Goal: Task Accomplishment & Management: Manage account settings

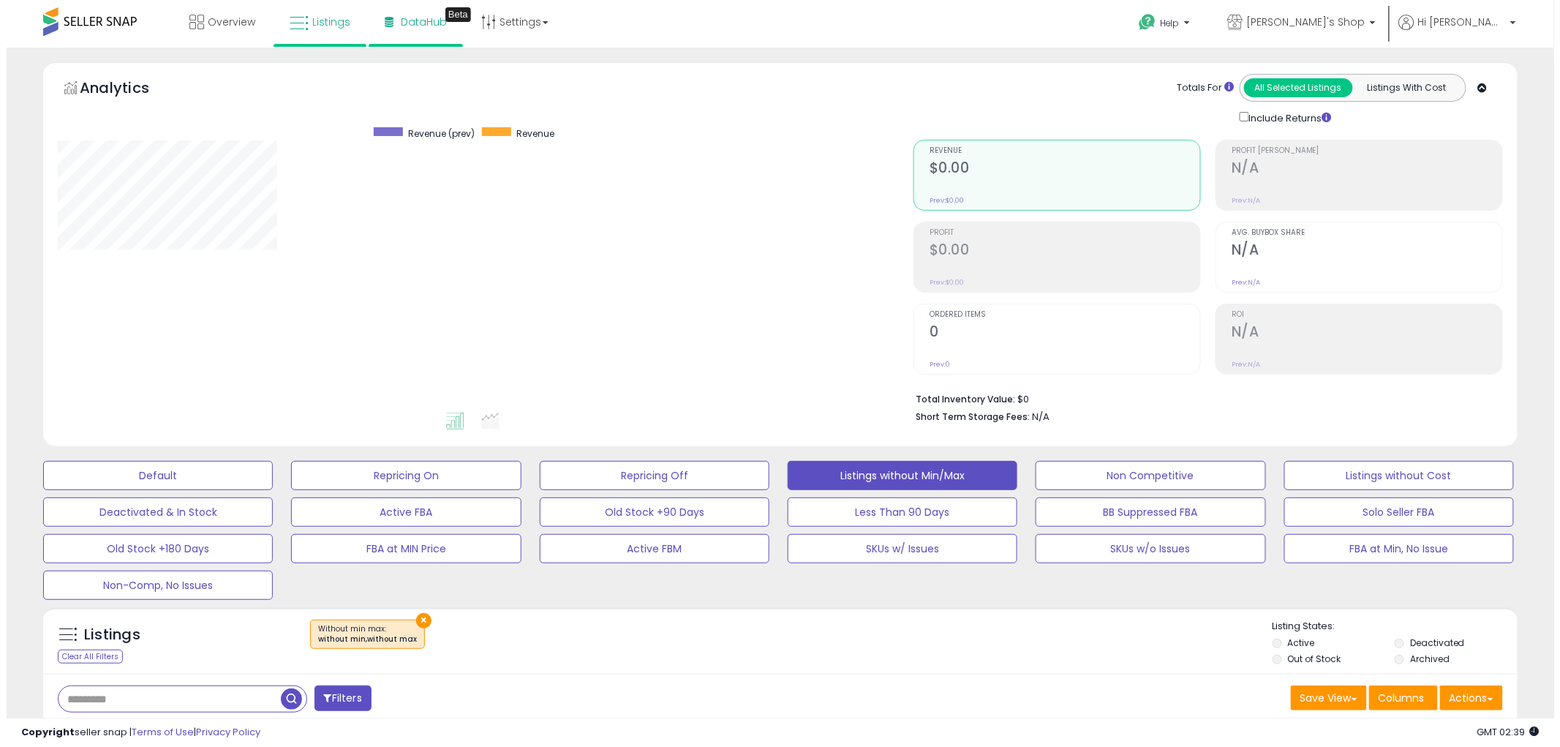
scroll to position [300, 856]
click at [1480, 701] on button "Actions" at bounding box center [1465, 697] width 63 height 25
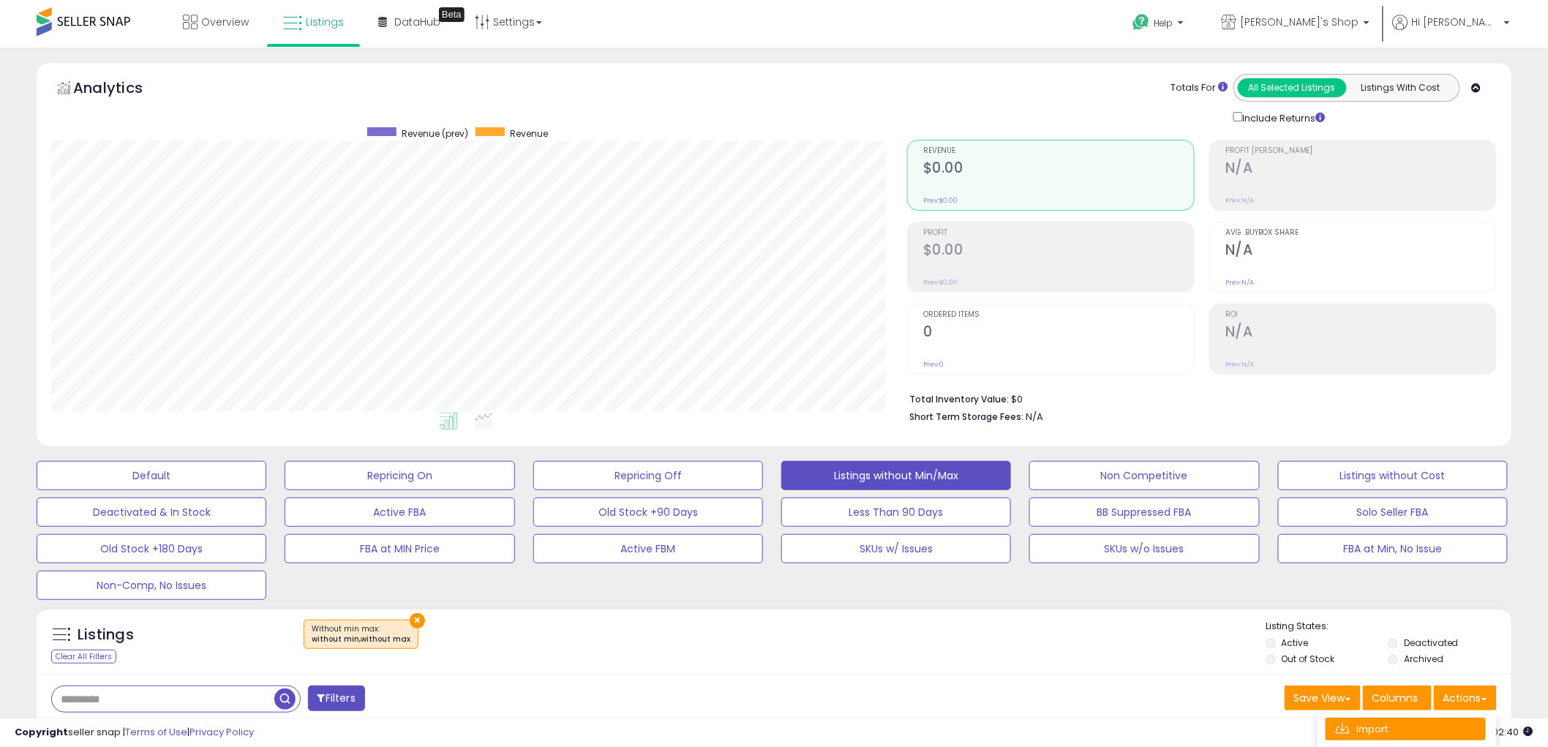
click at [1385, 736] on link "Import" at bounding box center [1405, 729] width 160 height 23
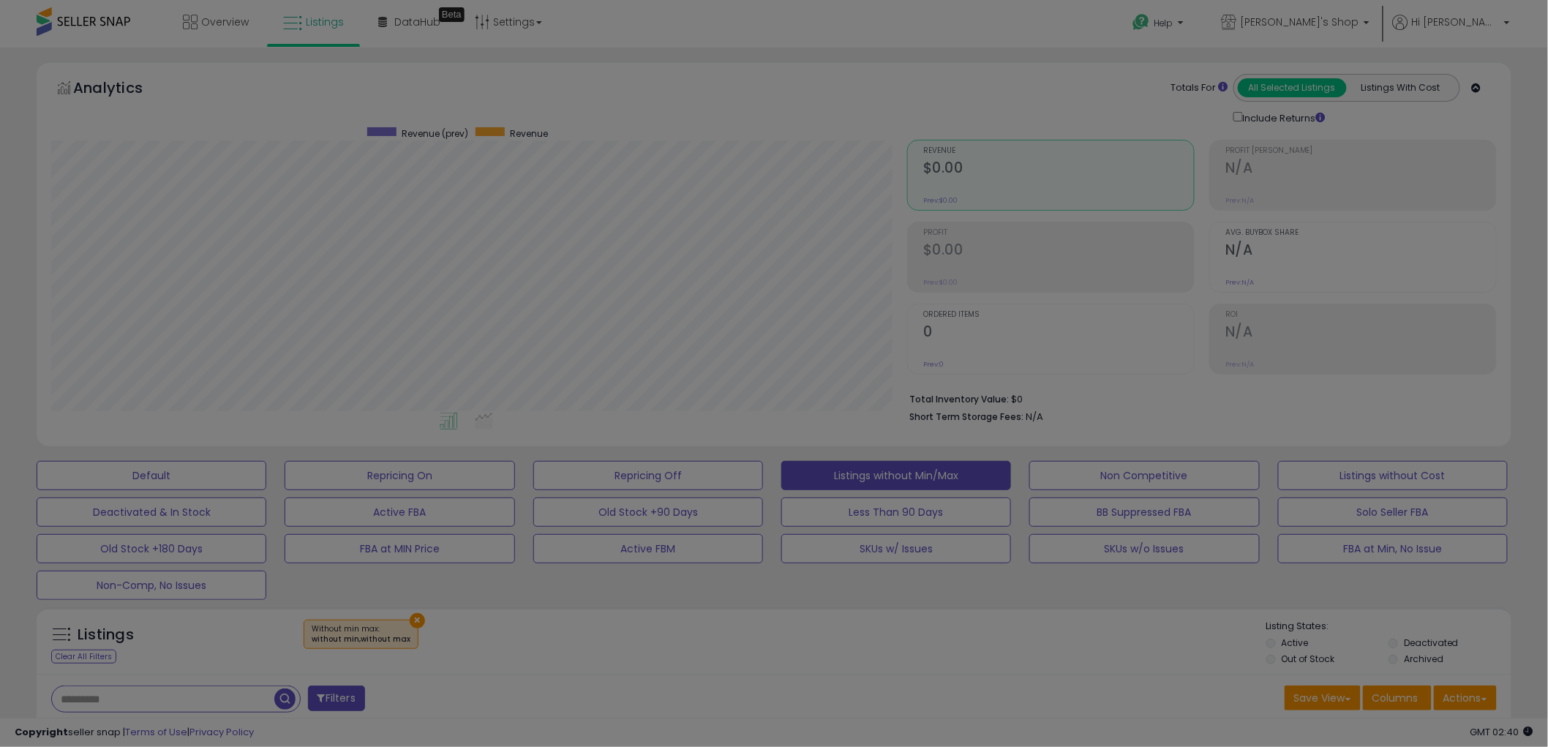
scroll to position [300, 864]
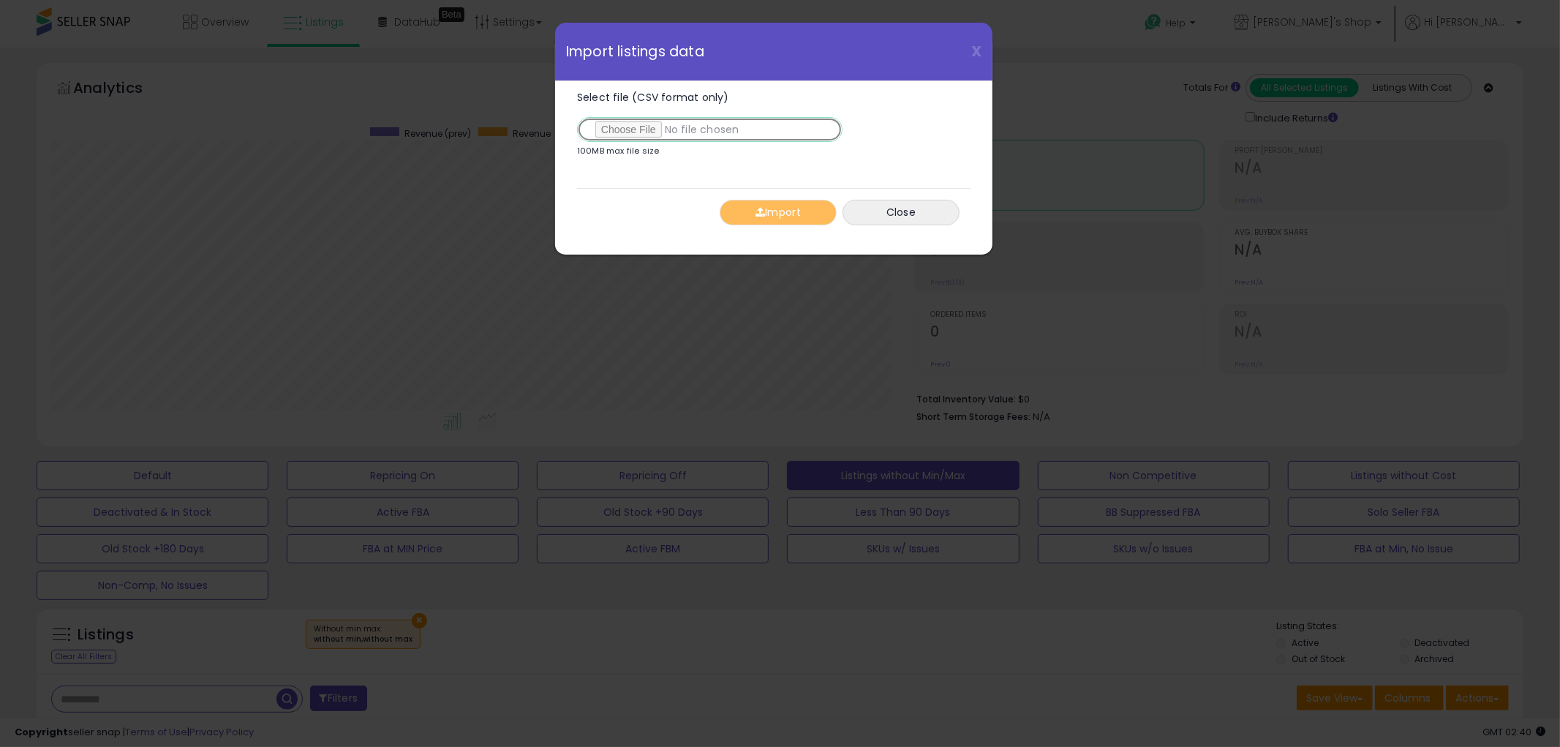
click at [628, 127] on input "Select file (CSV format only)" at bounding box center [710, 129] width 266 height 25
type input "**********"
click at [756, 213] on span "button" at bounding box center [761, 212] width 10 height 10
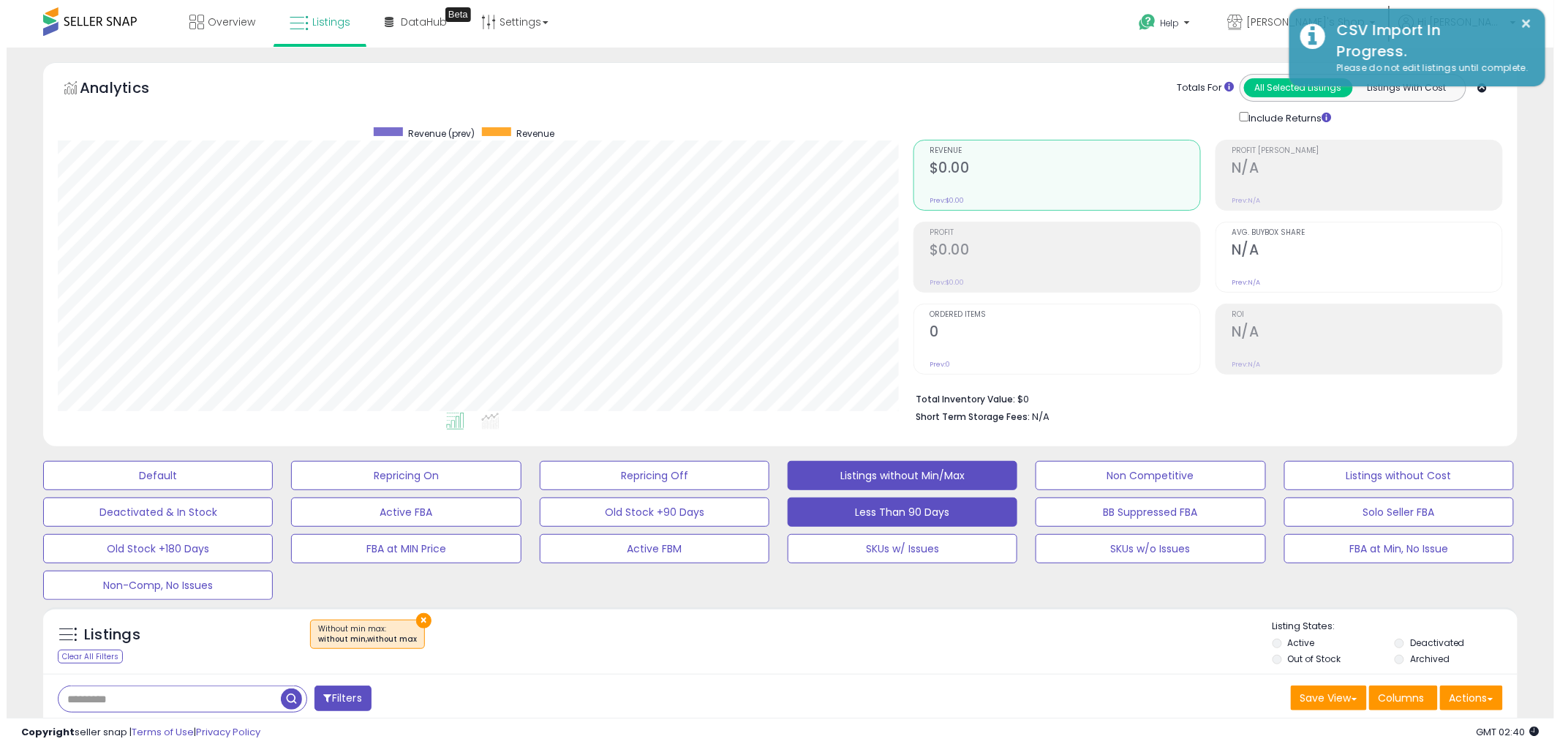
scroll to position [731180, 730622]
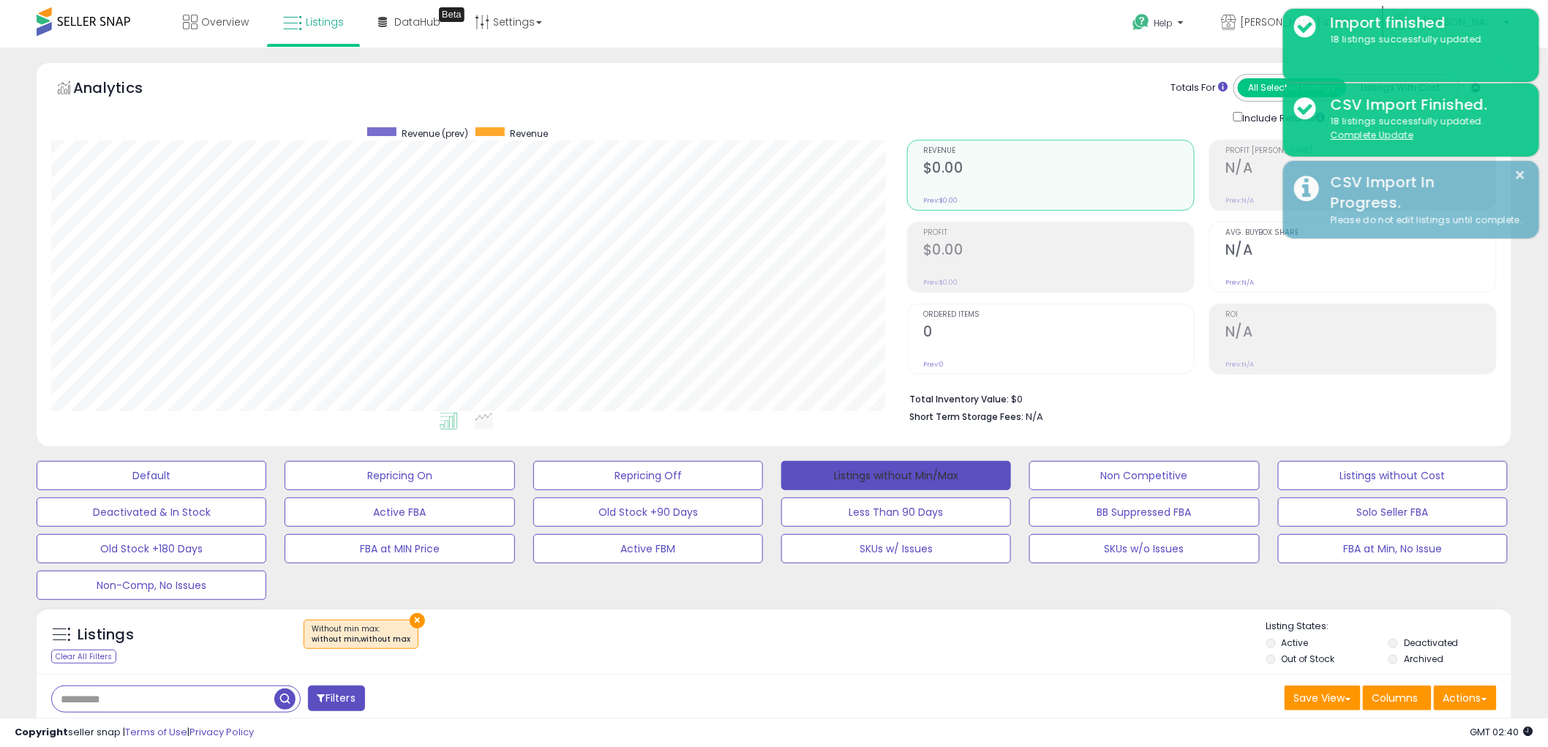
click at [933, 471] on button "Listings without Min/Max" at bounding box center [896, 475] width 230 height 29
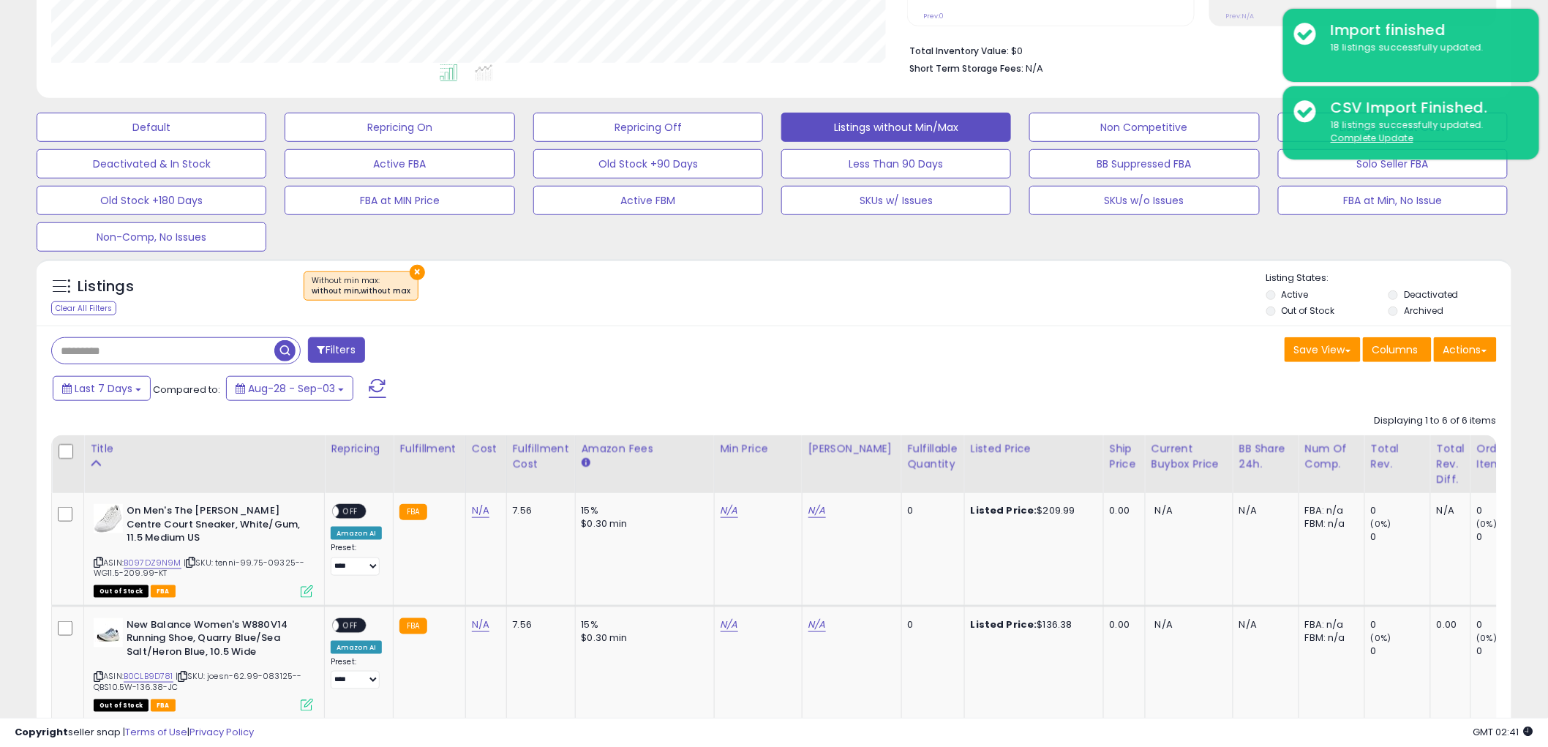
scroll to position [304, 0]
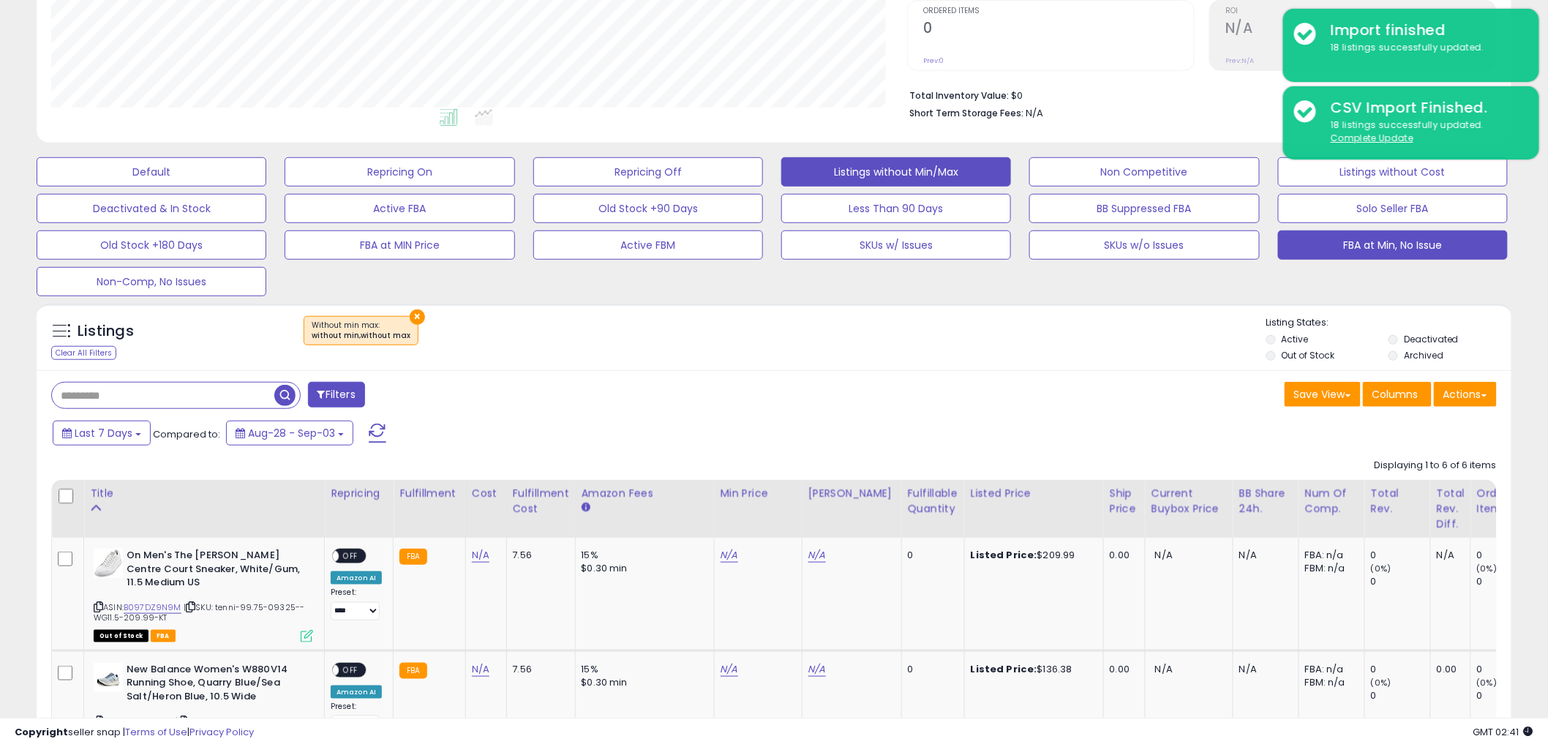
click at [1417, 233] on button "FBA at Min, No Issue" at bounding box center [1393, 244] width 230 height 29
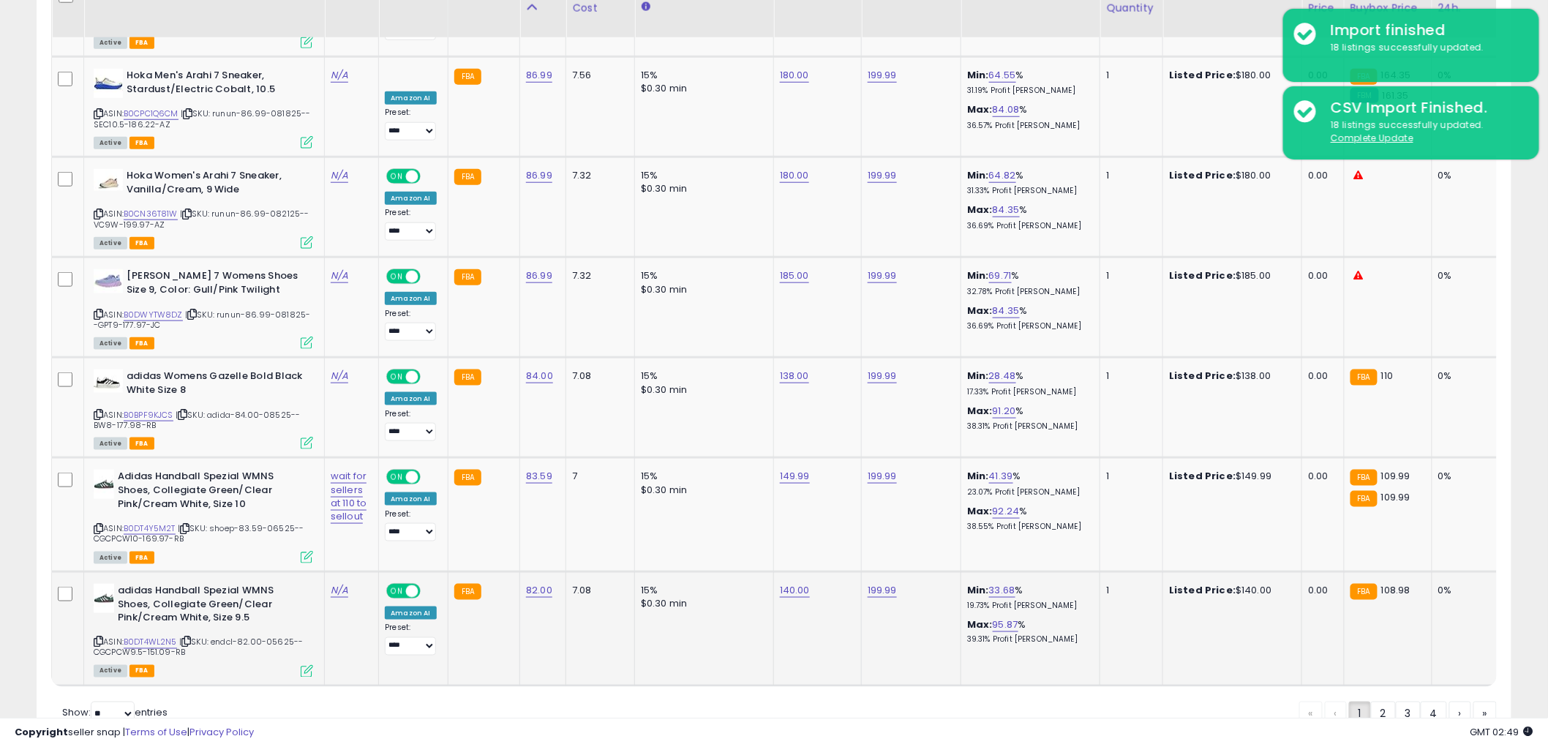
scroll to position [2871, 0]
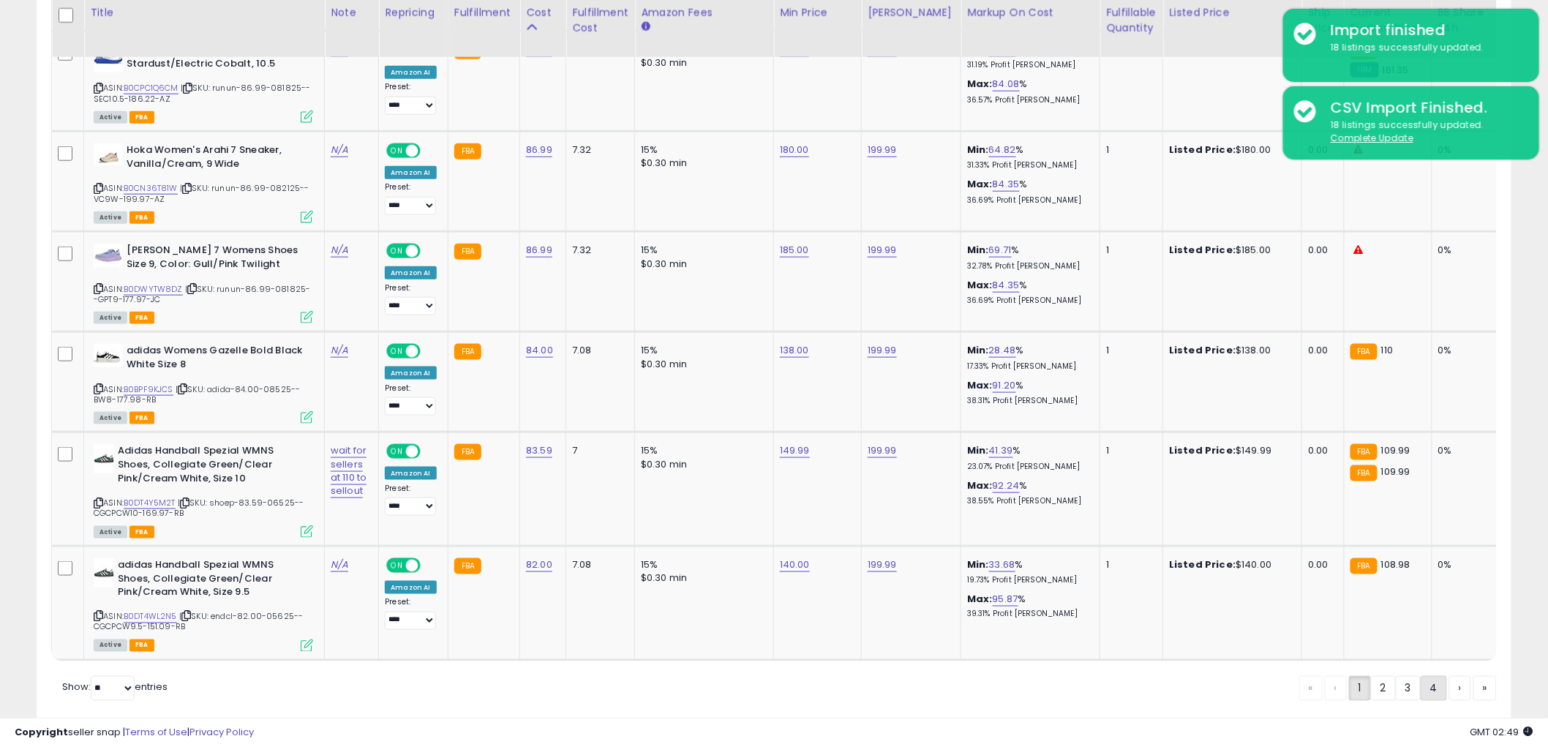
click at [1434, 676] on link "4" at bounding box center [1434, 688] width 26 height 25
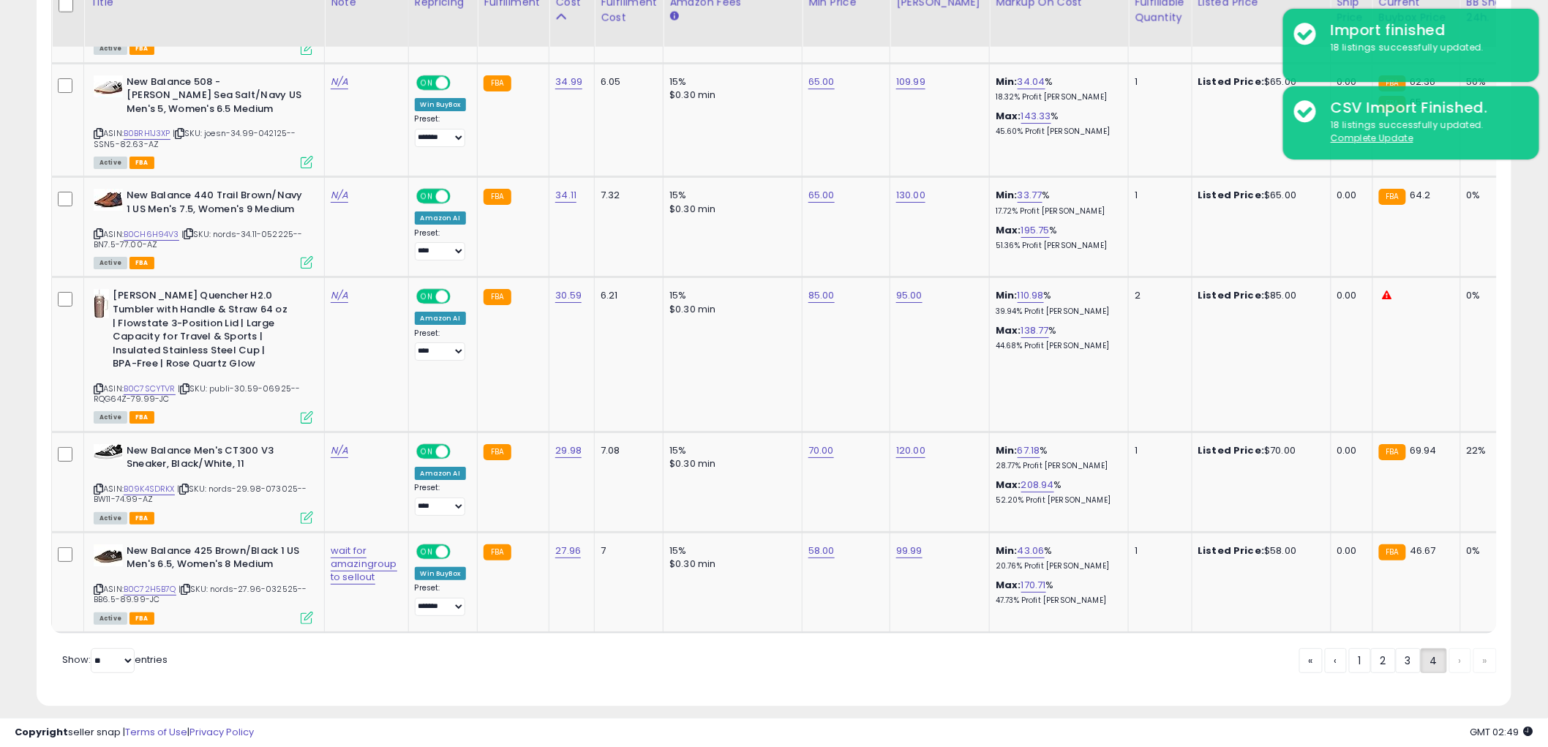
scroll to position [2107, 0]
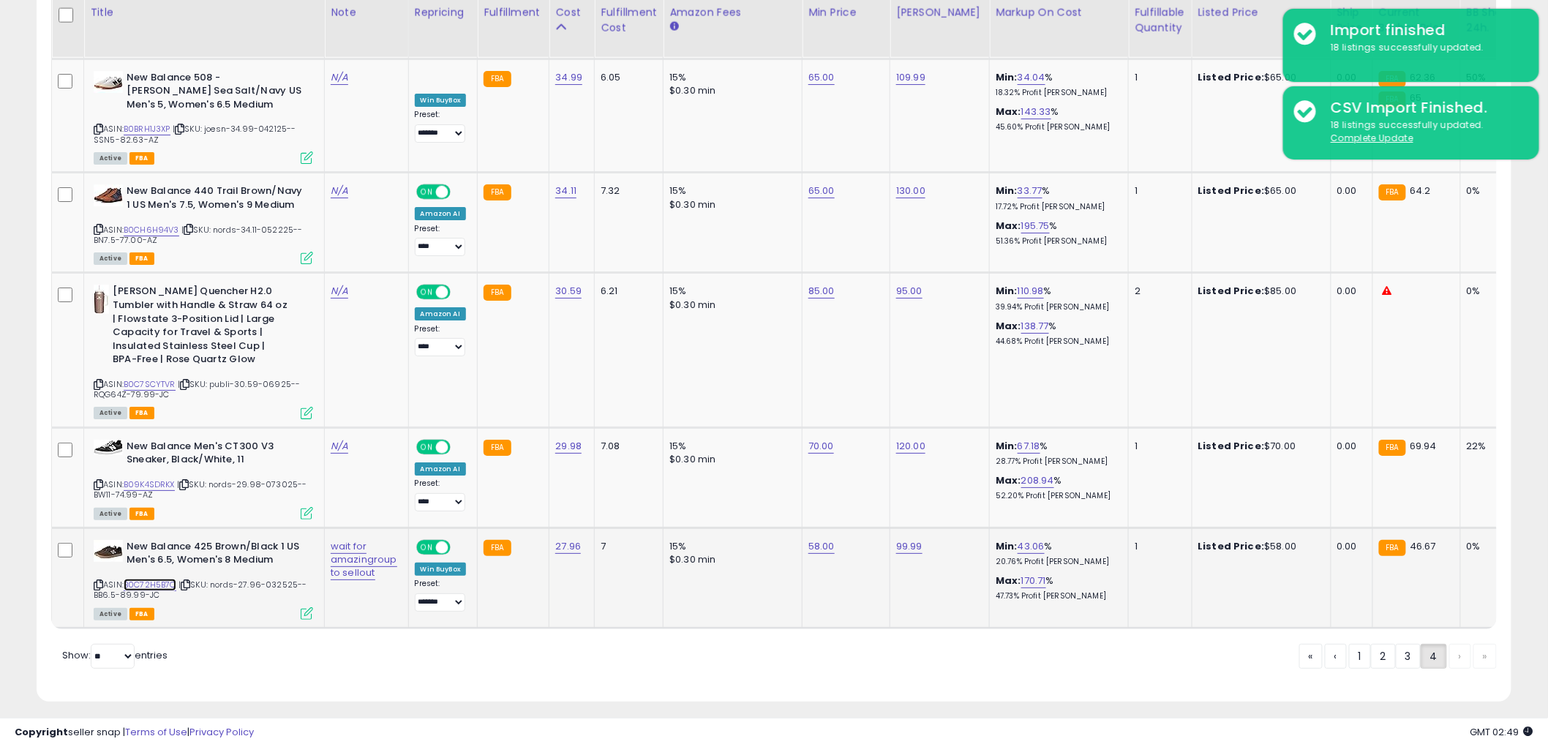
click at [159, 579] on link "B0C72H5B7Q" at bounding box center [150, 585] width 53 height 12
click at [166, 478] on link "B09K4SDRKX" at bounding box center [149, 484] width 51 height 12
click at [822, 439] on link "70.00" at bounding box center [821, 446] width 26 height 15
drag, startPoint x: 810, startPoint y: 394, endPoint x: 448, endPoint y: 391, distance: 362.8
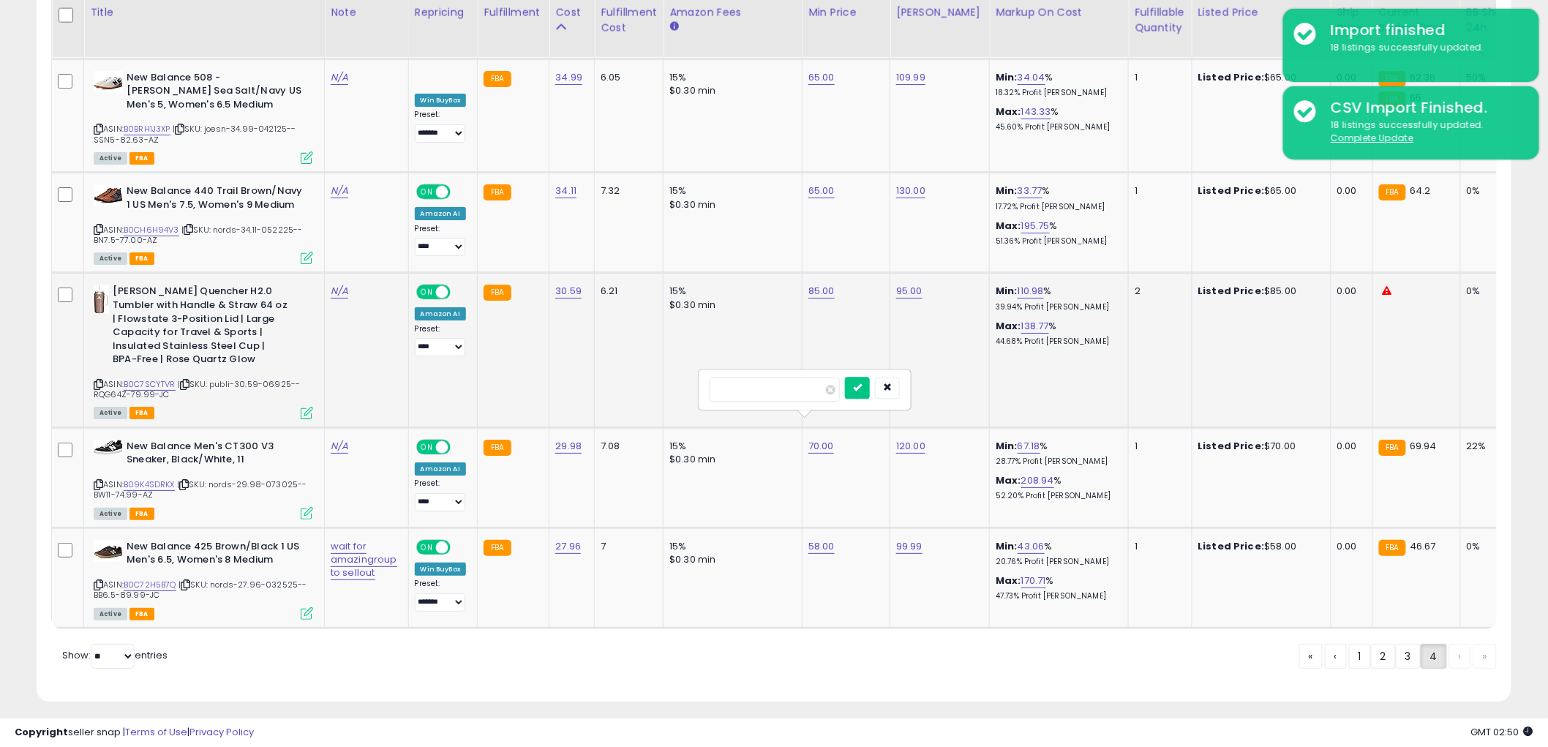
type input "**"
click button "submit" at bounding box center [857, 388] width 25 height 22
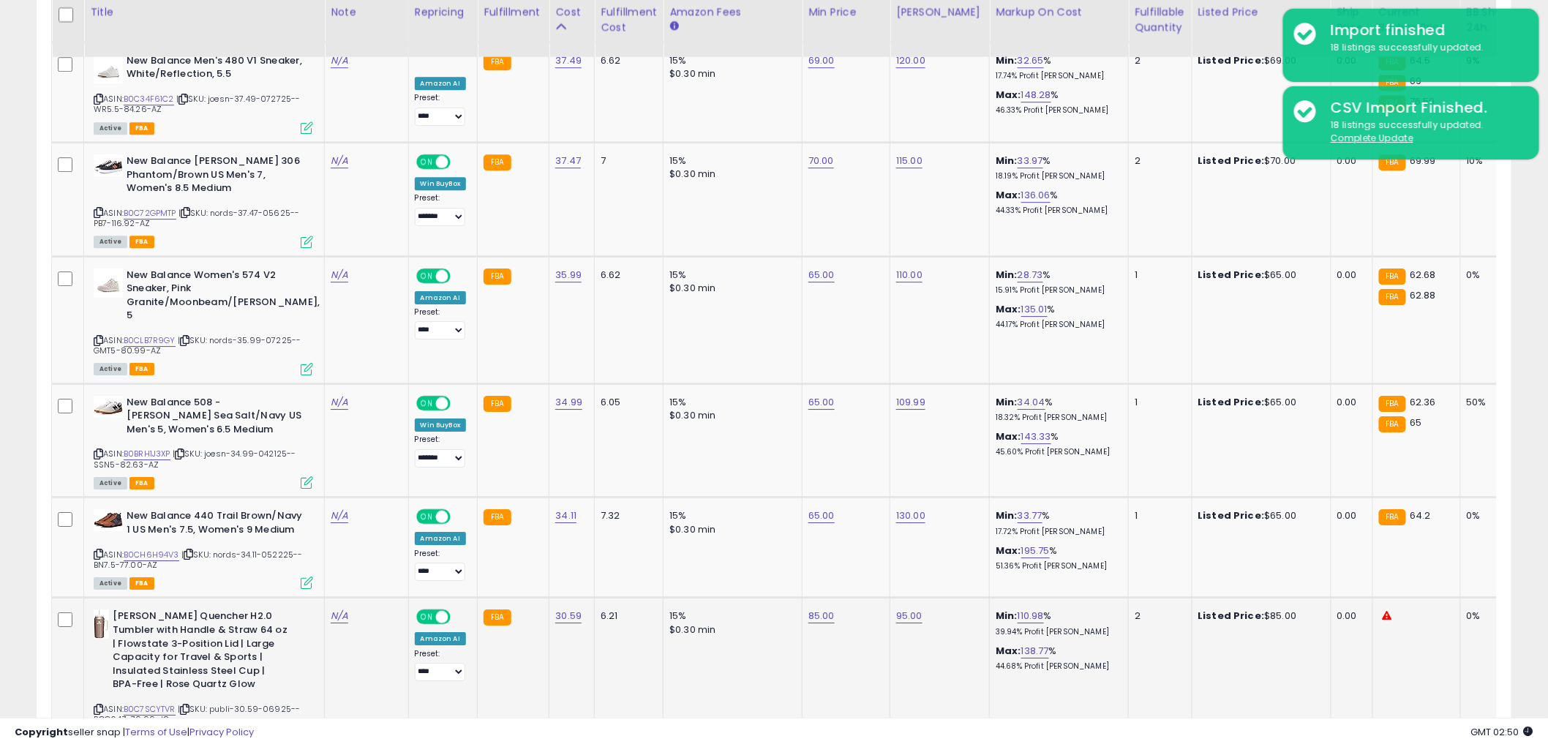
scroll to position [1781, 0]
click at [165, 704] on link "B0C7SCYTVR" at bounding box center [150, 710] width 52 height 12
drag, startPoint x: 815, startPoint y: 596, endPoint x: 806, endPoint y: 590, distance: 10.5
click at [813, 609] on link "85.00" at bounding box center [821, 616] width 26 height 15
drag, startPoint x: 796, startPoint y: 550, endPoint x: 448, endPoint y: 552, distance: 347.5
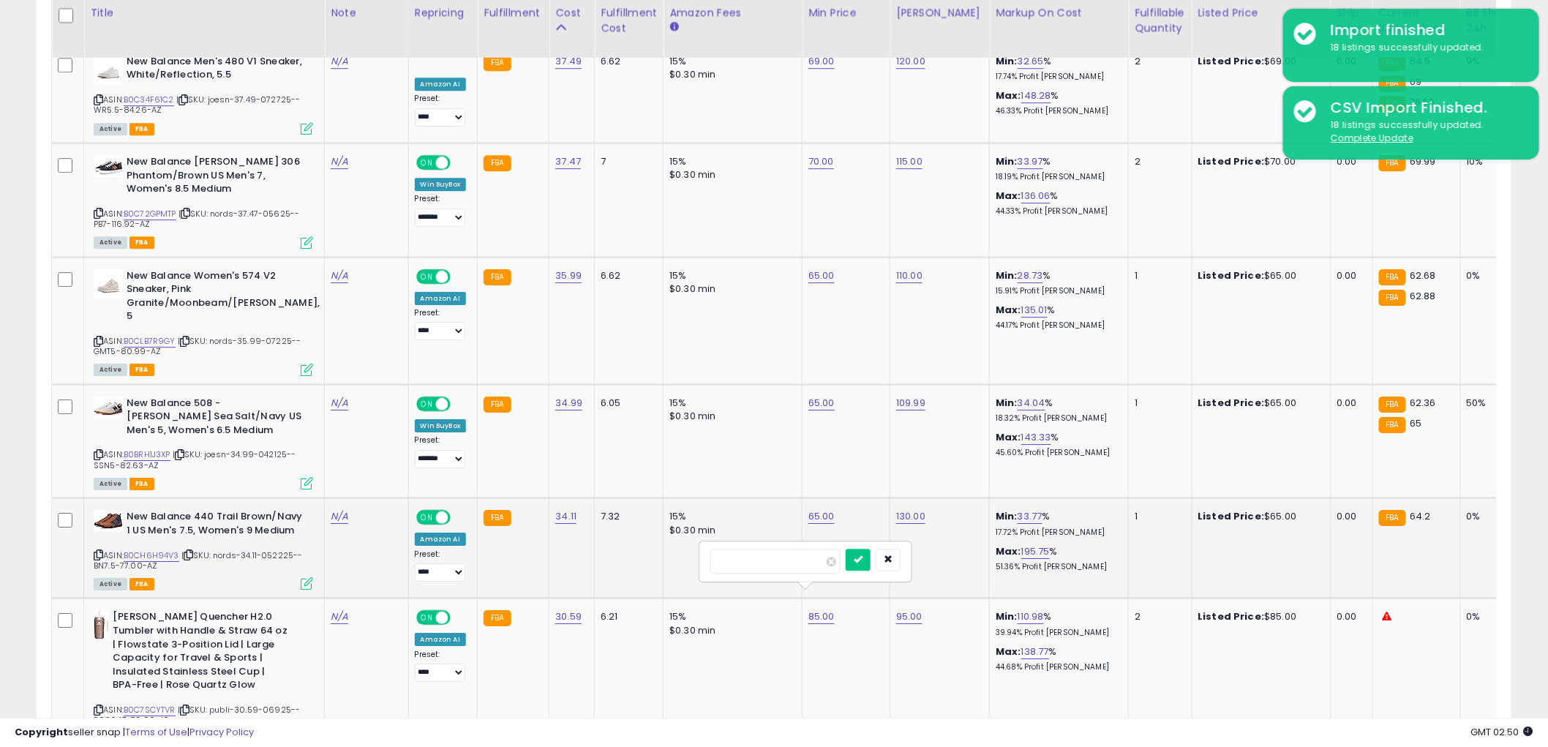
click at [467, 552] on tbody "Converse Women's Run Star Trainers, Black/Egret/Honey, 10.5 Medium US ASIN: B0C…" at bounding box center [1209, 6] width 2314 height 1893
type input "**"
click button "submit" at bounding box center [858, 560] width 25 height 22
click at [154, 549] on link "B0CH6H94V3" at bounding box center [152, 555] width 56 height 12
click at [159, 335] on link "B0CLB7R9GY" at bounding box center [150, 341] width 52 height 12
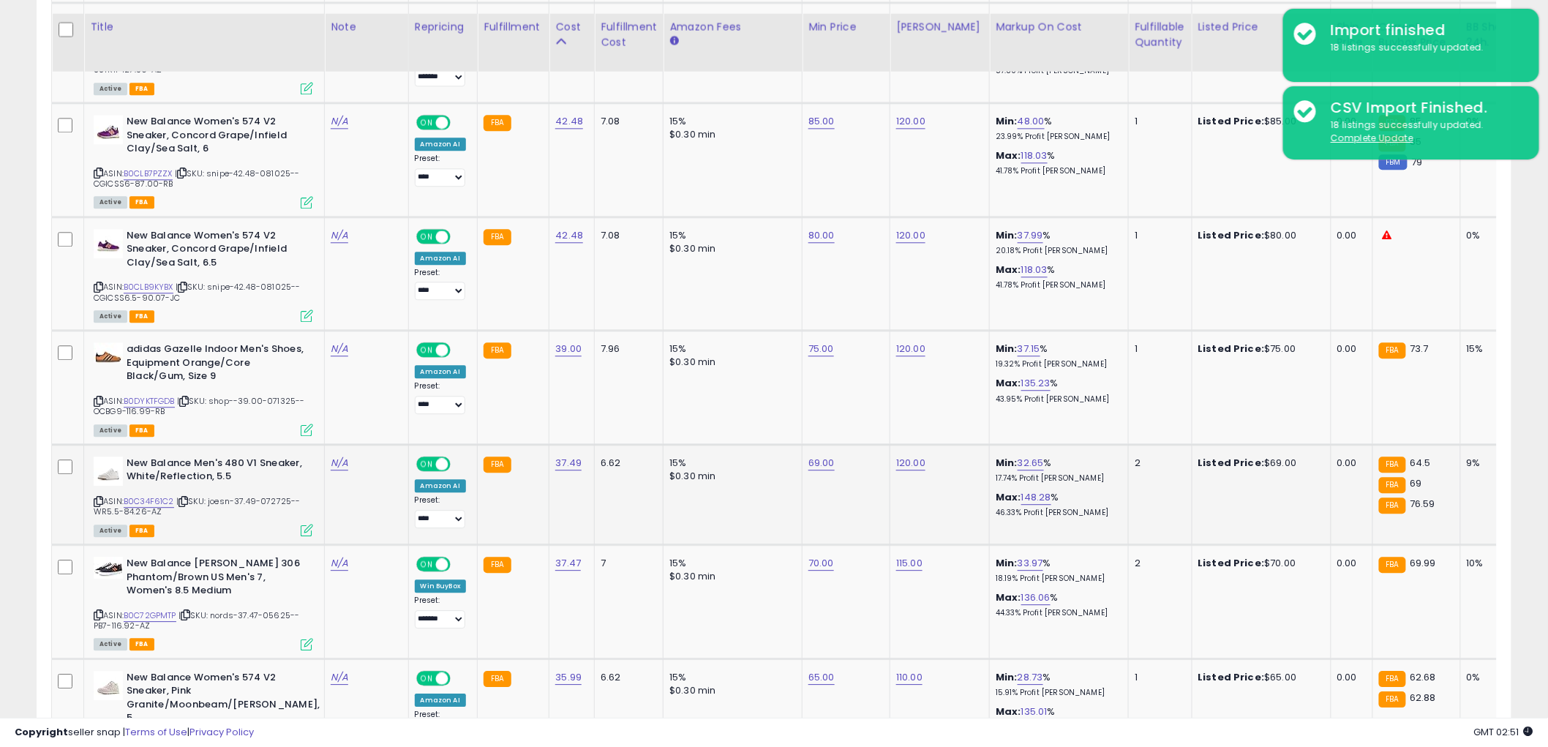
scroll to position [1375, 0]
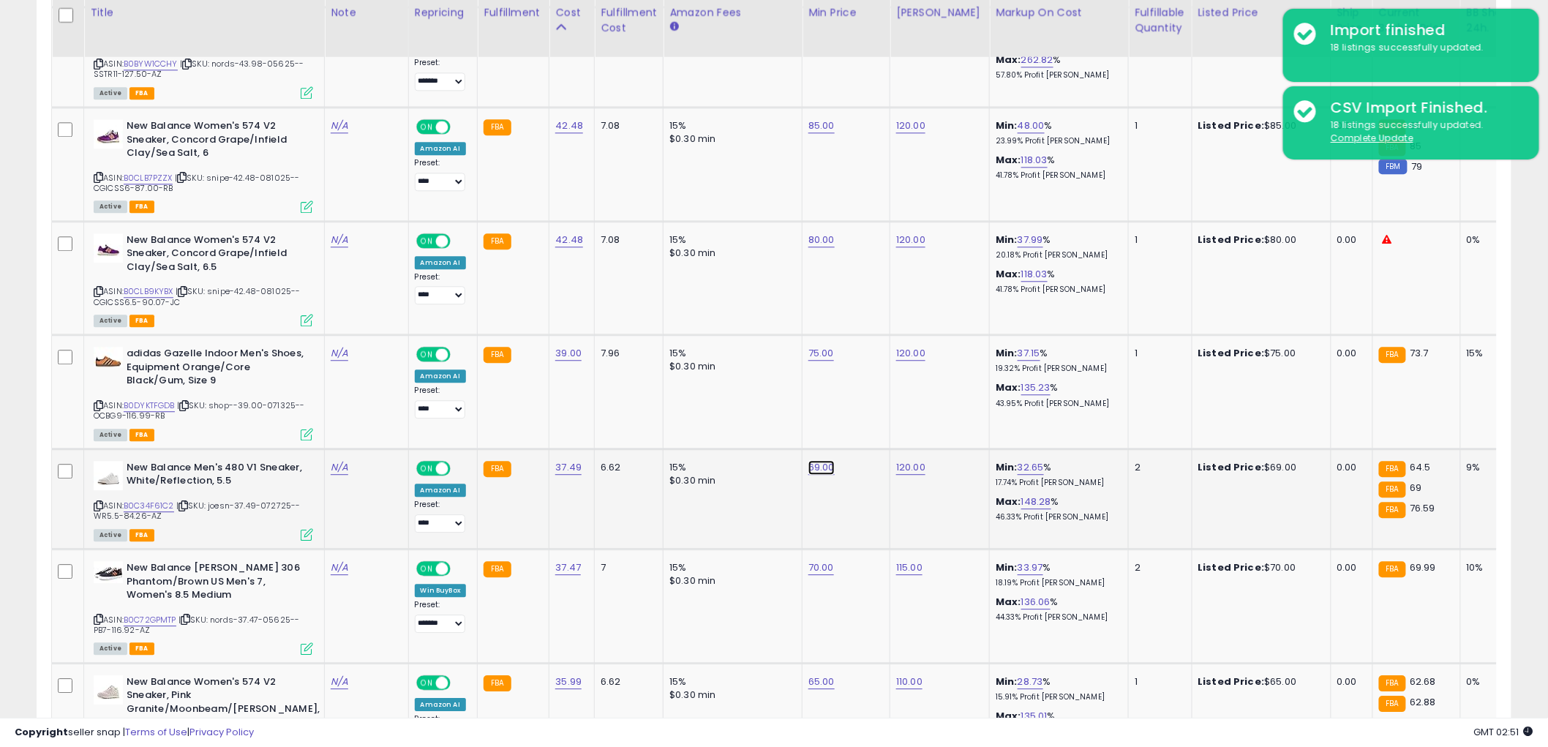
click at [808, 466] on link "69.00" at bounding box center [821, 467] width 26 height 15
drag, startPoint x: 791, startPoint y: 427, endPoint x: 368, endPoint y: 433, distance: 423.6
click at [368, 433] on tbody "Converse Women's Run Star Trainers, Black/Egret/Honey, 10.5 Medium US ASIN: B0C…" at bounding box center [1209, 412] width 2314 height 1893
type input "**"
click button "submit" at bounding box center [858, 426] width 25 height 22
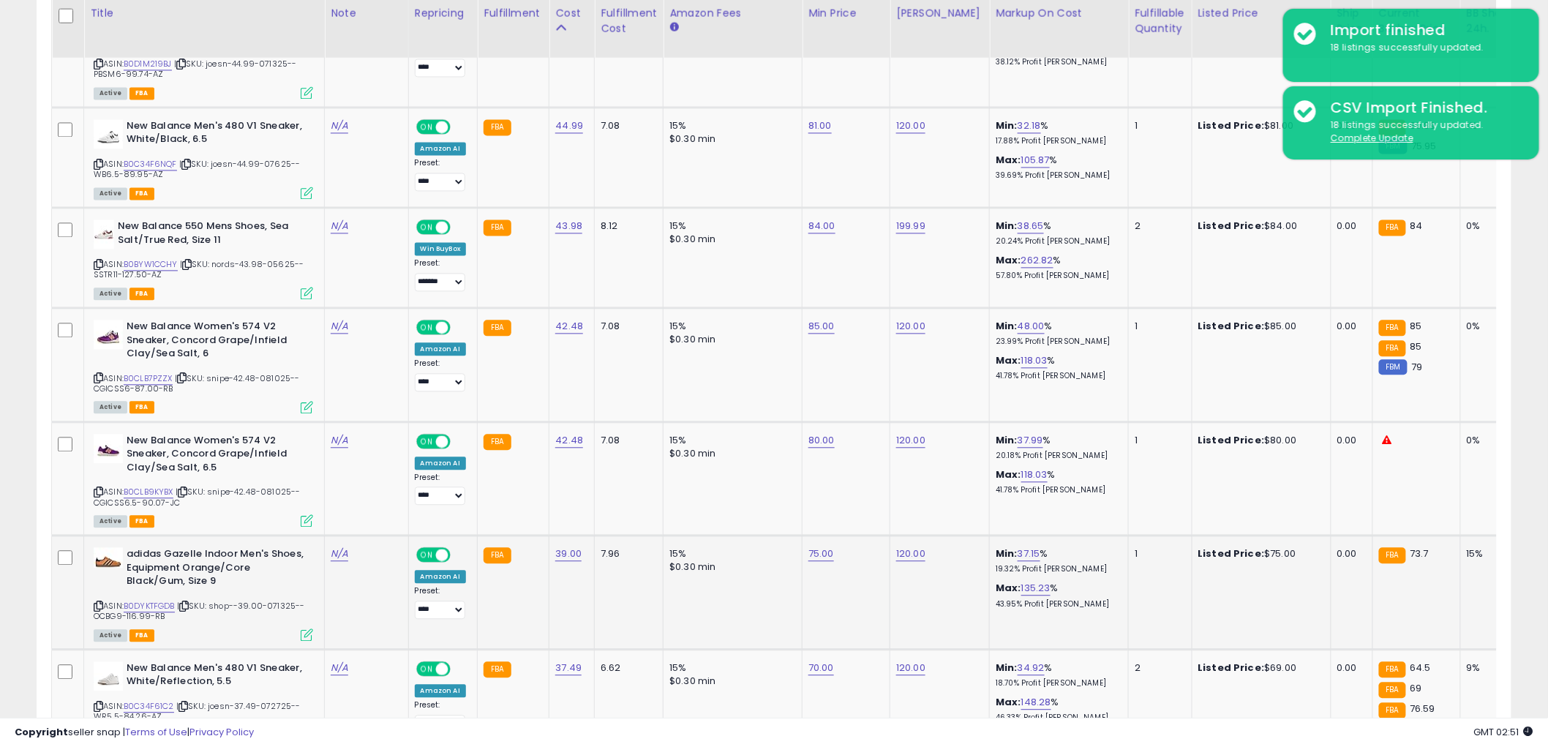
scroll to position [1131, 0]
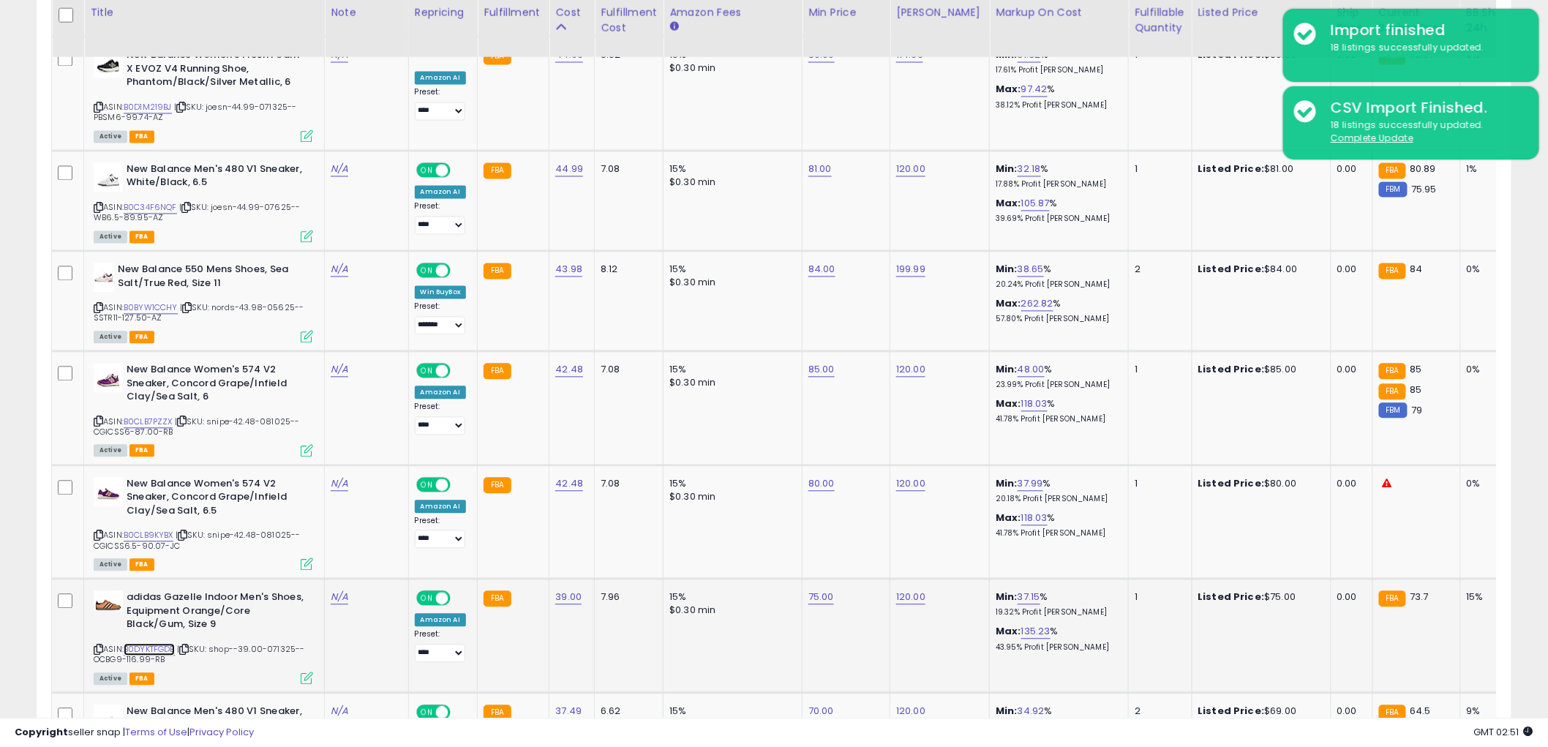
click at [170, 644] on link "B0DYKTFGDB" at bounding box center [149, 650] width 51 height 12
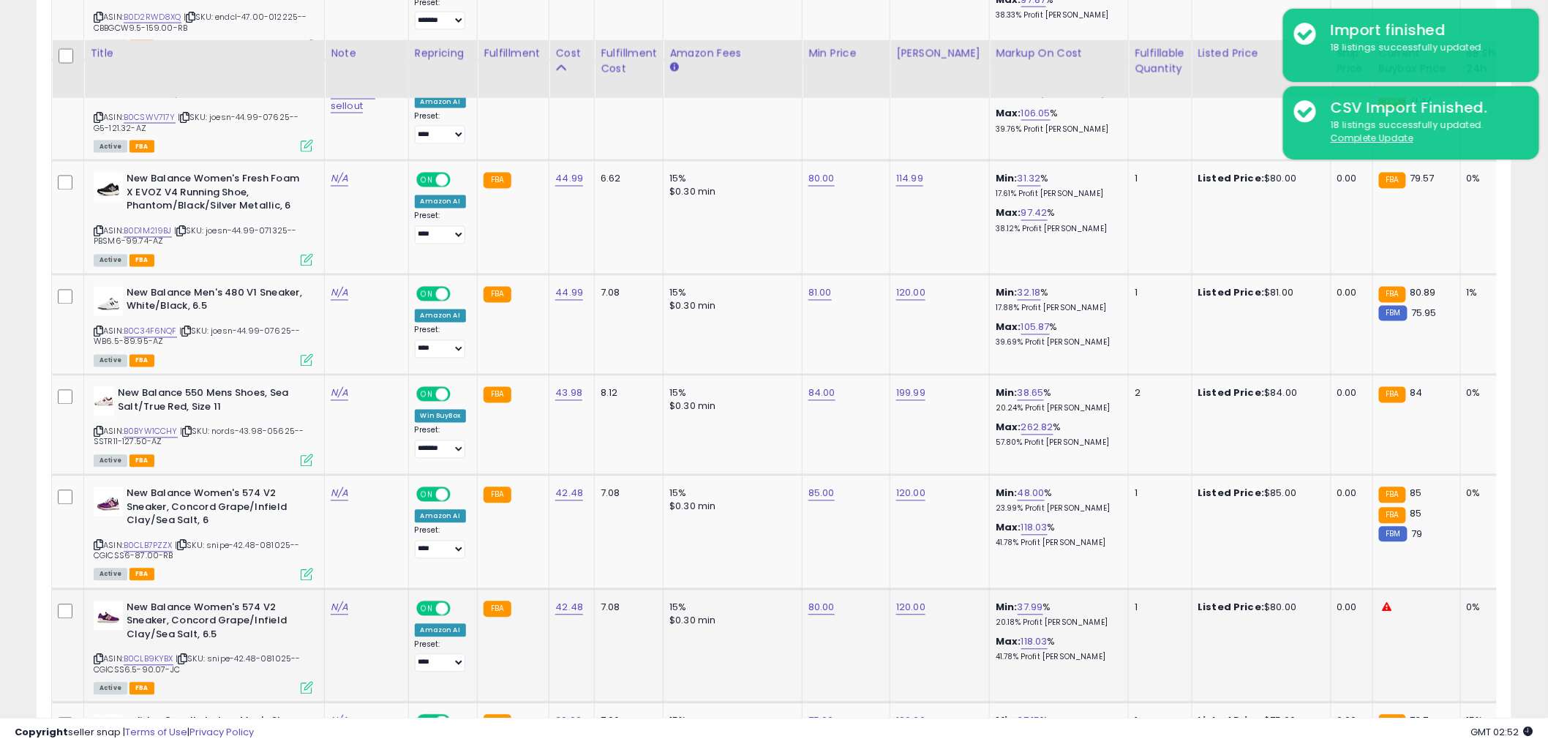
scroll to position [1050, 0]
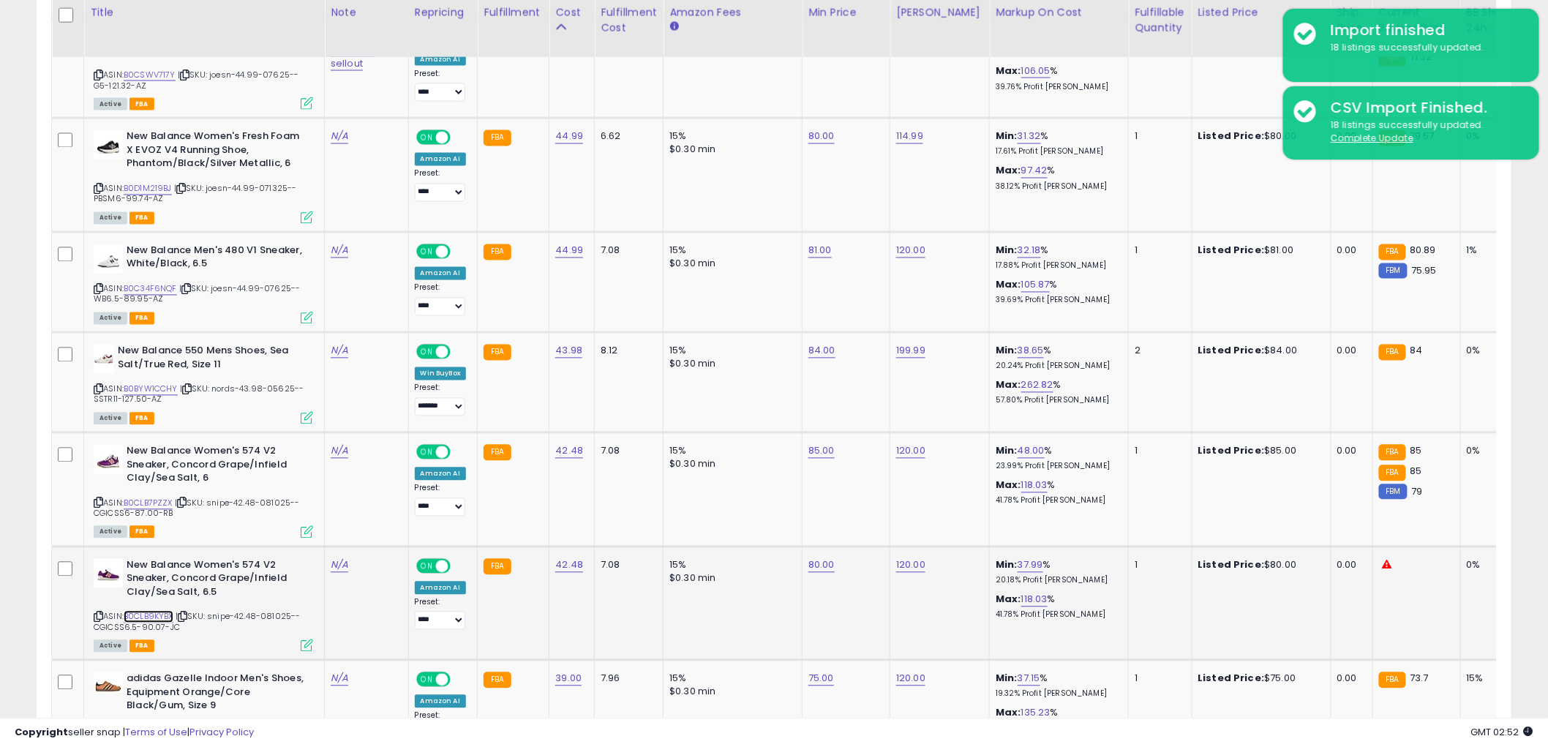
click at [156, 614] on link "B0CLB9KYBX" at bounding box center [149, 617] width 50 height 12
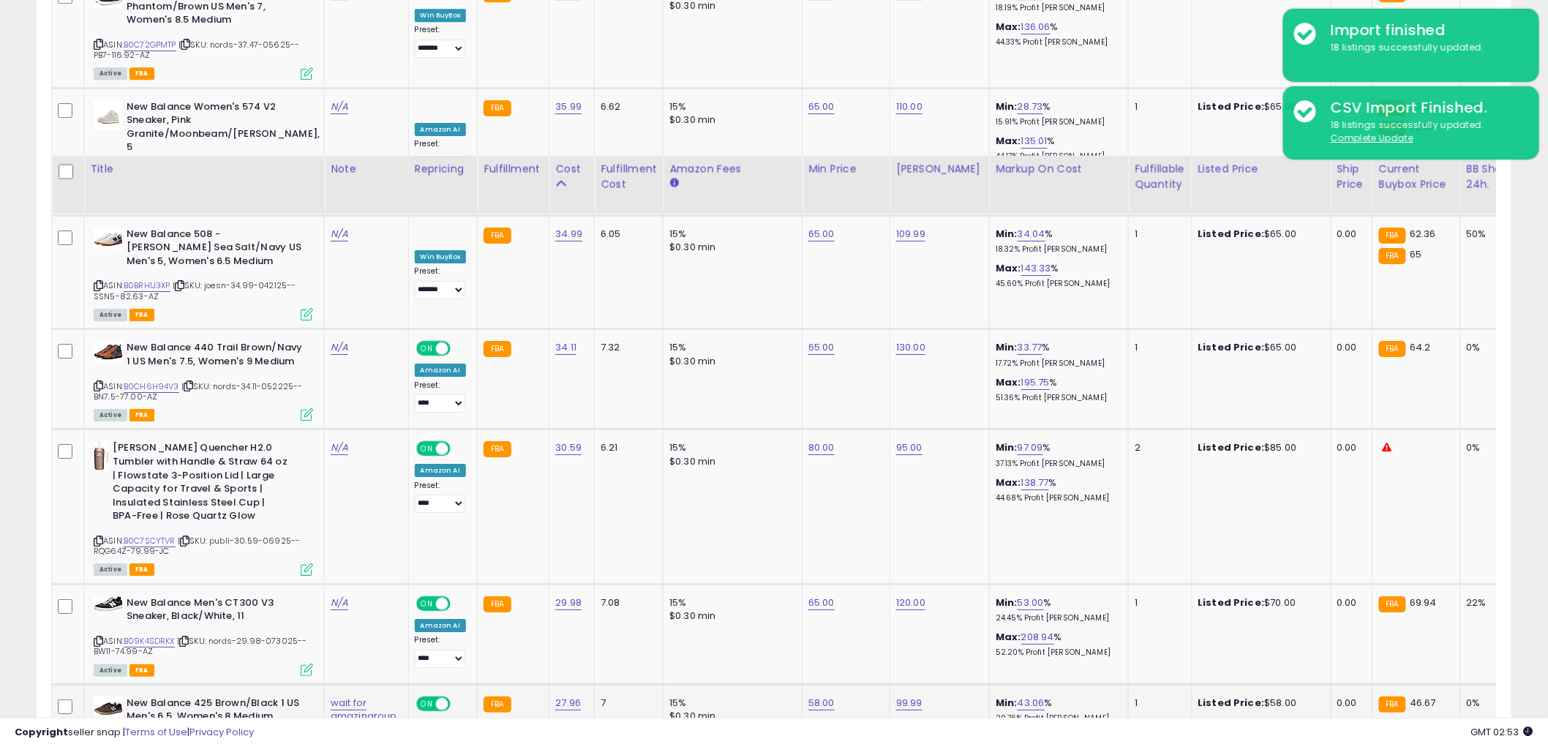
scroll to position [2107, 0]
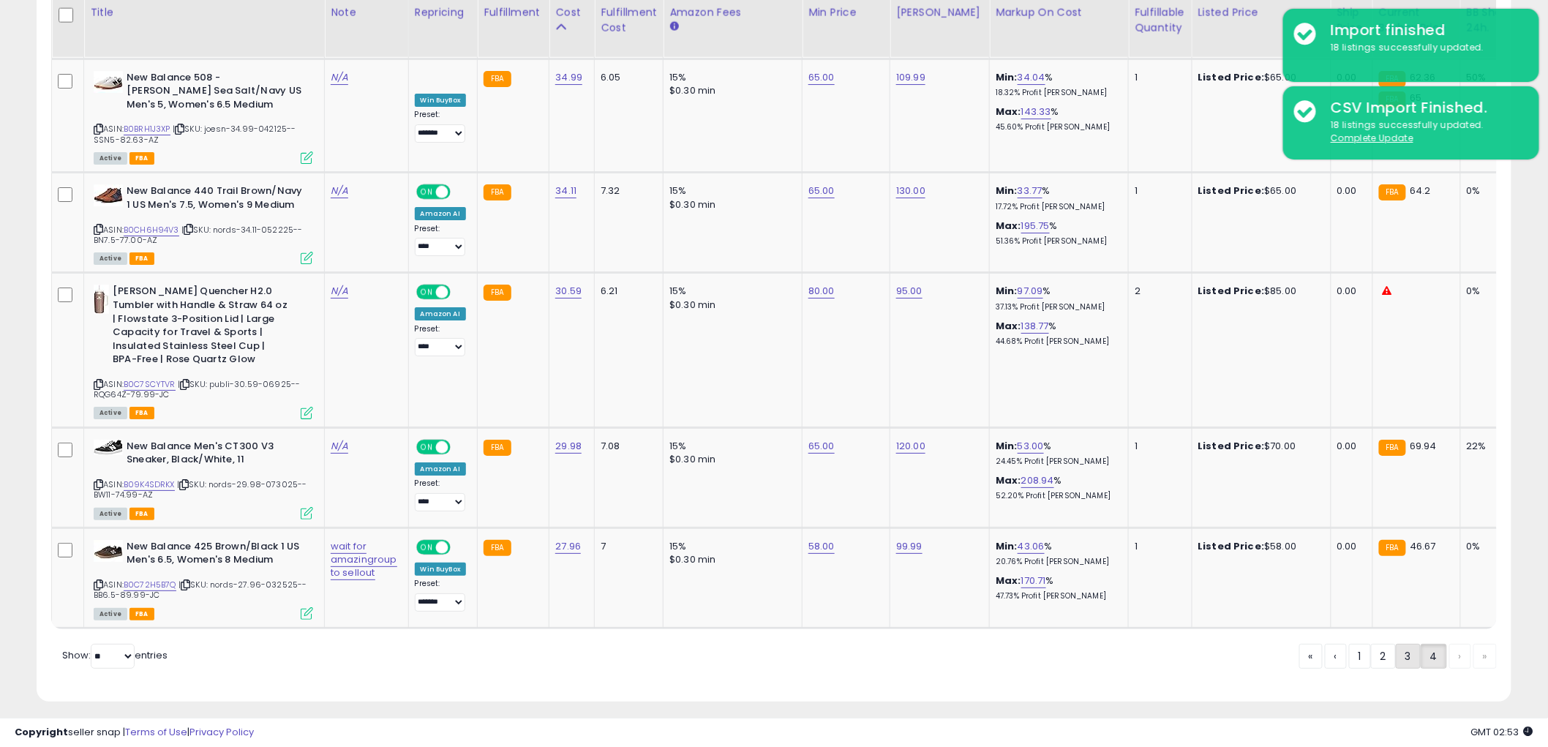
click at [1399, 648] on link "3" at bounding box center [1408, 656] width 25 height 25
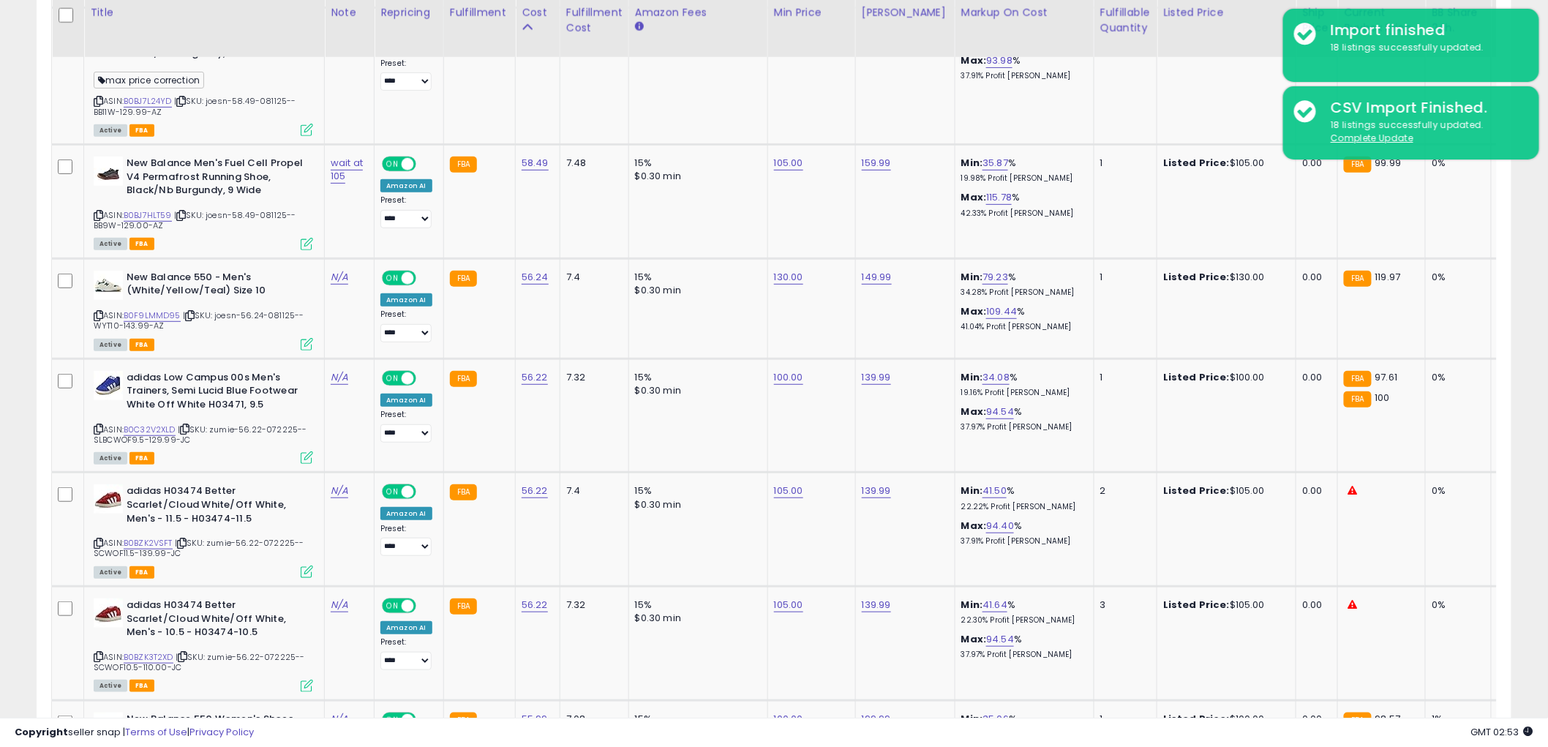
scroll to position [3021, 0]
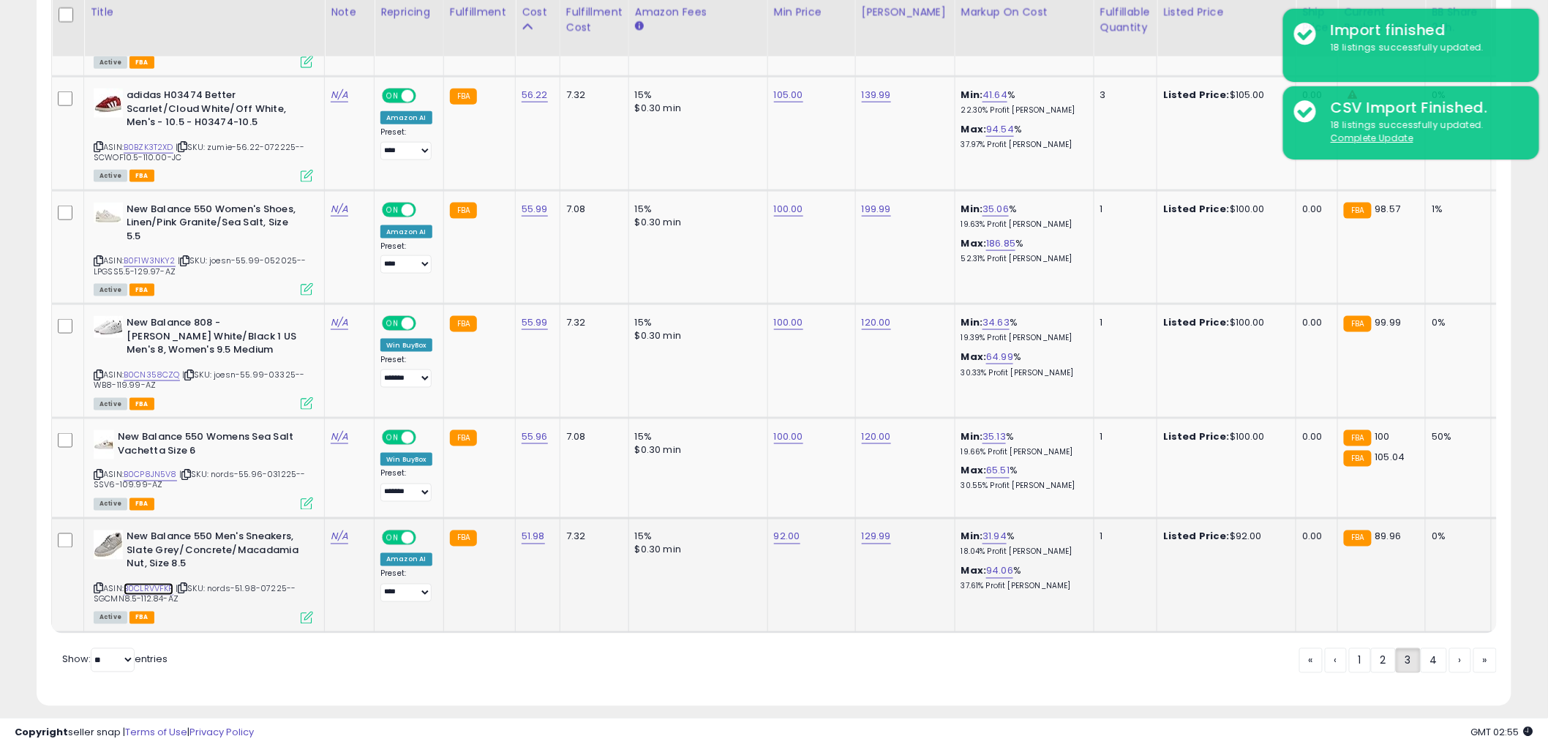
click at [147, 583] on link "B0CLRVVFKP" at bounding box center [149, 589] width 50 height 12
click at [794, 530] on link "92.00" at bounding box center [787, 537] width 26 height 15
drag, startPoint x: 773, startPoint y: 479, endPoint x: 536, endPoint y: 478, distance: 237.0
type input "**"
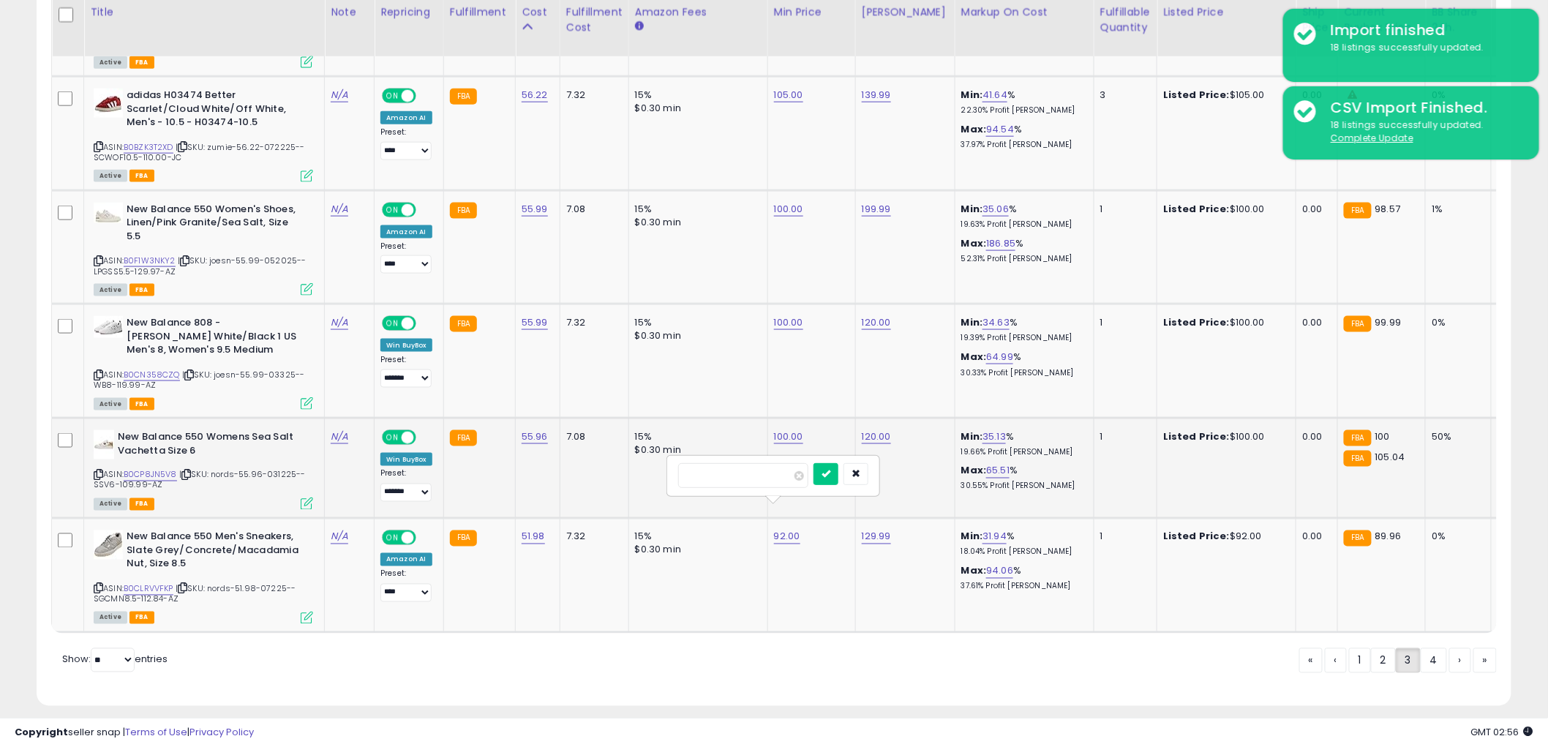
click button "submit" at bounding box center [825, 474] width 25 height 22
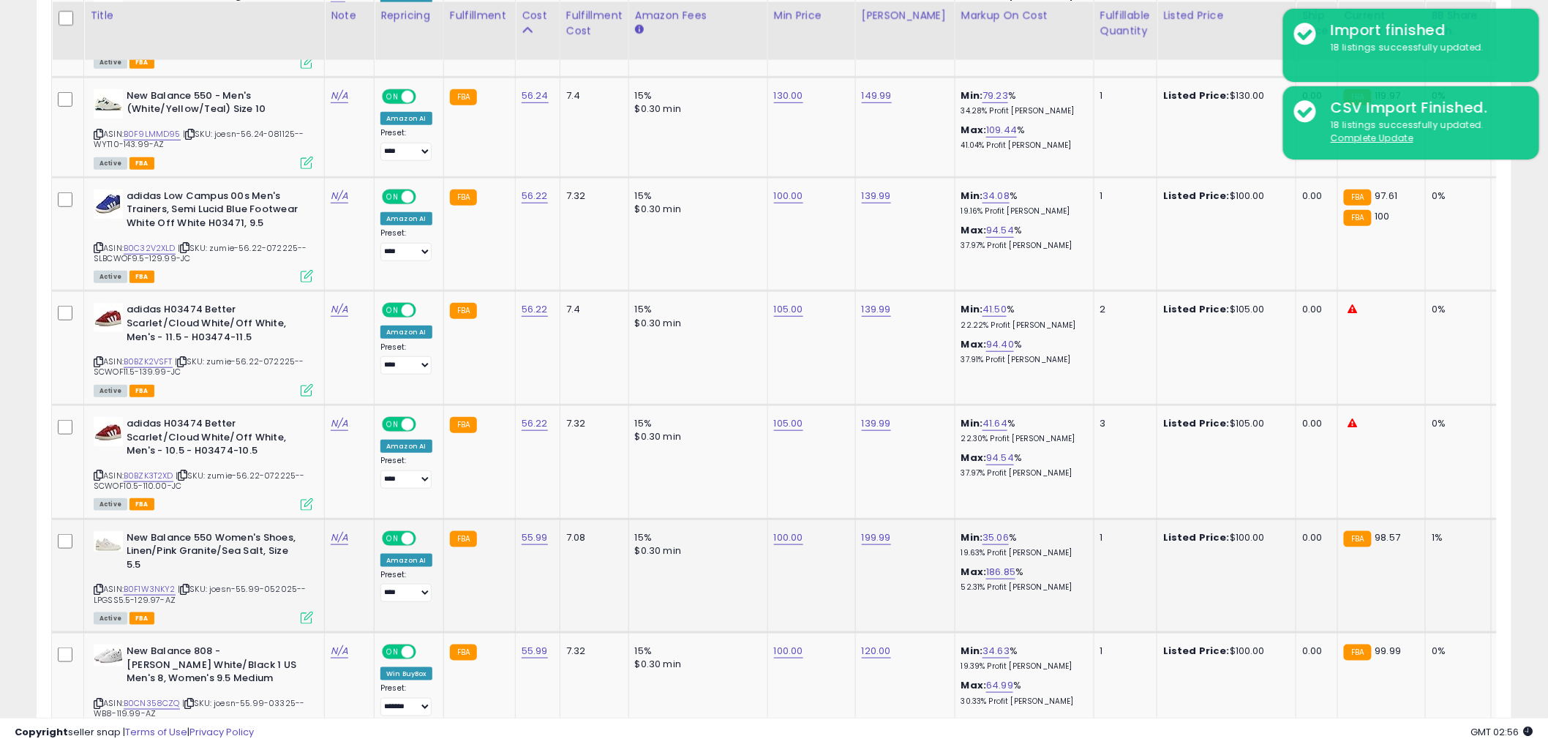
scroll to position [2614, 0]
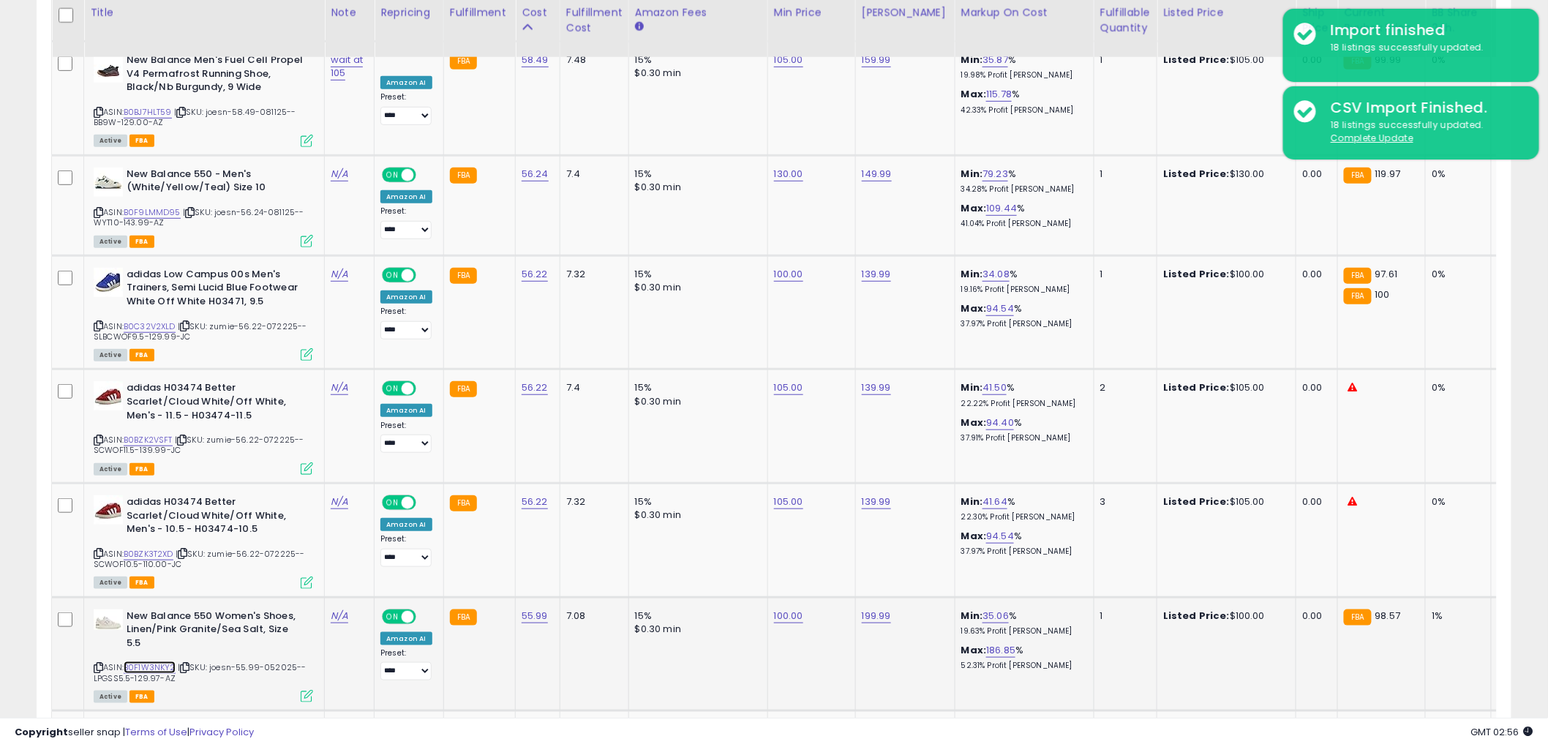
click at [143, 661] on link "B0F1W3NKY2" at bounding box center [150, 667] width 52 height 12
click at [786, 609] on link "100.00" at bounding box center [788, 616] width 29 height 15
drag, startPoint x: 761, startPoint y: 565, endPoint x: 359, endPoint y: 579, distance: 401.8
type input "**"
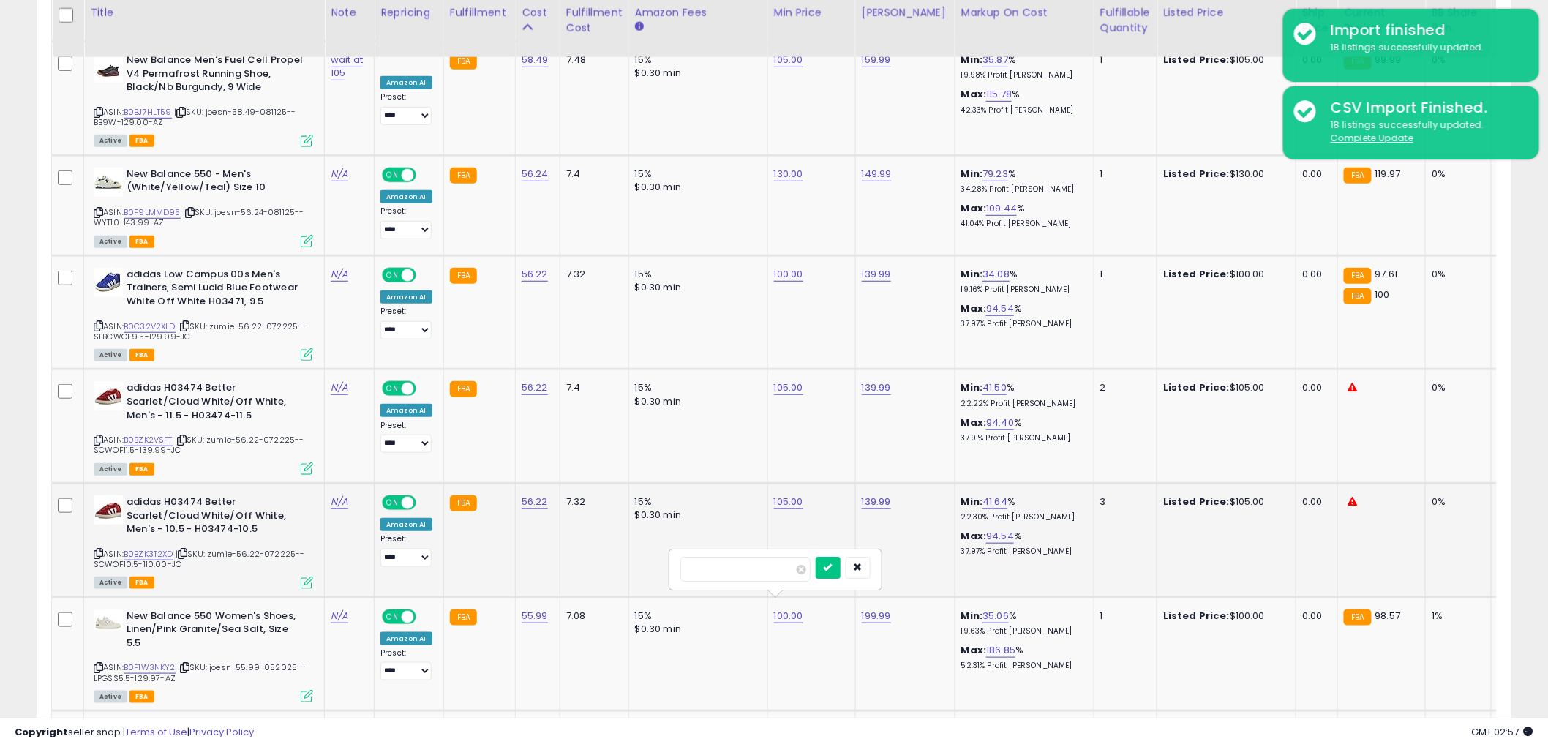
click button "submit" at bounding box center [828, 568] width 25 height 22
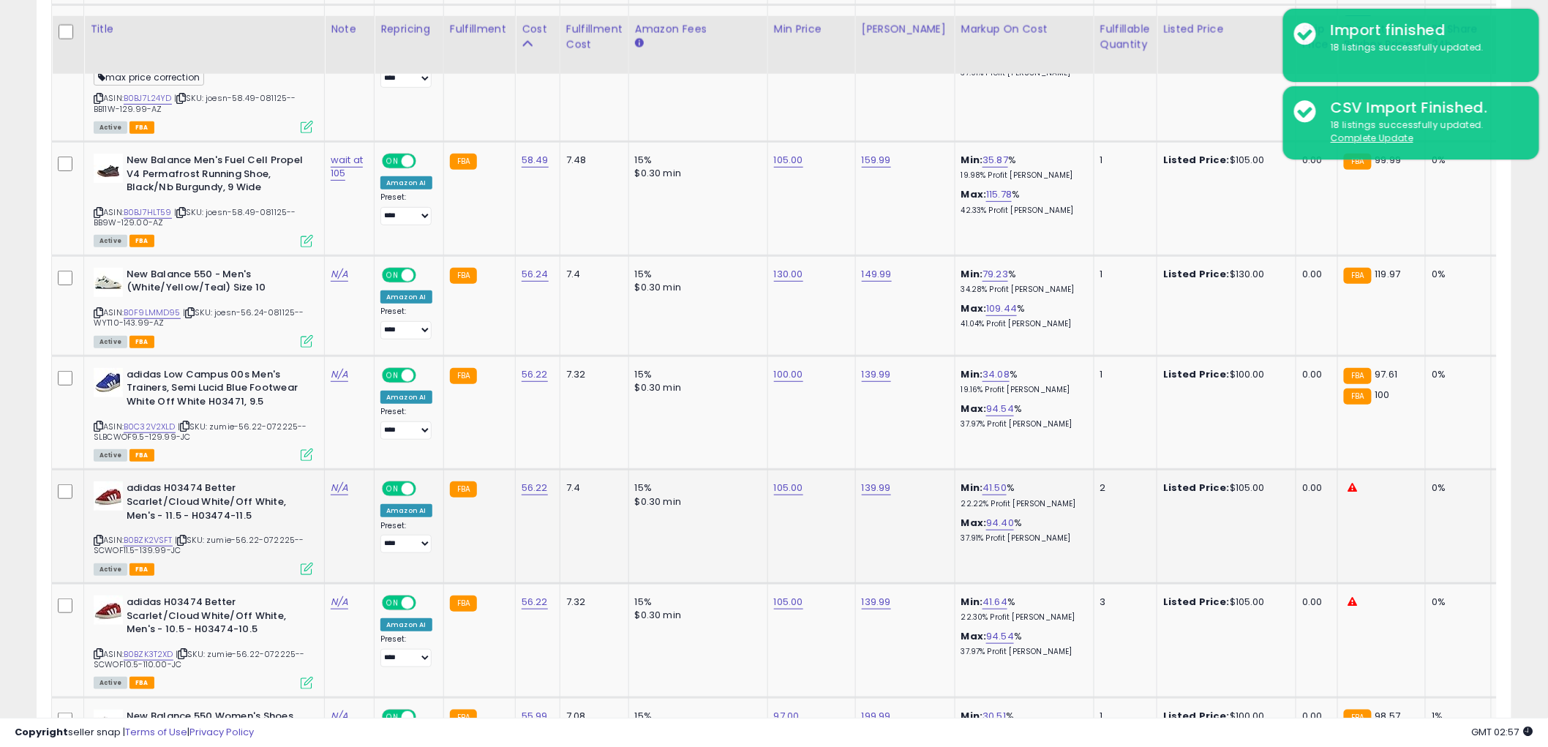
scroll to position [2533, 0]
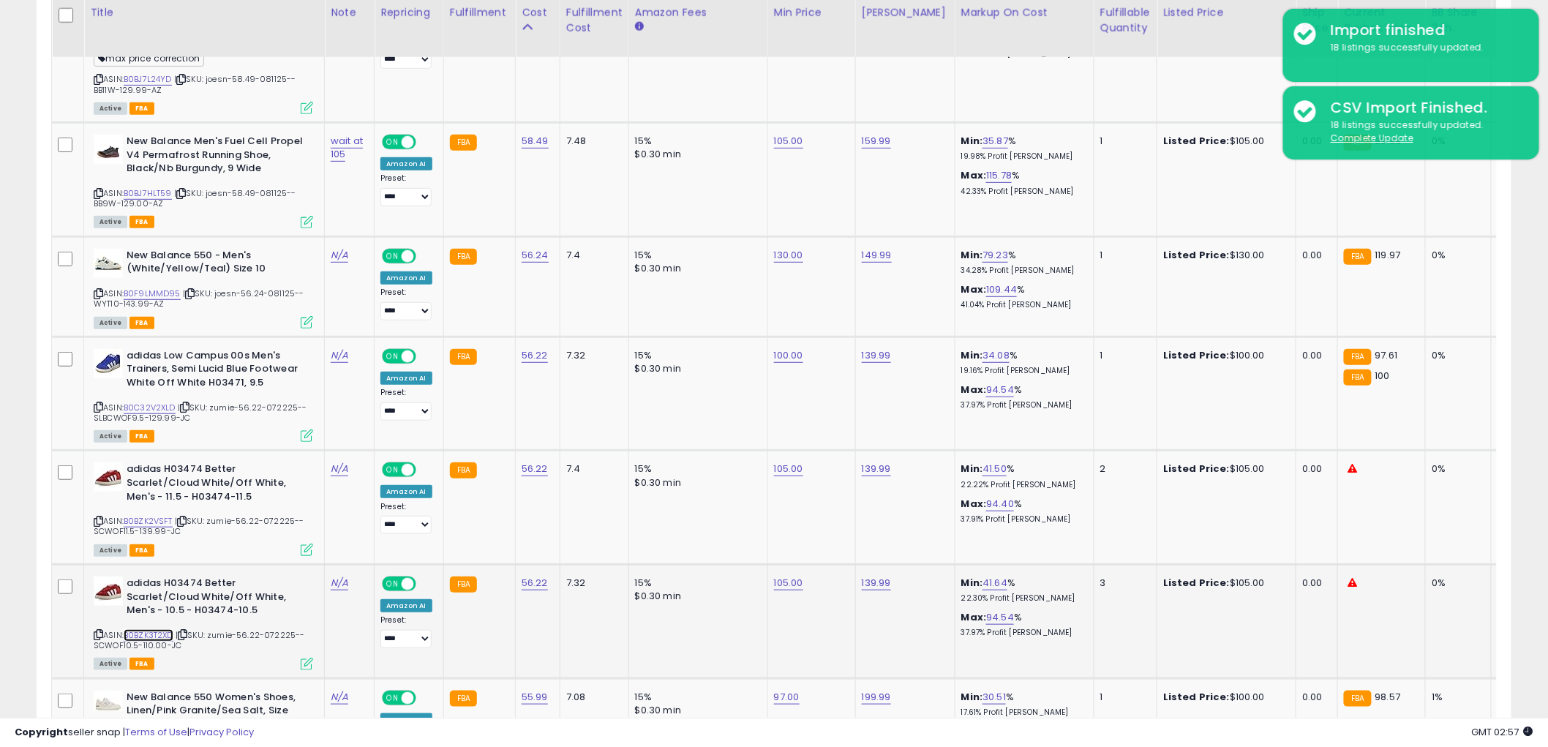
click at [156, 629] on link "B0BZK3T2XD" at bounding box center [149, 635] width 50 height 12
click at [148, 515] on link "B0BZK2VSFT" at bounding box center [148, 521] width 49 height 12
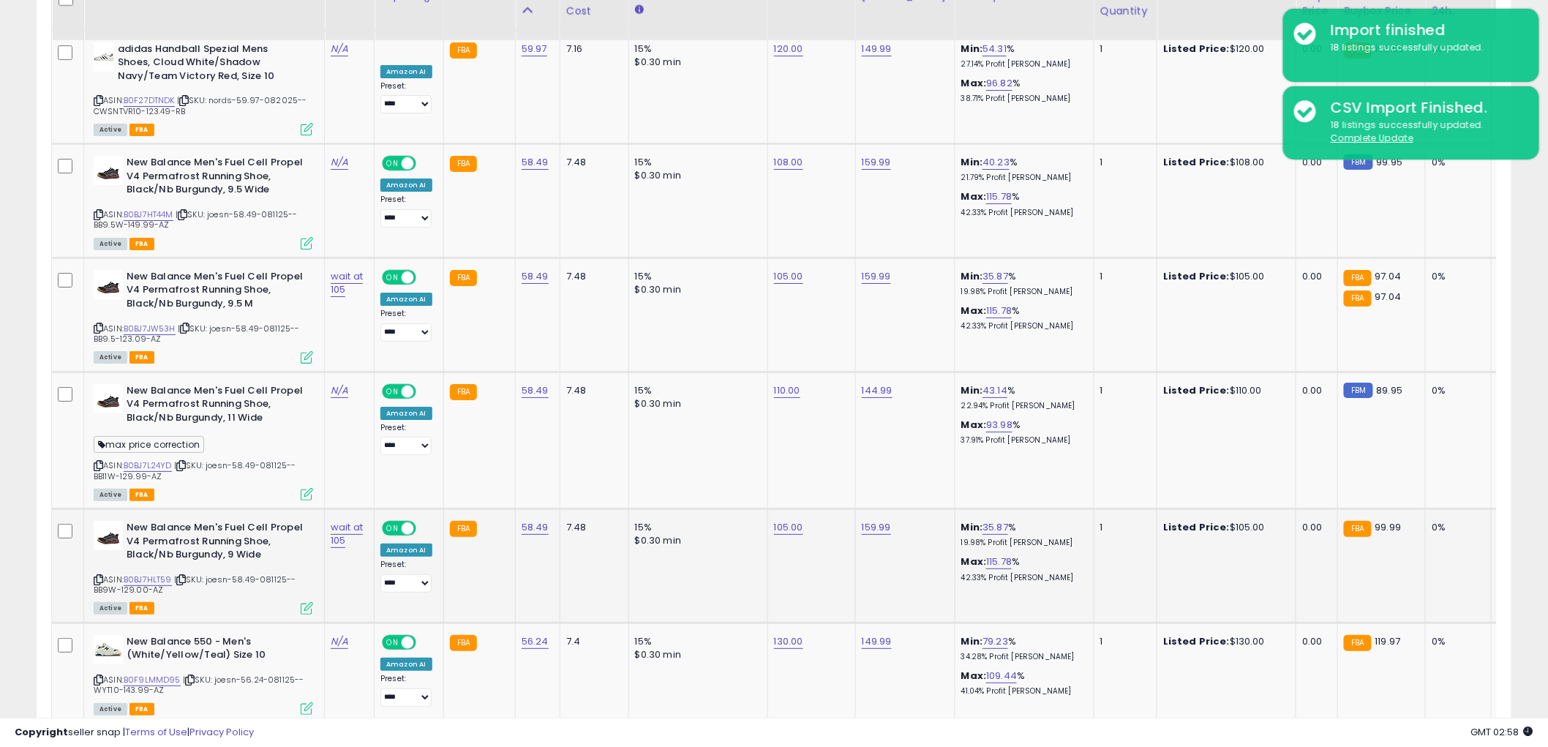
scroll to position [2208, 0]
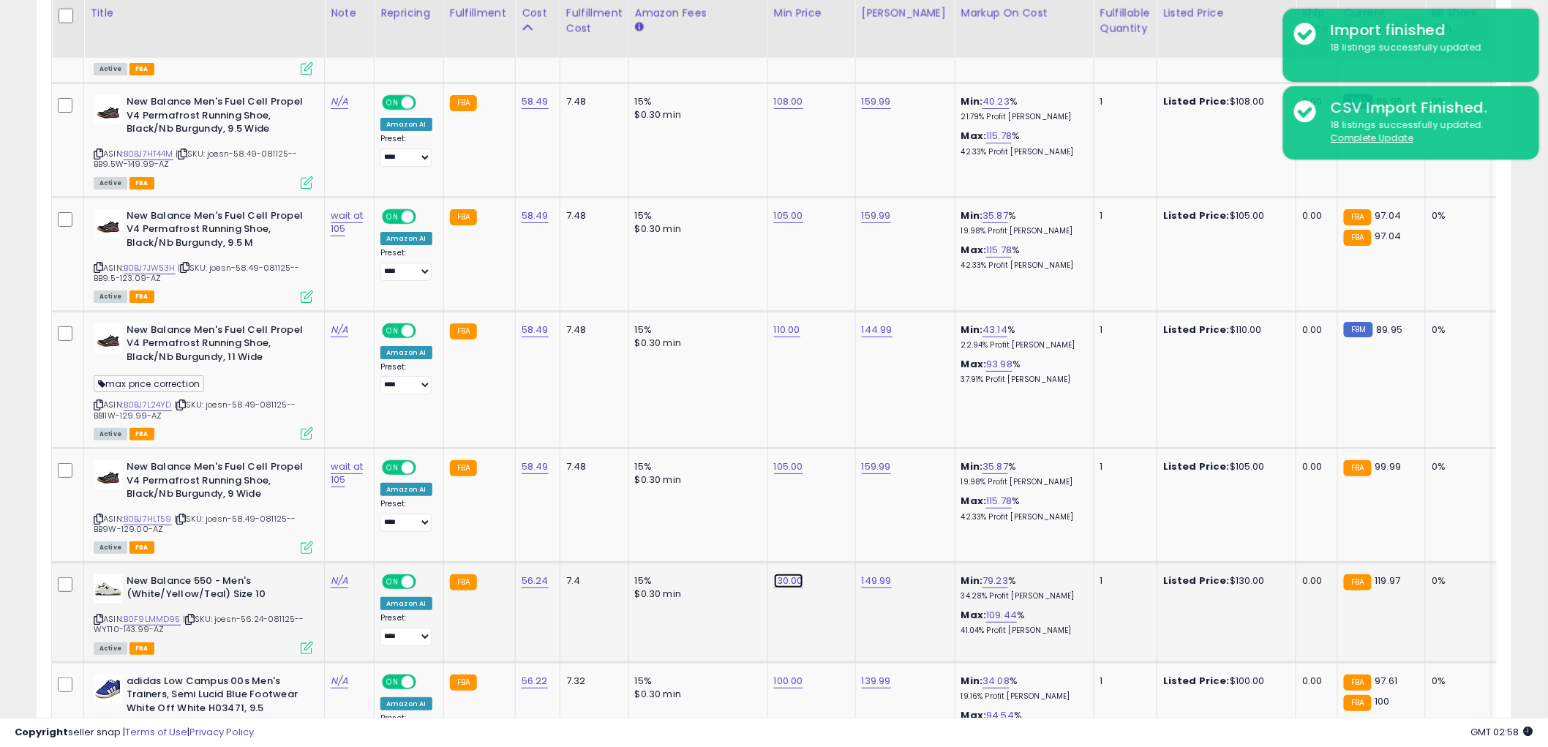
click at [789, 573] on link "130.00" at bounding box center [788, 580] width 29 height 15
drag, startPoint x: 783, startPoint y: 527, endPoint x: 454, endPoint y: 566, distance: 331.4
click at [454, 566] on tr "New Balance 550 - Men's (White/Yellow/Teal) Size 10 ASIN: B0F9LMMD95 | SKU: joe…" at bounding box center [1201, 612] width 2298 height 100
type input "***"
click button "submit" at bounding box center [827, 535] width 25 height 22
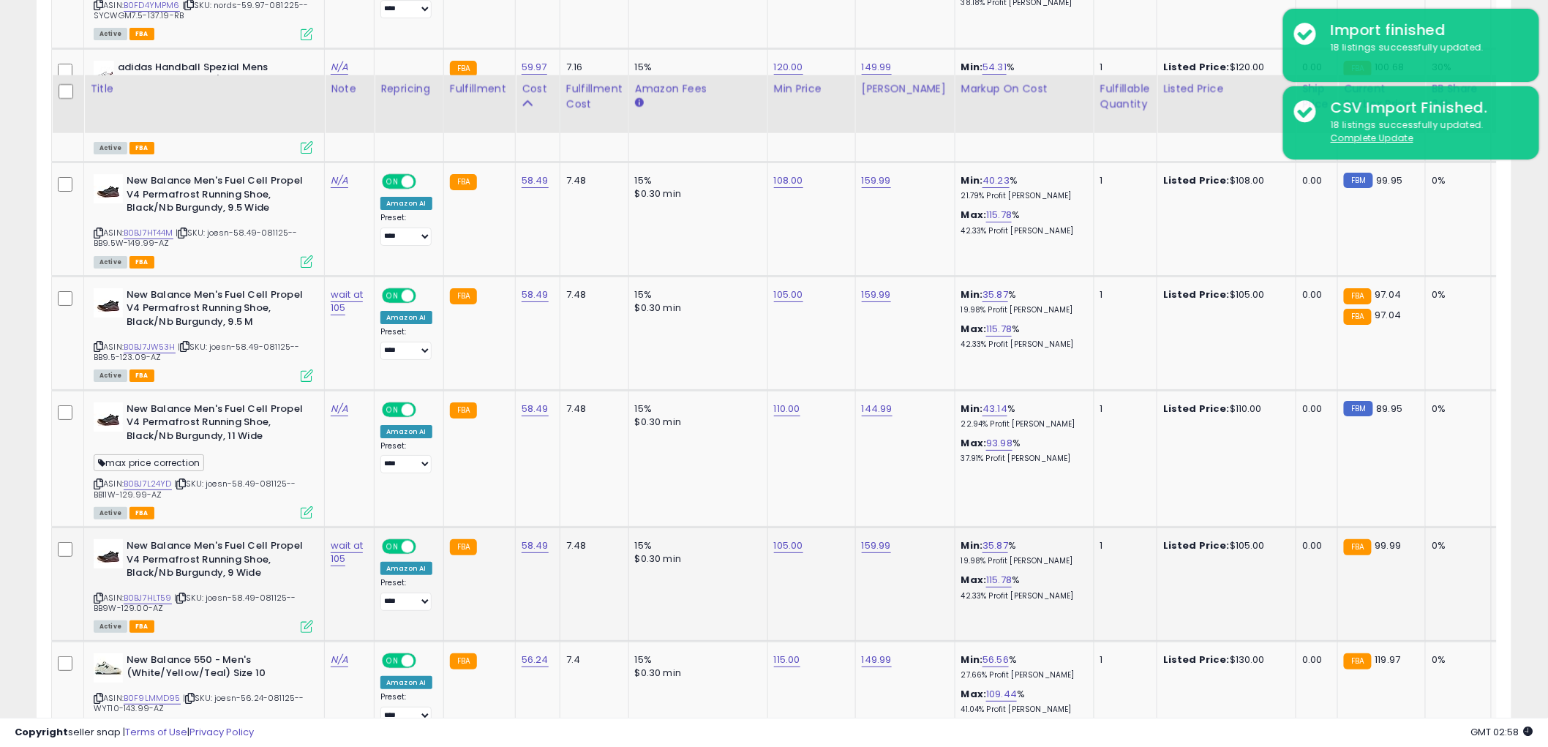
scroll to position [2126, 0]
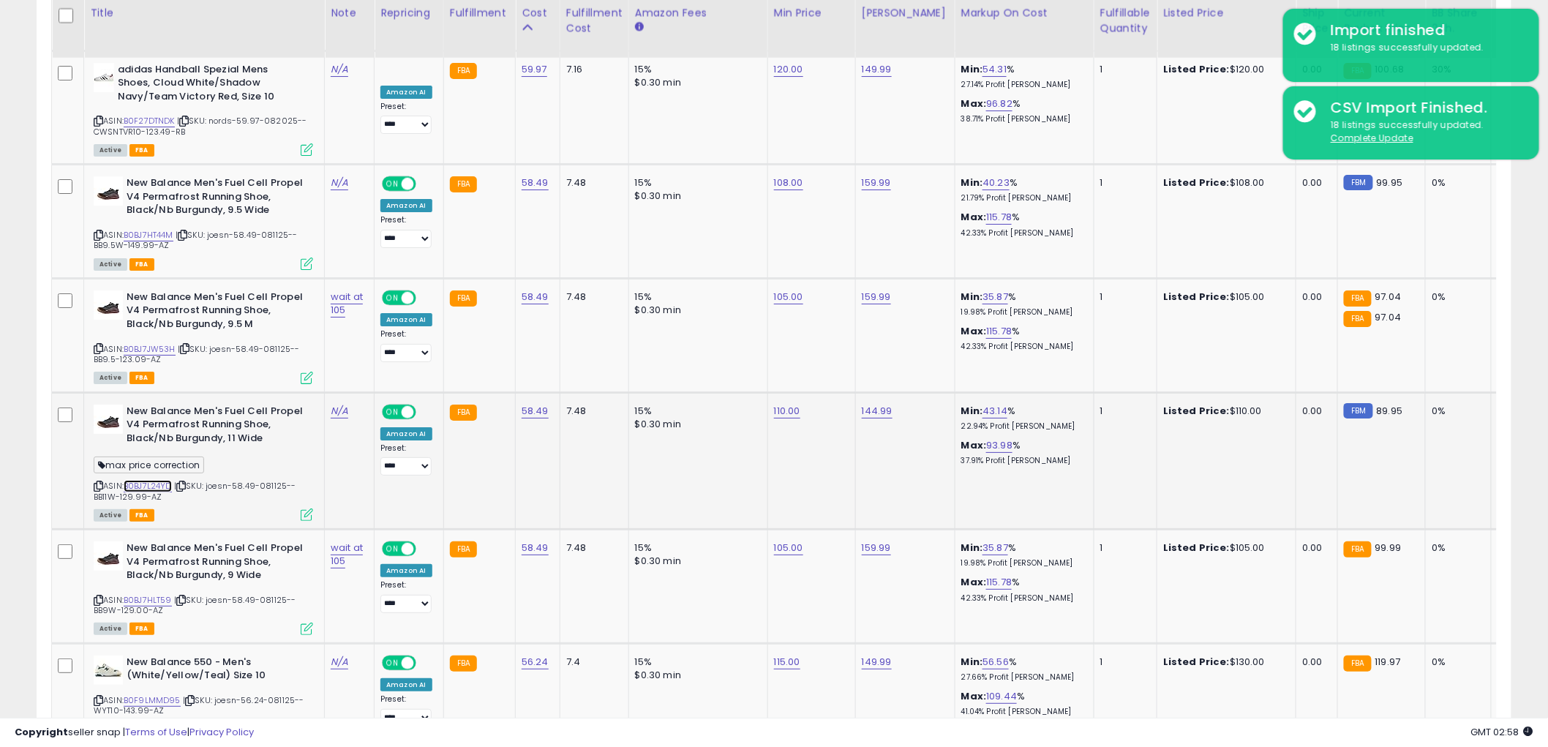
click at [148, 481] on link "B0BJ7L24YD" at bounding box center [148, 486] width 48 height 12
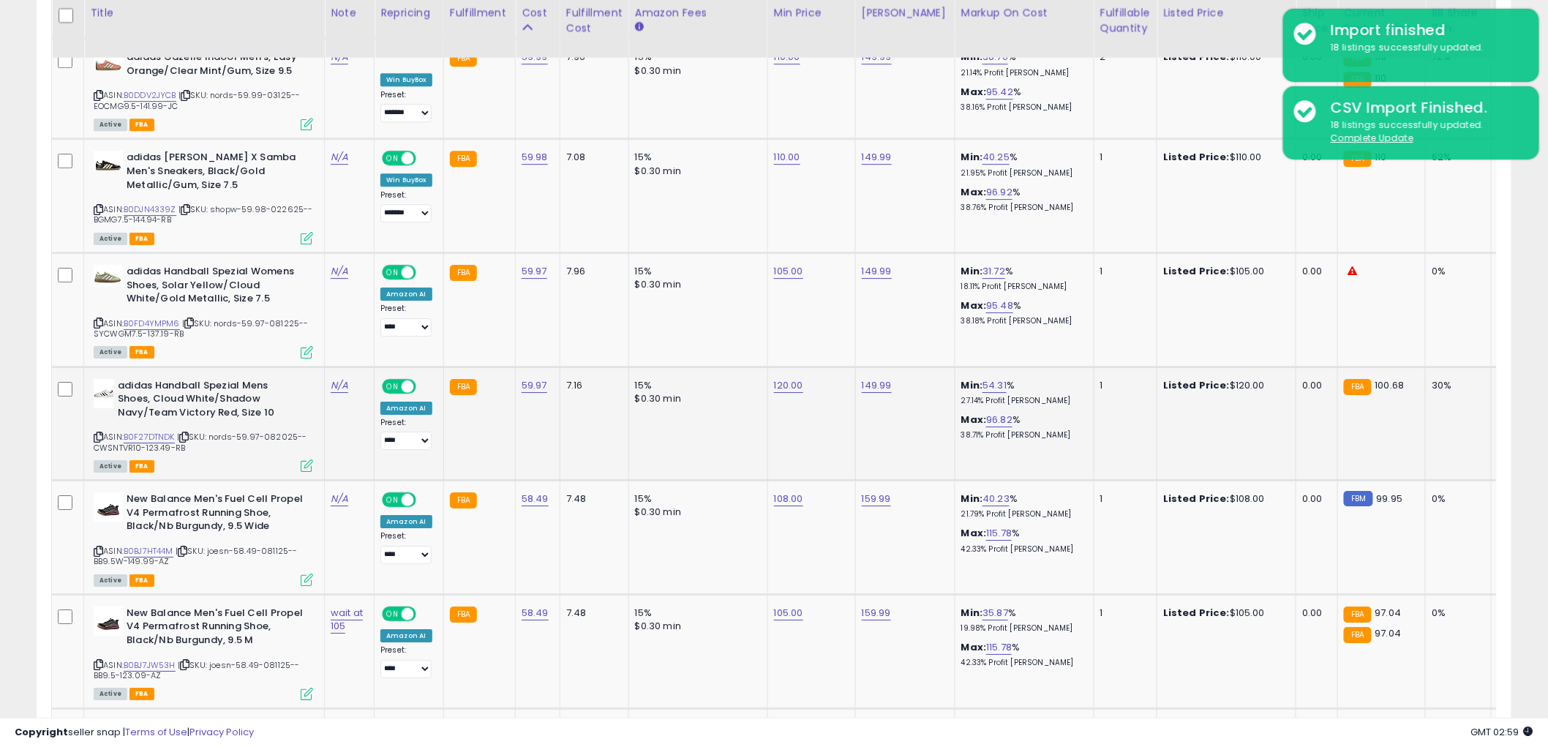
scroll to position [1802, 0]
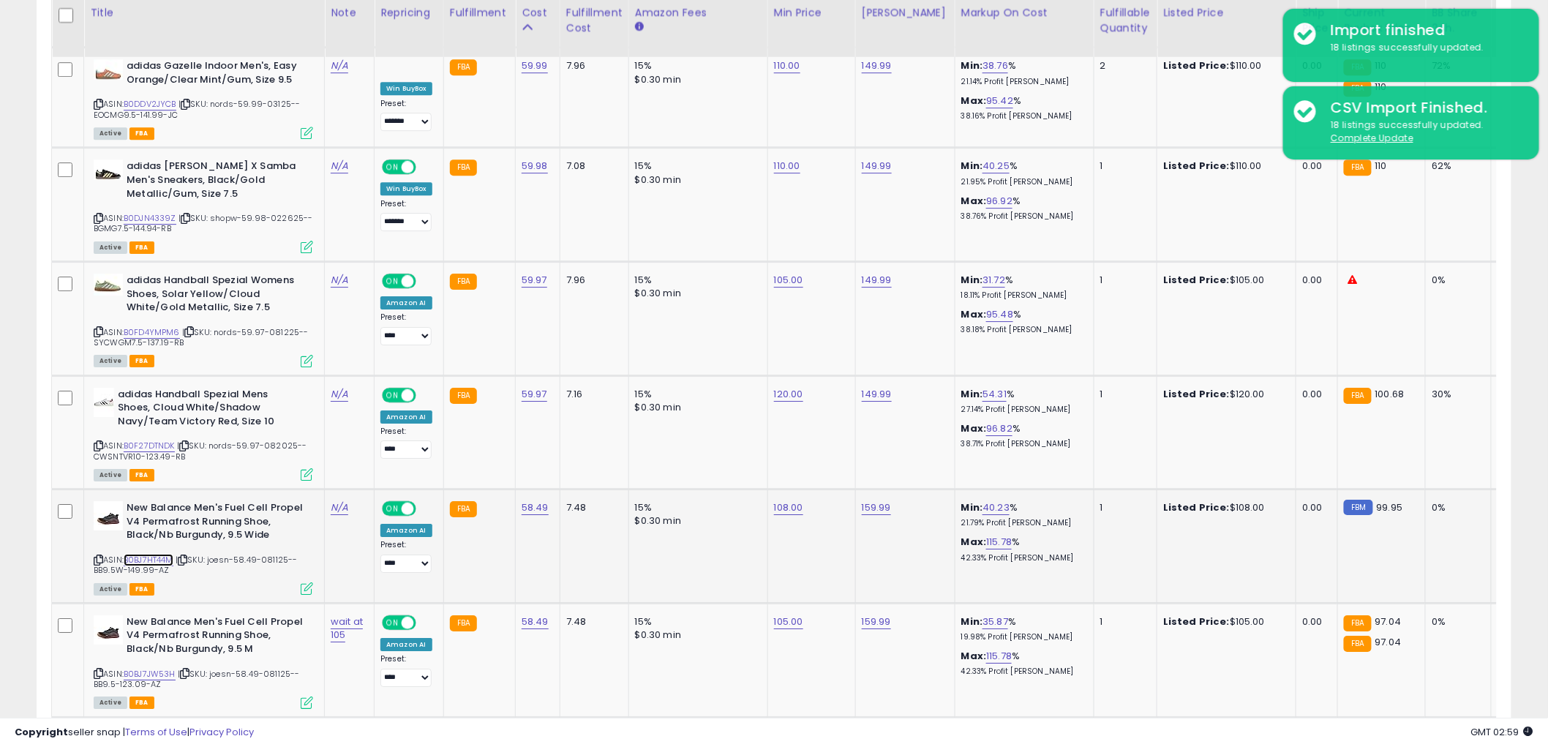
click at [143, 554] on link "B0BJ7HT44M" at bounding box center [149, 560] width 50 height 12
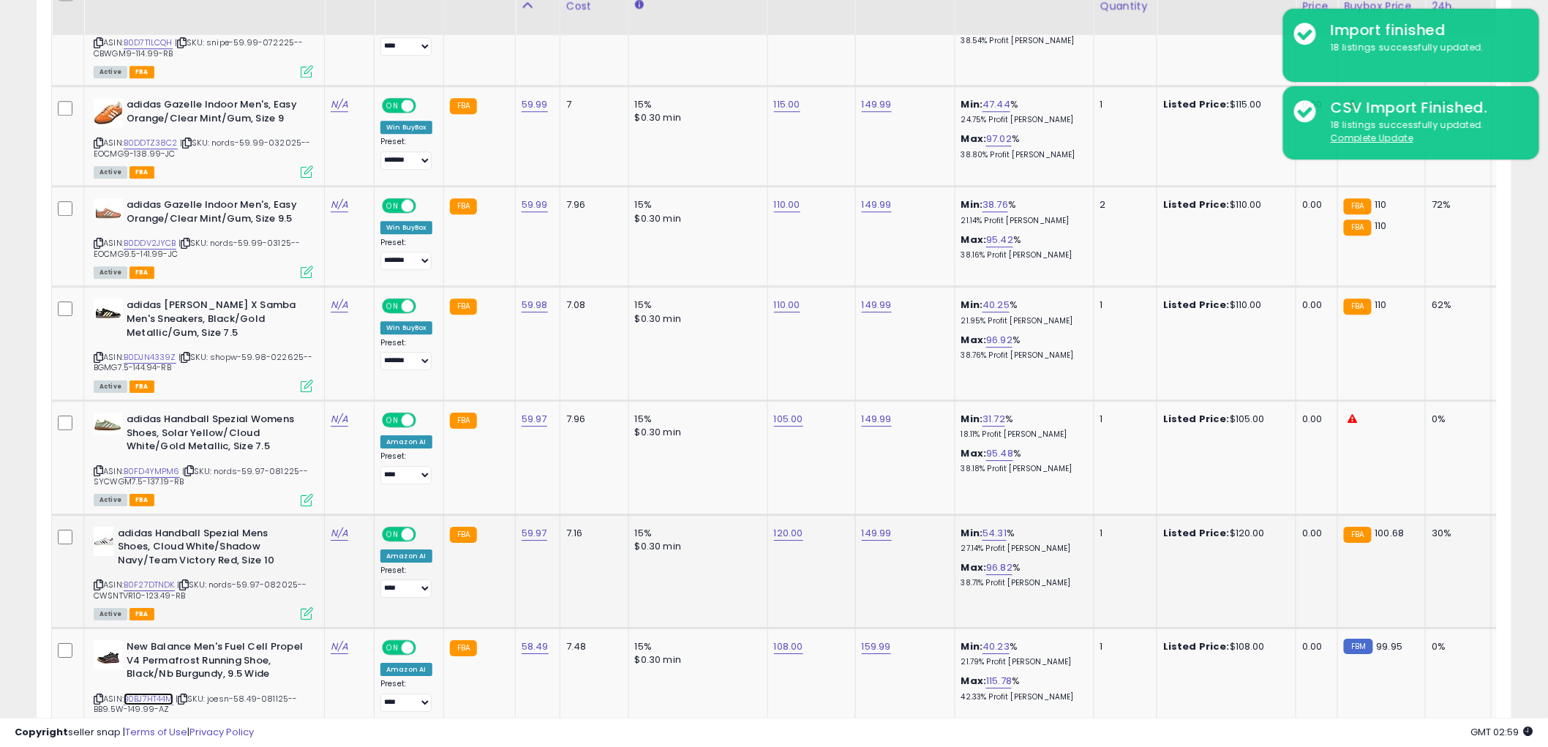
scroll to position [1639, 0]
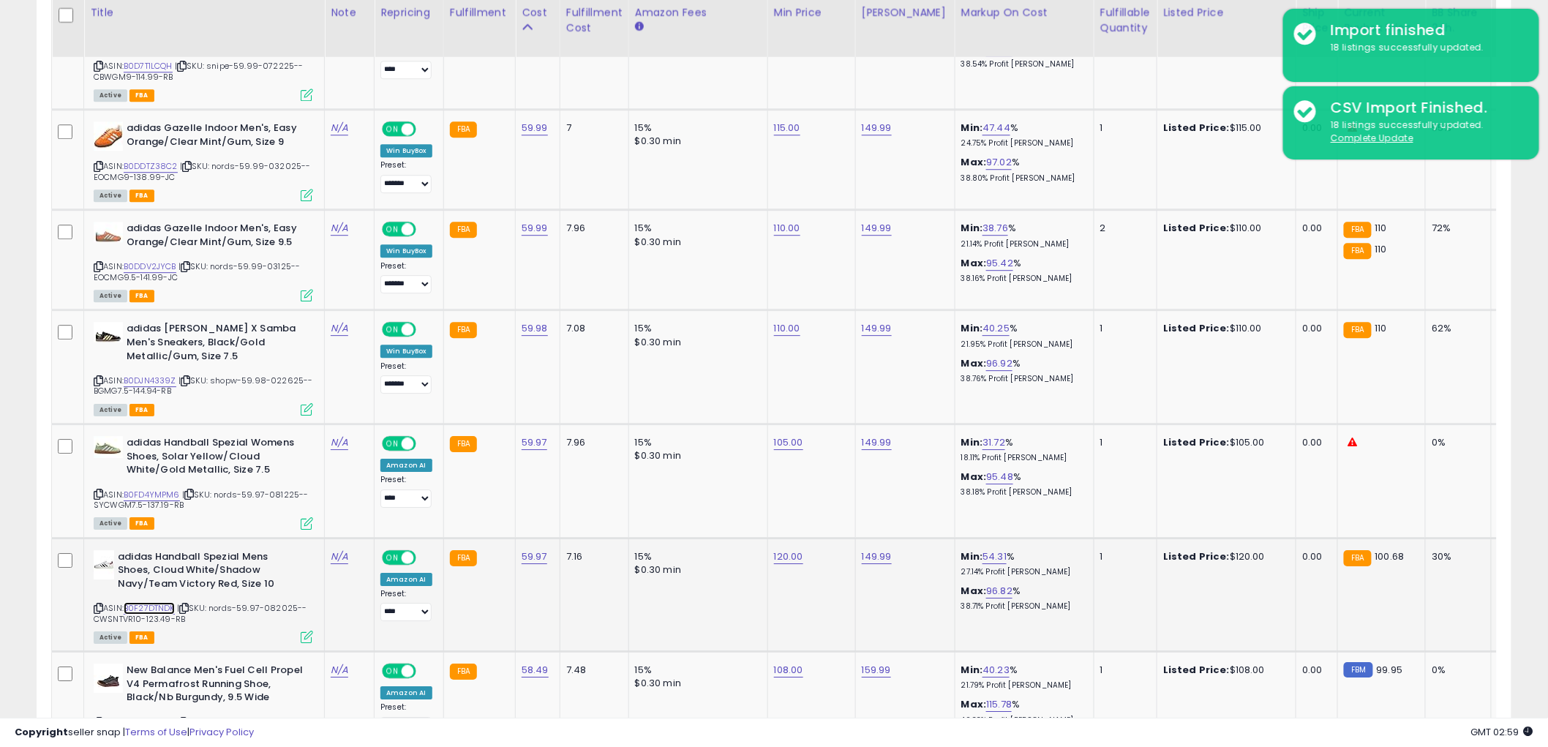
click at [151, 604] on link "B0F27DTNDK" at bounding box center [149, 608] width 51 height 12
click at [148, 489] on link "B0FD4YMPM6" at bounding box center [152, 495] width 56 height 12
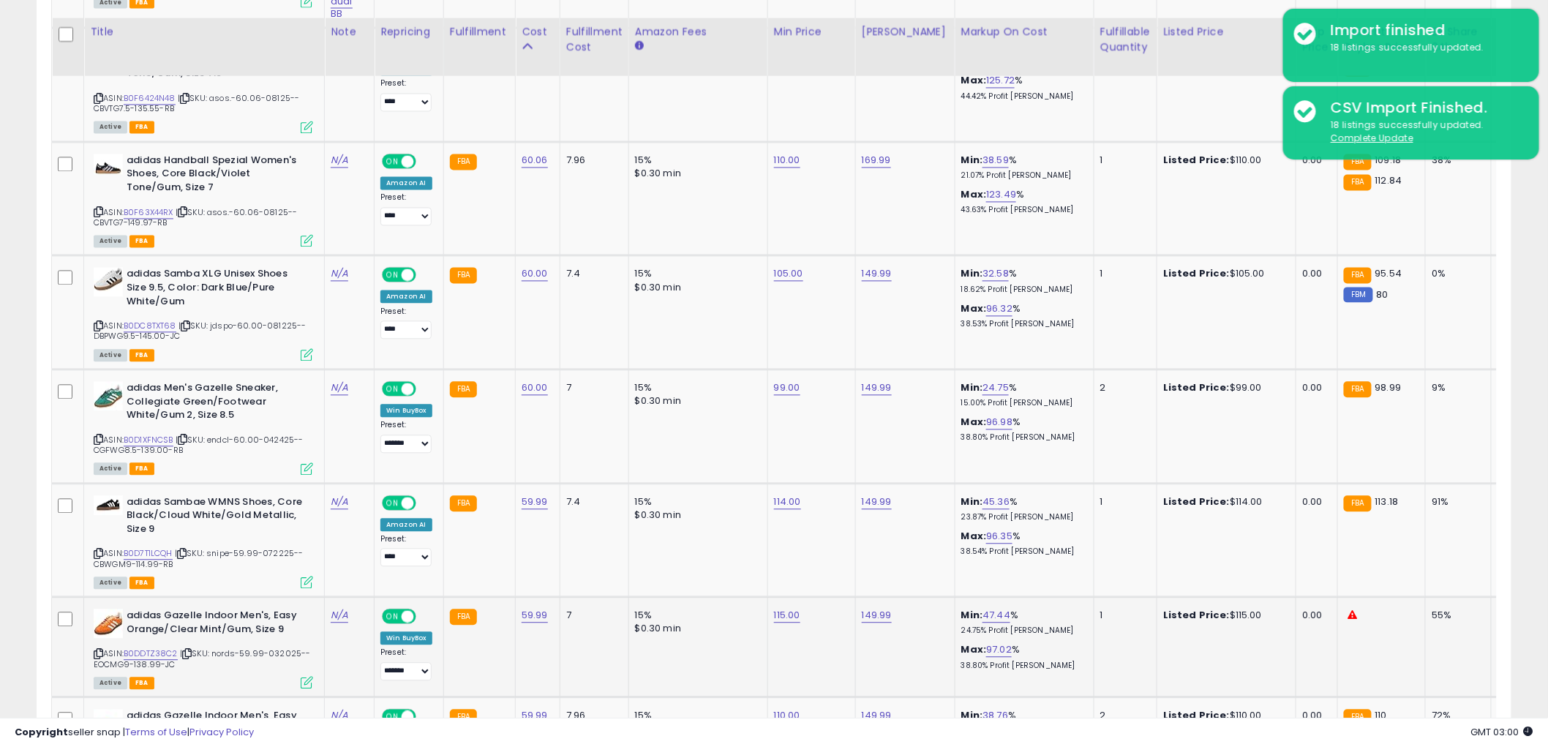
scroll to position [1233, 0]
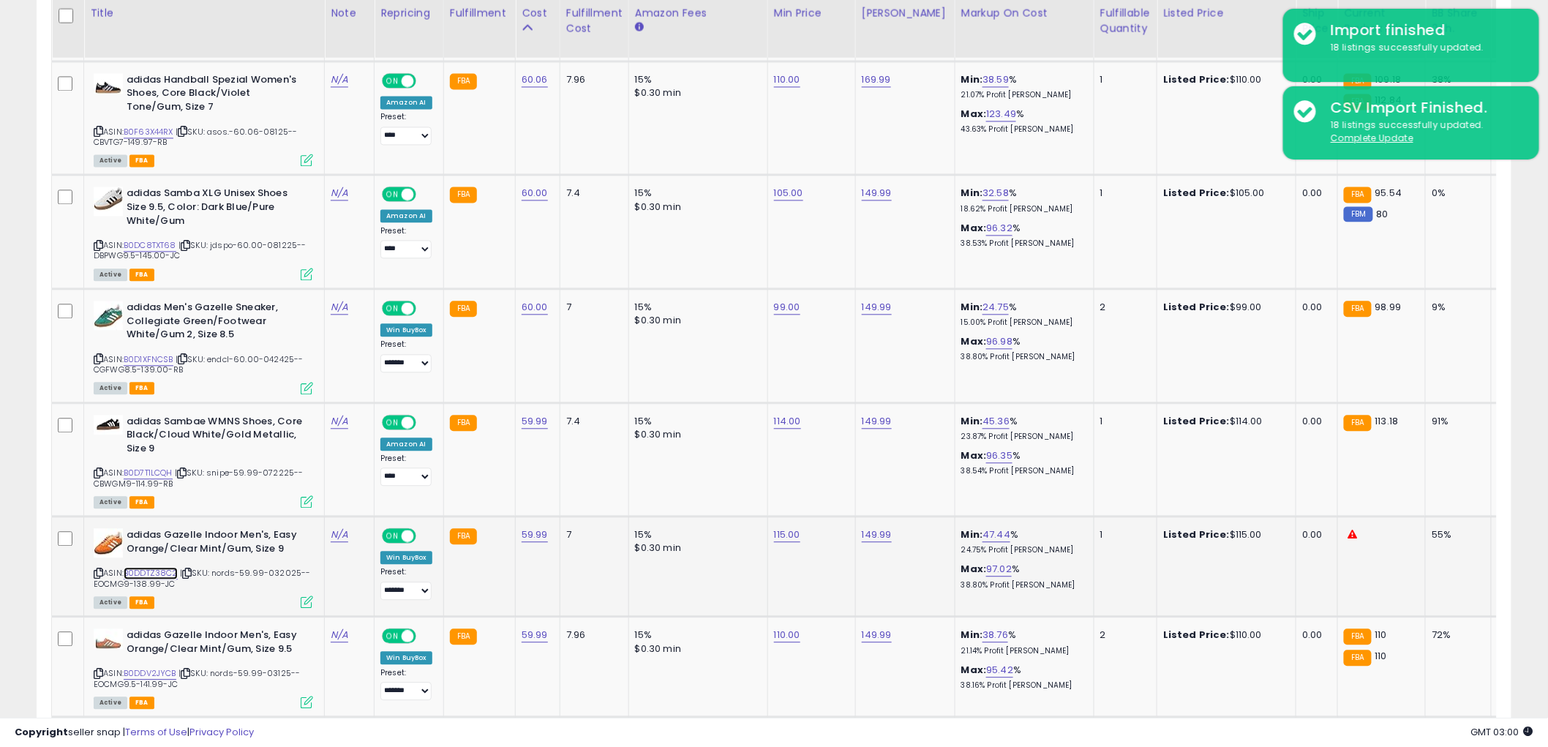
click at [168, 568] on link "B0DDTZ38C2" at bounding box center [151, 573] width 54 height 12
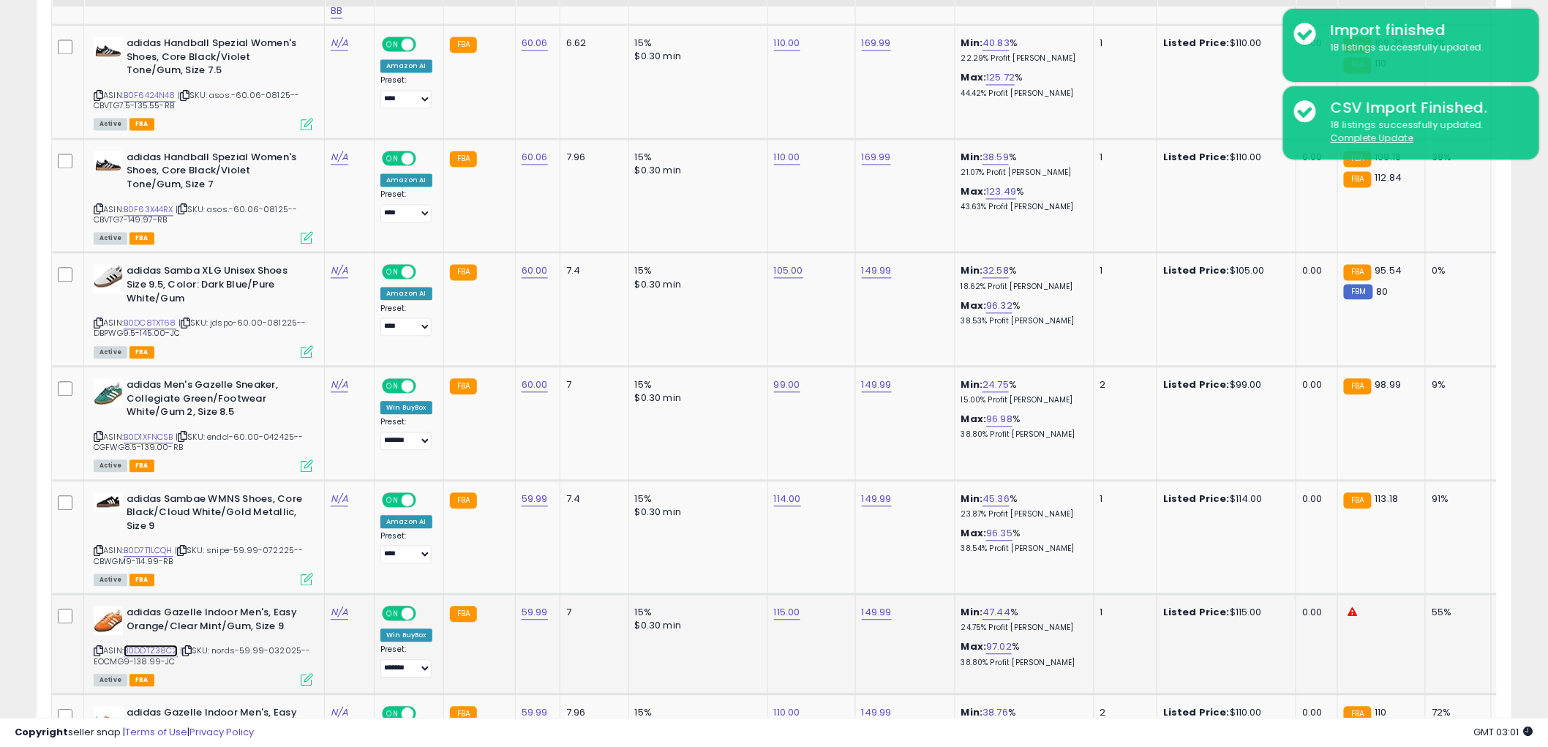
scroll to position [1070, 0]
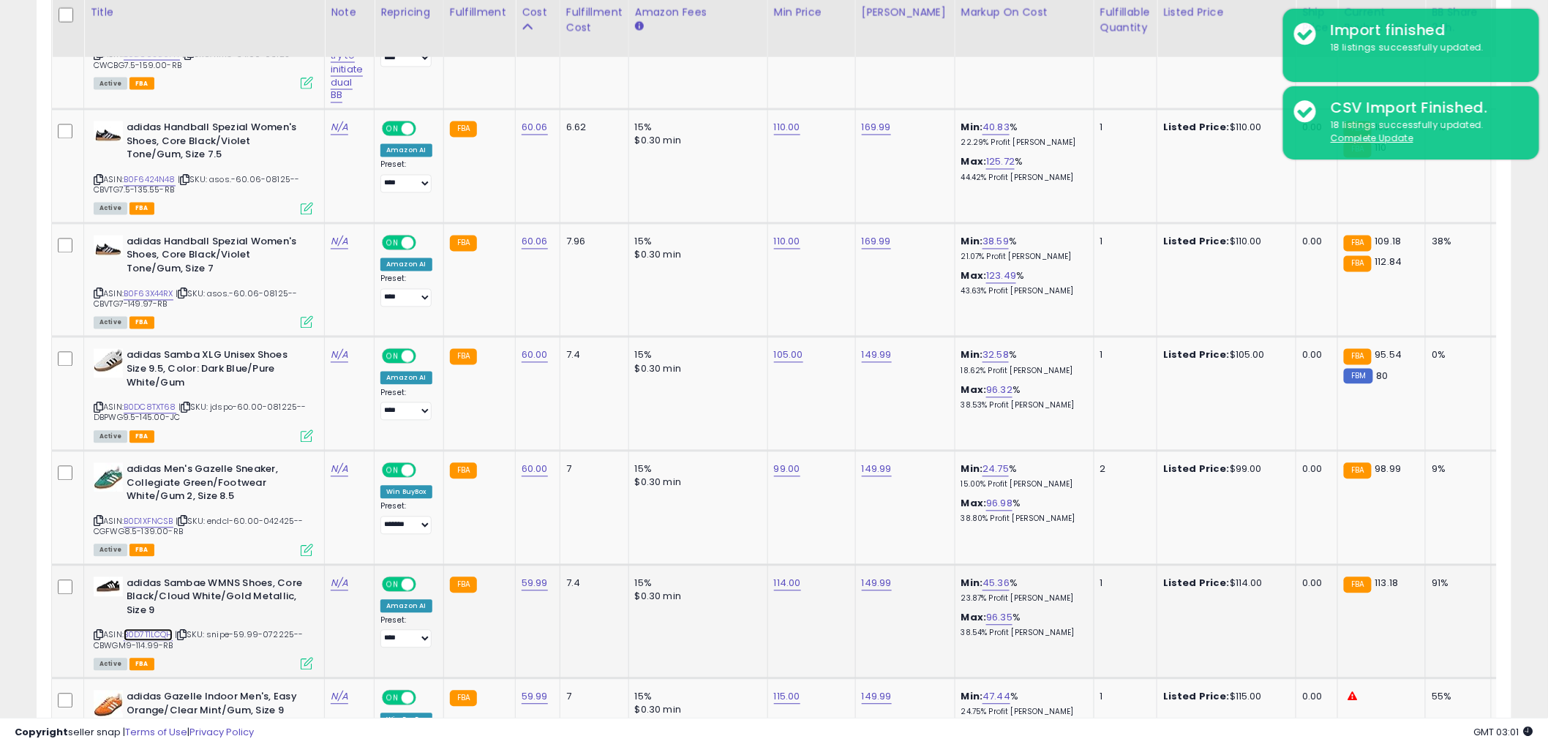
click at [165, 632] on link "B0D7T1LCQH" at bounding box center [148, 635] width 49 height 12
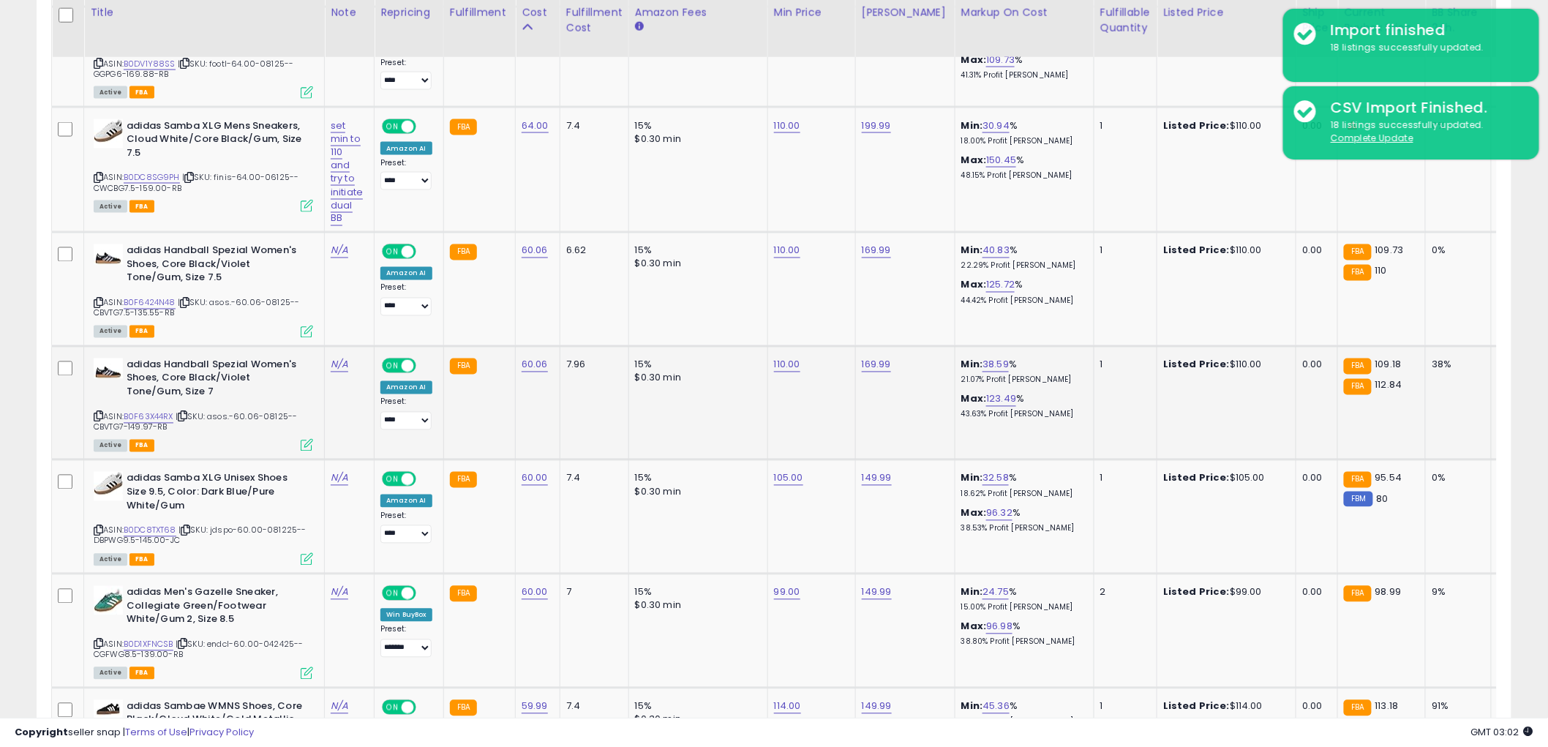
scroll to position [989, 0]
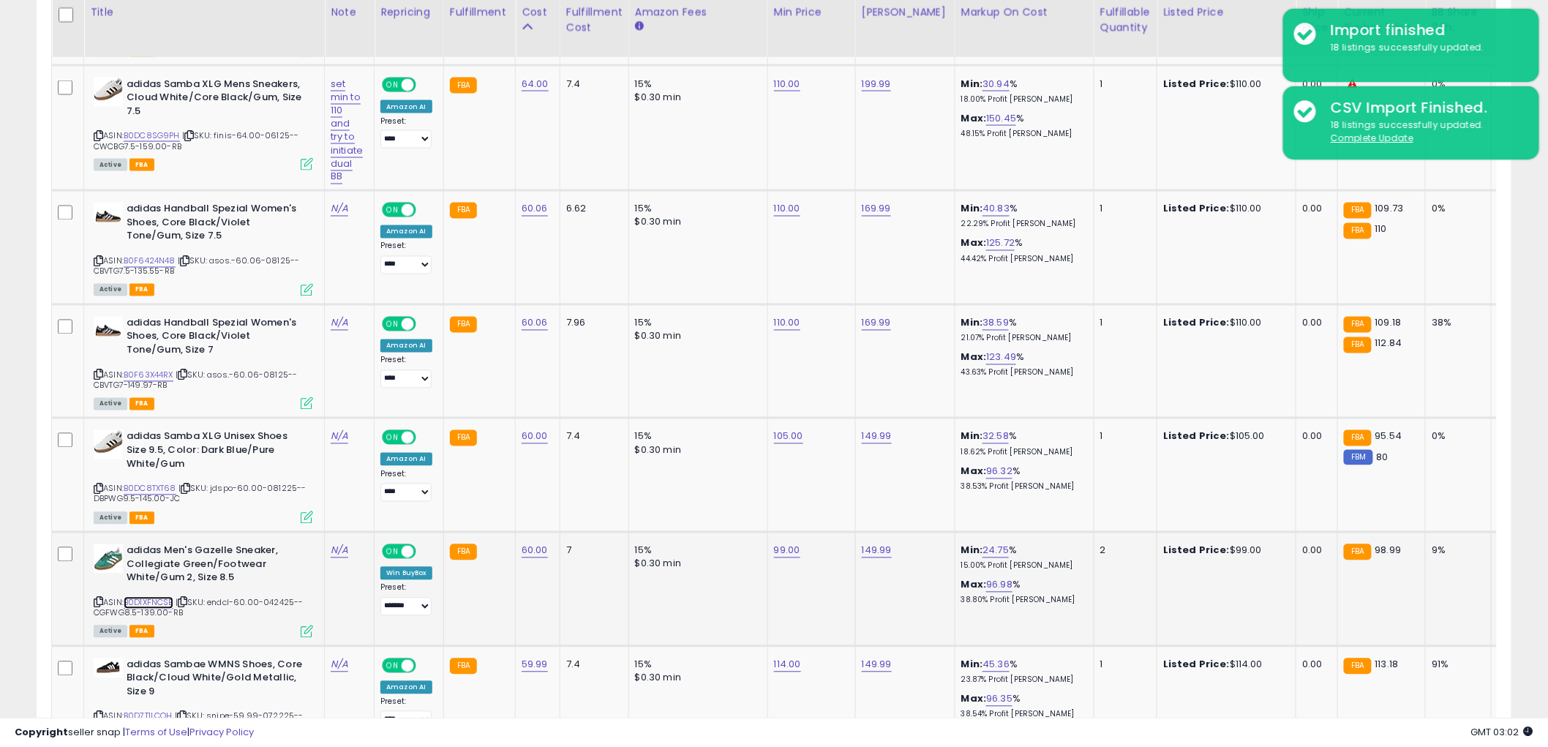
click at [152, 598] on link "B0D1XFNCSB" at bounding box center [149, 603] width 50 height 12
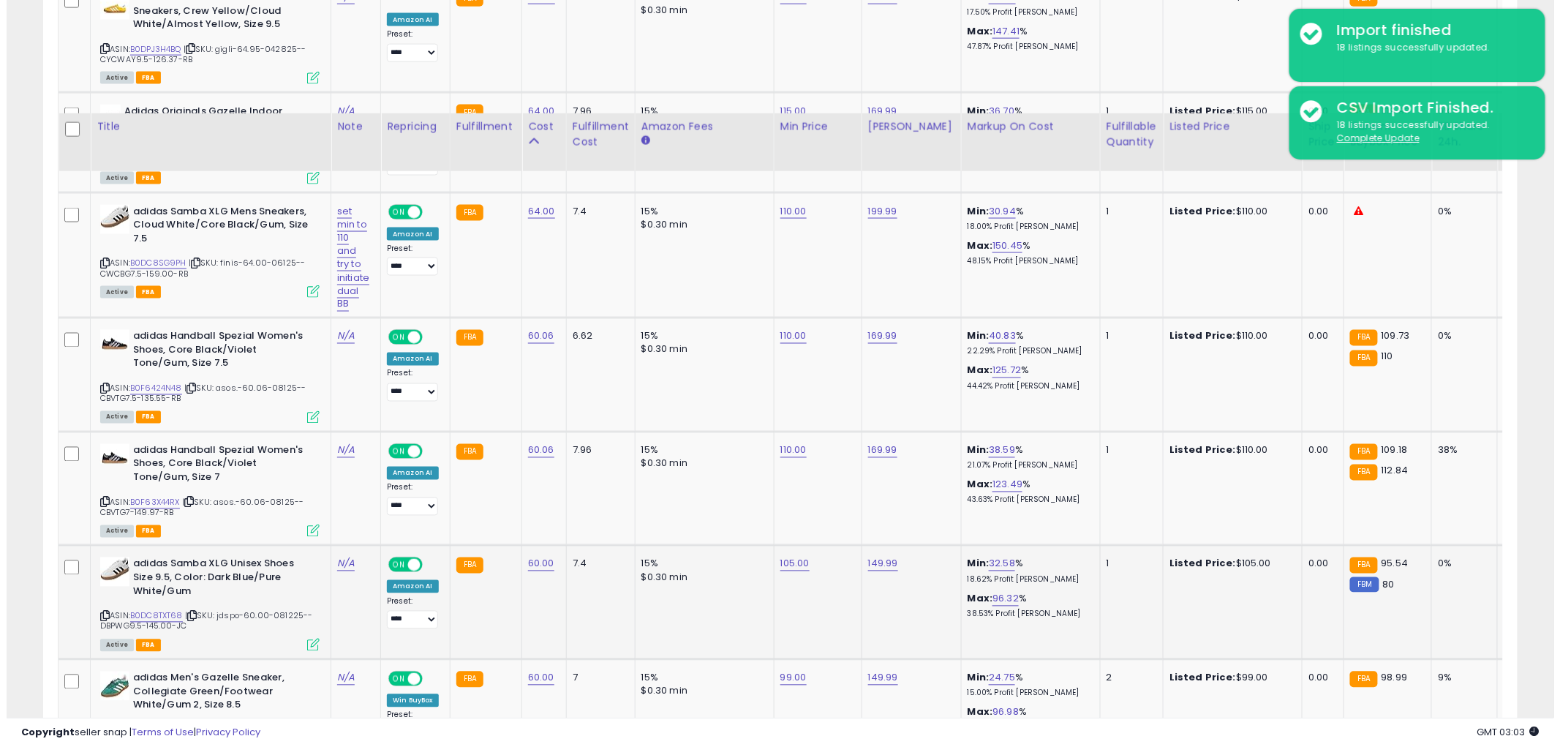
scroll to position [827, 0]
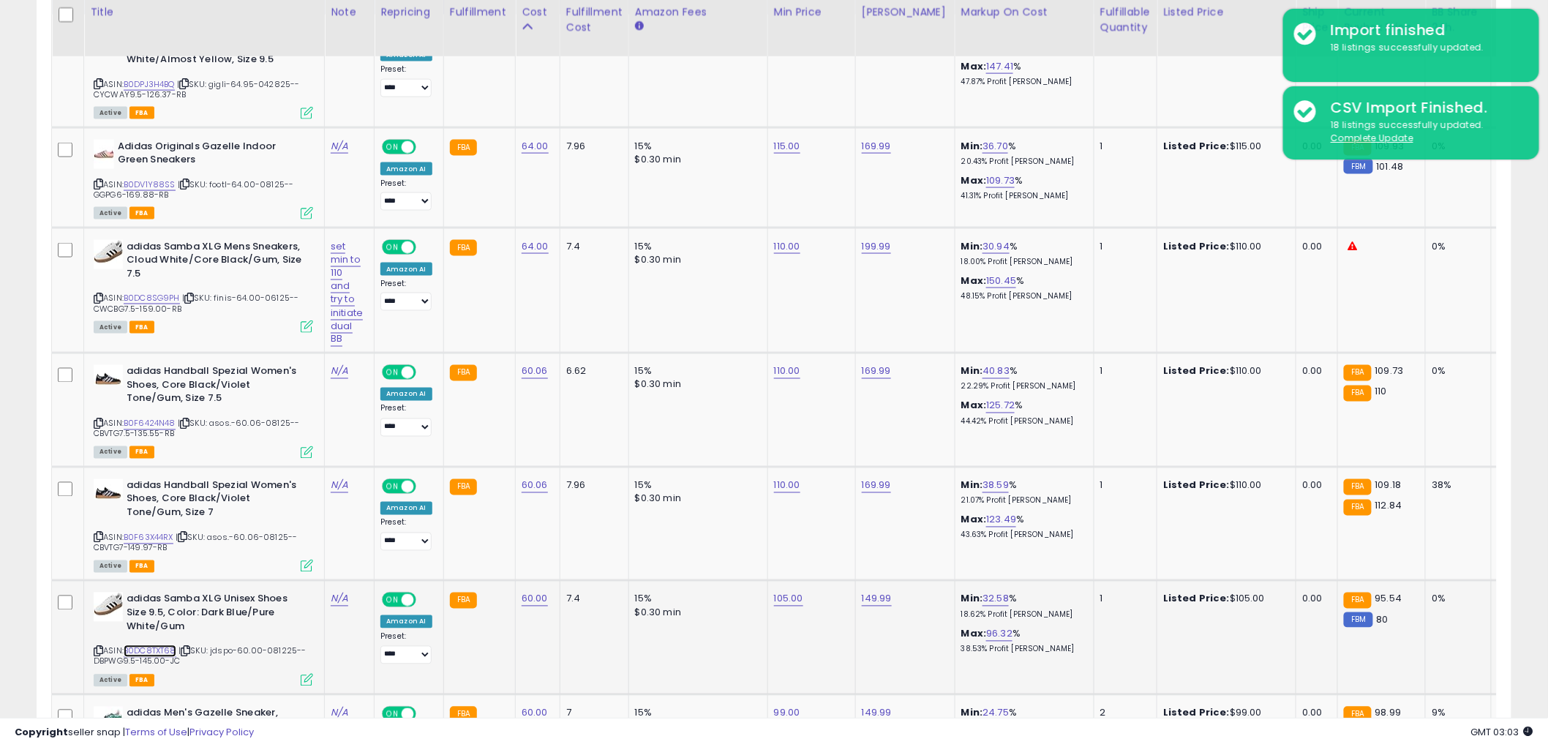
click at [135, 652] on link "B0DC8TXT68" at bounding box center [150, 651] width 53 height 12
click at [309, 680] on icon at bounding box center [307, 680] width 12 height 12
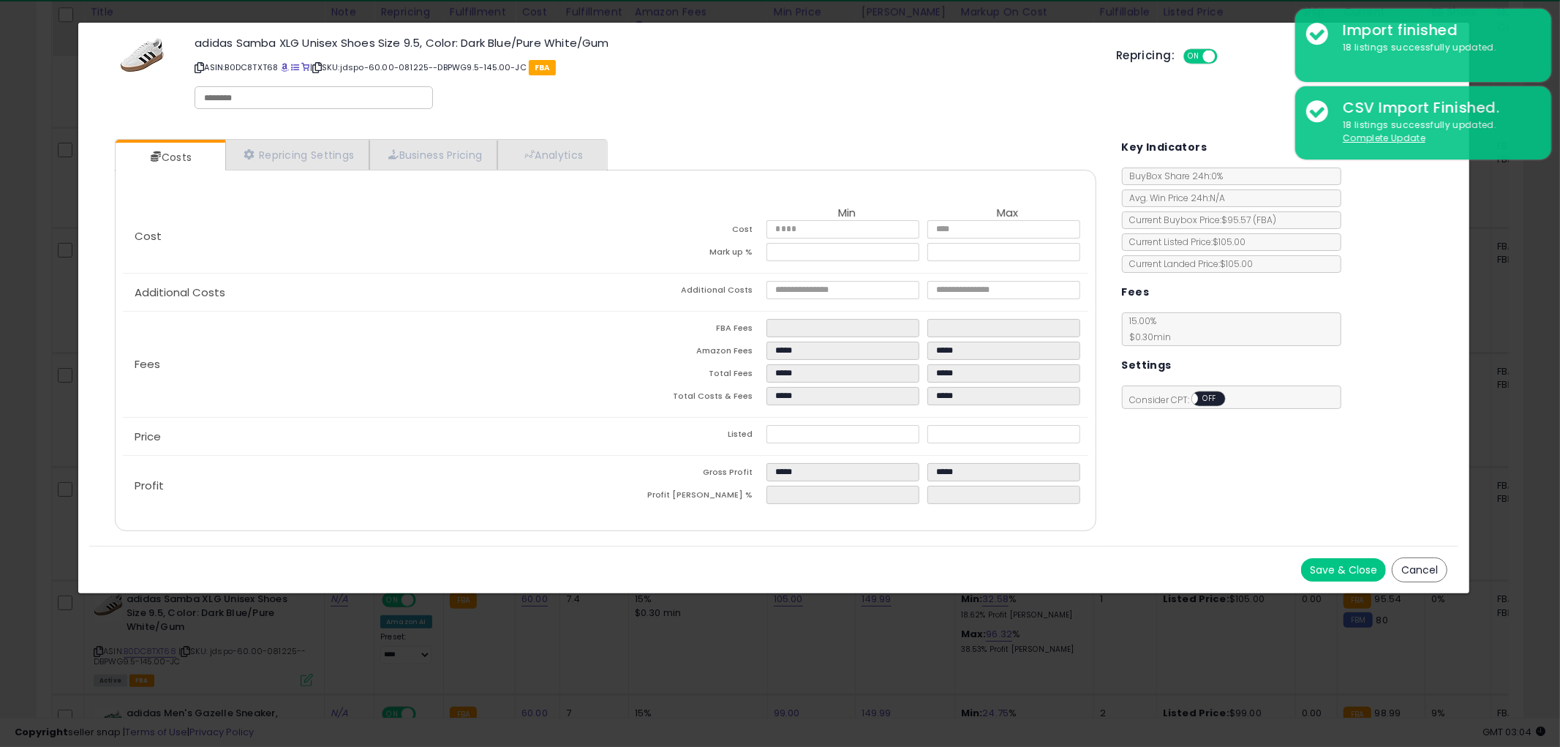
click at [323, 99] on input "text" at bounding box center [313, 97] width 219 height 13
type input "******"
click at [1329, 567] on button "Save & Close" at bounding box center [1343, 569] width 85 height 23
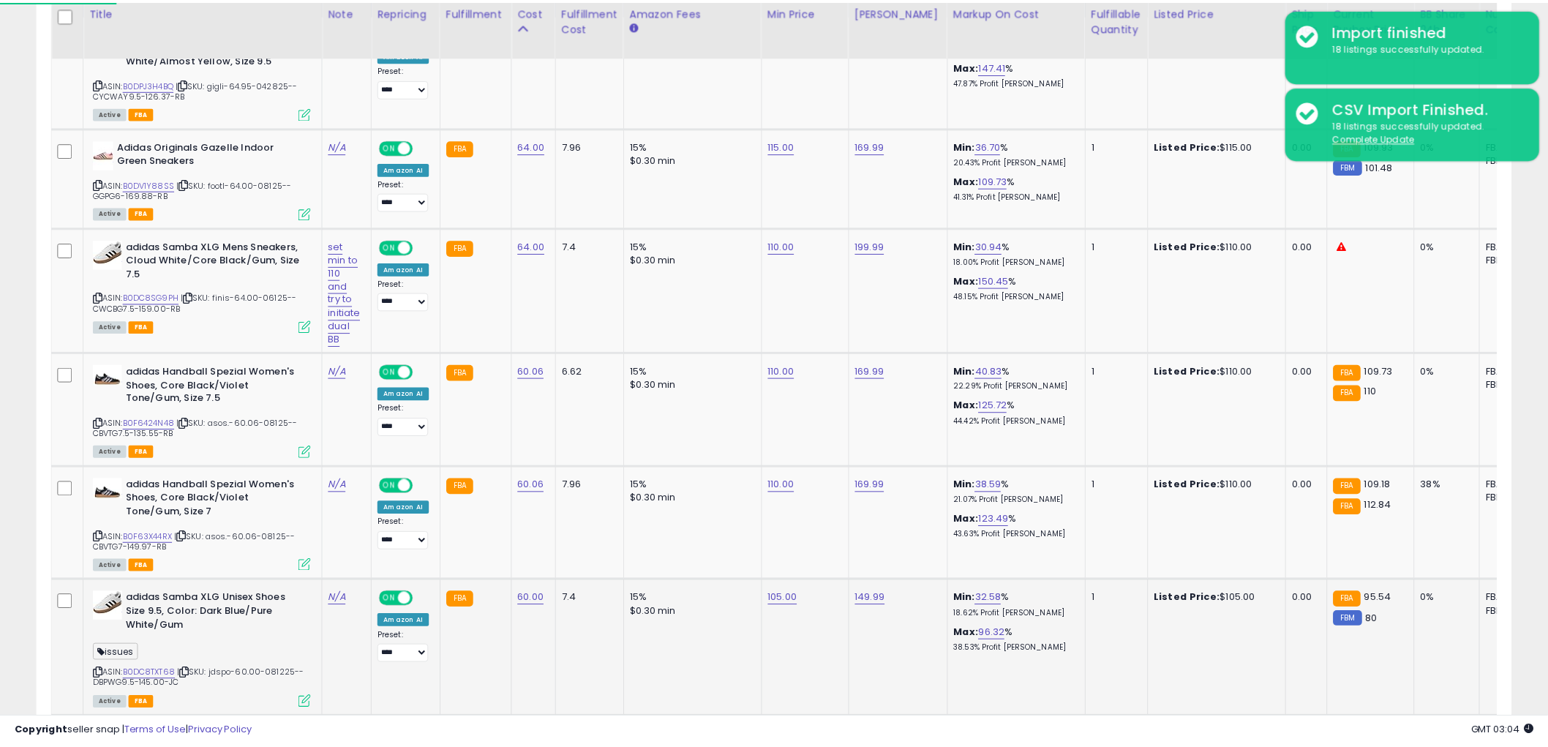
scroll to position [731180, 730622]
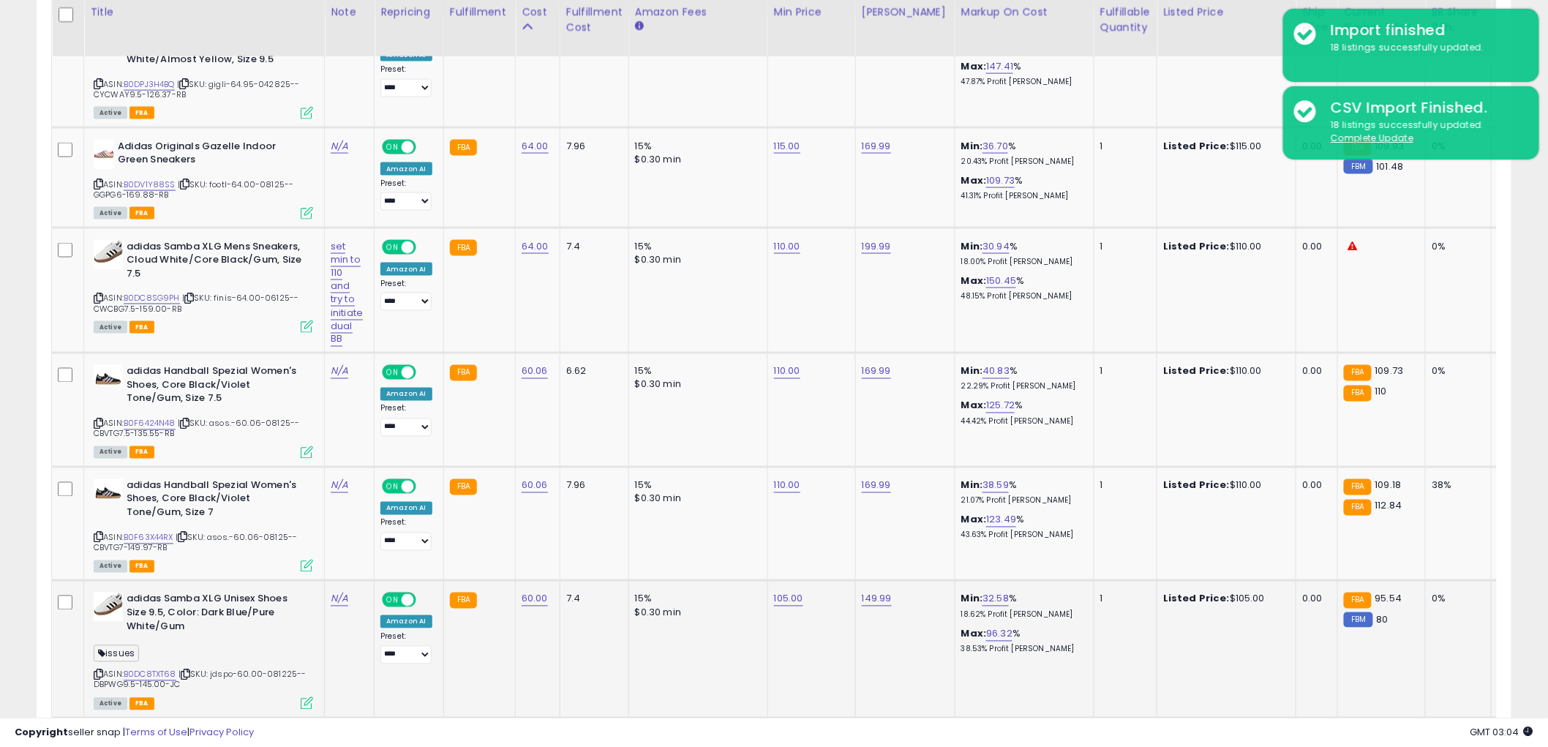
click at [99, 671] on icon at bounding box center [99, 675] width 10 height 8
click at [188, 671] on icon at bounding box center [186, 675] width 10 height 8
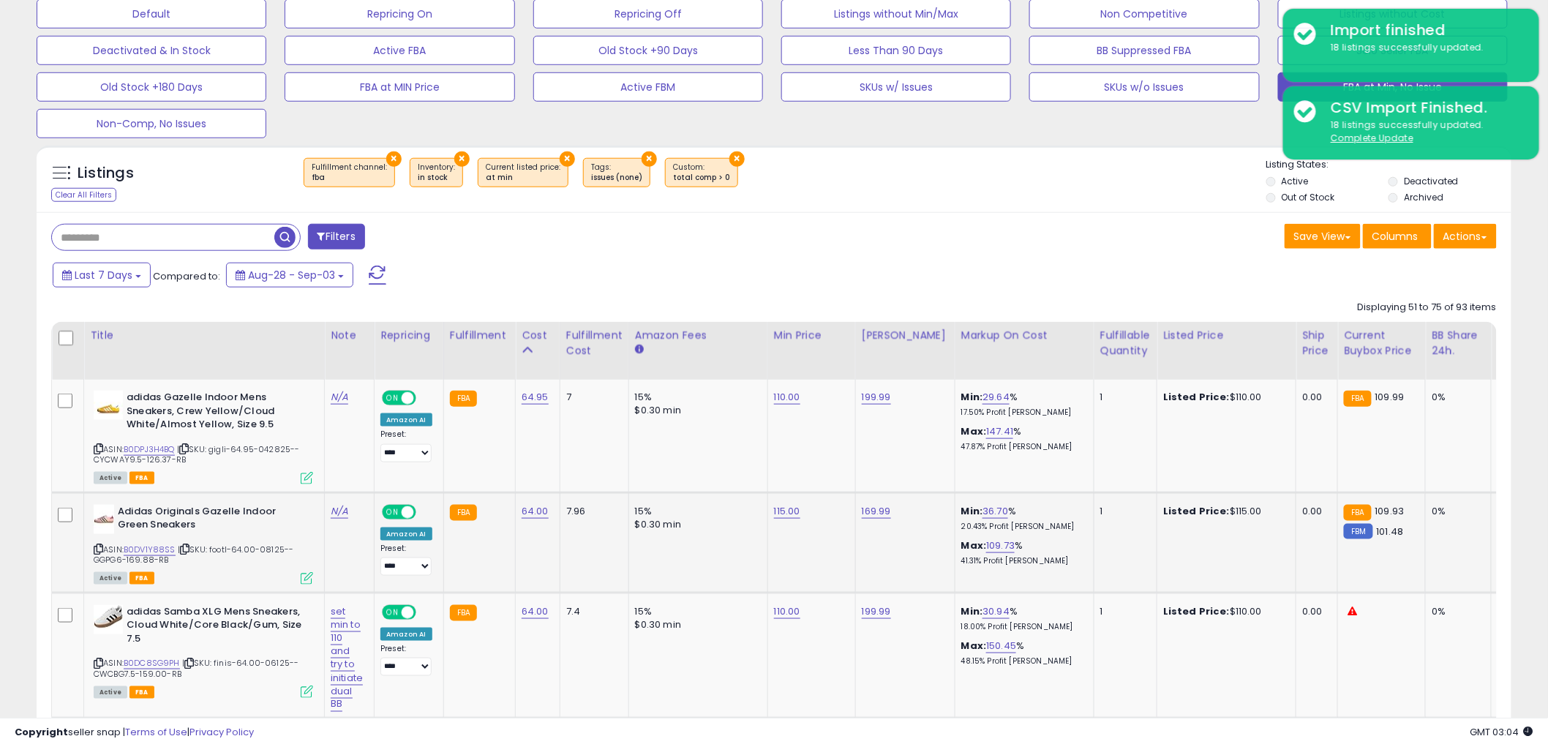
scroll to position [420, 0]
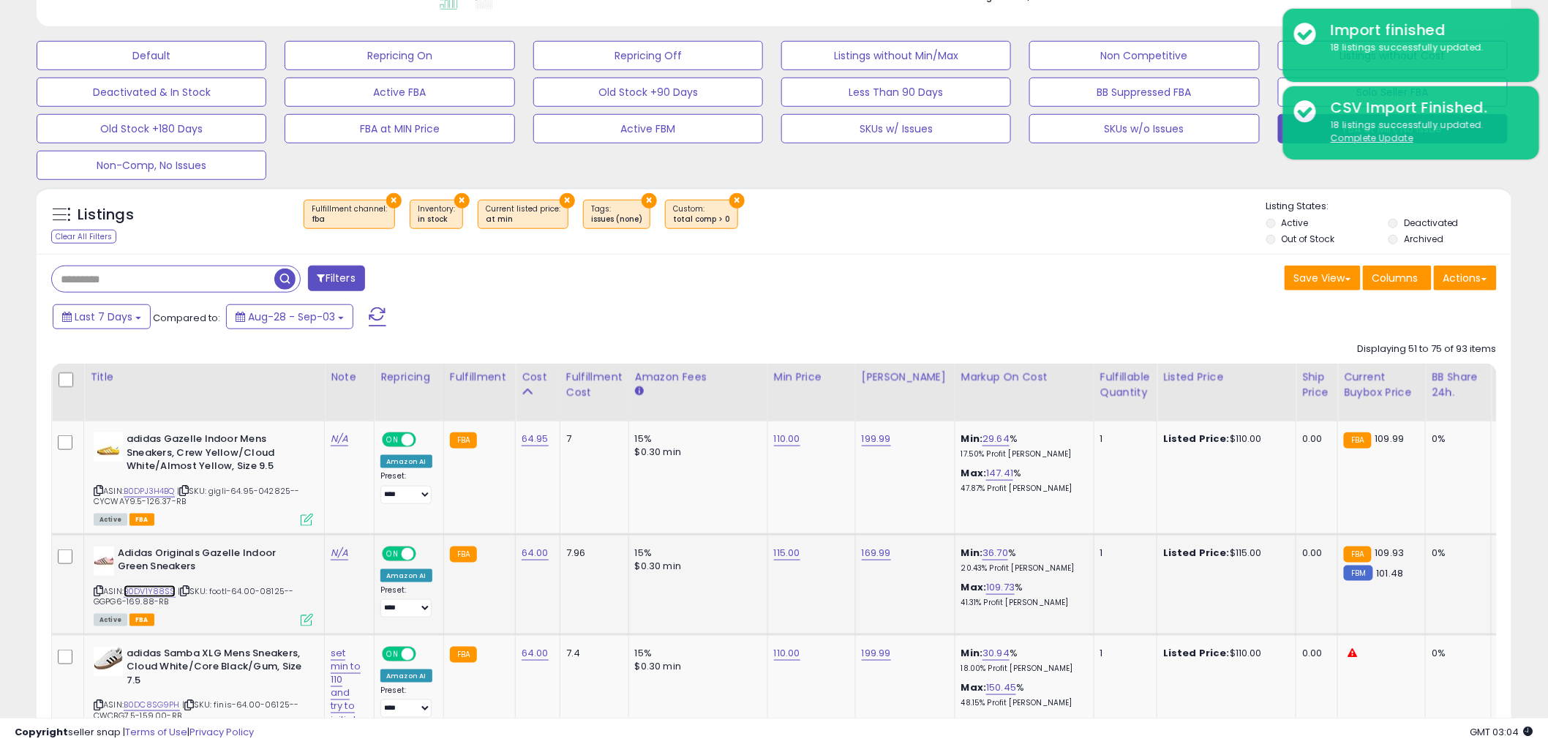
click at [166, 594] on link "B0DV1Y88SS" at bounding box center [150, 591] width 52 height 12
click at [783, 554] on link "115.00" at bounding box center [787, 553] width 26 height 15
drag, startPoint x: 775, startPoint y: 524, endPoint x: 426, endPoint y: 532, distance: 349.7
type input "***"
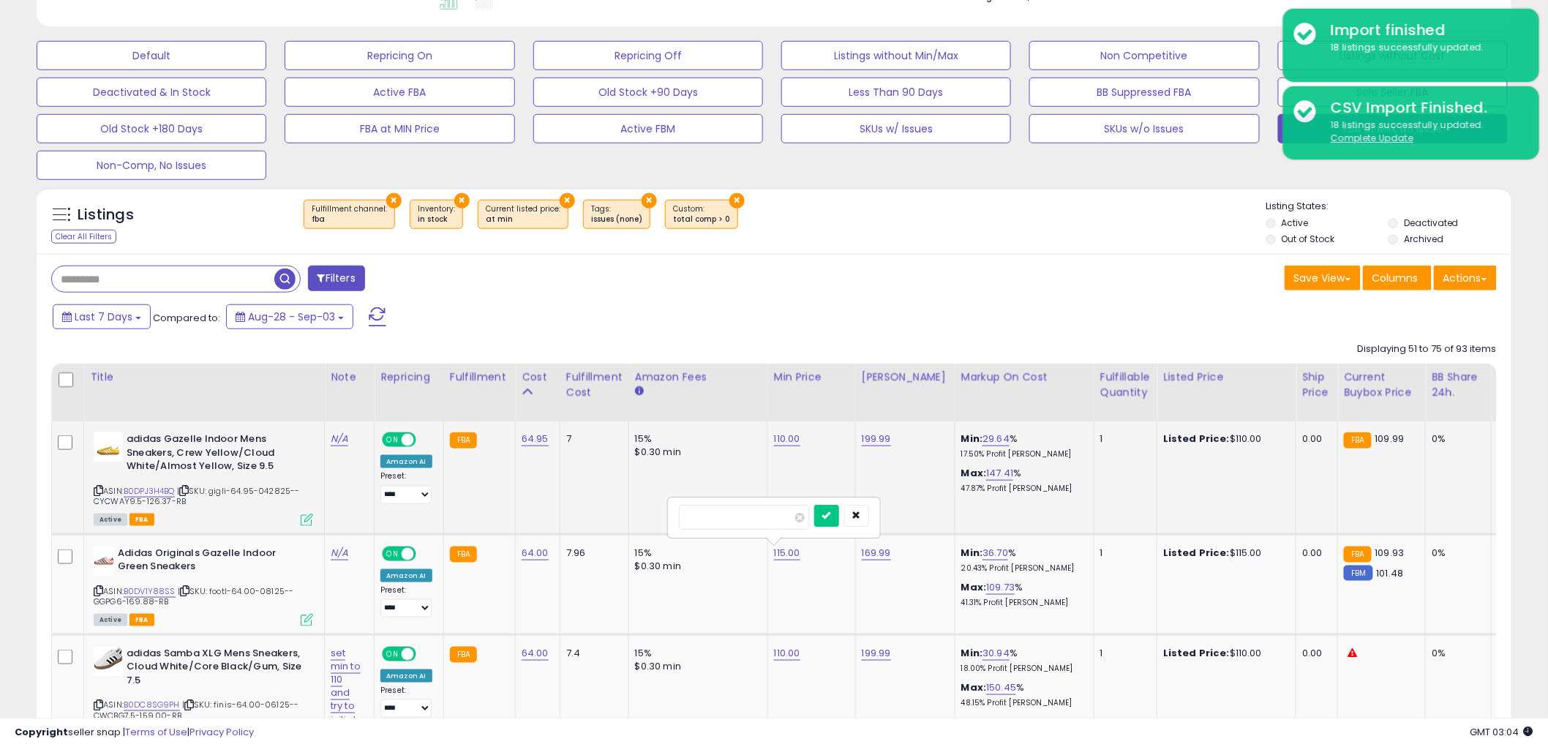
click button "submit" at bounding box center [826, 516] width 25 height 22
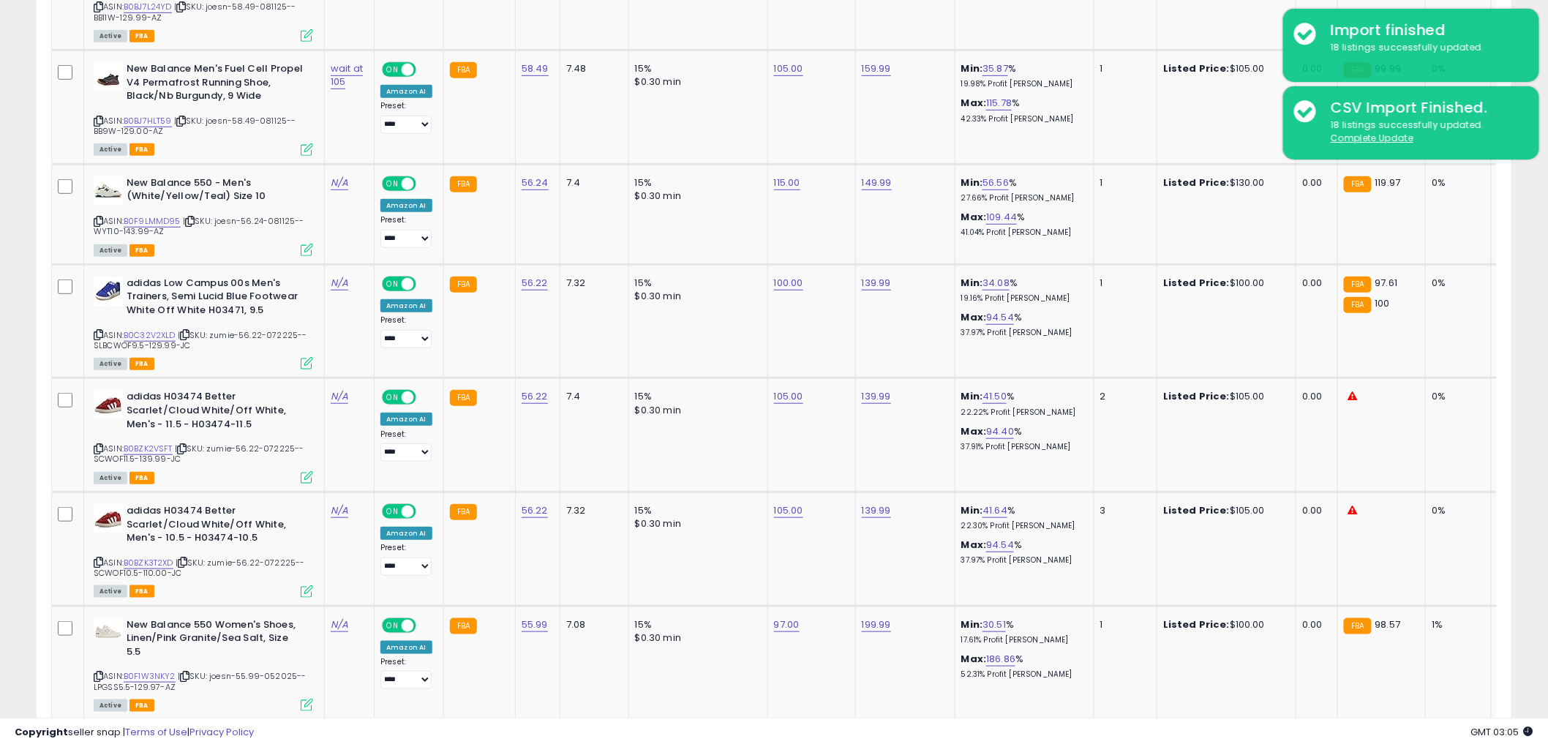
scroll to position [3021, 0]
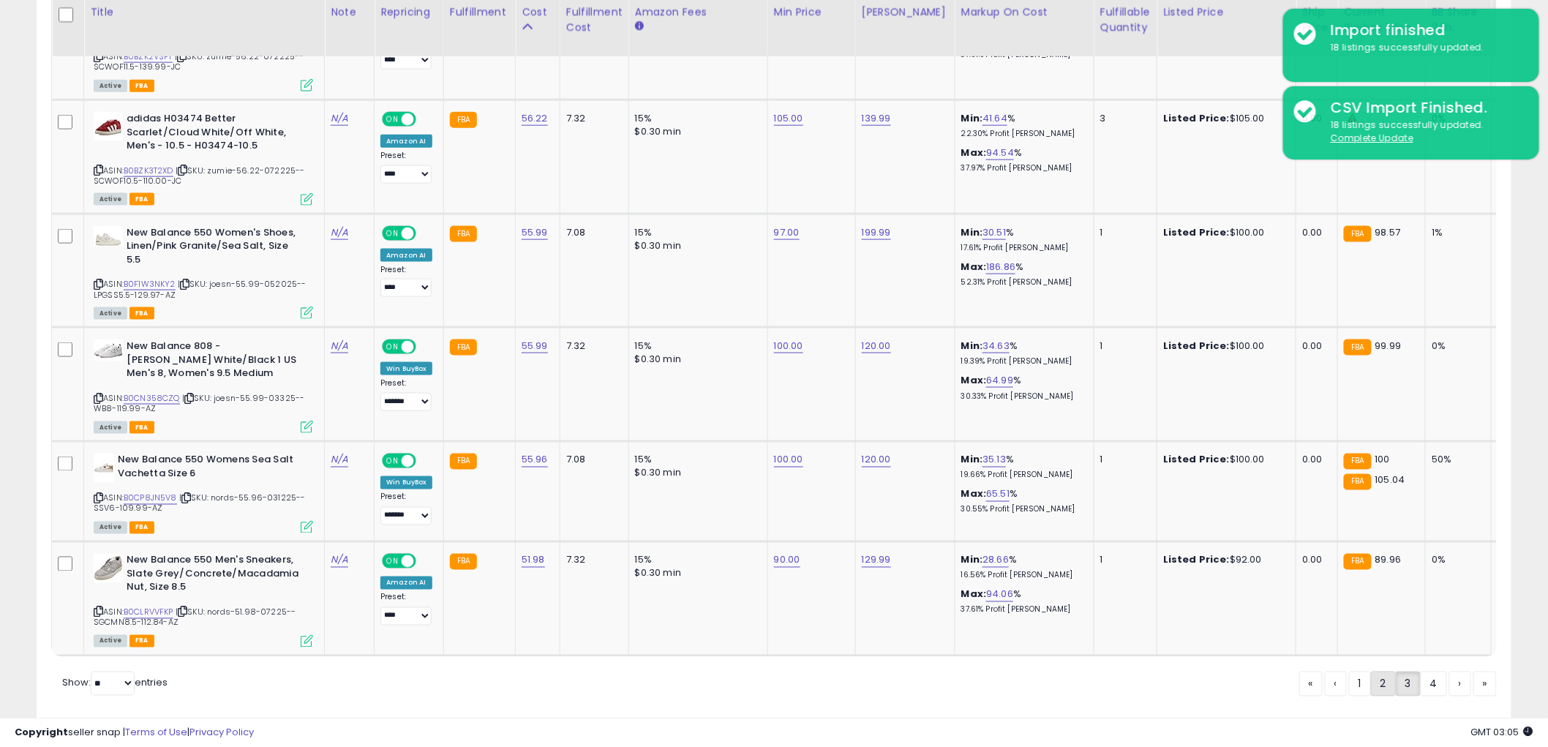
click at [1382, 682] on link "2" at bounding box center [1383, 683] width 25 height 25
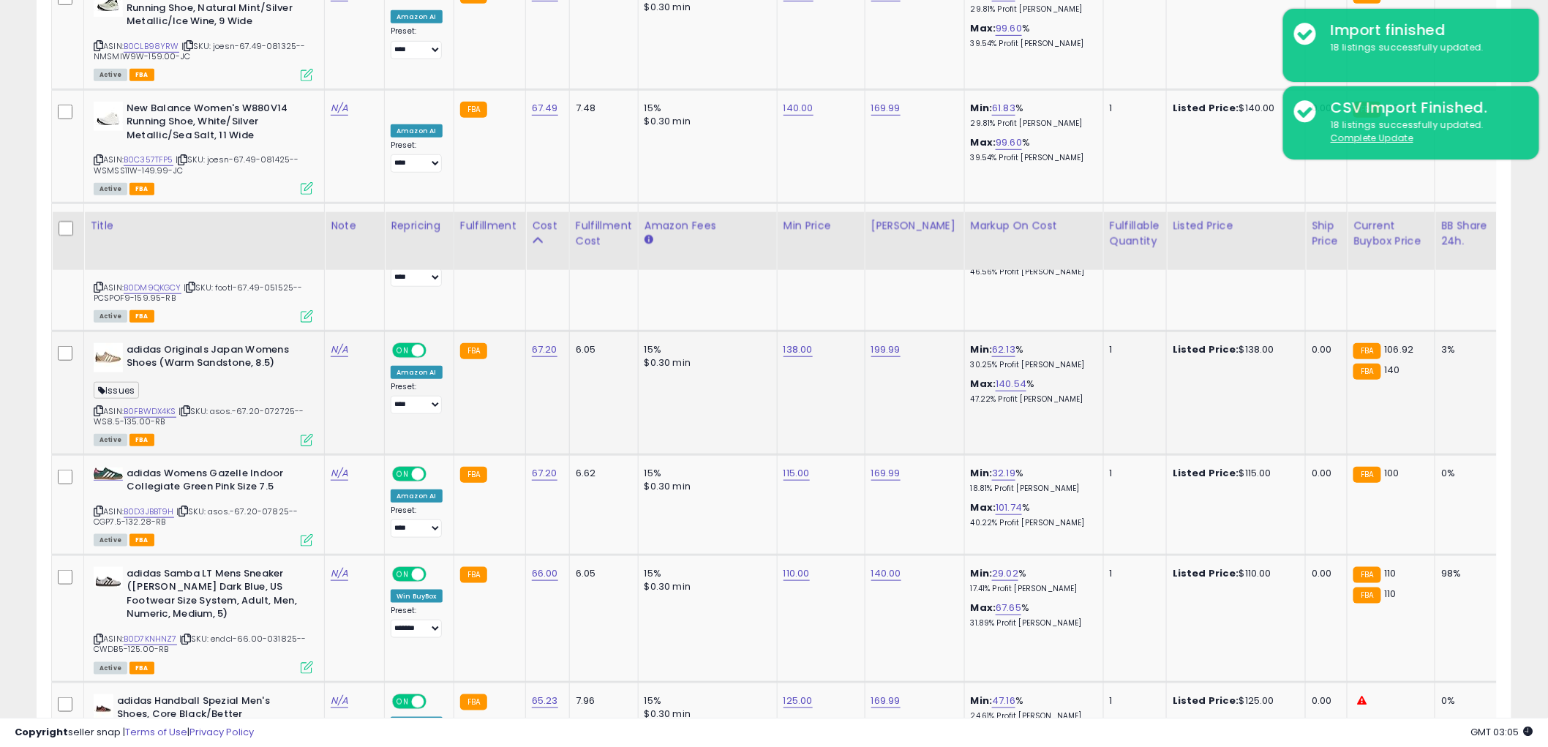
scroll to position [2905, 0]
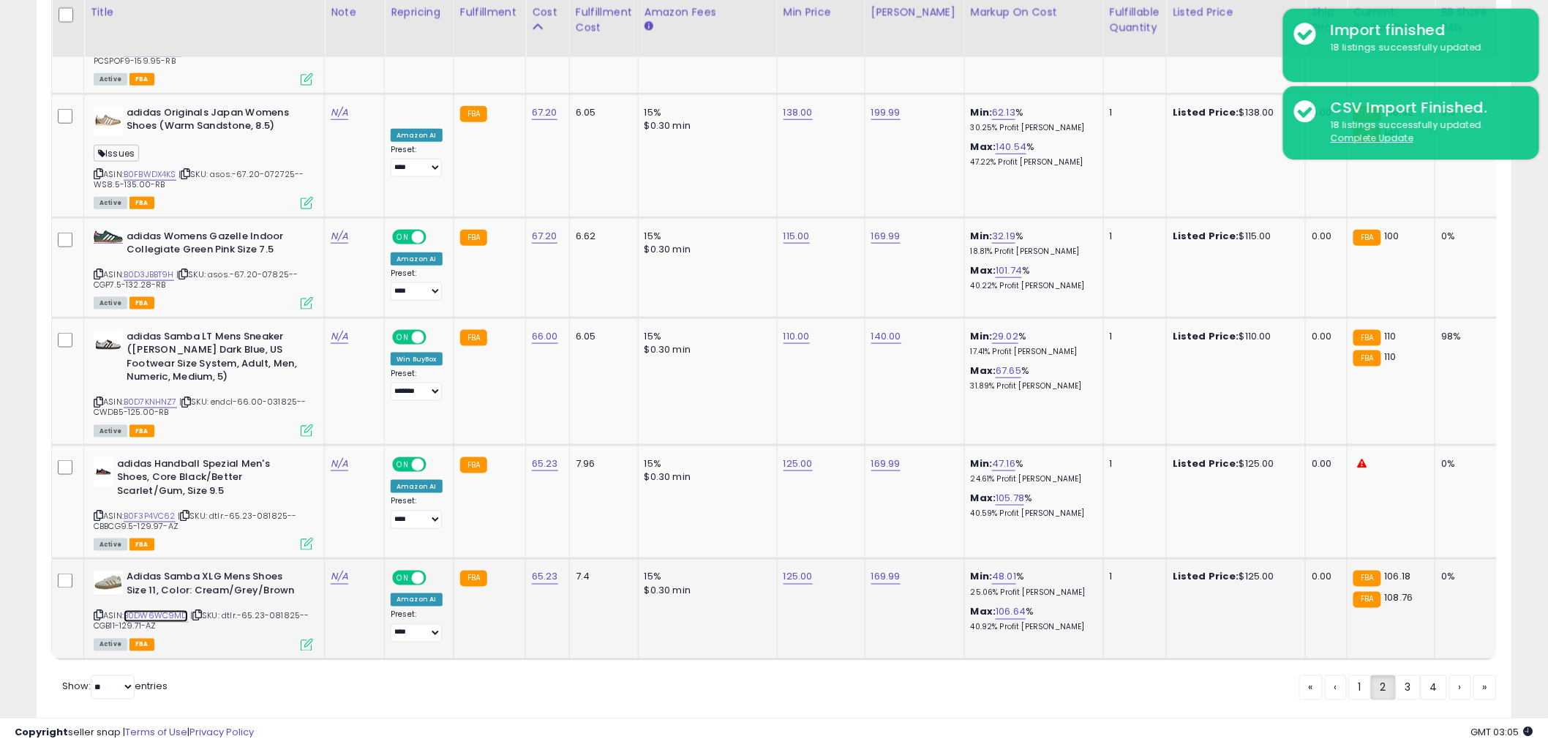
click at [151, 610] on link "B0DW6WC9MD" at bounding box center [156, 616] width 64 height 12
click at [786, 570] on link "125.00" at bounding box center [797, 577] width 29 height 15
drag, startPoint x: 688, startPoint y: 492, endPoint x: 486, endPoint y: 505, distance: 203.0
type input "***"
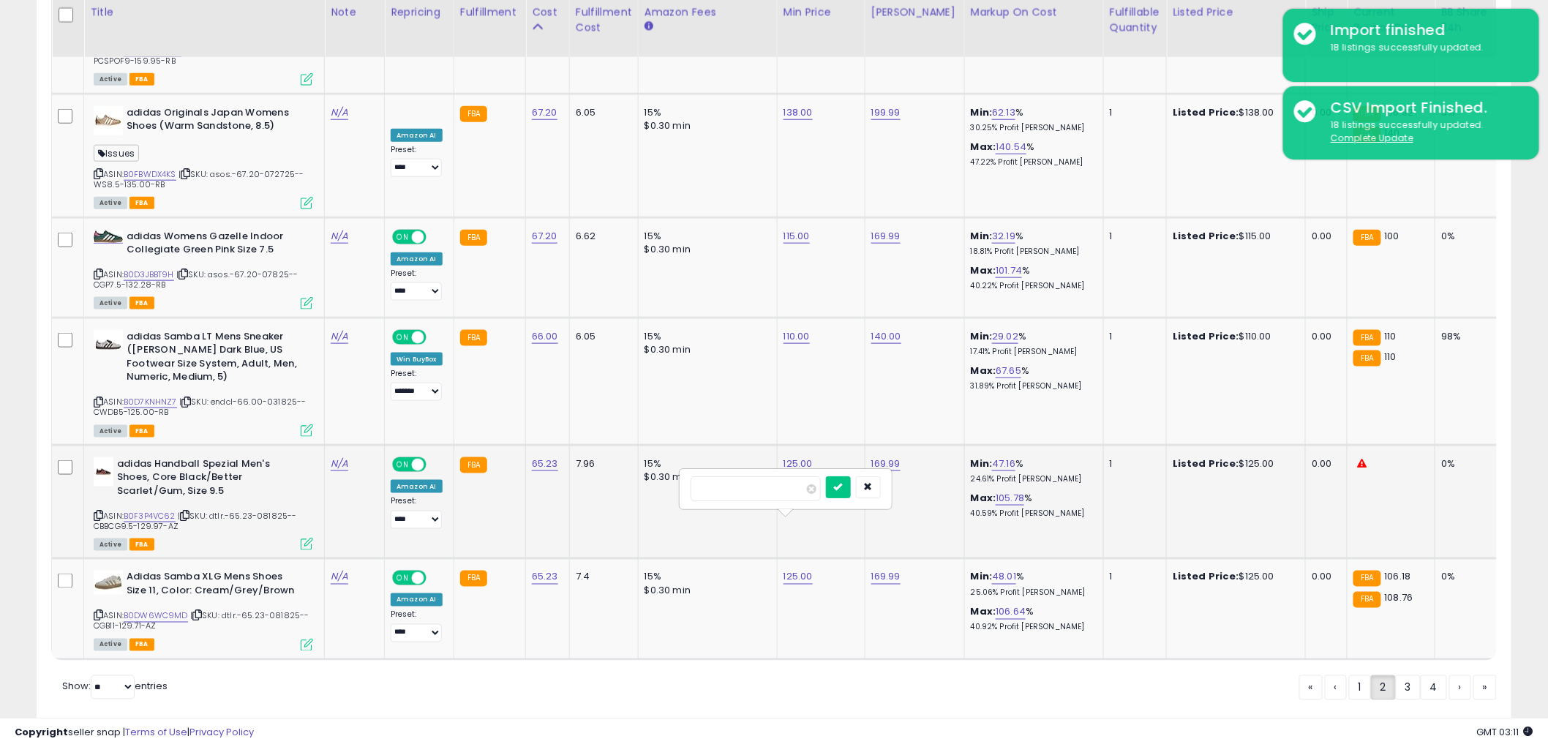
click button "submit" at bounding box center [838, 487] width 25 height 22
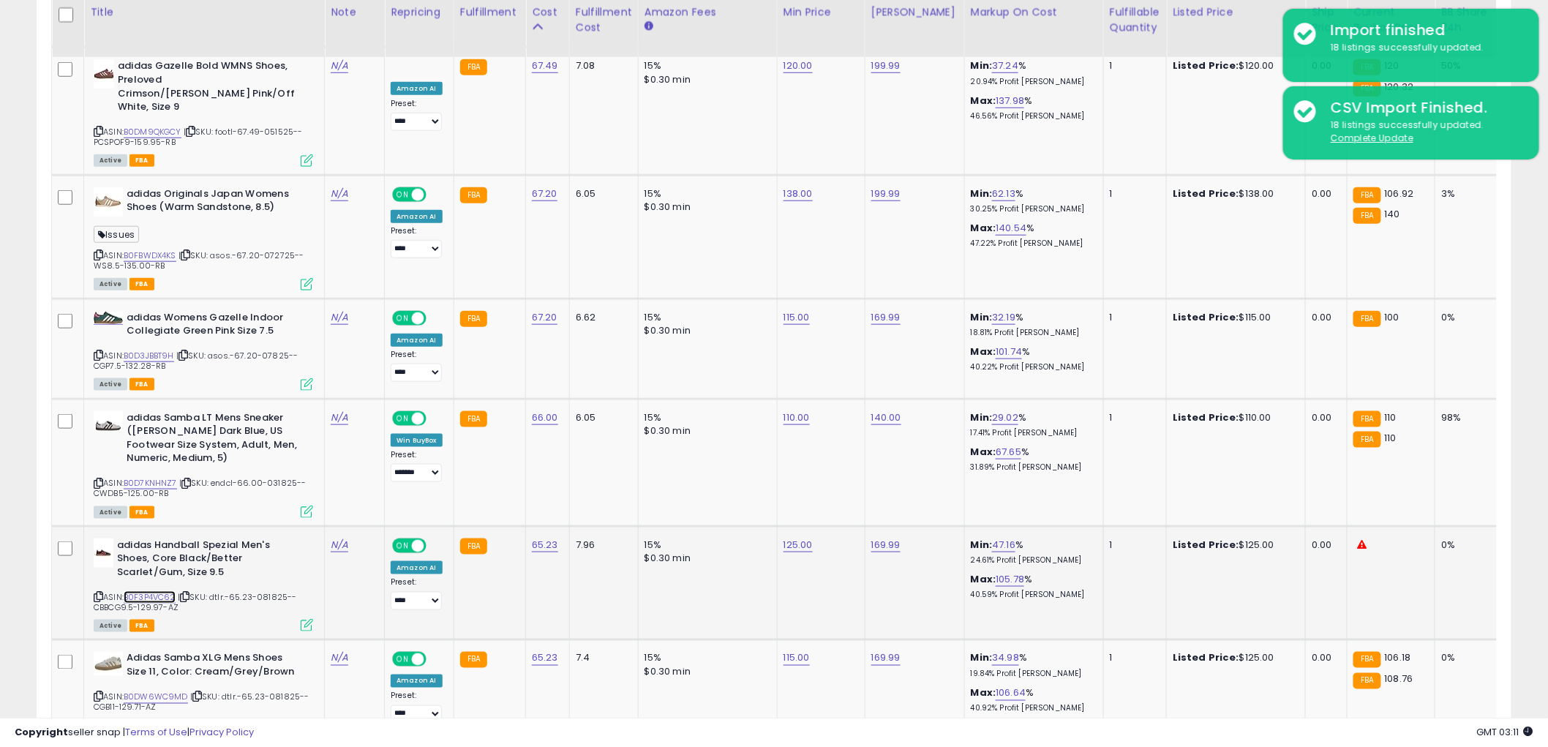
click at [169, 591] on link "B0F3P4VC62" at bounding box center [150, 597] width 52 height 12
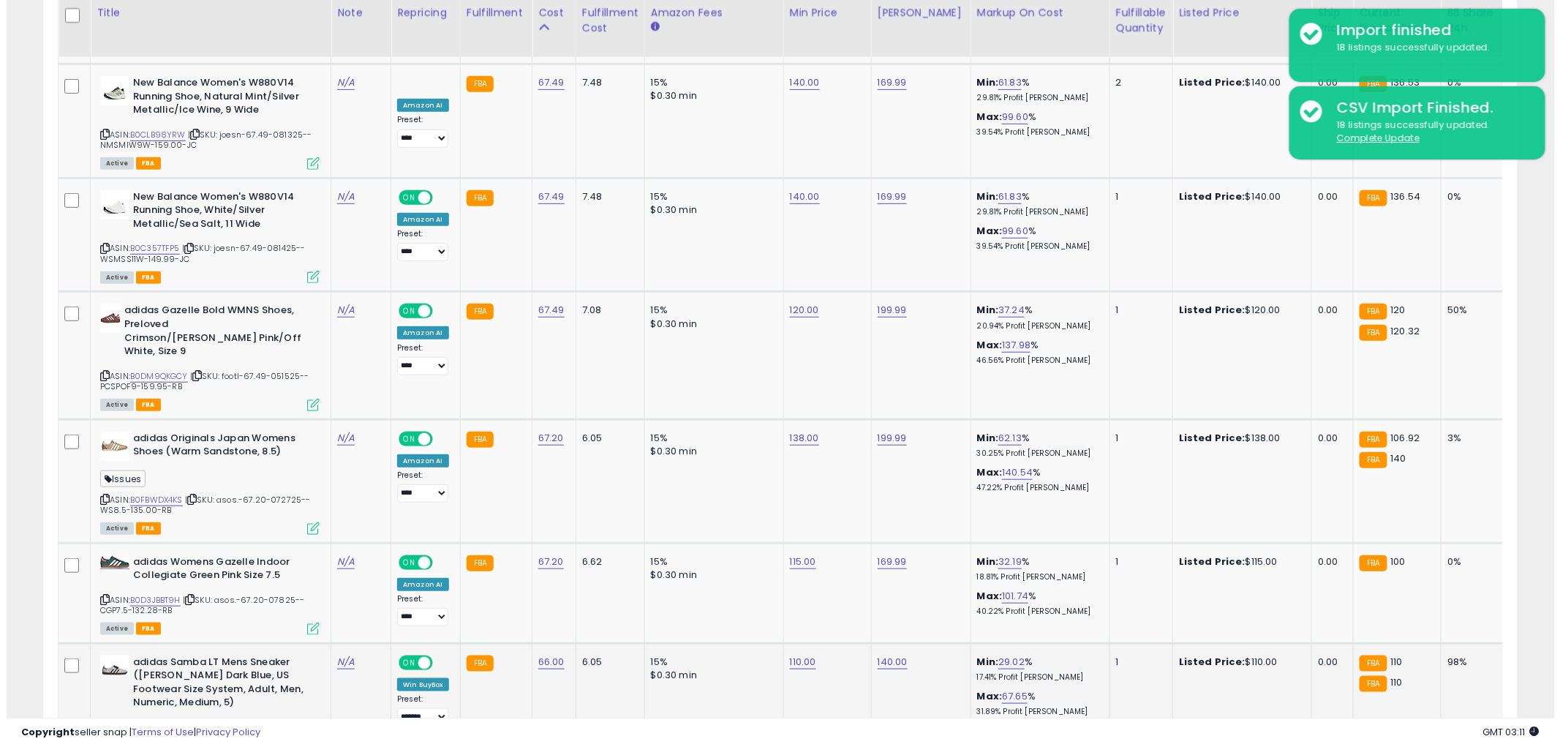
scroll to position [2498, 0]
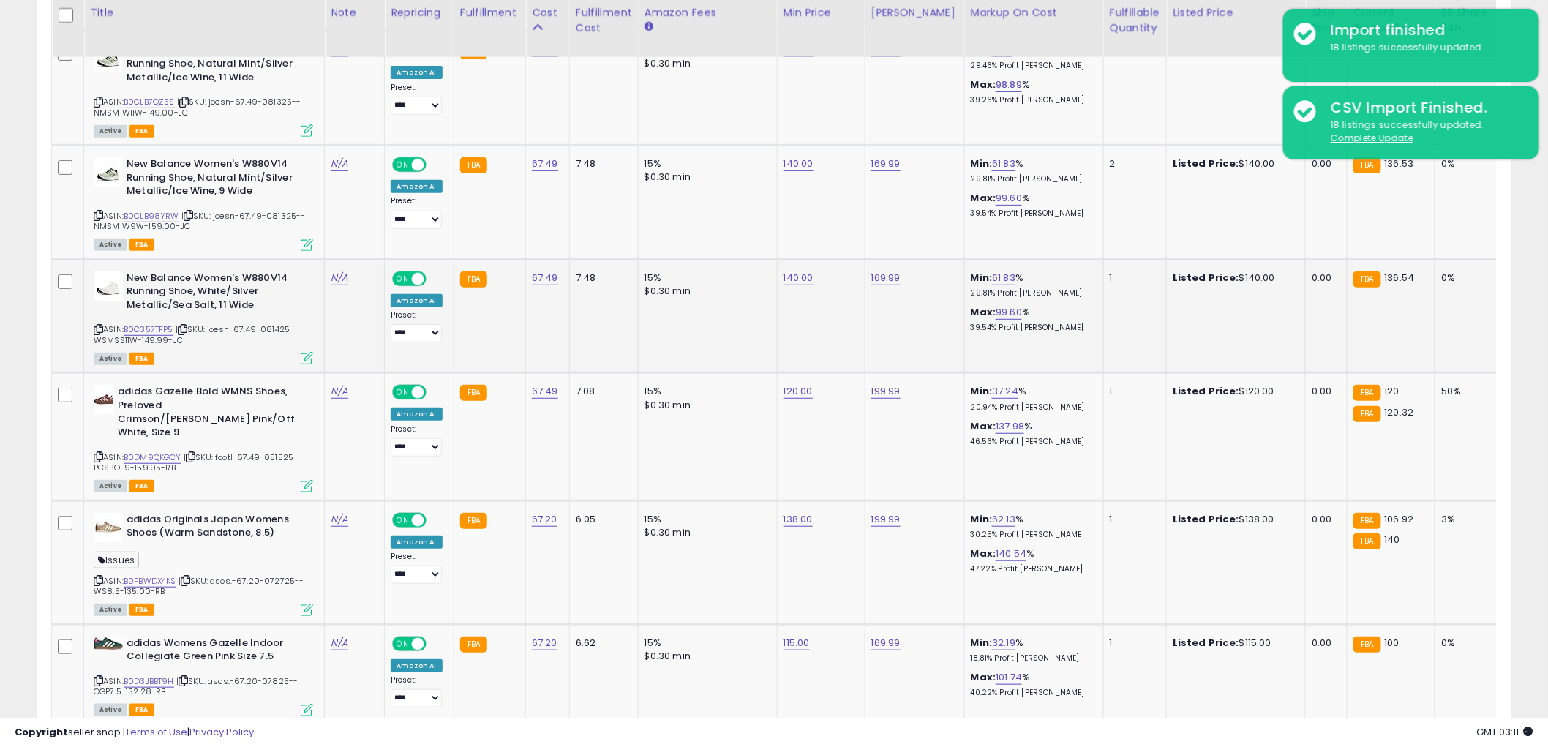
click at [796, 259] on td "140.00" at bounding box center [821, 316] width 88 height 114
click at [795, 271] on link "140.00" at bounding box center [798, 278] width 30 height 15
drag, startPoint x: 785, startPoint y: 209, endPoint x: 515, endPoint y: 246, distance: 272.4
click at [515, 259] on tr "New Balance Women's W880V14 Running Shoe, White/Silver Metallic/Sea Salt, 11 Wi…" at bounding box center [1196, 316] width 2288 height 114
type input "***"
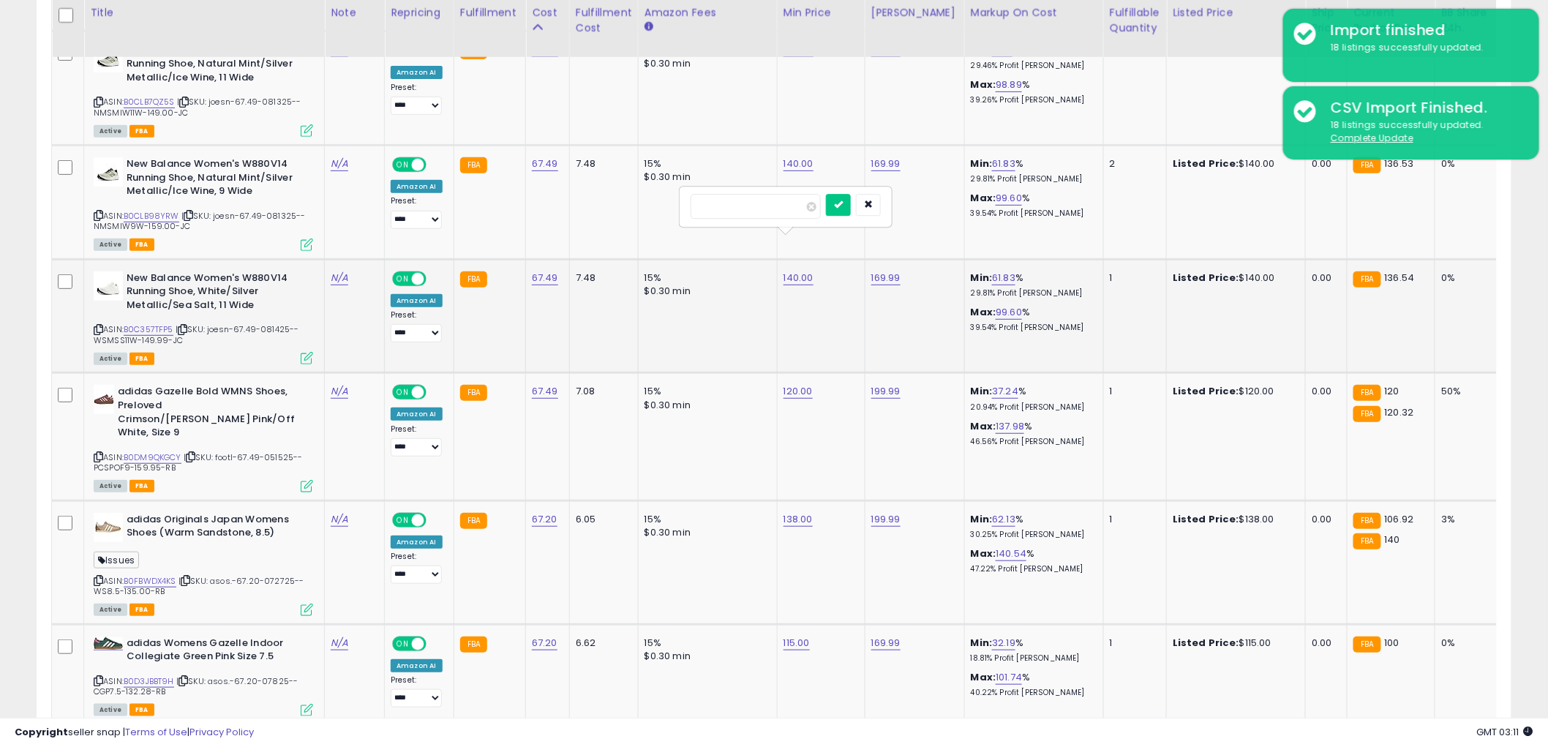
click button "submit" at bounding box center [838, 205] width 25 height 22
click at [158, 675] on link "B0D3JBBT9H" at bounding box center [149, 681] width 50 height 12
click at [305, 704] on icon at bounding box center [307, 710] width 12 height 12
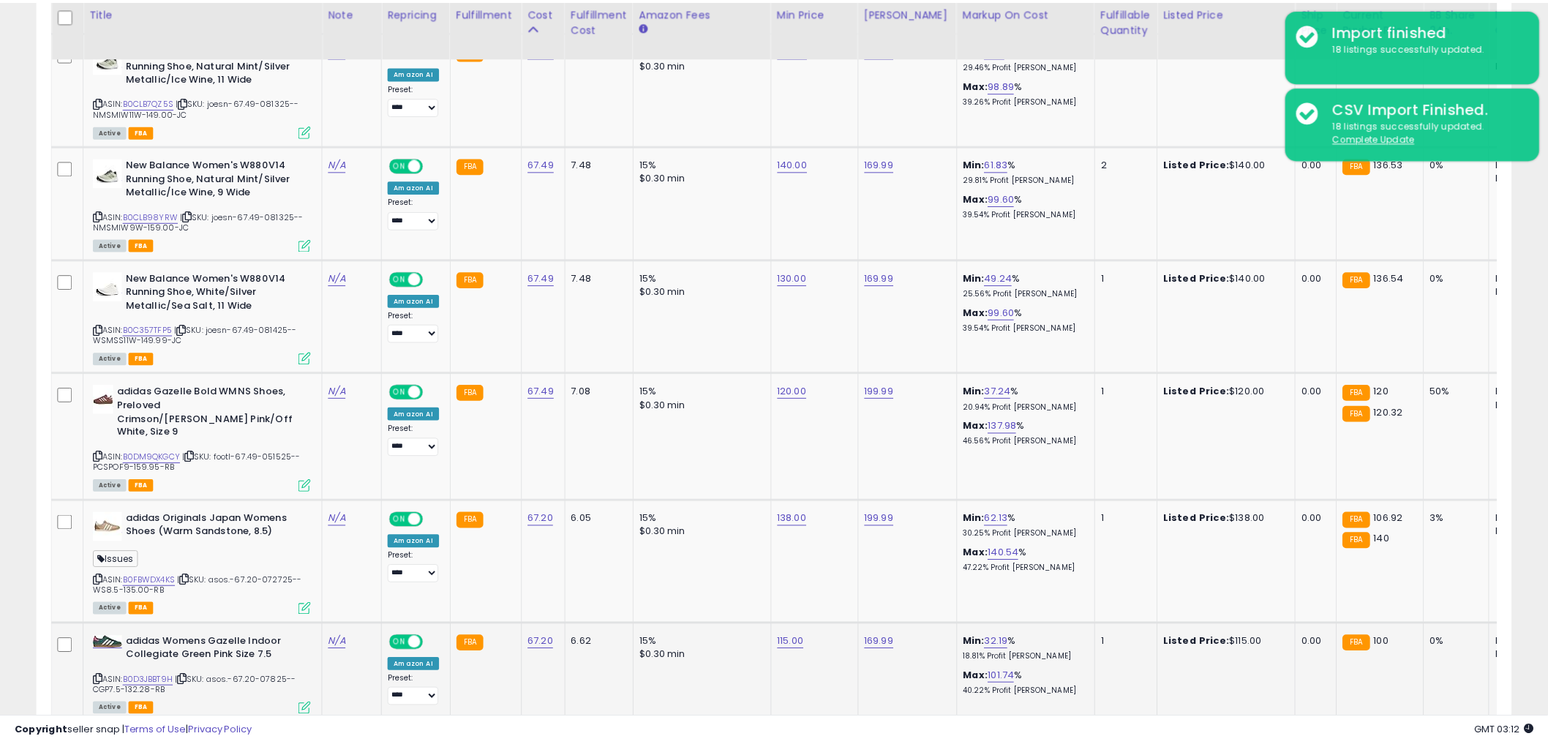
scroll to position [300, 864]
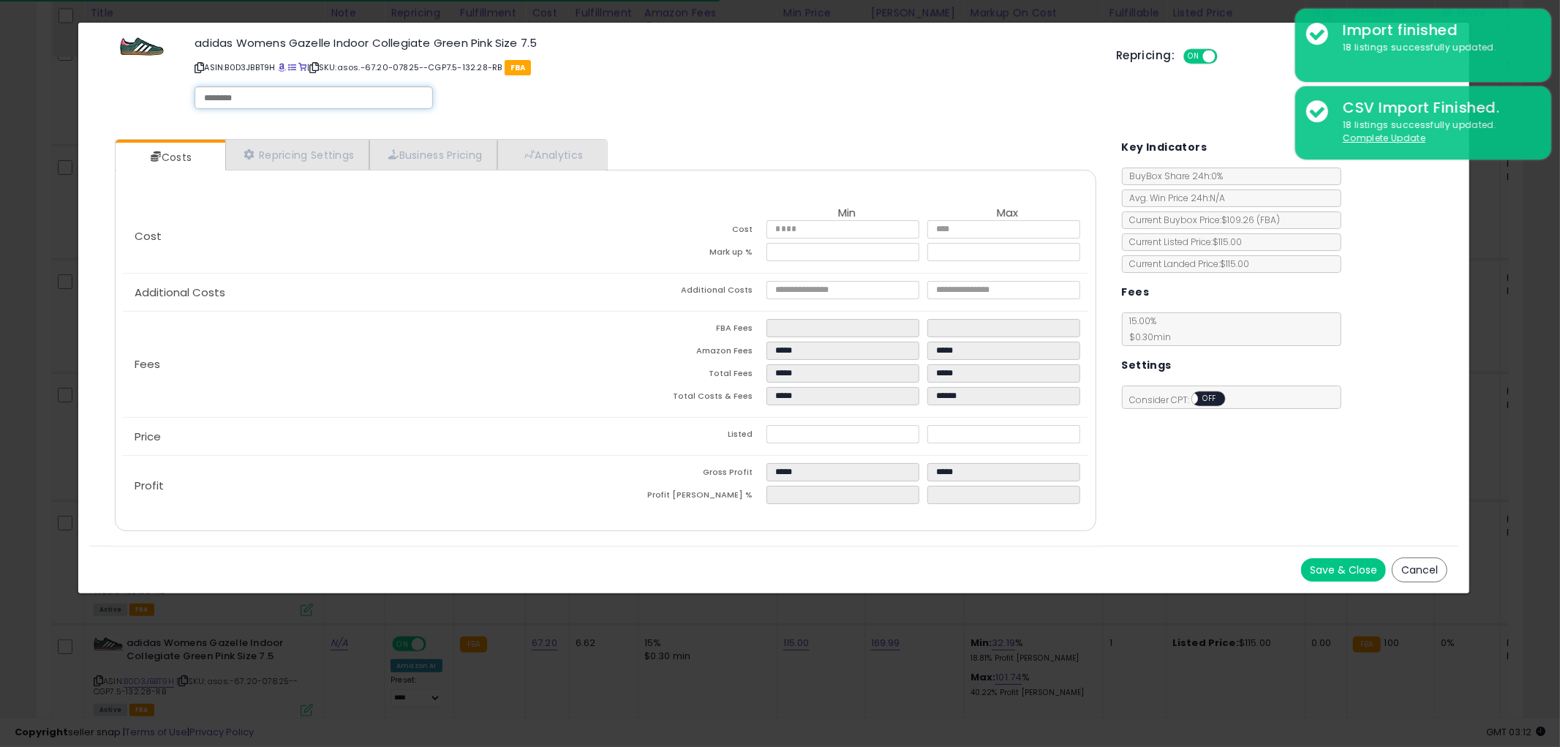
click at [260, 98] on input "text" at bounding box center [313, 97] width 219 height 13
type input "******"
click at [1333, 556] on div "Save & Close Cancel" at bounding box center [773, 570] width 1369 height 48
click at [1336, 565] on button "Save & Close" at bounding box center [1343, 569] width 85 height 23
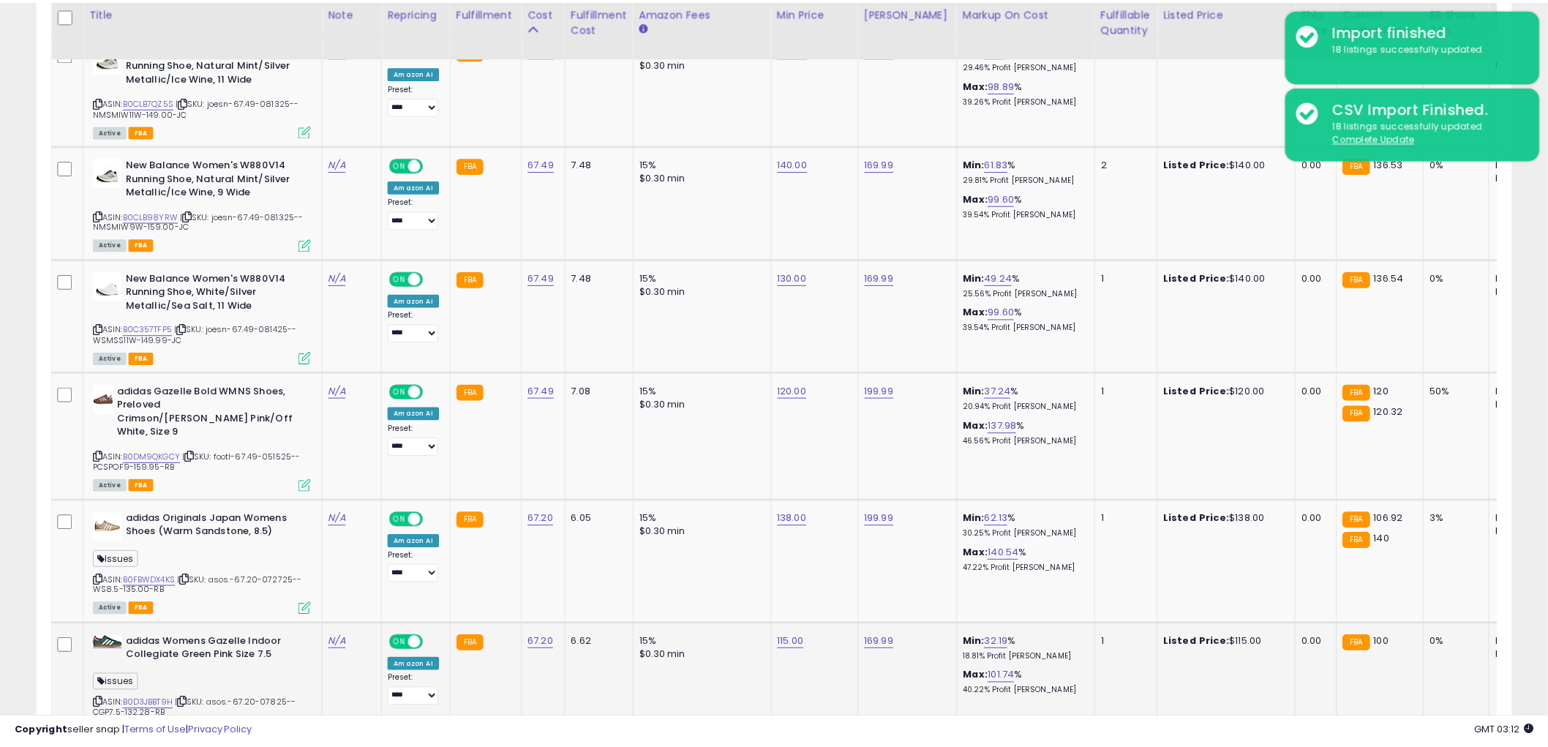
scroll to position [731180, 730622]
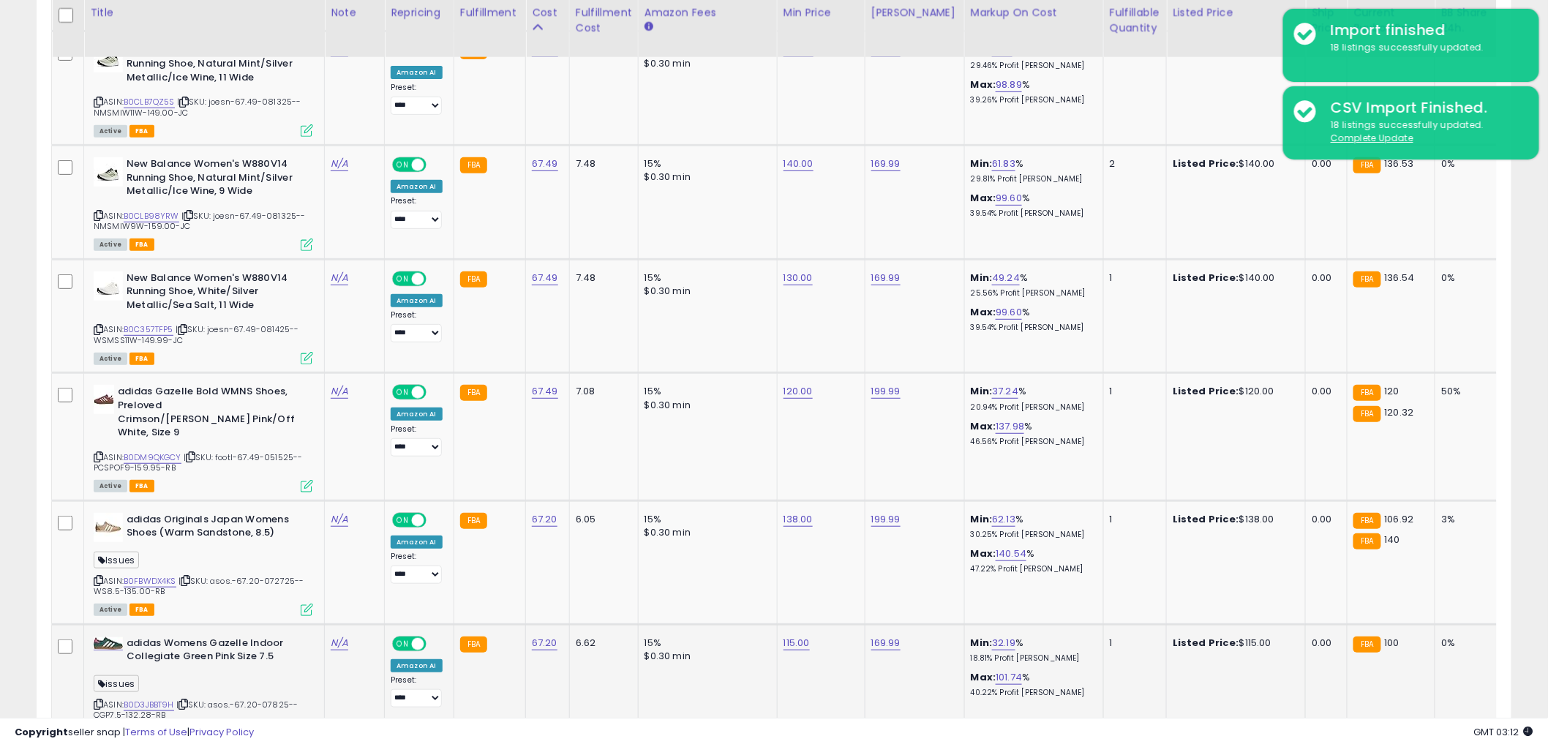
click at [97, 700] on icon at bounding box center [99, 704] width 10 height 8
click at [188, 700] on icon at bounding box center [183, 704] width 10 height 8
click at [190, 576] on icon at bounding box center [186, 580] width 10 height 8
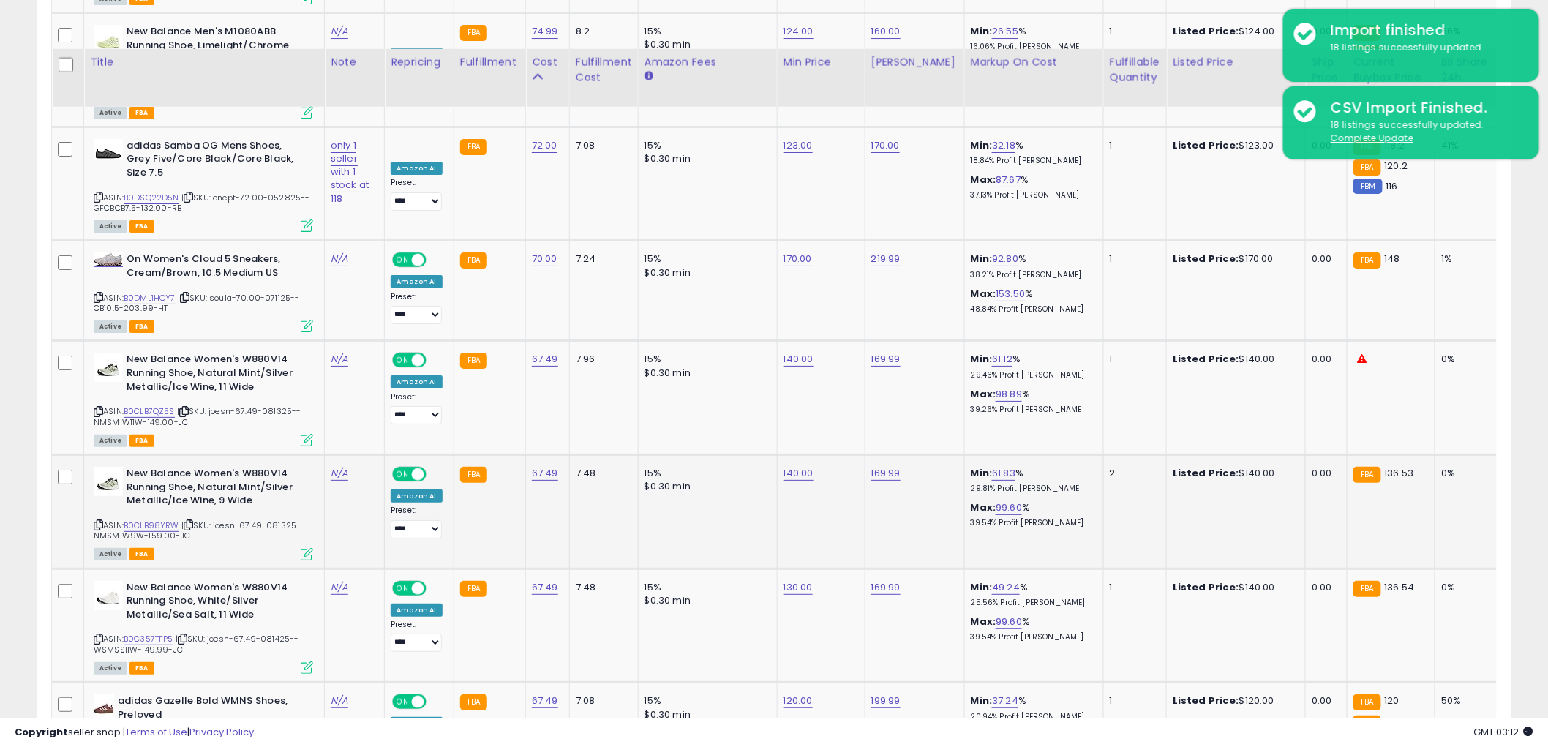
scroll to position [2173, 0]
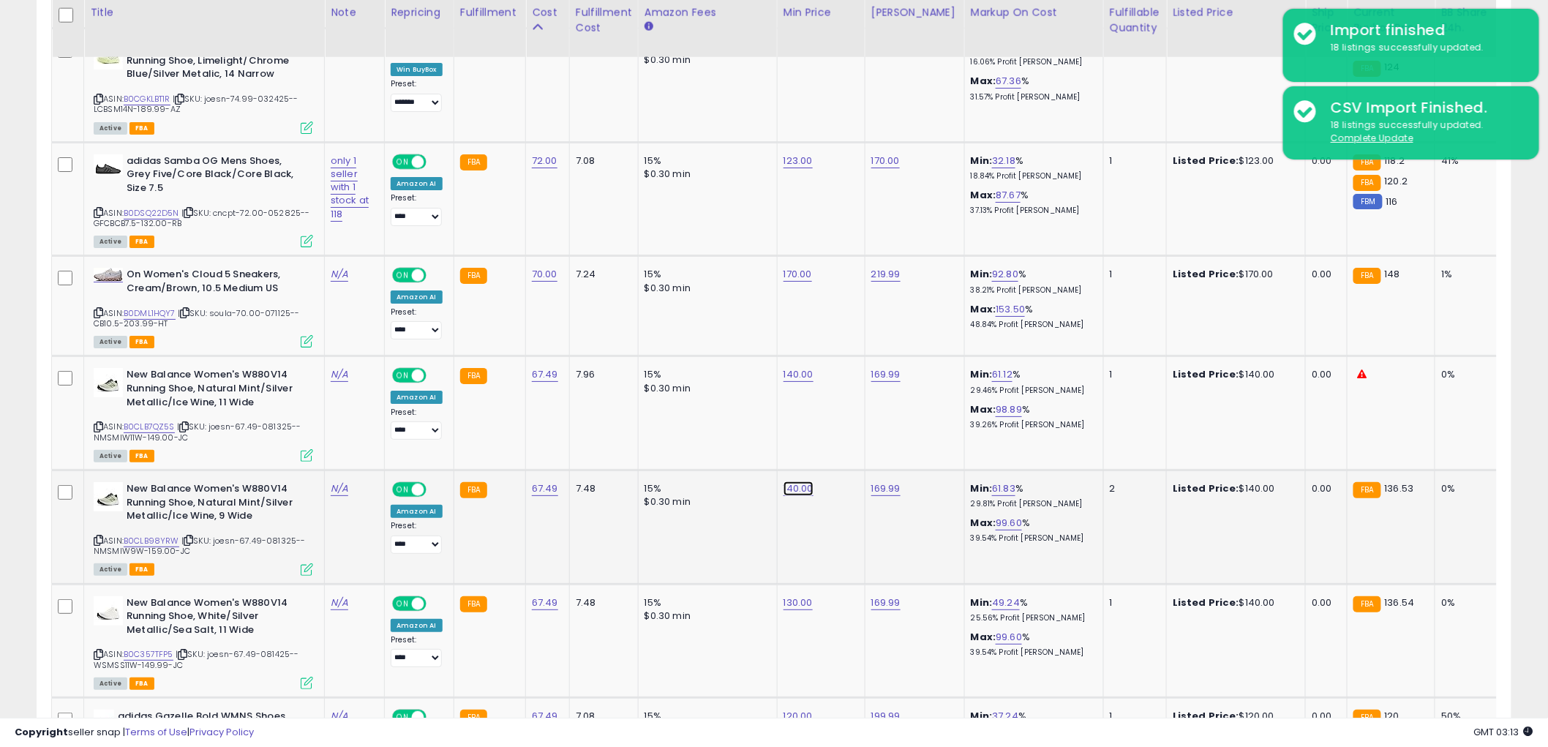
click at [800, 481] on link "140.00" at bounding box center [798, 488] width 30 height 15
drag, startPoint x: 762, startPoint y: 410, endPoint x: 495, endPoint y: 420, distance: 267.2
click at [495, 420] on tbody "Hoka Men's Arahi 7 Sneaker, Druzy, 8.5 ASIN: B0D5FRQZ6Y | SKU: holab-80.47-0617…" at bounding box center [1196, 41] width 2288 height 2746
type input "***"
click button "submit" at bounding box center [838, 416] width 25 height 22
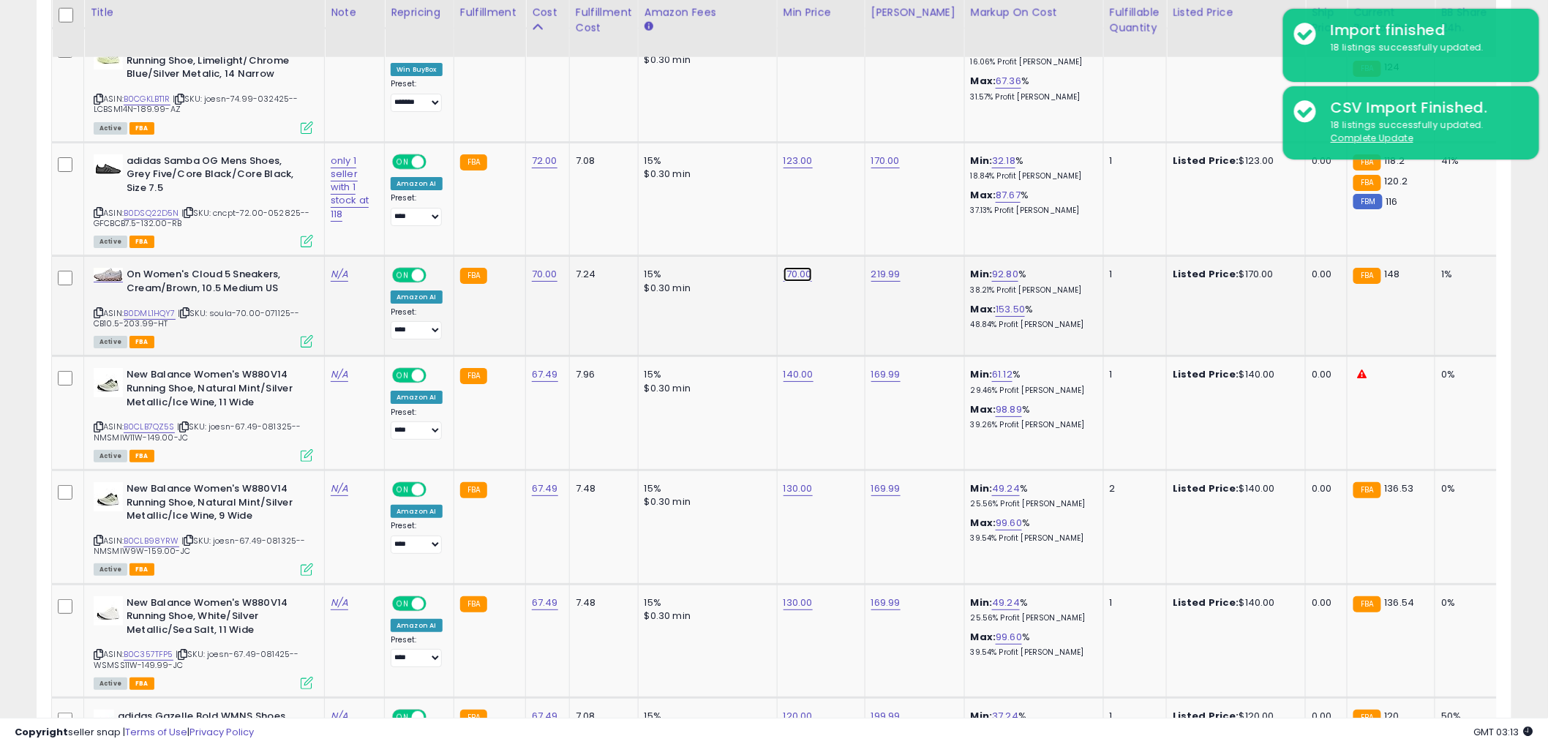
click at [793, 267] on link "170.00" at bounding box center [797, 274] width 29 height 15
drag, startPoint x: 755, startPoint y: 197, endPoint x: 568, endPoint y: 196, distance: 187.3
click at [582, 197] on tbody "Hoka Men's Arahi 7 Sneaker, Druzy, 8.5 ASIN: B0D5FRQZ6Y | SKU: holab-80.47-0617…" at bounding box center [1196, 41] width 2288 height 2746
type input "***"
click button "submit" at bounding box center [837, 203] width 25 height 22
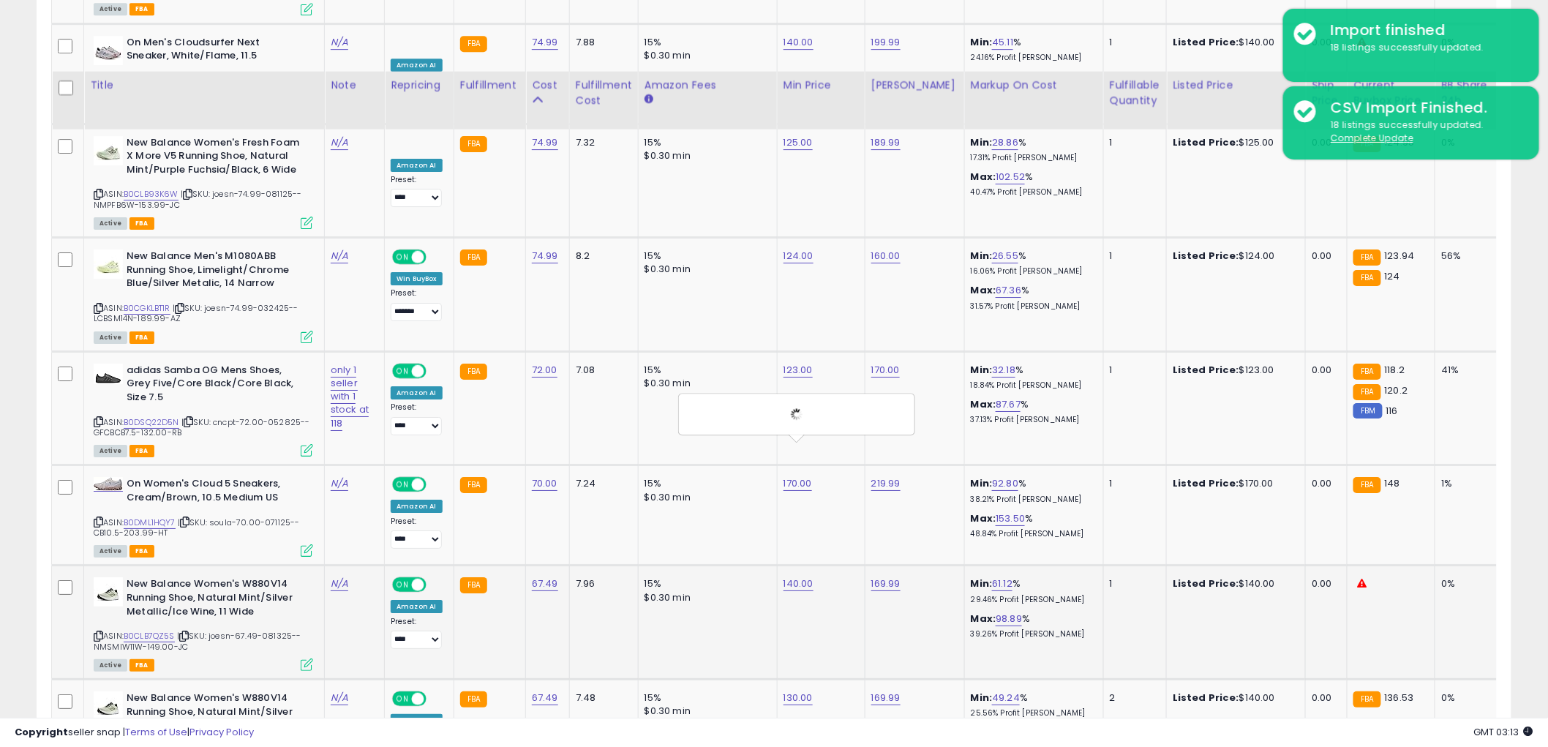
scroll to position [1929, 0]
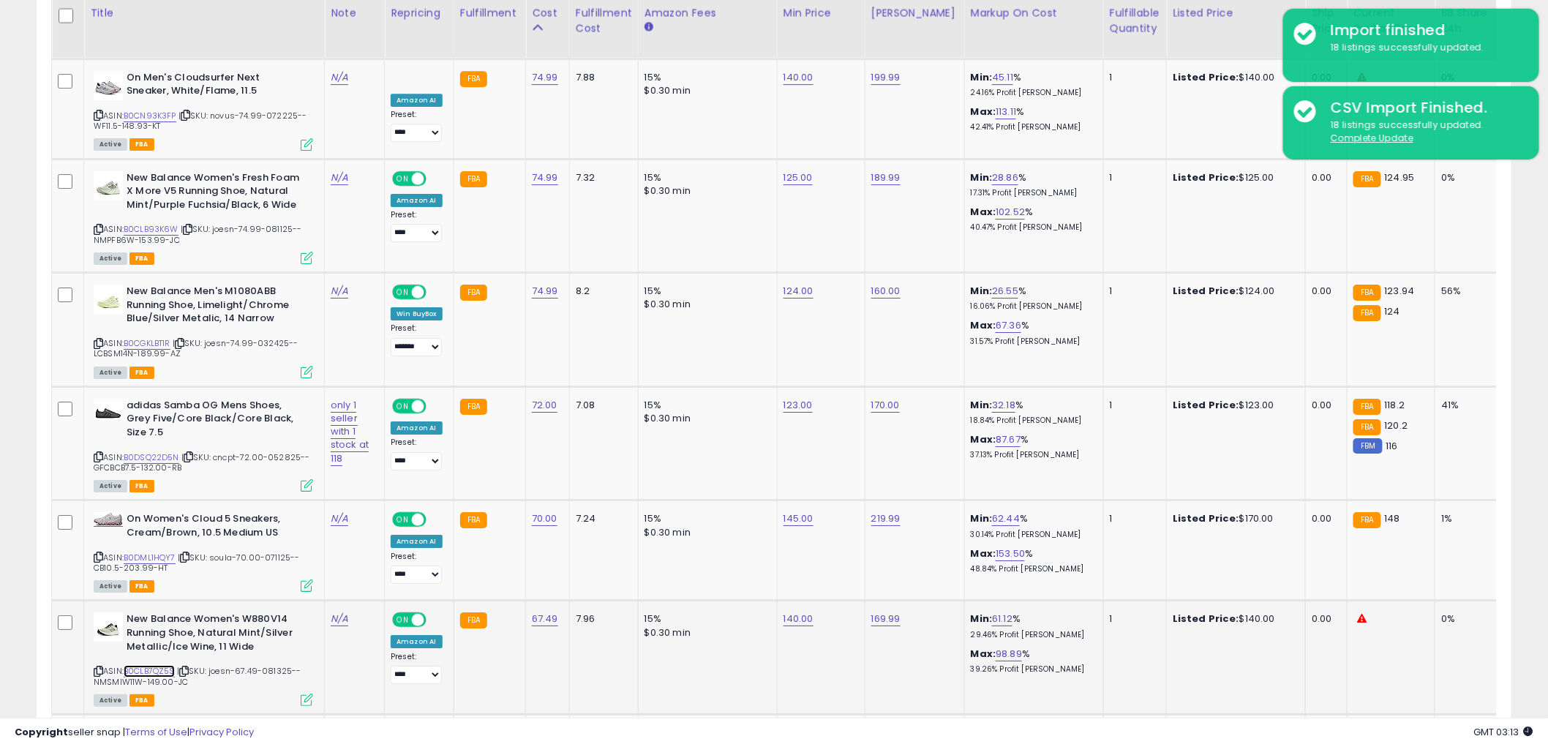
click at [164, 665] on link "B0CLB7QZ5S" at bounding box center [149, 671] width 51 height 12
click at [810, 612] on link "140.00" at bounding box center [798, 619] width 30 height 15
drag, startPoint x: 800, startPoint y: 544, endPoint x: 290, endPoint y: 544, distance: 509.1
click at [305, 544] on tbody "Hoka Men's Arahi 7 Sneaker, Druzy, 8.5 ASIN: B0D5FRQZ6Y | SKU: holab-80.47-0617…" at bounding box center [1196, 285] width 2288 height 2746
type input "***"
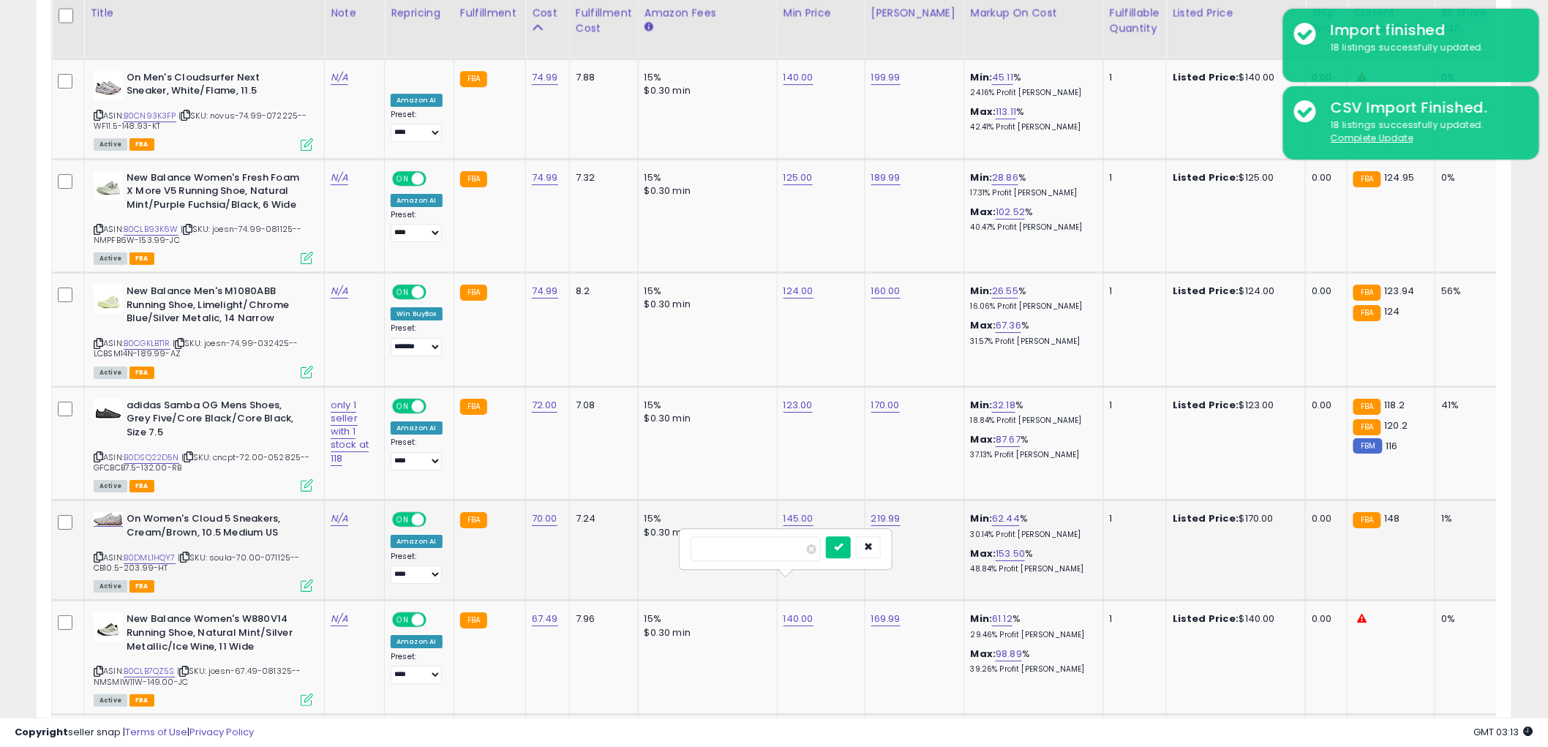
click button "submit" at bounding box center [838, 547] width 25 height 22
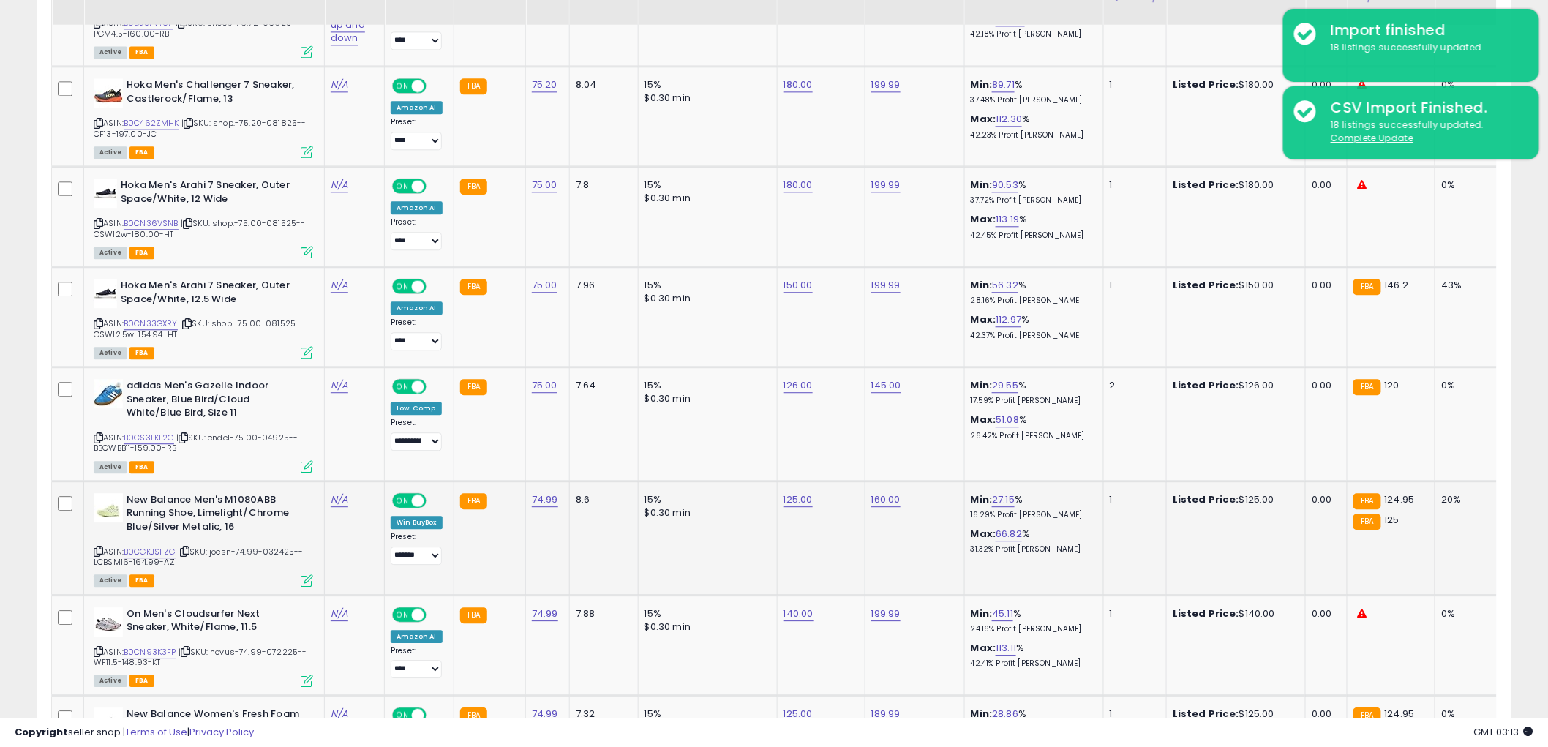
scroll to position [1361, 0]
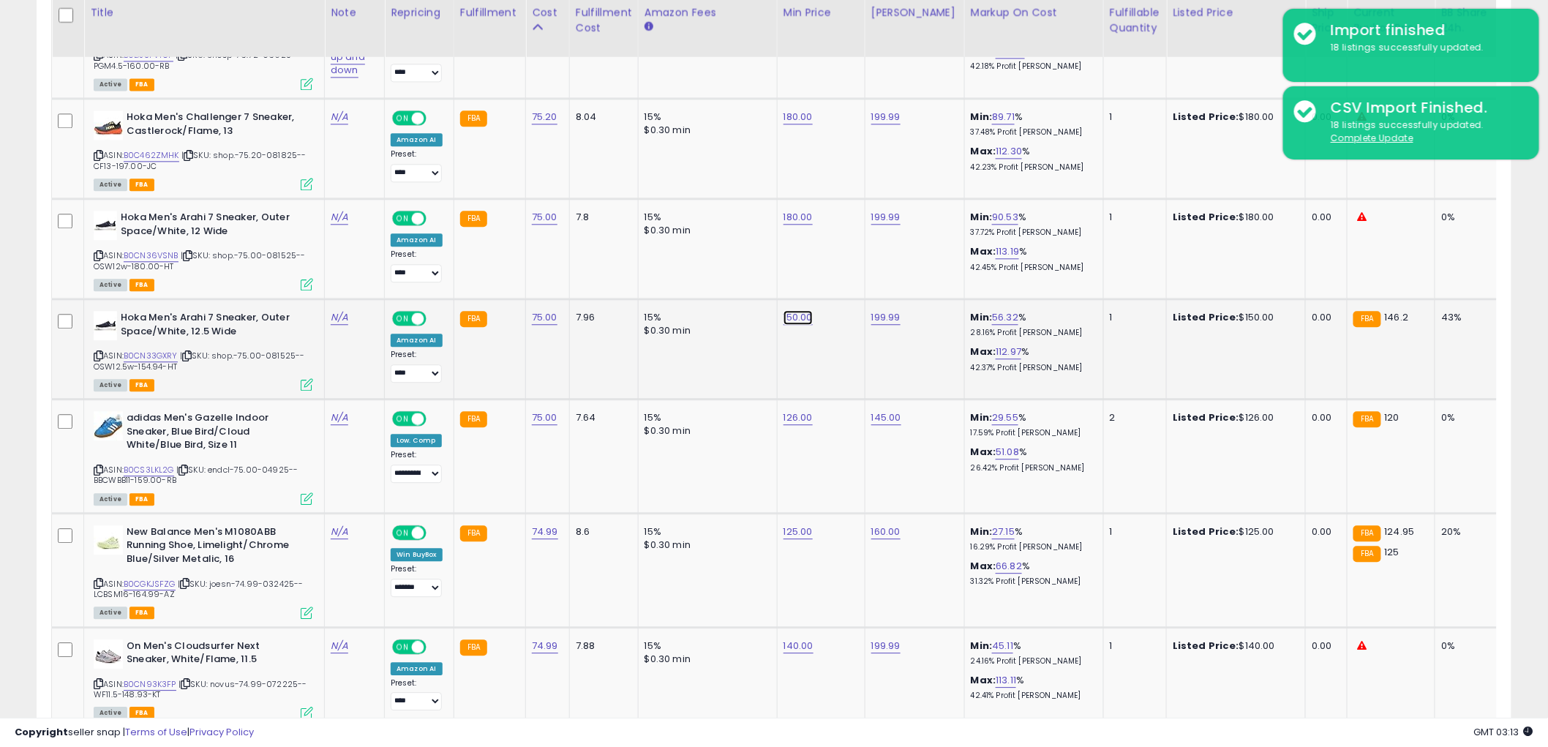
click at [805, 310] on link "150.00" at bounding box center [797, 317] width 29 height 15
drag, startPoint x: 763, startPoint y: 249, endPoint x: 362, endPoint y: 289, distance: 402.8
click at [375, 299] on tr "Hoka Men's Arahi 7 Sneaker, Outer Space/White, 12.5 Wide ASIN: B0CN33GXRY | SKU…" at bounding box center [1196, 349] width 2288 height 100
type input "***"
click button "submit" at bounding box center [838, 249] width 25 height 22
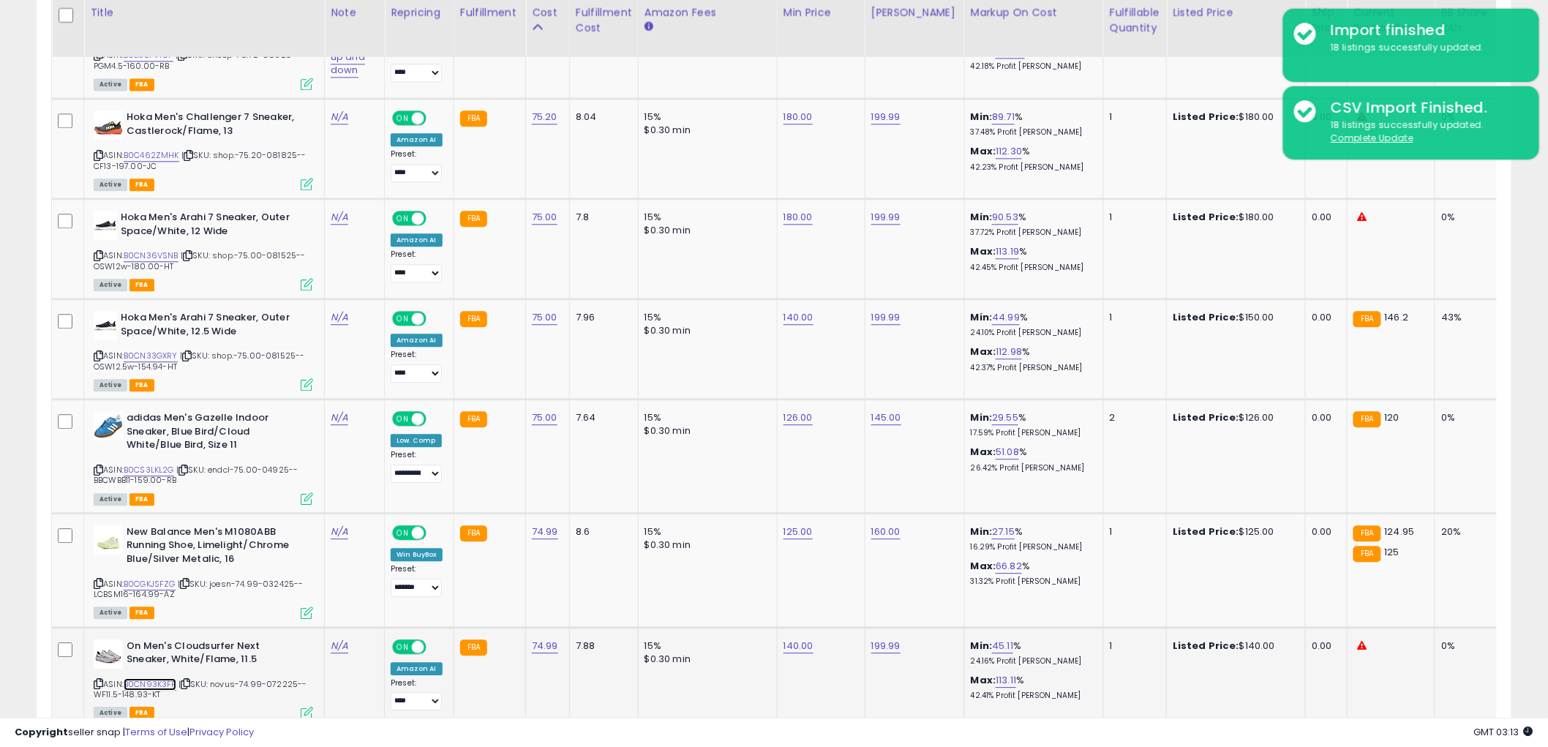
click at [143, 678] on link "B0CN93K3FP" at bounding box center [150, 684] width 53 height 12
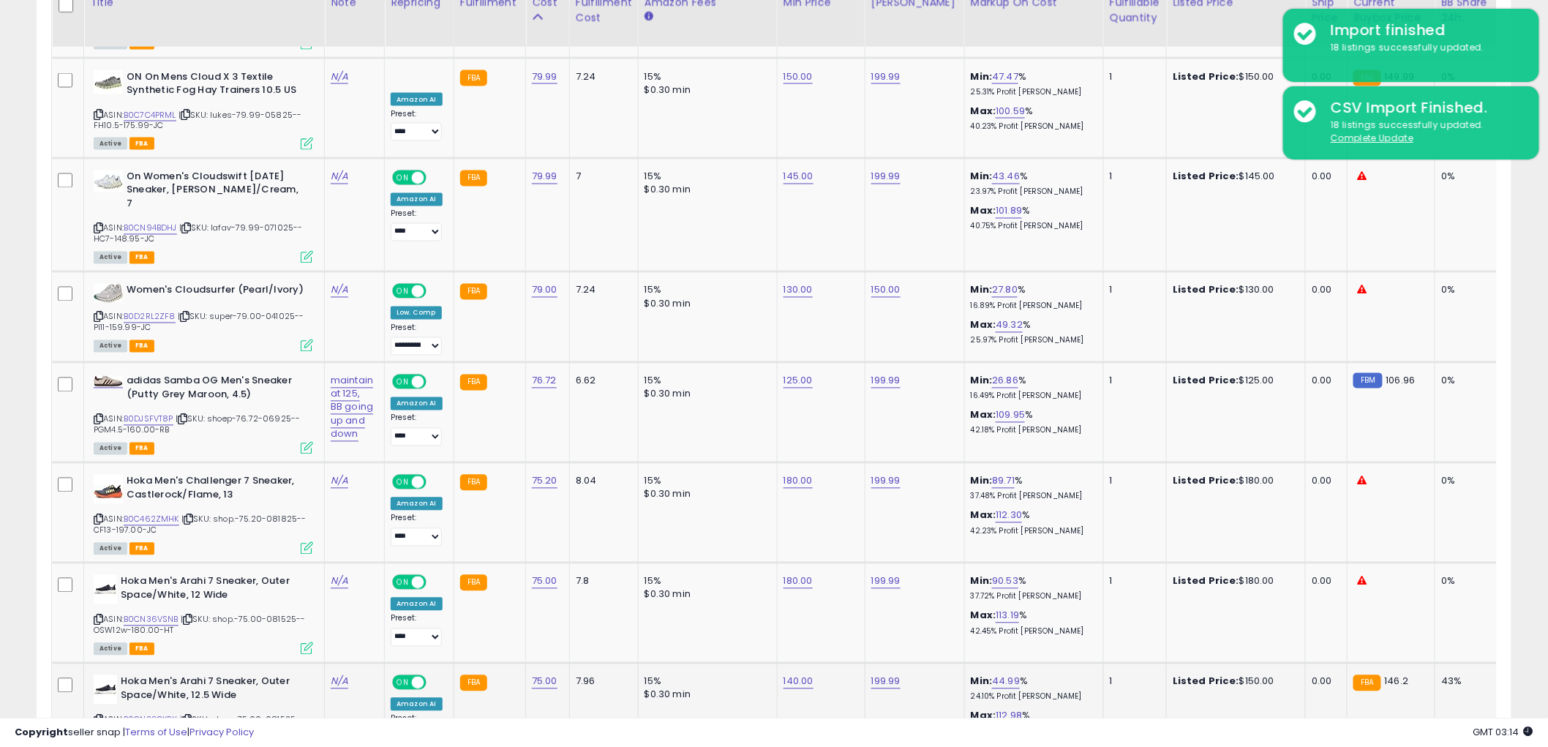
scroll to position [954, 0]
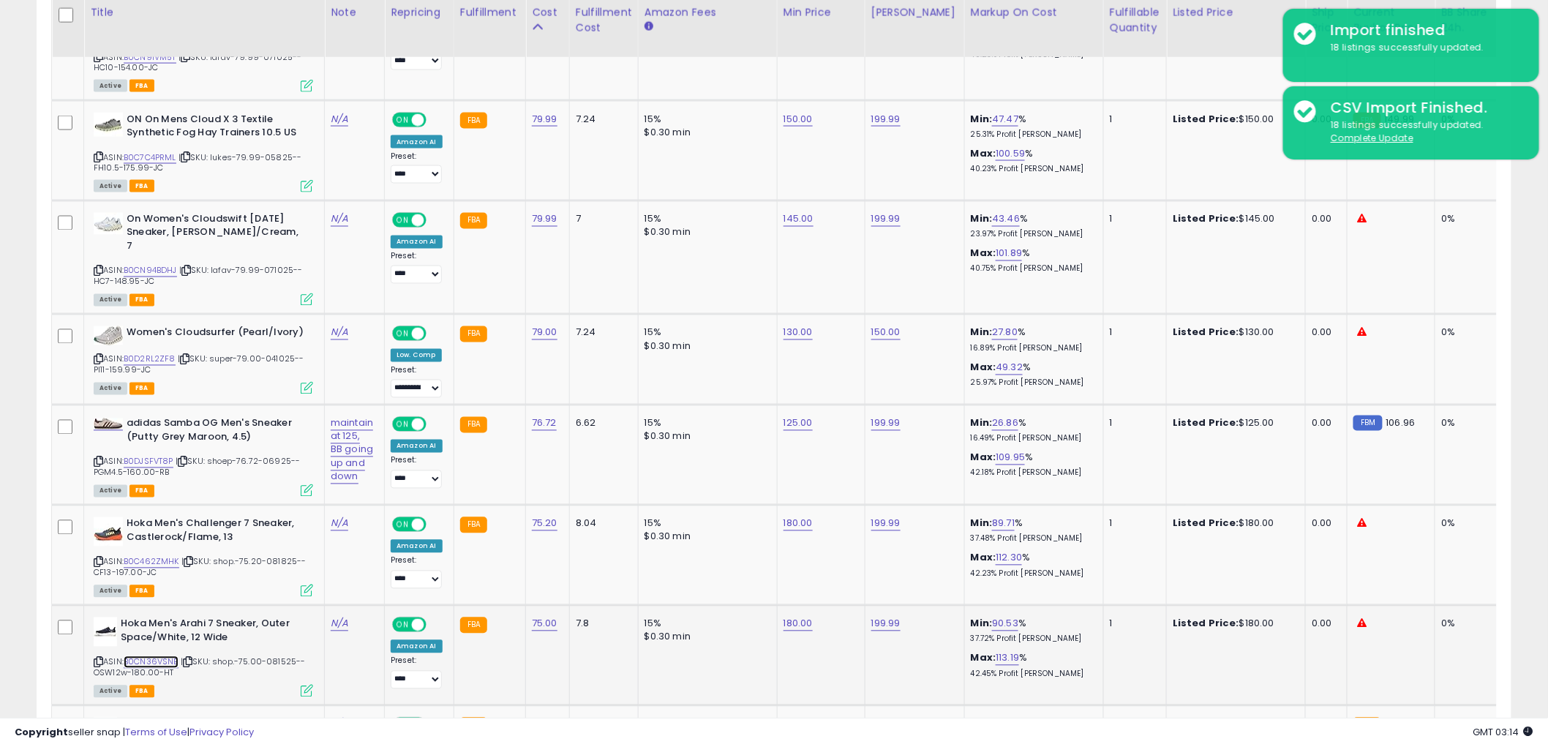
click at [162, 656] on link "B0CN36VSNB" at bounding box center [151, 662] width 55 height 12
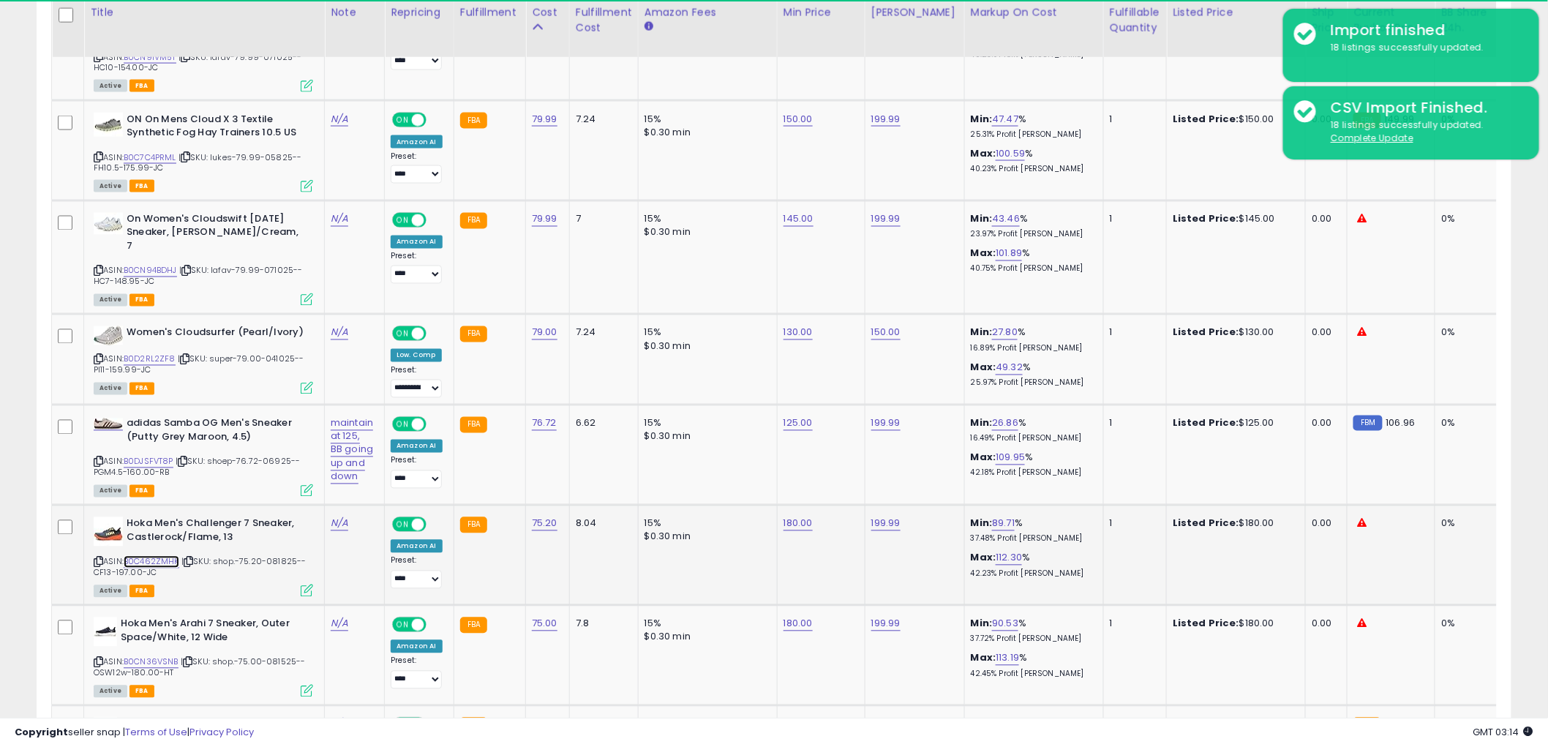
click at [162, 556] on link "B0C462ZMHK" at bounding box center [152, 562] width 56 height 12
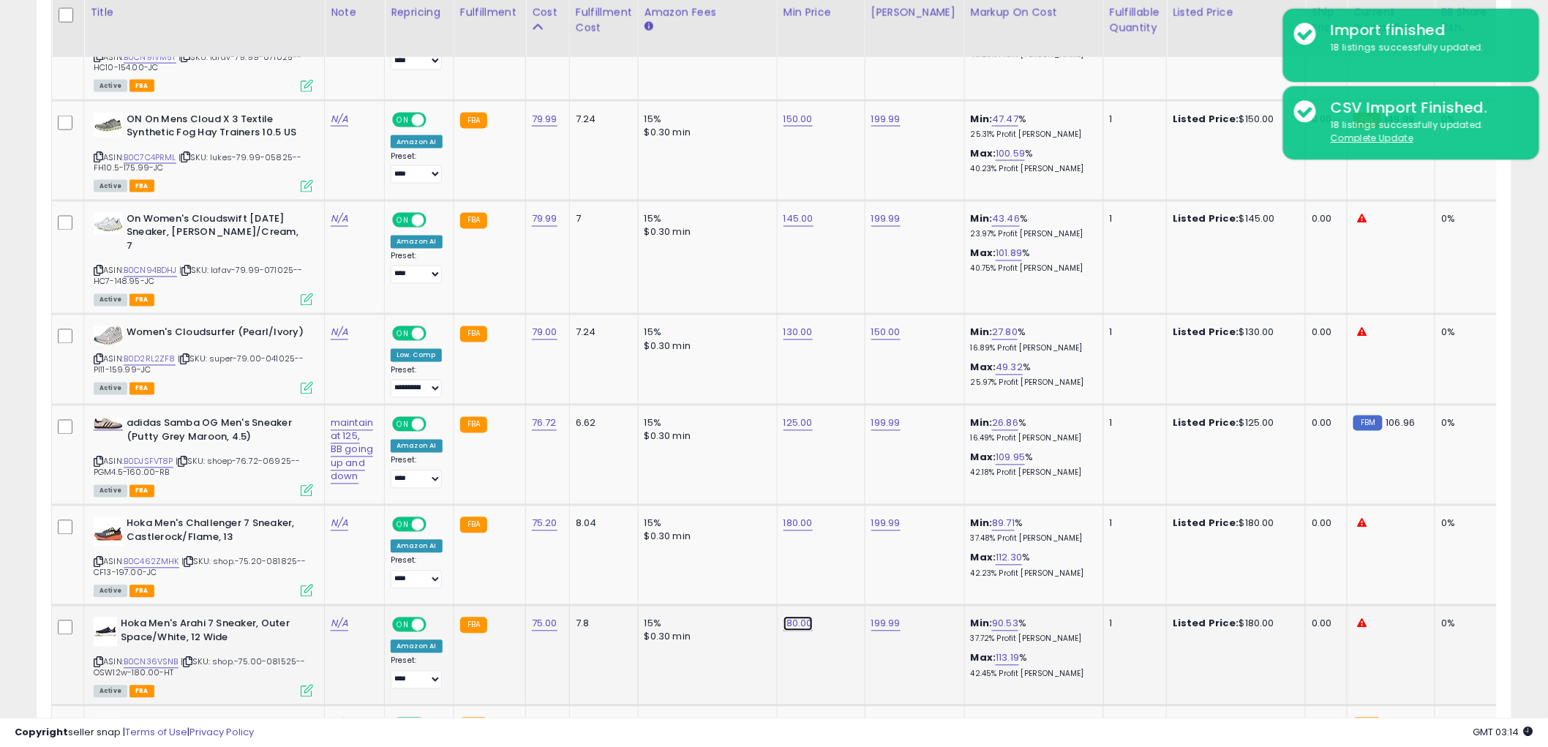
click at [790, 617] on link "180.00" at bounding box center [797, 624] width 29 height 15
type input "***"
click button "submit" at bounding box center [838, 557] width 25 height 22
click at [807, 516] on link "180.00" at bounding box center [797, 523] width 29 height 15
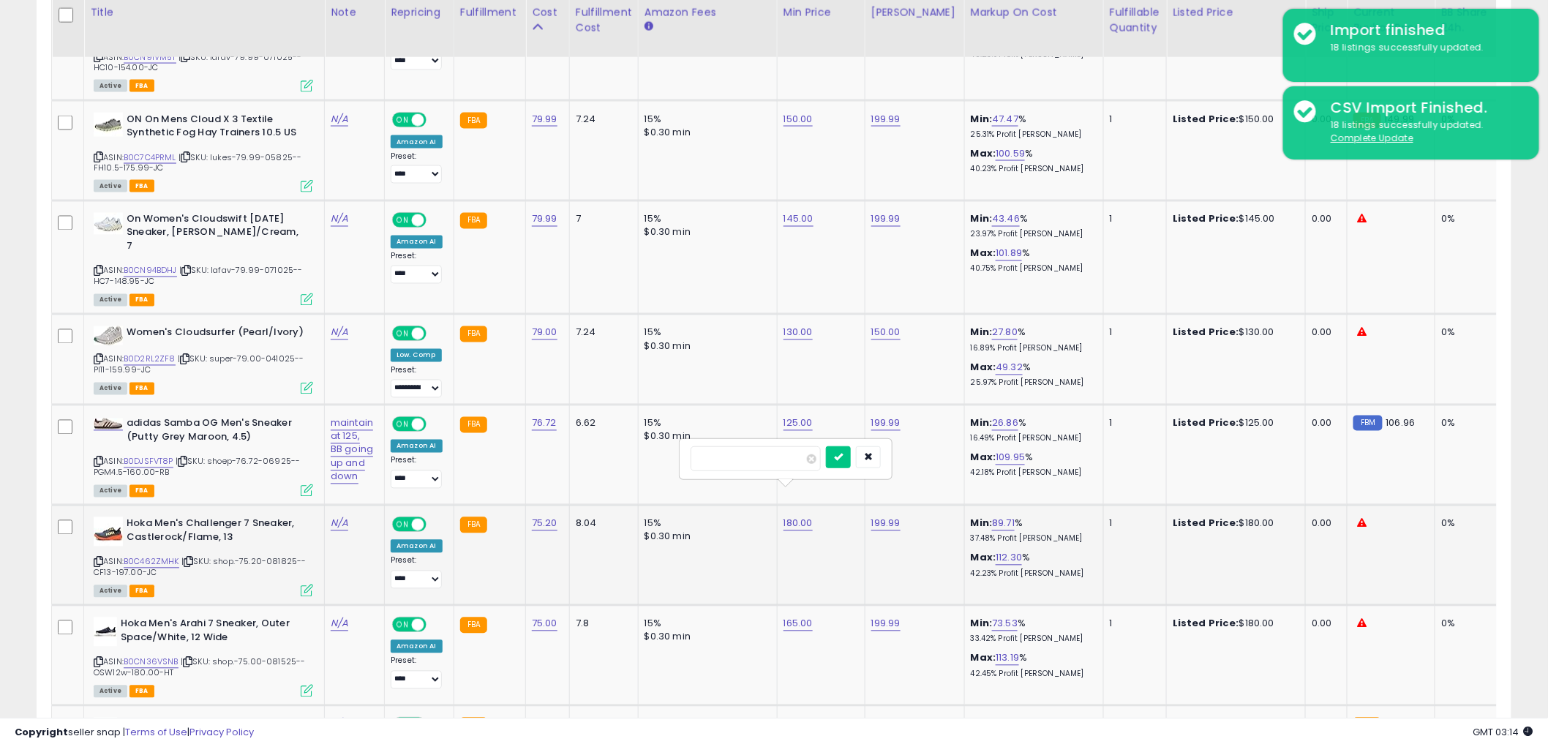
drag, startPoint x: 590, startPoint y: 484, endPoint x: 513, endPoint y: 490, distance: 77.8
click at [538, 505] on tr "Hoka Men's Challenger 7 Sneaker, Castlerock/Flame, 13 ASIN: B0C462ZMHK | SKU: s…" at bounding box center [1196, 555] width 2288 height 100
type input "***"
click button "submit" at bounding box center [838, 457] width 25 height 22
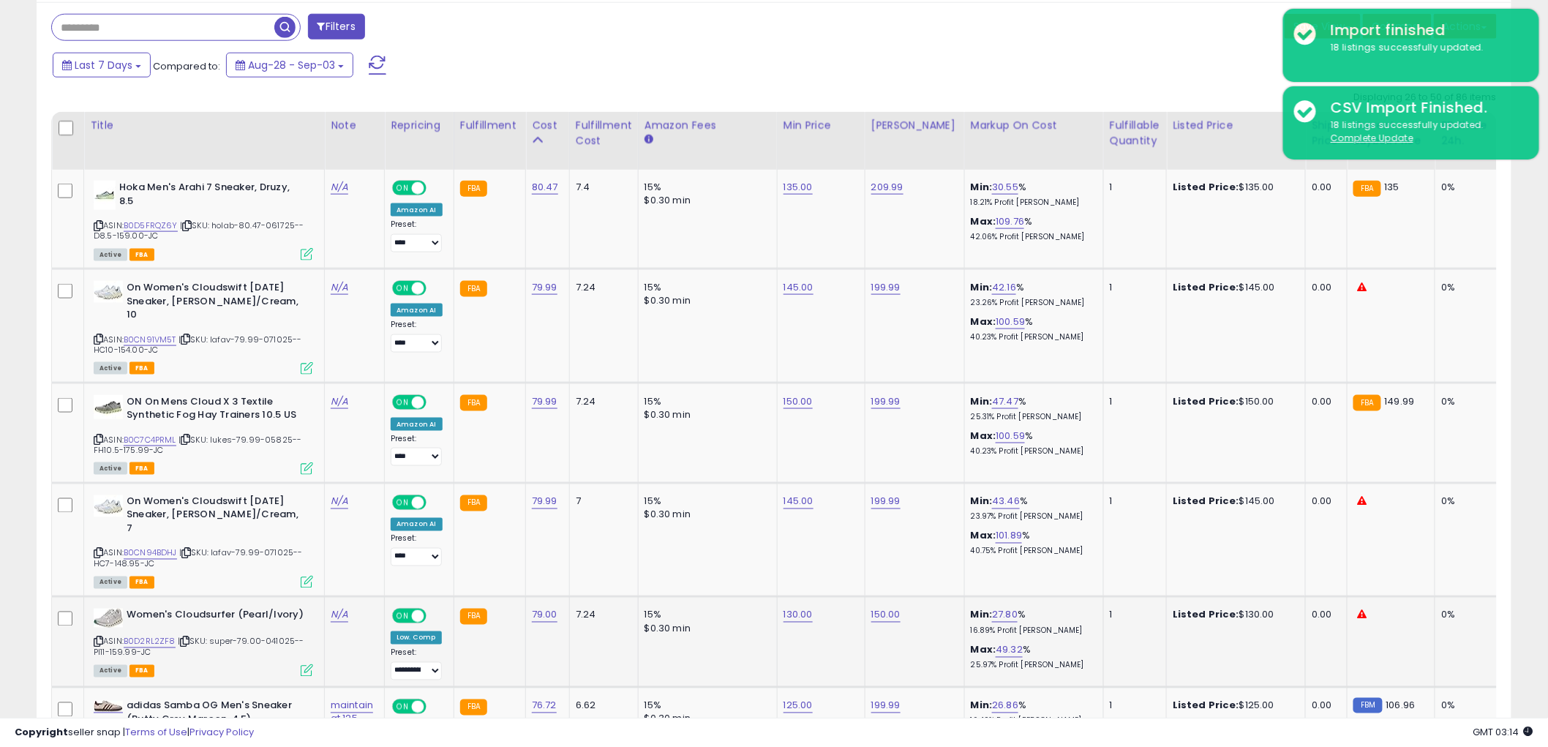
scroll to position [629, 0]
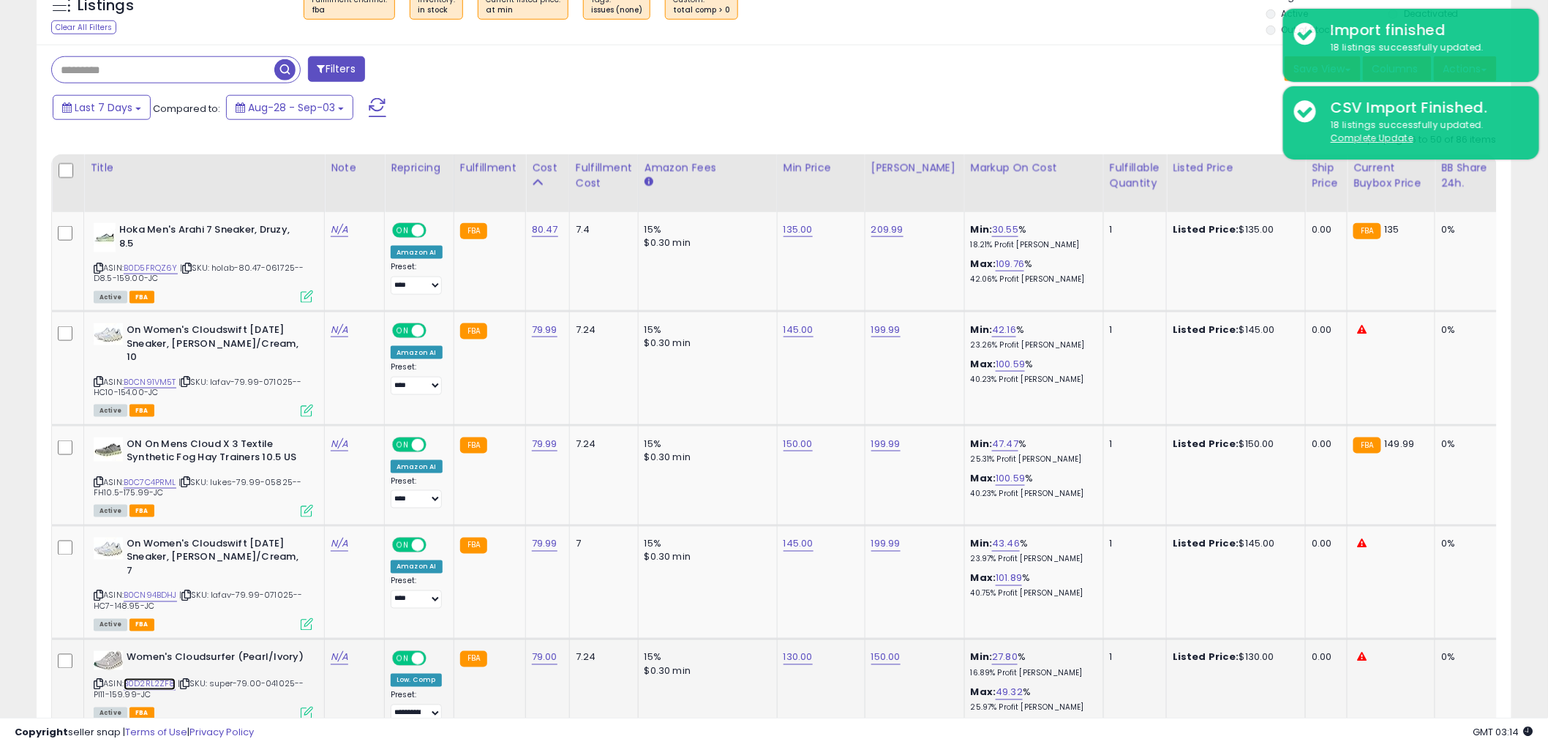
click at [168, 678] on link "B0D2RL2ZF8" at bounding box center [150, 684] width 52 height 12
click at [168, 590] on link "B0CN94BDHJ" at bounding box center [150, 596] width 53 height 12
click at [800, 537] on link "145.00" at bounding box center [798, 544] width 30 height 15
drag, startPoint x: 780, startPoint y: 491, endPoint x: 396, endPoint y: 507, distance: 384.4
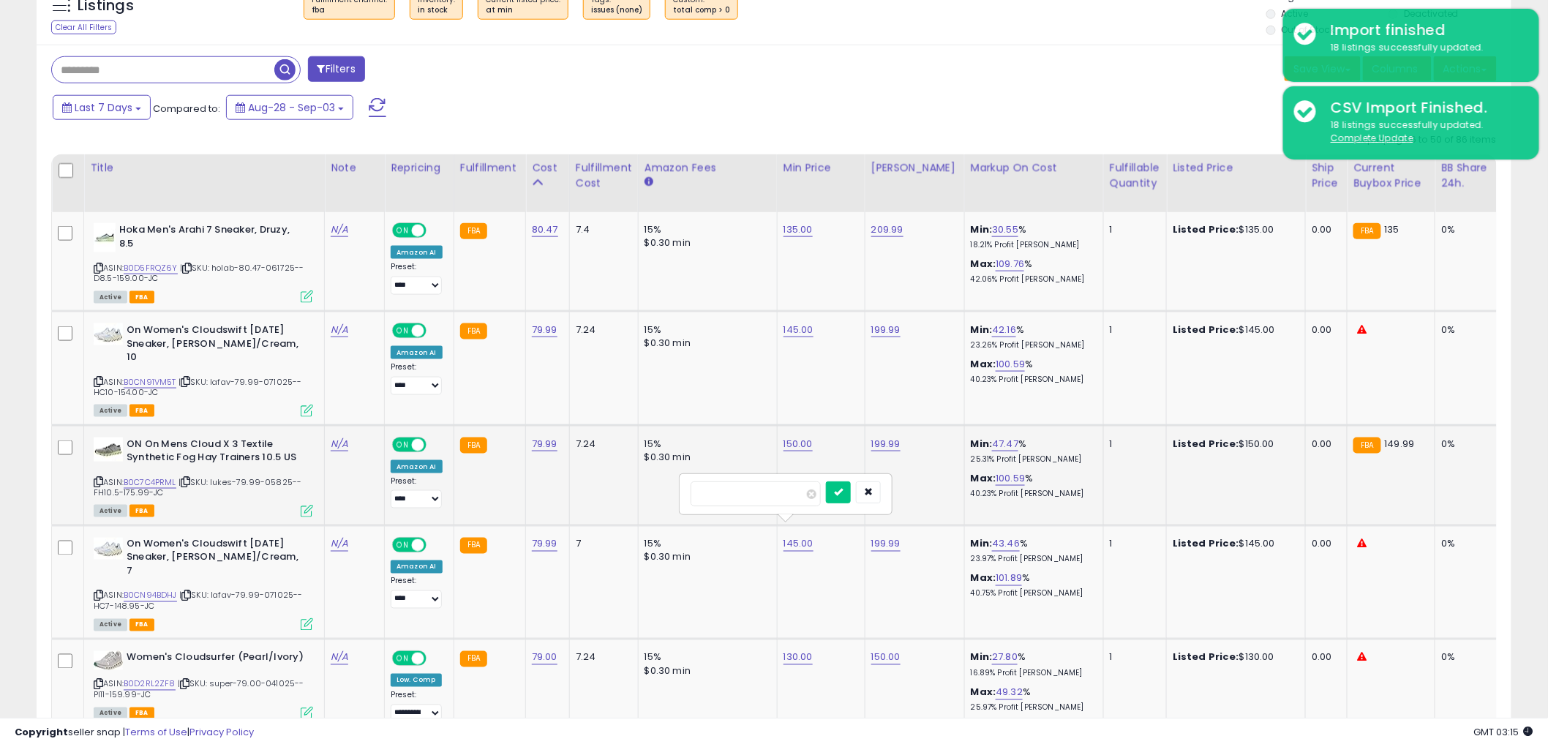
type input "***"
click button "submit" at bounding box center [838, 492] width 25 height 22
click at [807, 439] on td "150.00" at bounding box center [821, 475] width 88 height 100
click at [796, 425] on td "150.00" at bounding box center [821, 475] width 88 height 100
click at [794, 437] on link "150.00" at bounding box center [797, 444] width 29 height 15
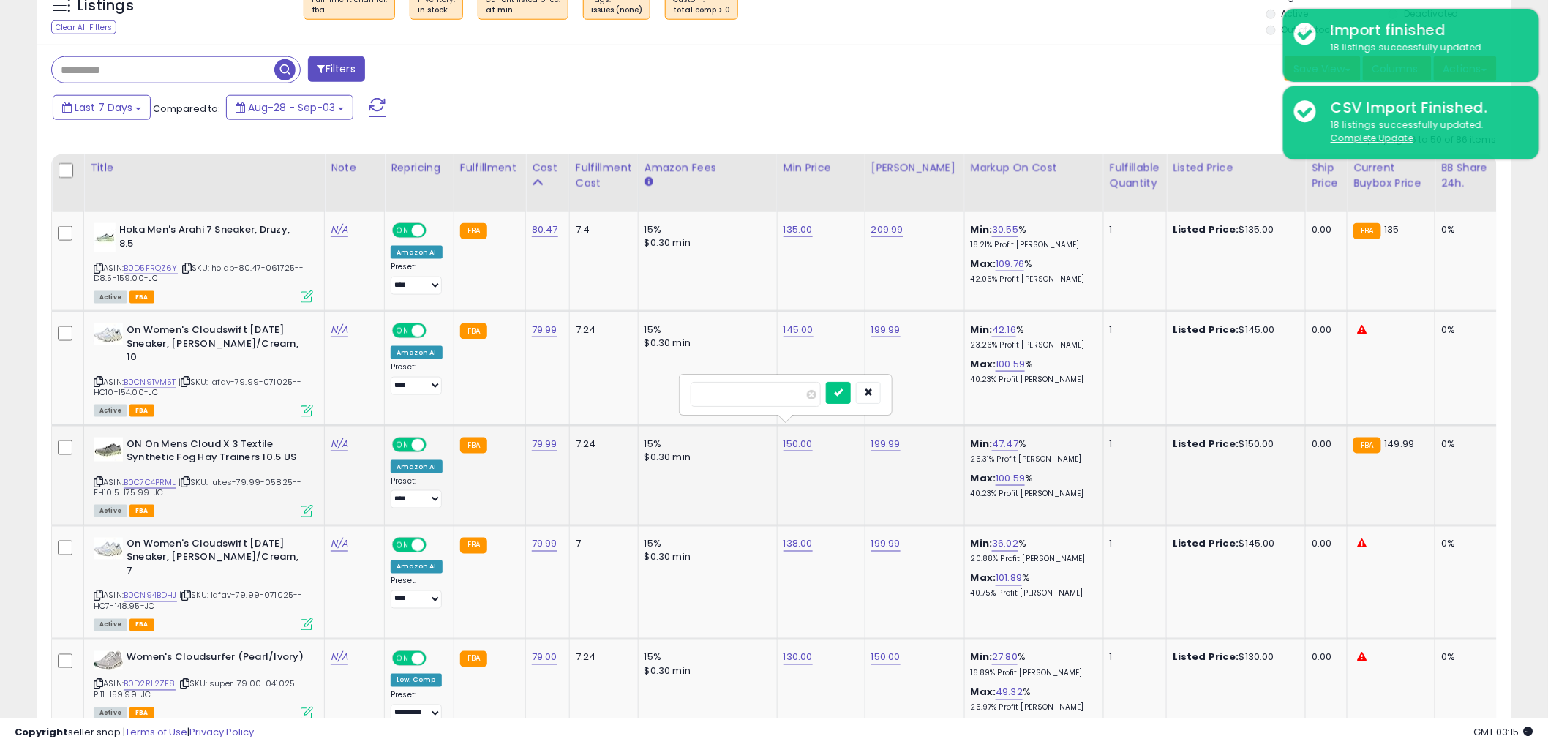
drag, startPoint x: 773, startPoint y: 404, endPoint x: 327, endPoint y: 422, distance: 446.6
click at [339, 425] on tr "ON On Mens Cloud X 3 Textile Synthetic Fog Hay Trainers 10.5 US ASIN: B0C7C4PRM…" at bounding box center [1196, 475] width 2288 height 100
type input "***"
click button "submit" at bounding box center [838, 393] width 25 height 22
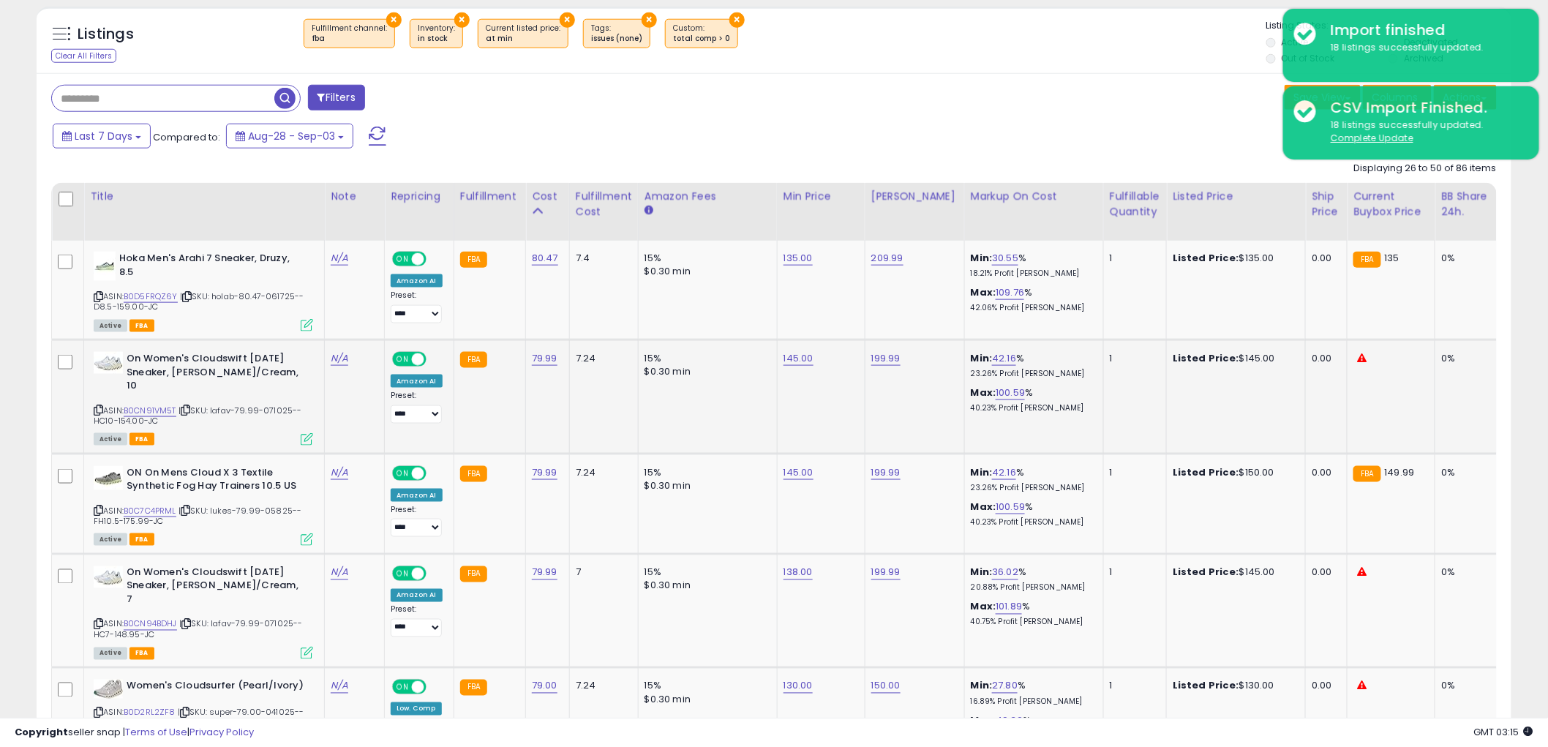
scroll to position [466, 0]
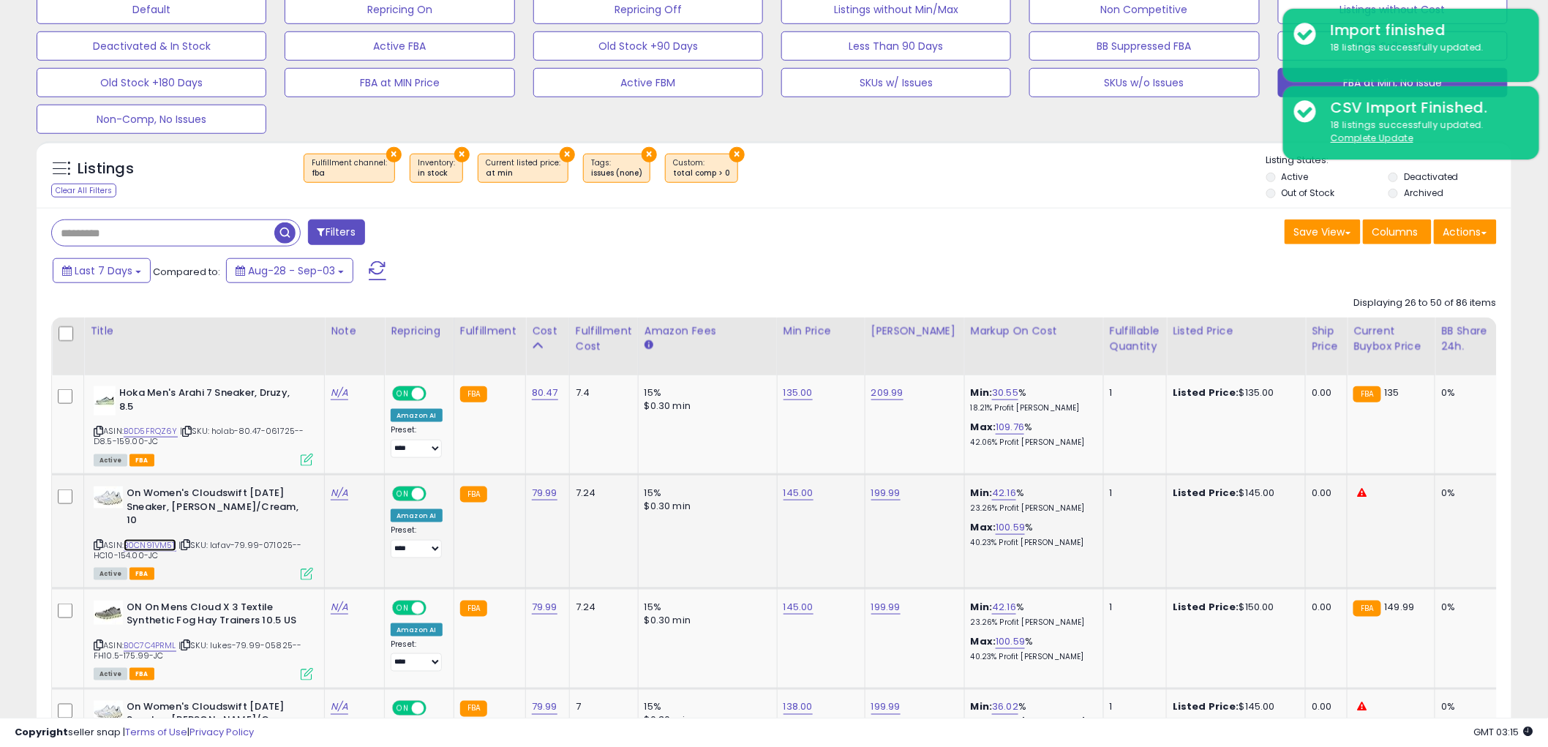
click at [171, 539] on link "B0CN91VM5T" at bounding box center [150, 545] width 53 height 12
click at [800, 498] on link "145.00" at bounding box center [798, 493] width 30 height 15
drag, startPoint x: 774, startPoint y: 452, endPoint x: 540, endPoint y: 471, distance: 234.8
type input "***"
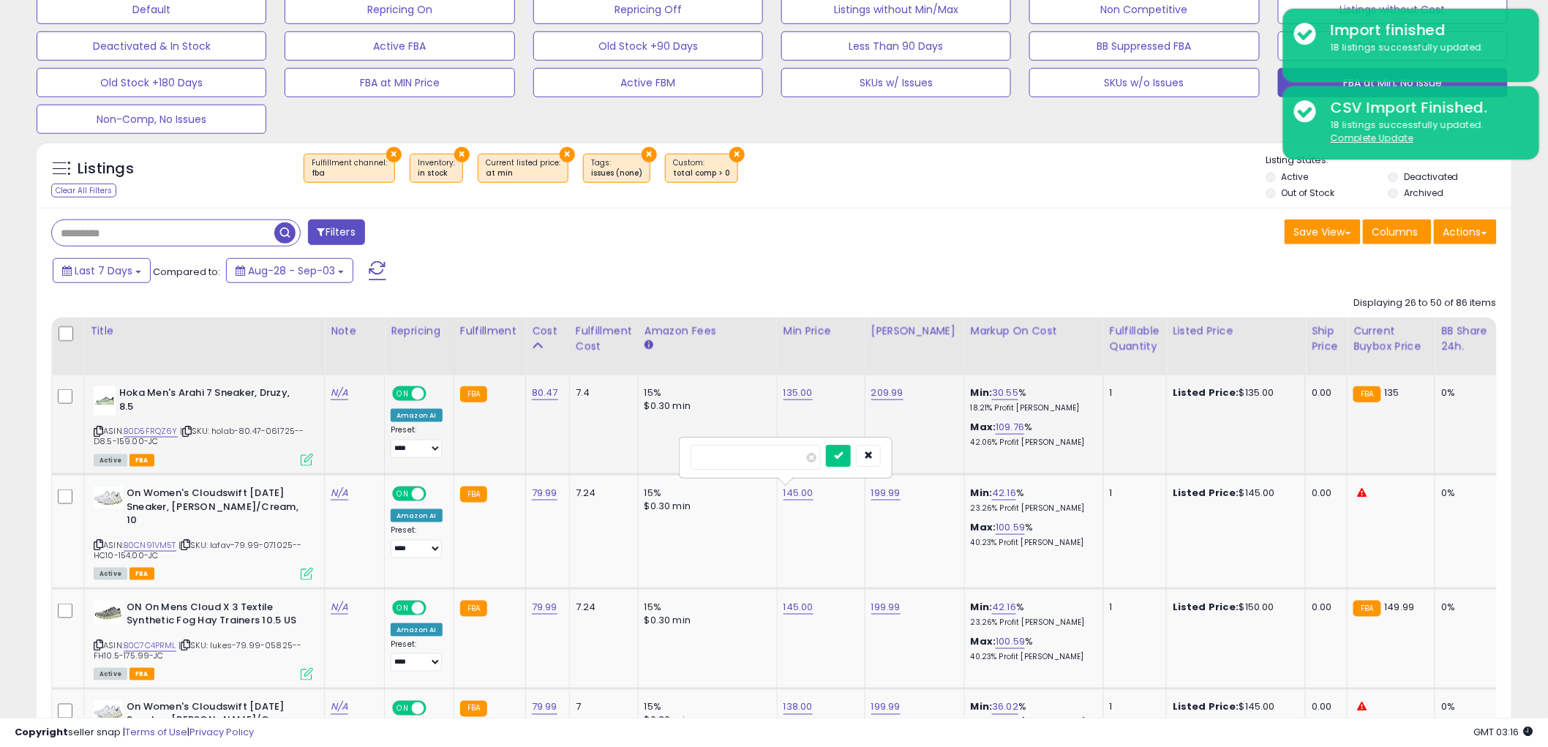
click button "submit" at bounding box center [838, 456] width 25 height 22
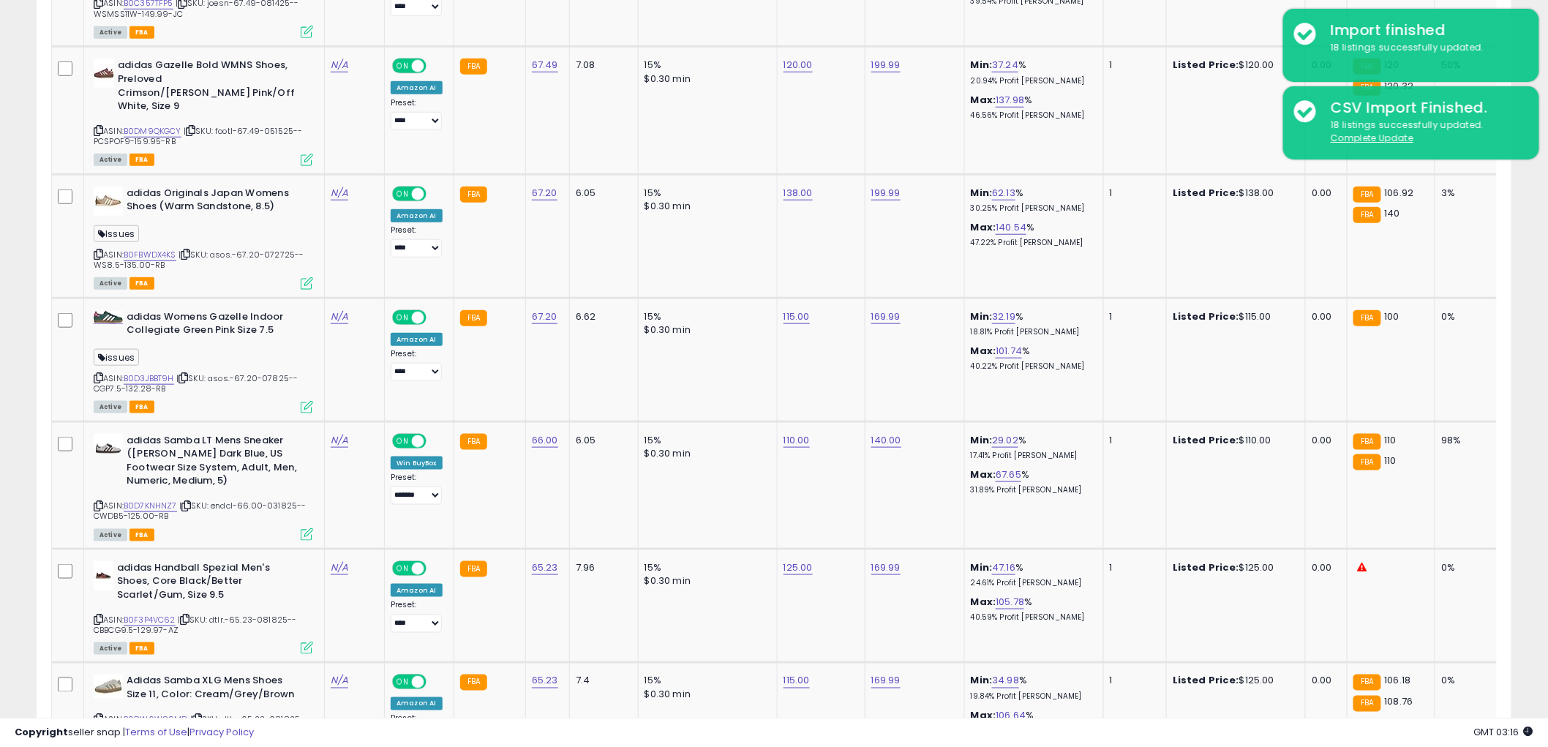
scroll to position [2928, 0]
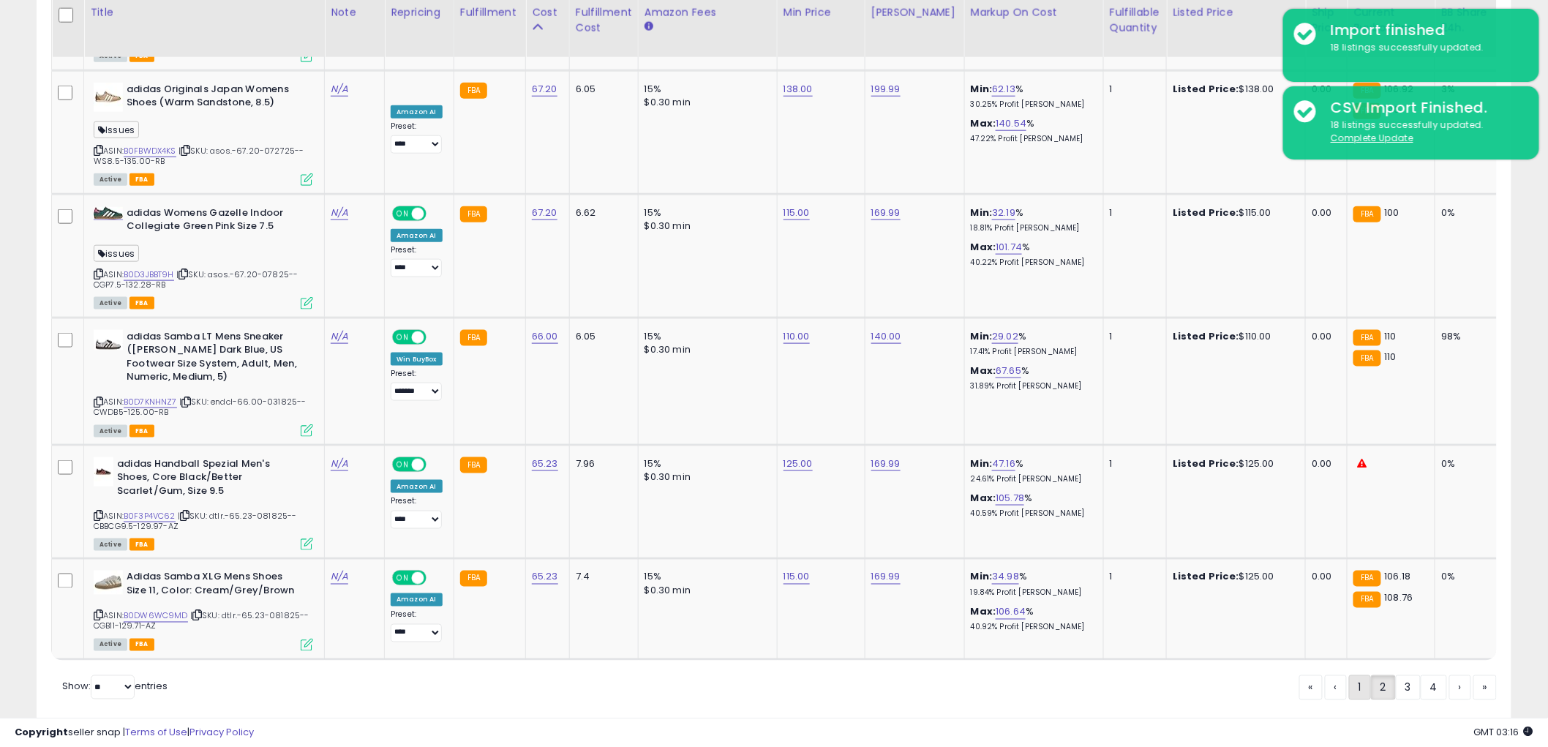
click at [1355, 675] on link "1" at bounding box center [1360, 687] width 22 height 25
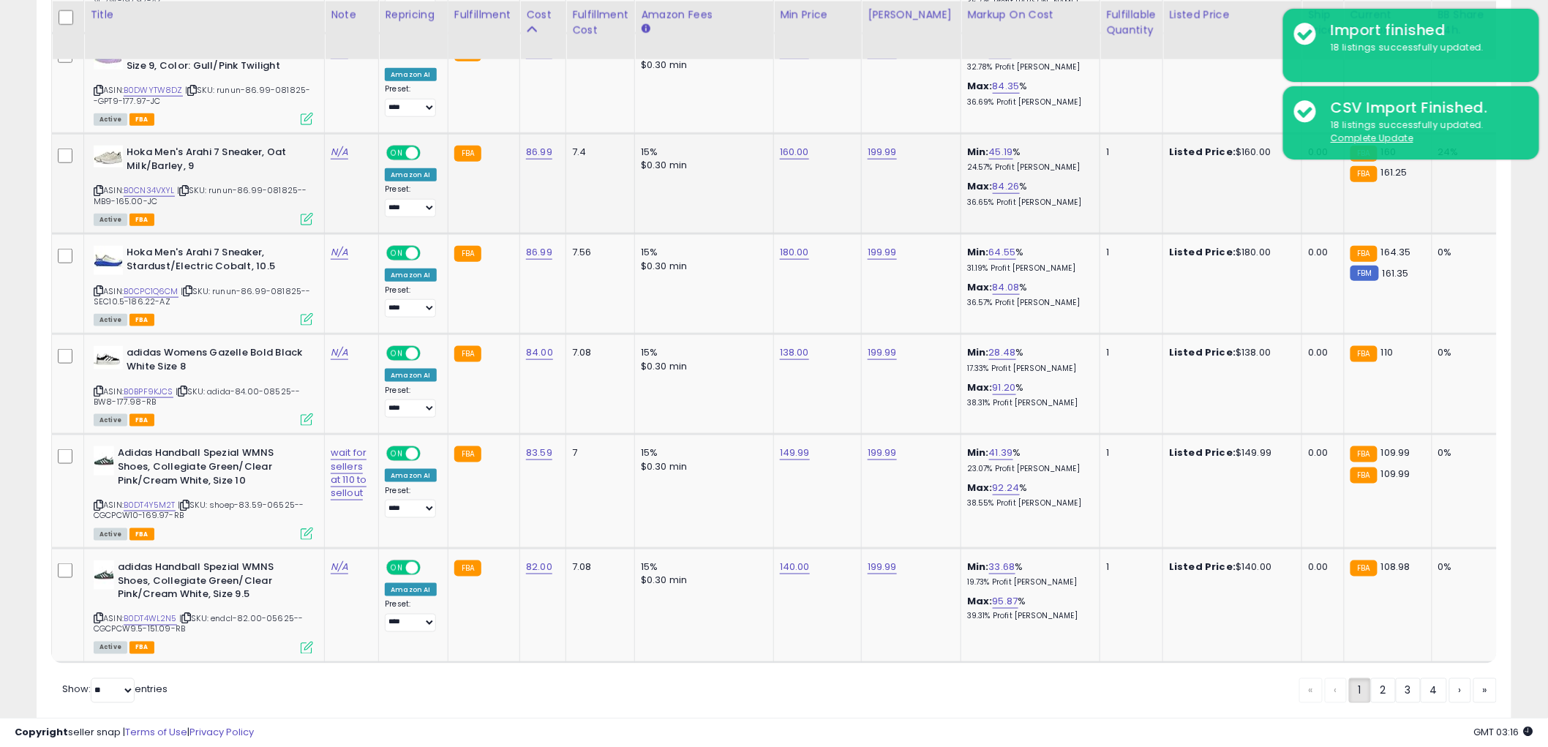
scroll to position [2871, 0]
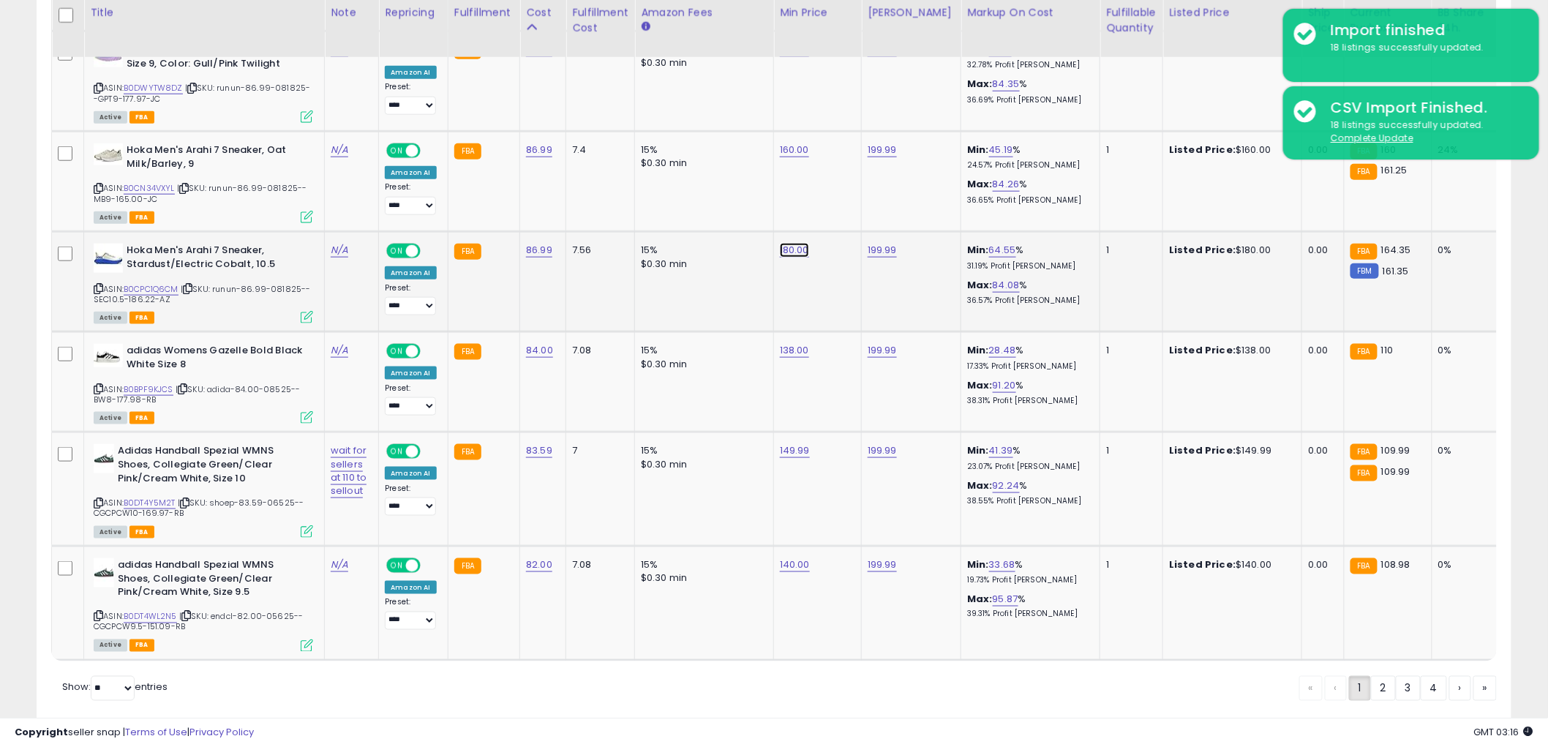
click at [794, 243] on link "180.00" at bounding box center [794, 250] width 29 height 15
drag, startPoint x: 763, startPoint y: 165, endPoint x: 455, endPoint y: 166, distance: 308.0
type input "***"
click button "submit" at bounding box center [833, 162] width 25 height 22
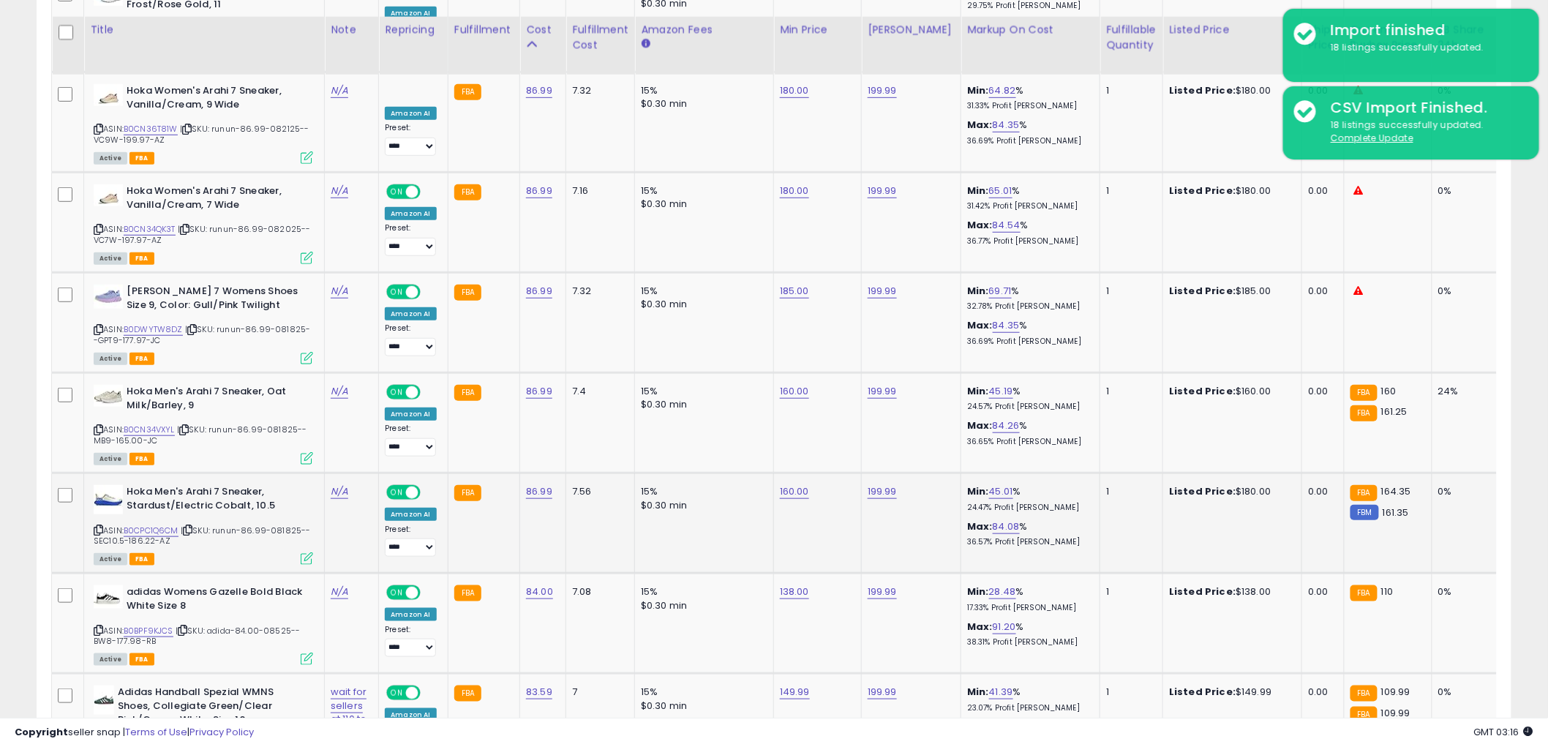
scroll to position [2627, 0]
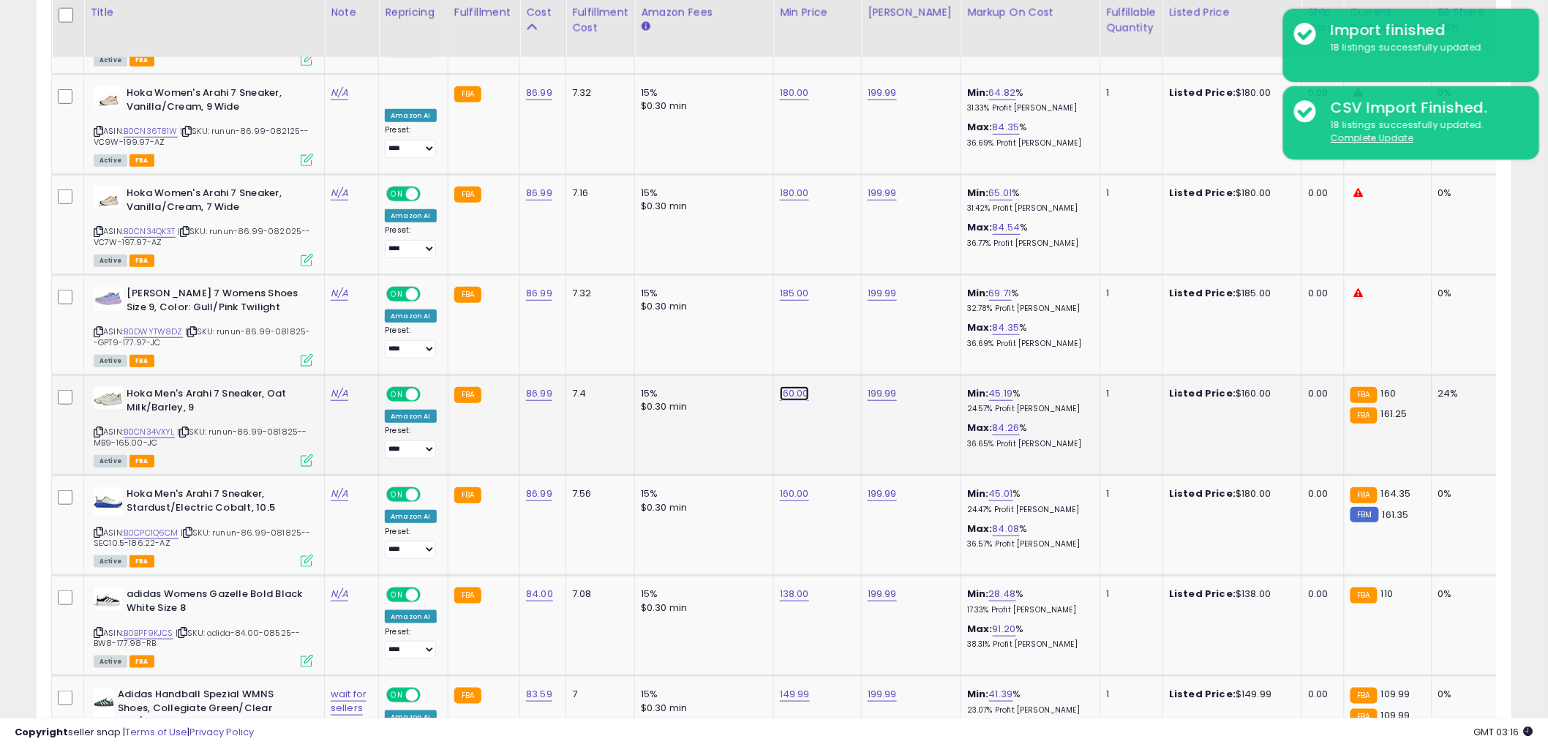
click at [797, 386] on link "160.00" at bounding box center [794, 393] width 29 height 15
click at [424, 375] on tr "Hoka Men's Arahi 7 Sneaker, Oat Milk/Barley, 9 ASIN: B0CN34VXYL | SKU: runun-86…" at bounding box center [1194, 425] width 2285 height 100
type input "***"
click button "submit" at bounding box center [833, 306] width 25 height 22
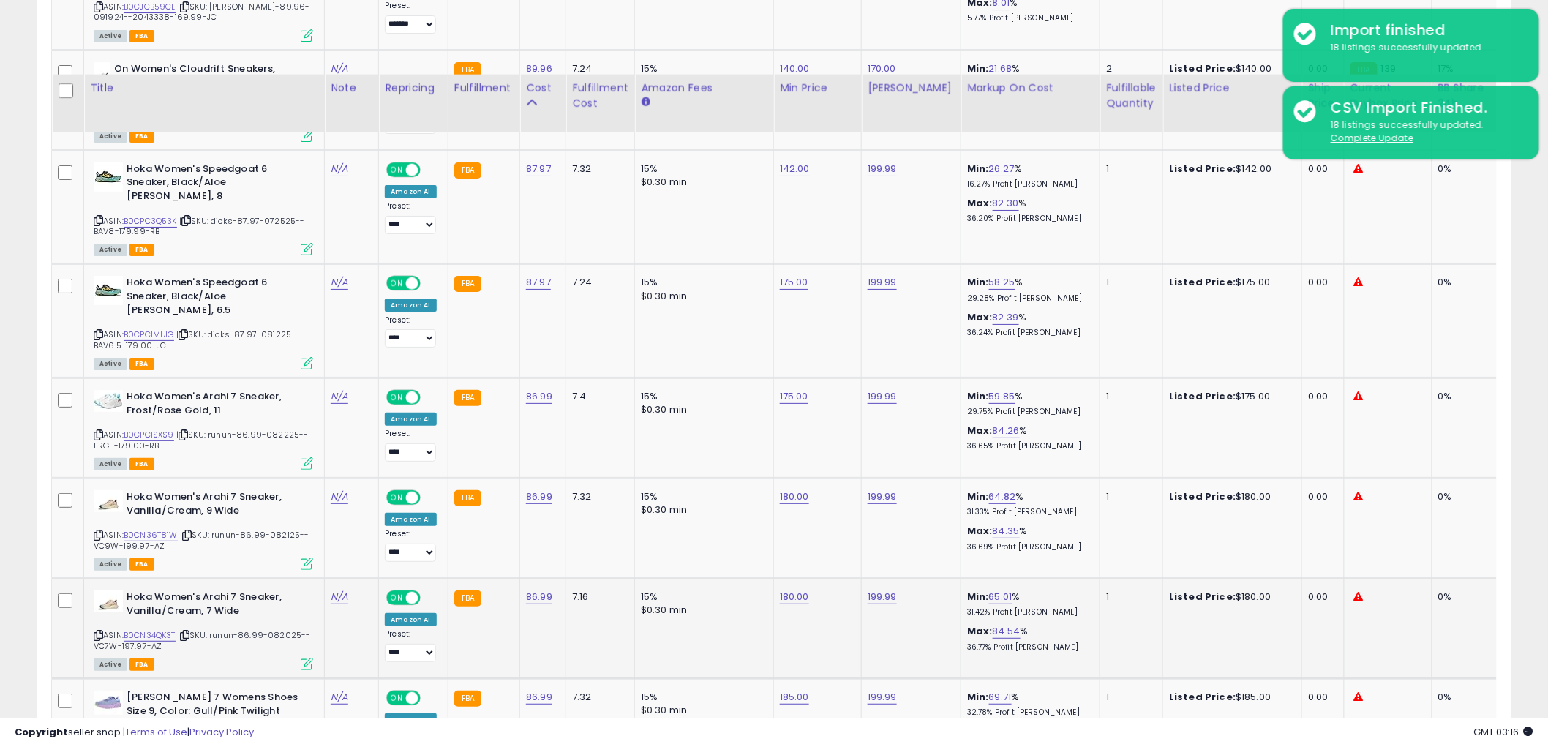
scroll to position [2221, 0]
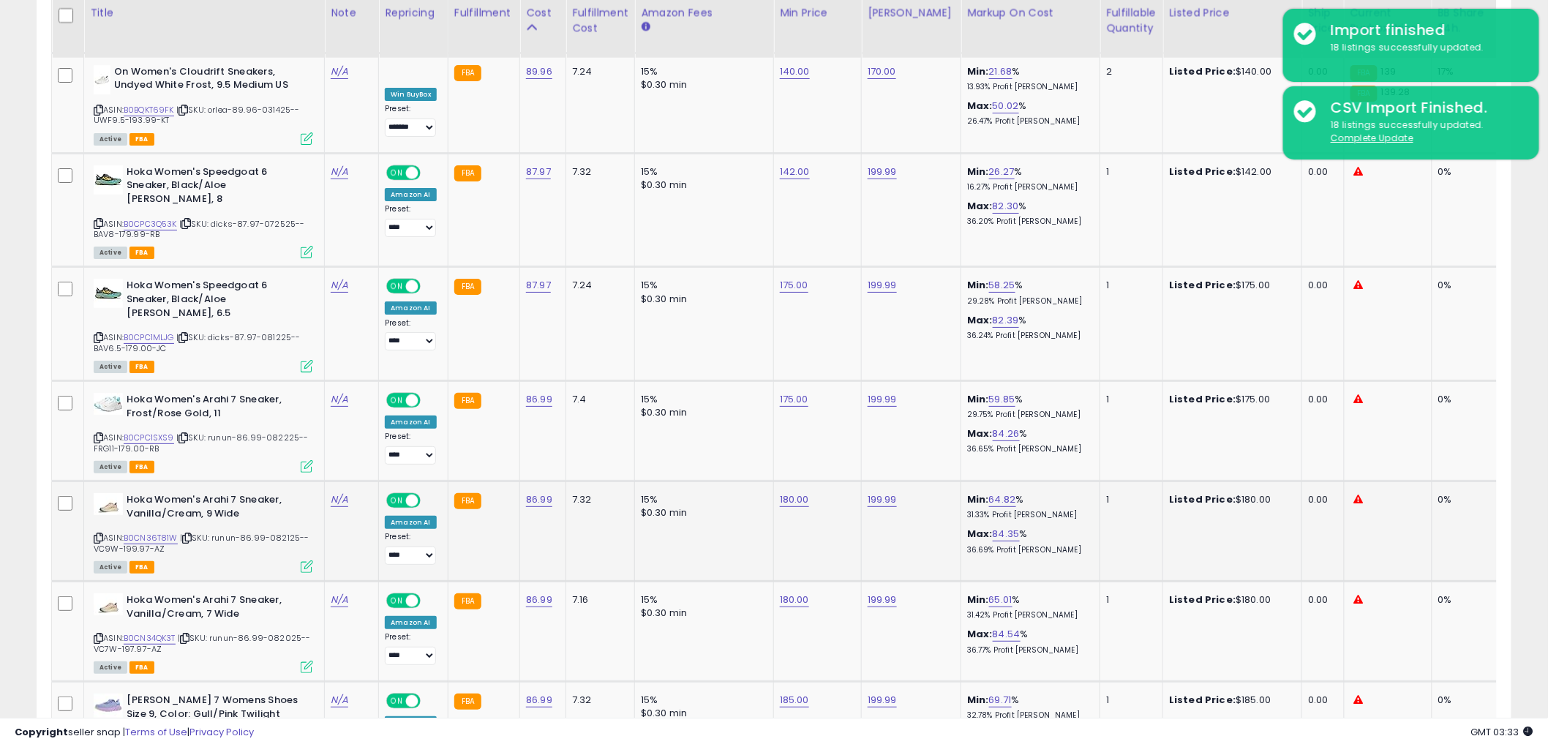
click at [770, 505] on td "15% $0.30 min" at bounding box center [704, 531] width 139 height 100
click at [166, 732] on link "B0DWYTW8DZ" at bounding box center [153, 738] width 59 height 12
click at [159, 632] on link "B0CN34QK3T" at bounding box center [150, 638] width 52 height 12
click at [155, 532] on link "B0CN36T81W" at bounding box center [151, 538] width 54 height 12
click at [138, 432] on link "B0CPC1SXS9" at bounding box center [149, 438] width 50 height 12
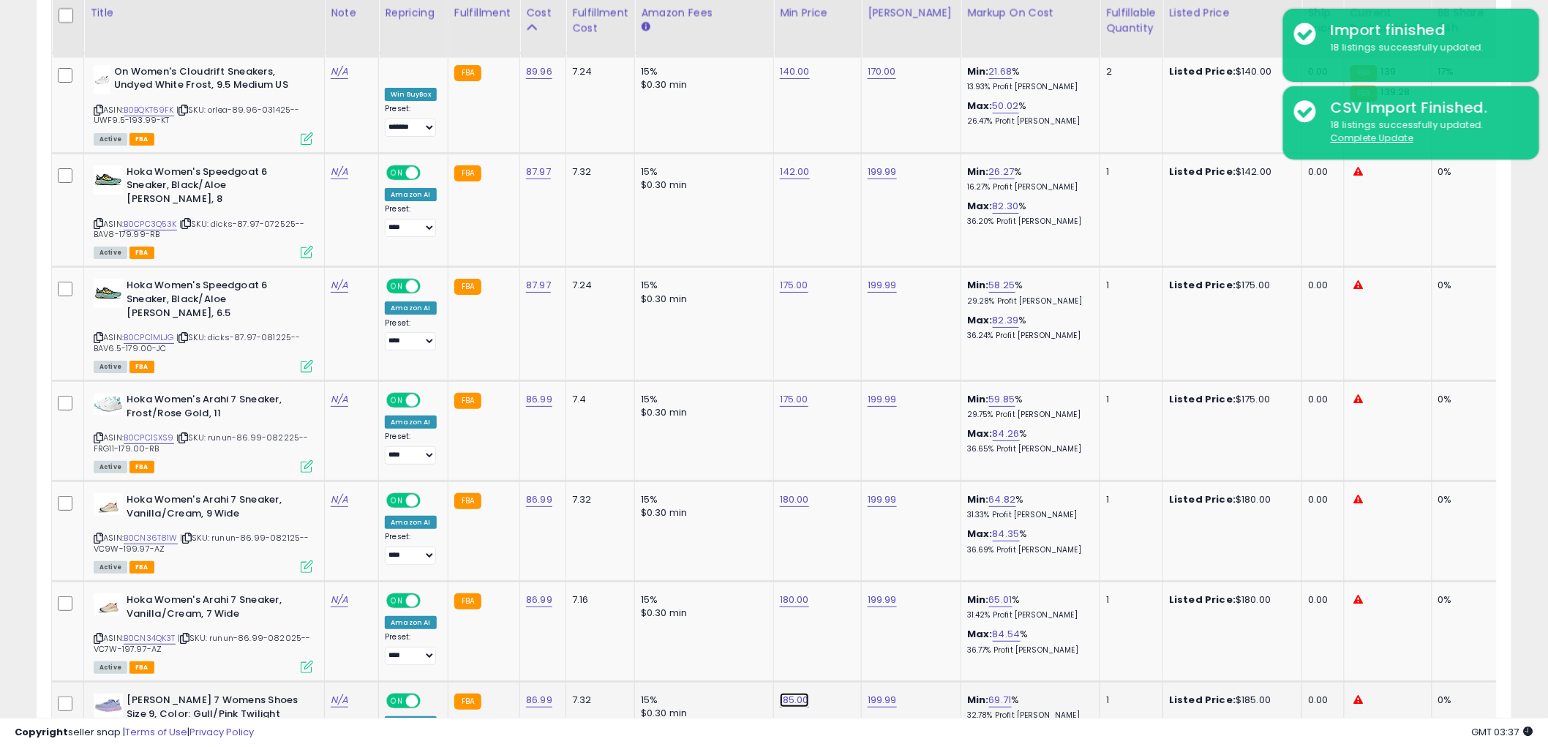
click at [780, 693] on link "185.00" at bounding box center [794, 700] width 29 height 15
drag, startPoint x: 780, startPoint y: 607, endPoint x: 559, endPoint y: 613, distance: 221.0
type input "***"
click button "submit" at bounding box center [833, 612] width 25 height 22
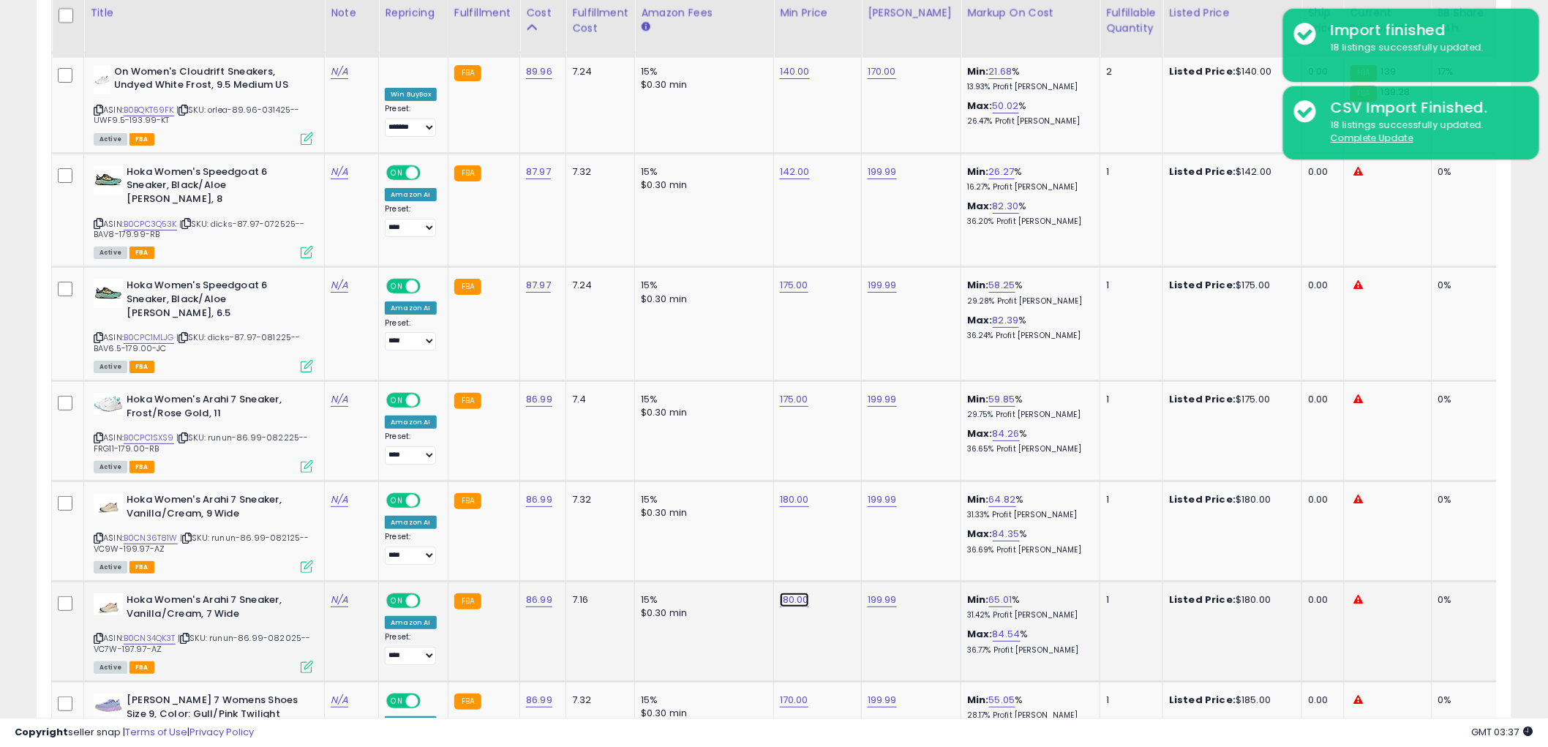
click at [796, 592] on link "180.00" at bounding box center [794, 599] width 29 height 15
type input "***"
click button "submit" at bounding box center [833, 513] width 25 height 22
click at [791, 481] on td "180.00" at bounding box center [818, 531] width 88 height 100
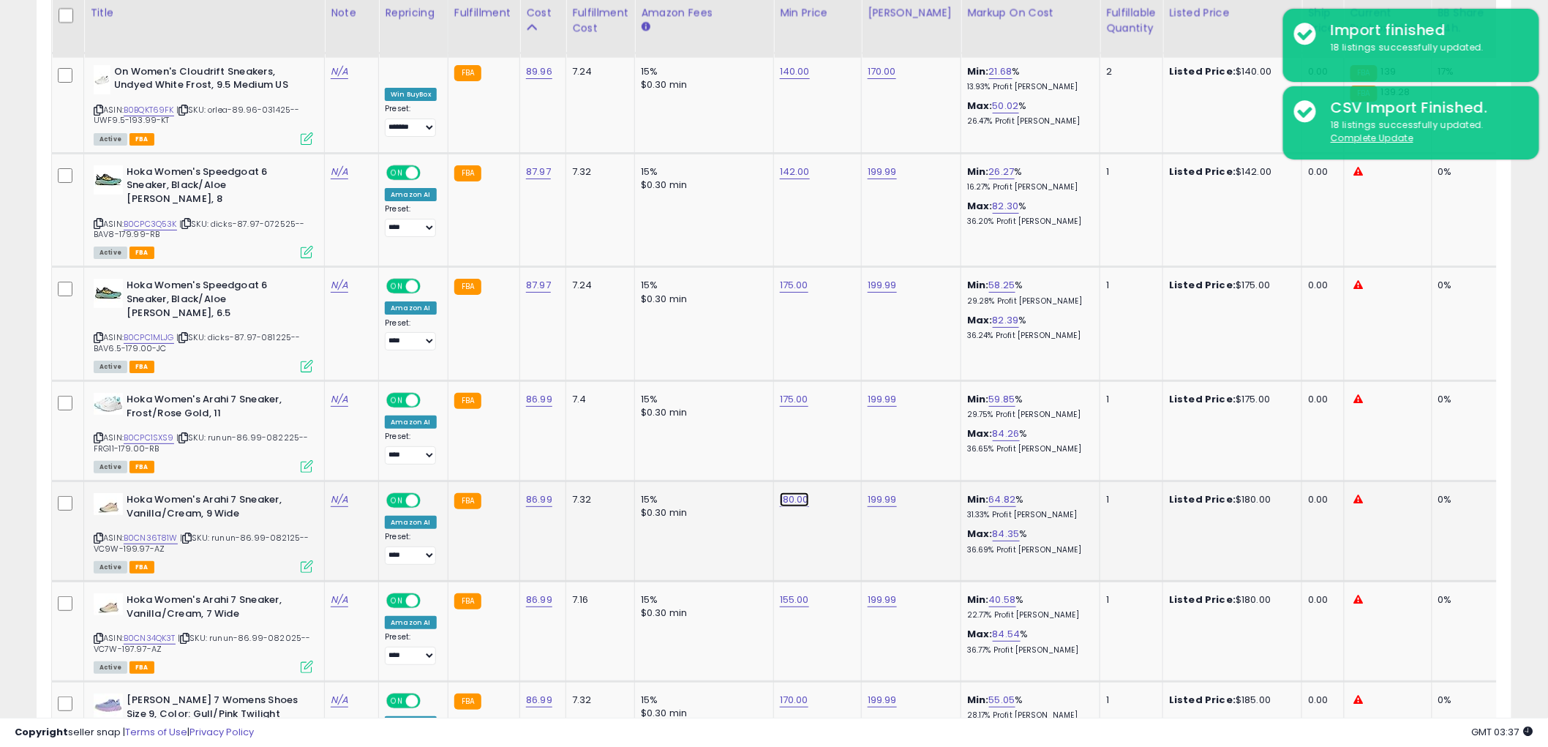
click at [791, 492] on link "180.00" at bounding box center [794, 499] width 29 height 15
click at [765, 401] on div "******" at bounding box center [780, 415] width 211 height 39
drag, startPoint x: 766, startPoint y: 412, endPoint x: 553, endPoint y: 420, distance: 213.0
type input "***"
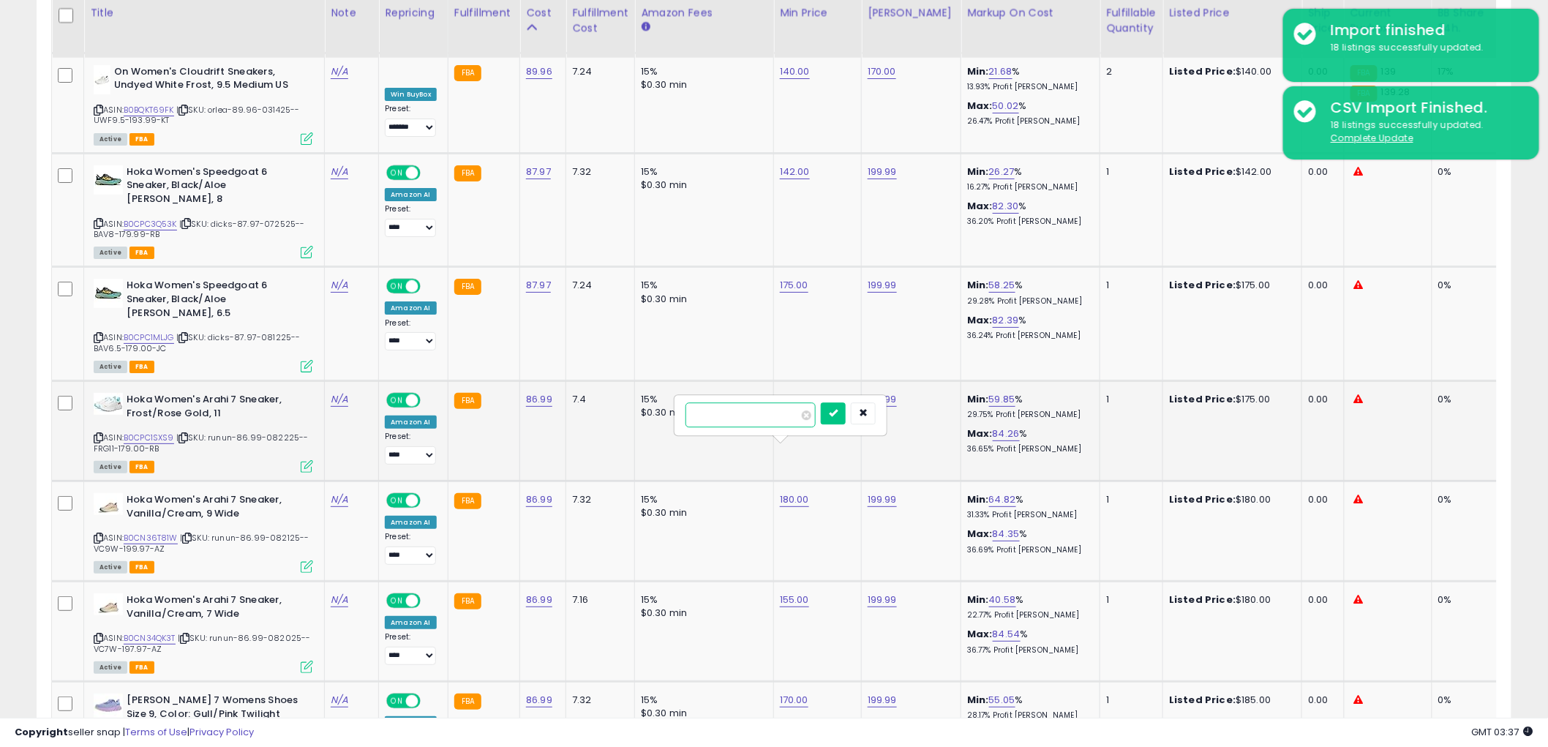
click button "submit" at bounding box center [833, 413] width 25 height 22
click at [786, 392] on link "175.00" at bounding box center [794, 399] width 29 height 15
drag, startPoint x: 761, startPoint y: 322, endPoint x: 466, endPoint y: 328, distance: 295.6
type input "***"
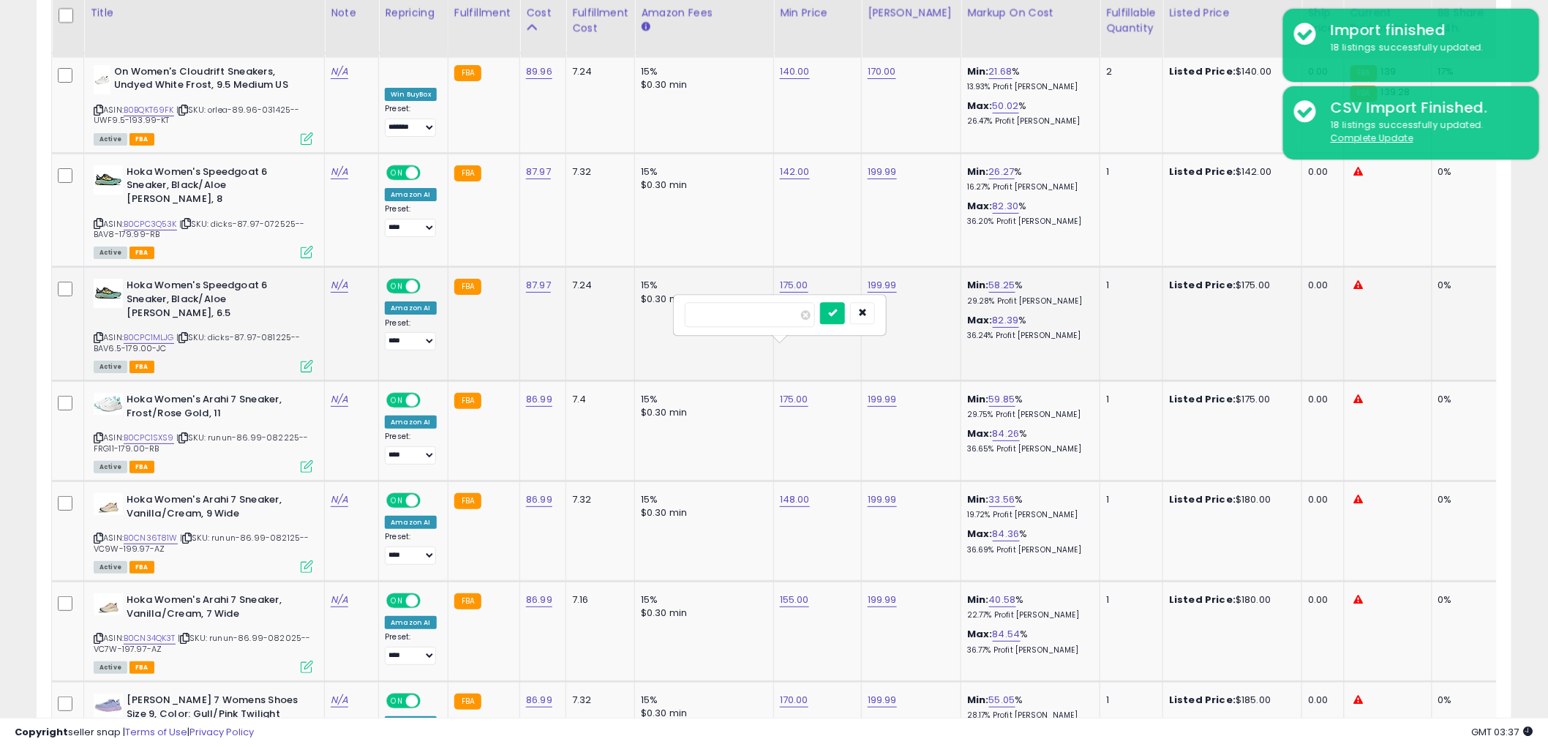
click button "submit" at bounding box center [832, 313] width 25 height 22
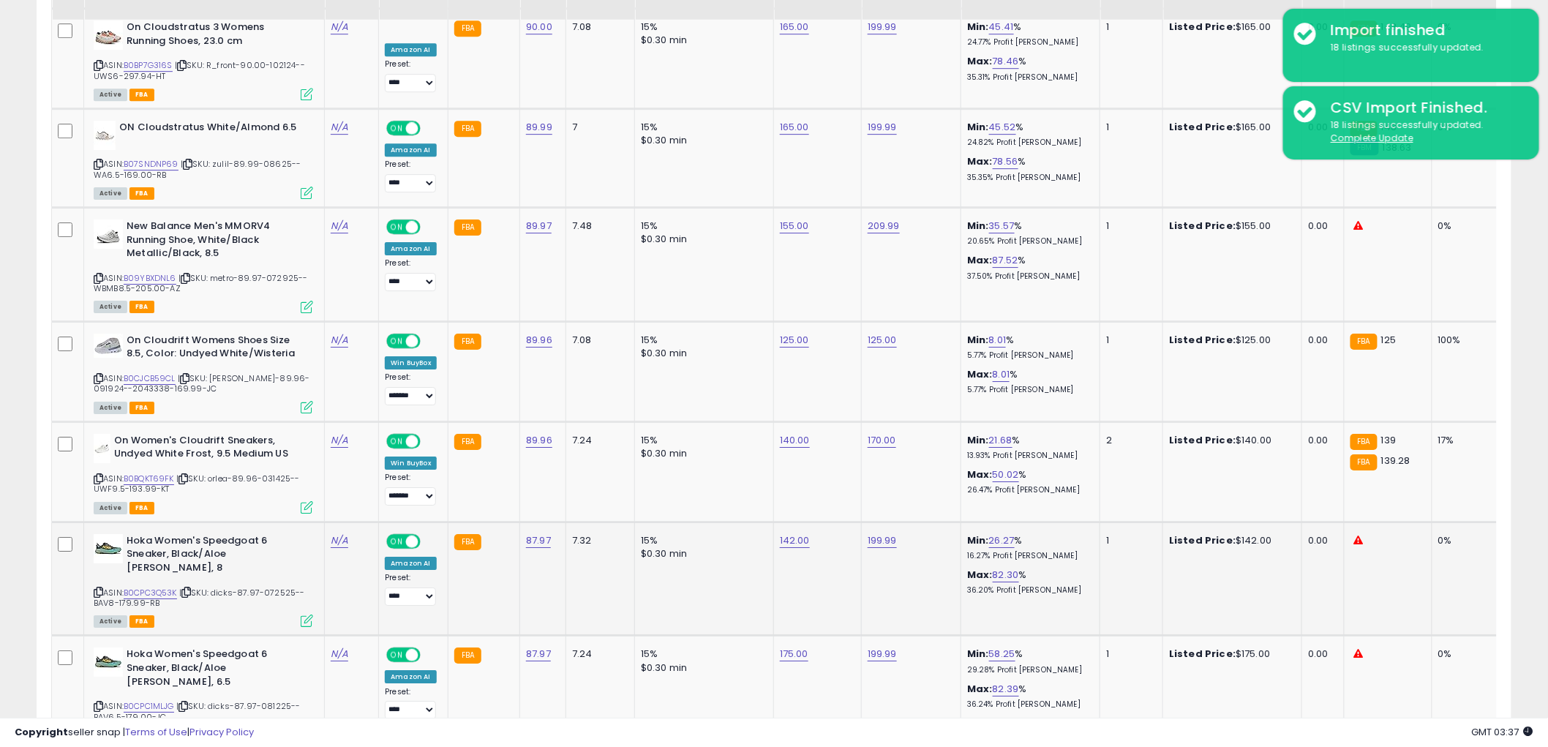
scroll to position [1896, 0]
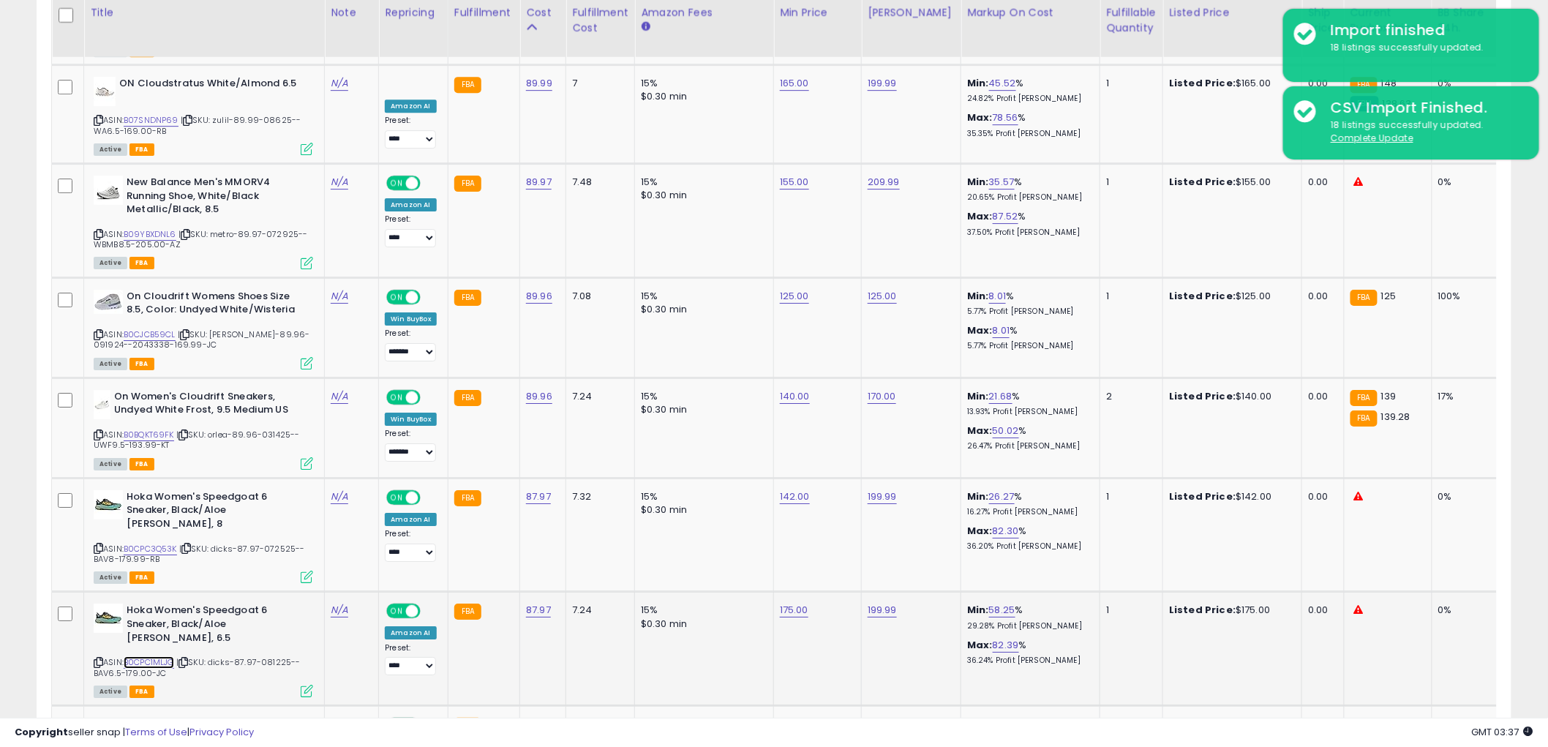
click at [143, 656] on link "B0CPC1MLJG" at bounding box center [149, 662] width 50 height 12
click at [139, 543] on link "B0CPC3Q53K" at bounding box center [150, 549] width 53 height 12
click at [786, 603] on link "175.00" at bounding box center [794, 610] width 29 height 15
drag, startPoint x: 745, startPoint y: 539, endPoint x: 336, endPoint y: 546, distance: 408.2
click at [348, 546] on tbody "Hoka Women's Mach 6 Sneaker, White/Nimbus Cloud, 9.5 ASIN: B0CN33GTHX | SKU: le…" at bounding box center [1194, 290] width 2285 height 2690
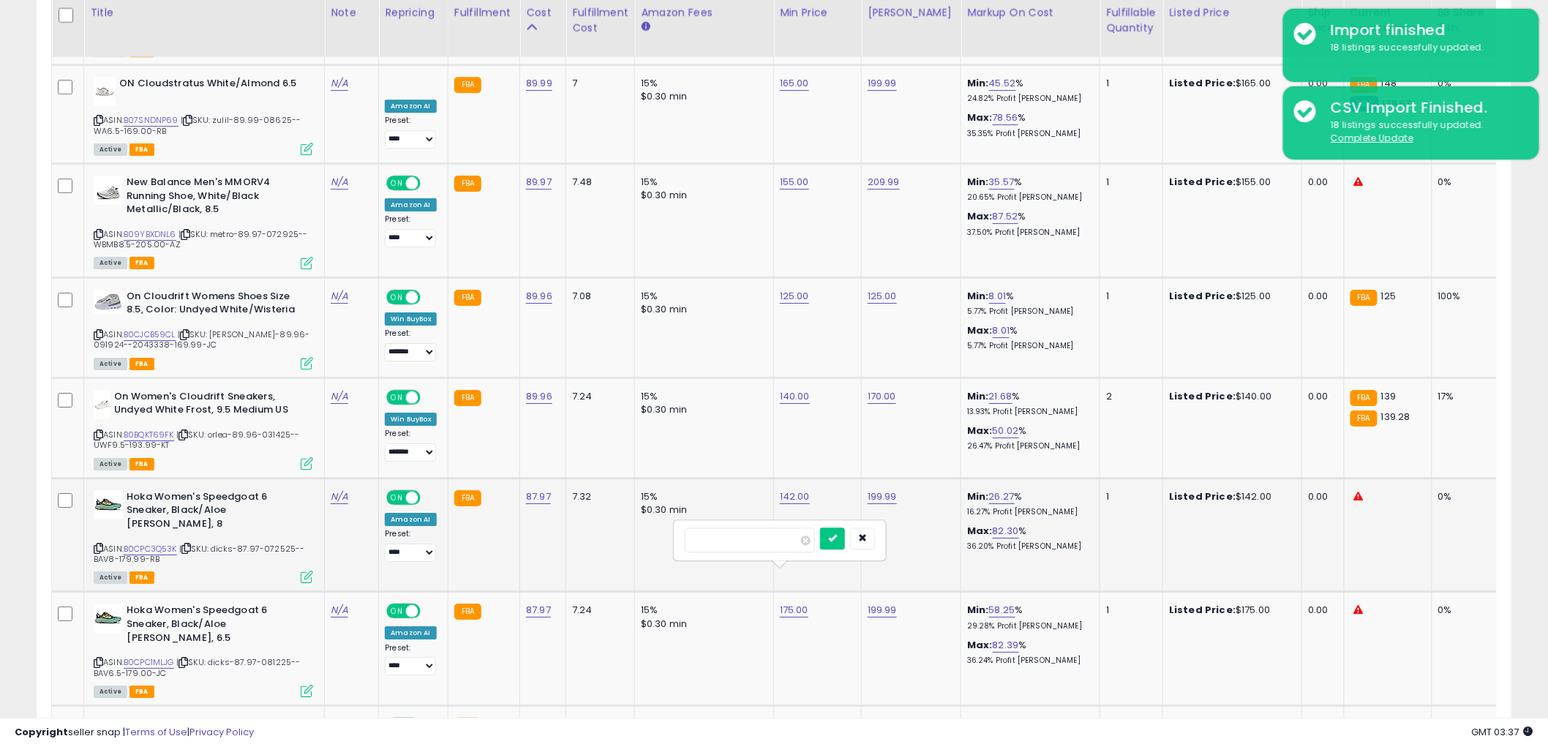
type input "***"
click button "submit" at bounding box center [832, 538] width 25 height 22
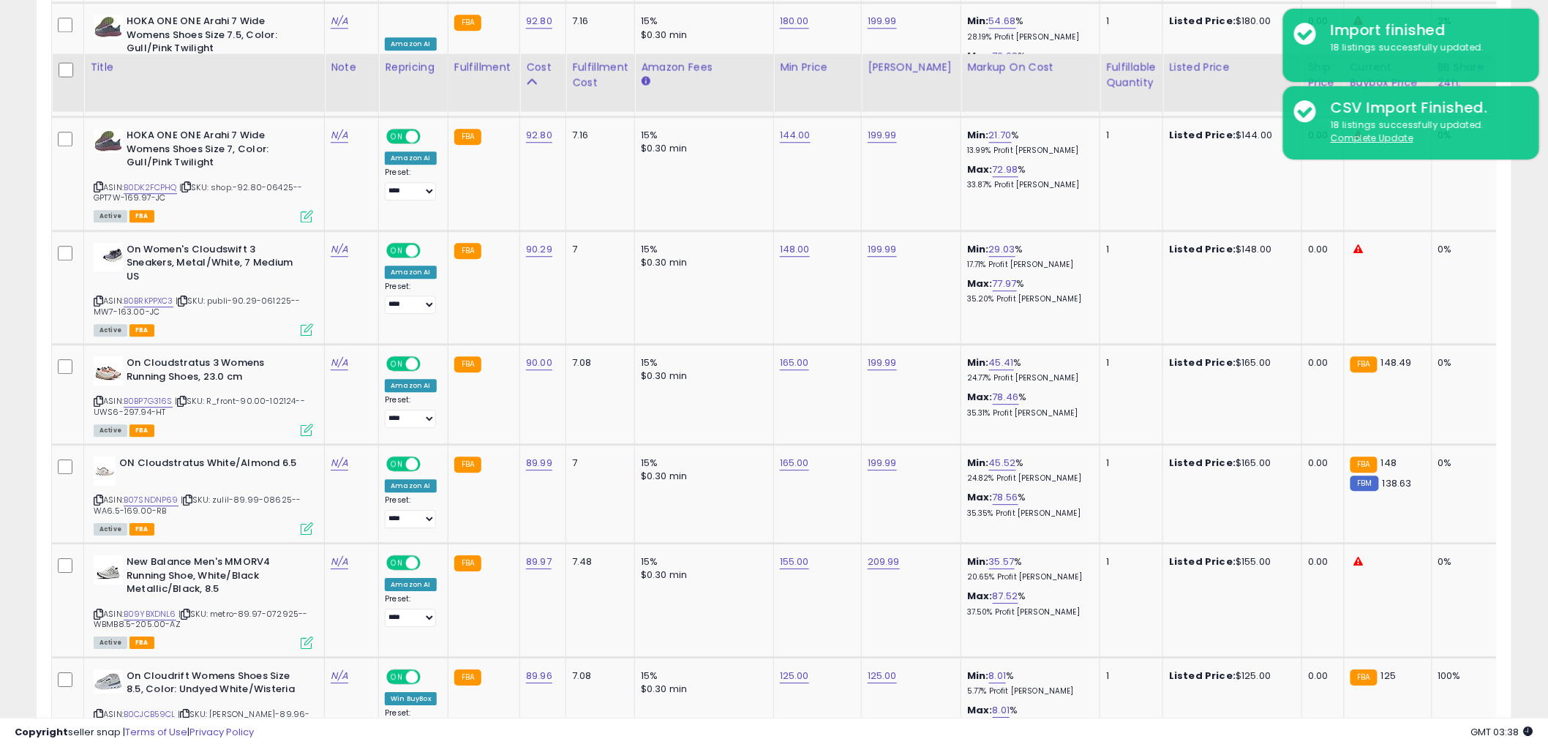
scroll to position [1489, 0]
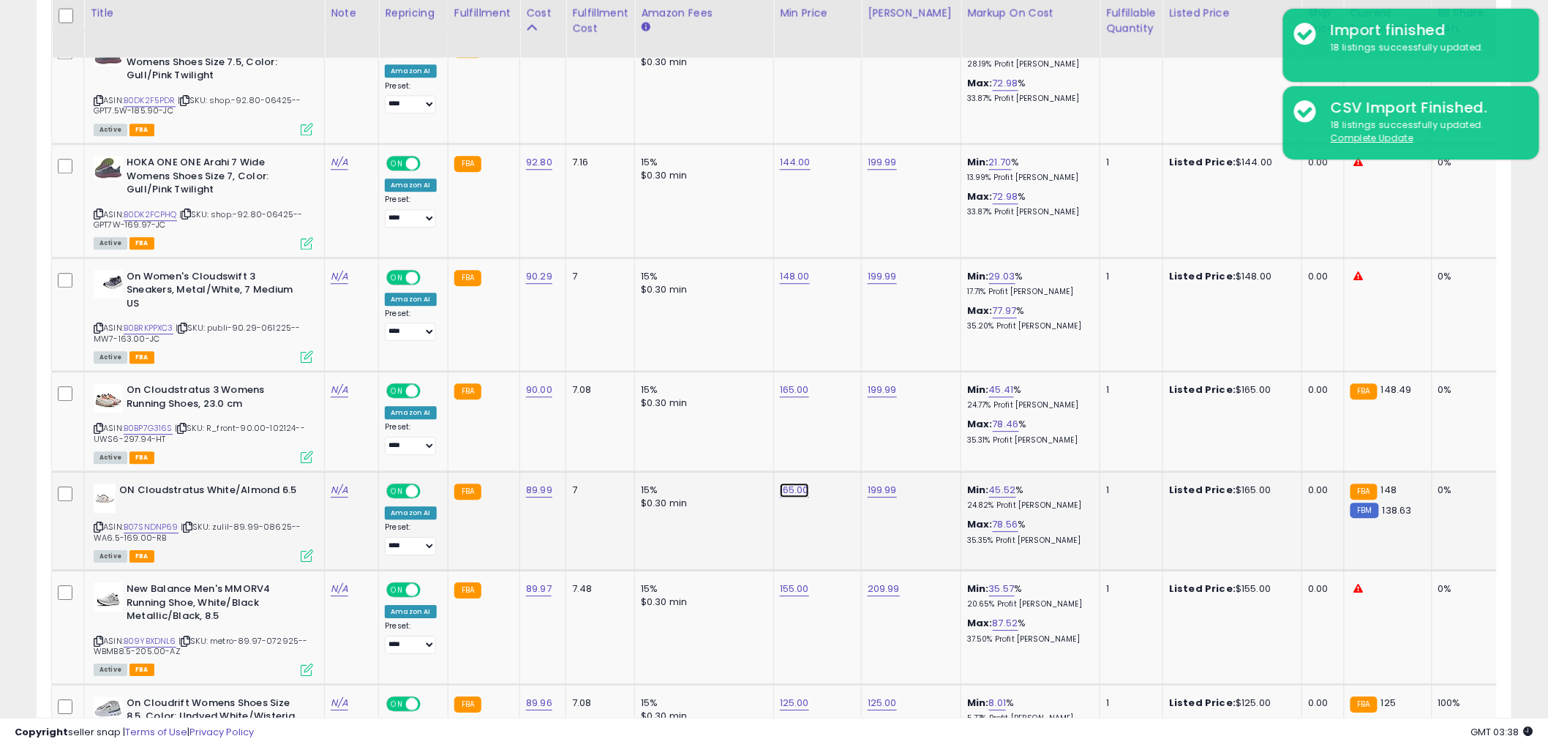
click at [793, 483] on link "165.00" at bounding box center [794, 490] width 29 height 15
drag, startPoint x: 541, startPoint y: 437, endPoint x: 415, endPoint y: 421, distance: 127.7
click at [432, 425] on tbody "Hoka Women's Mach 6 Sneaker, White/Nimbus Cloud, 9.5 ASIN: B0CN33GTHX | SKU: le…" at bounding box center [1194, 697] width 2285 height 2690
type input "***"
click button "submit" at bounding box center [833, 435] width 25 height 22
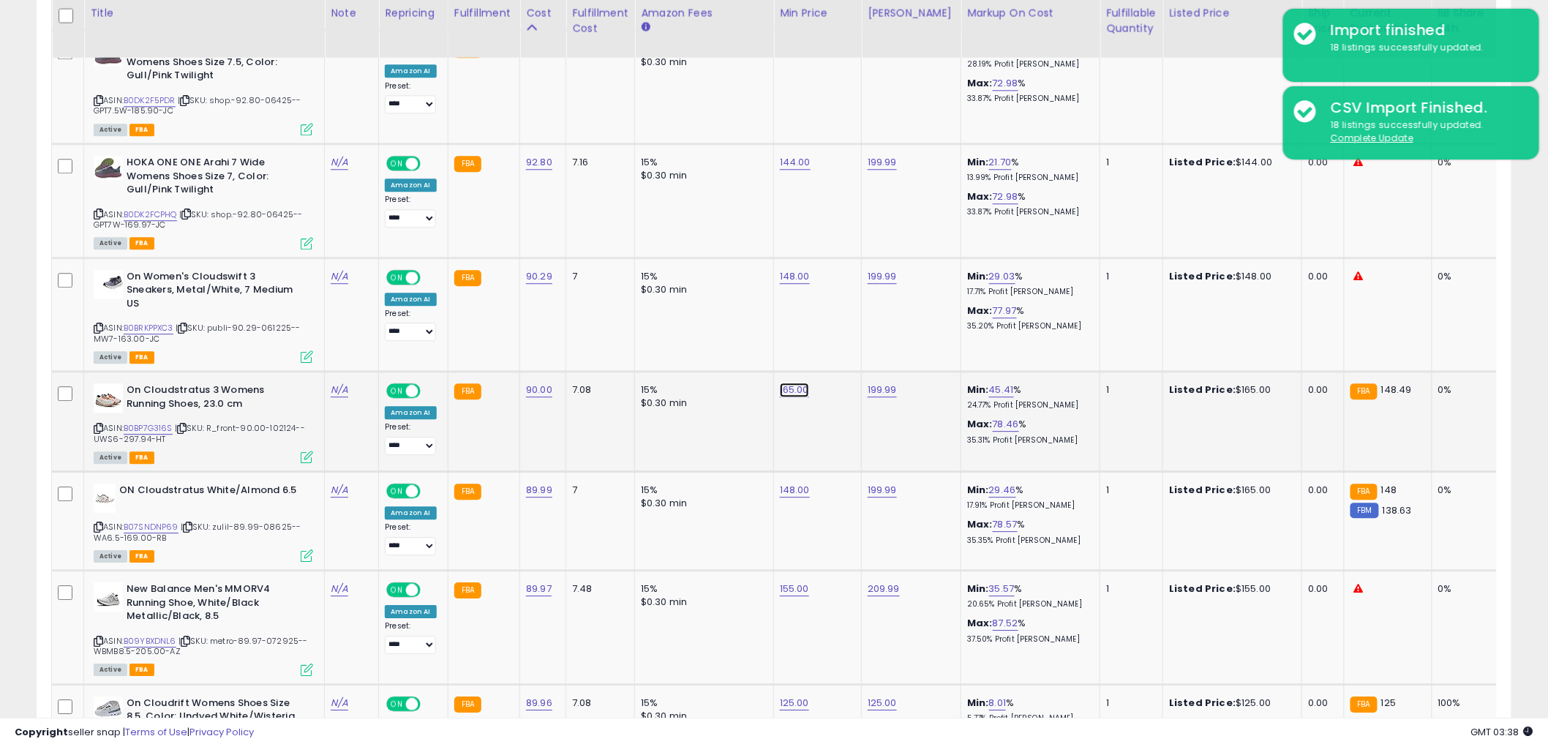
click at [789, 383] on link "165.00" at bounding box center [794, 390] width 29 height 15
click at [489, 330] on tbody "Hoka Women's Mach 6 Sneaker, White/Nimbus Cloud, 9.5 ASIN: B0CN33GTHX | SKU: le…" at bounding box center [1194, 697] width 2285 height 2690
type input "***"
click button "submit" at bounding box center [833, 335] width 25 height 22
click at [154, 635] on link "B09YBXDNL6" at bounding box center [150, 641] width 53 height 12
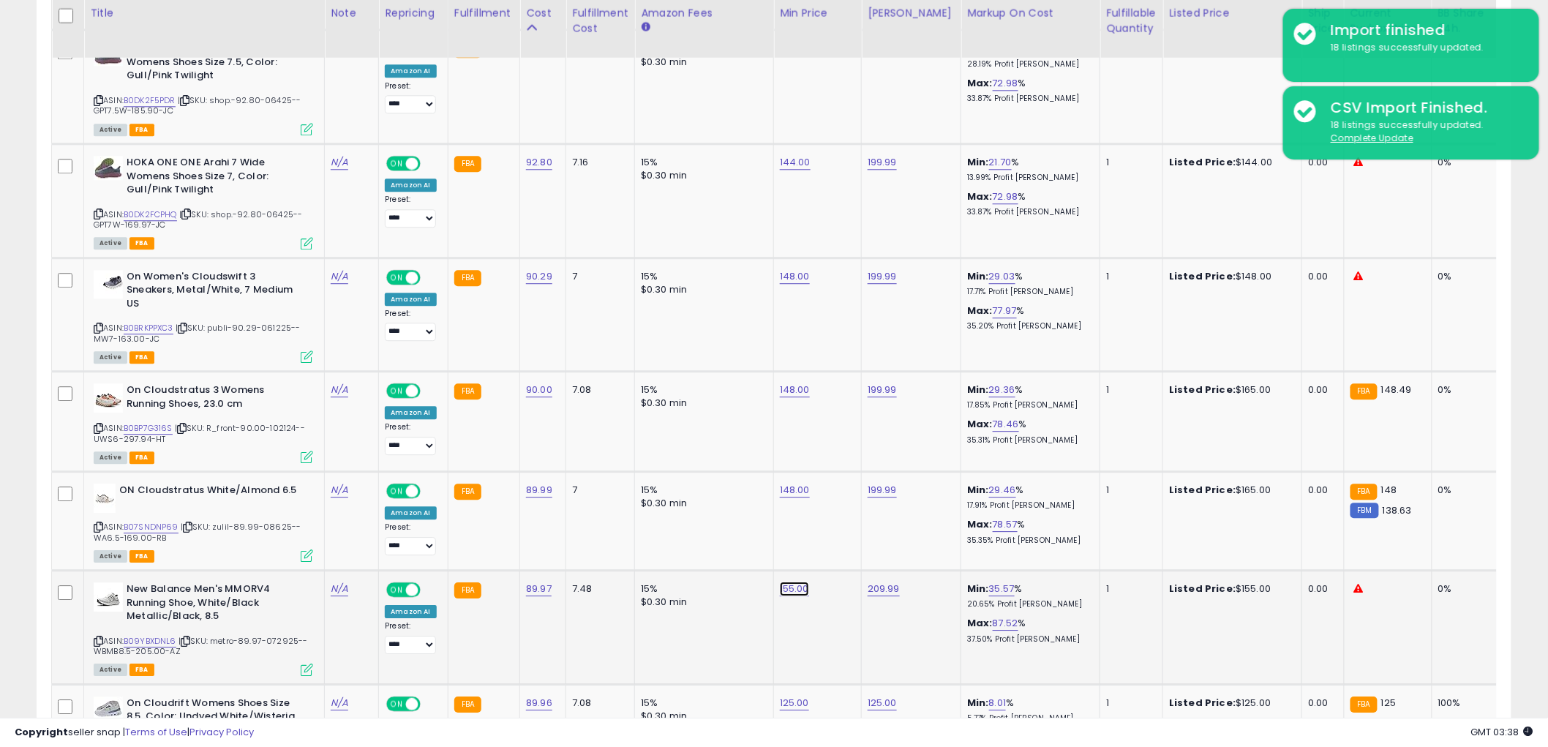
click at [780, 582] on link "155.00" at bounding box center [794, 589] width 29 height 15
drag, startPoint x: 730, startPoint y: 529, endPoint x: 410, endPoint y: 530, distance: 319.7
click at [420, 529] on tbody "Hoka Women's Mach 6 Sneaker, White/Nimbus Cloud, 9.5 ASIN: B0CN33GTHX | SKU: le…" at bounding box center [1194, 697] width 2285 height 2690
type input "***"
click button "submit" at bounding box center [833, 533] width 25 height 22
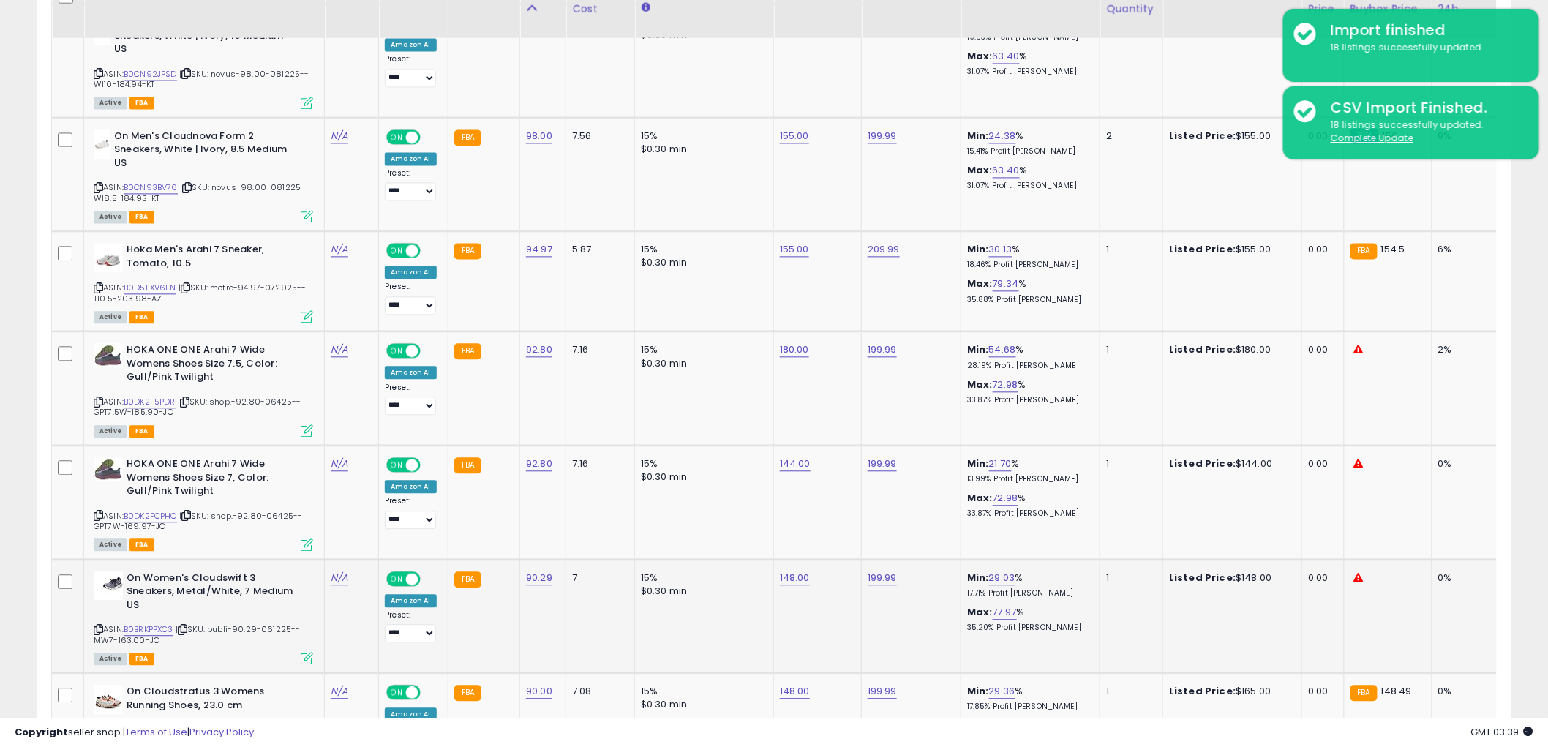
scroll to position [1165, 0]
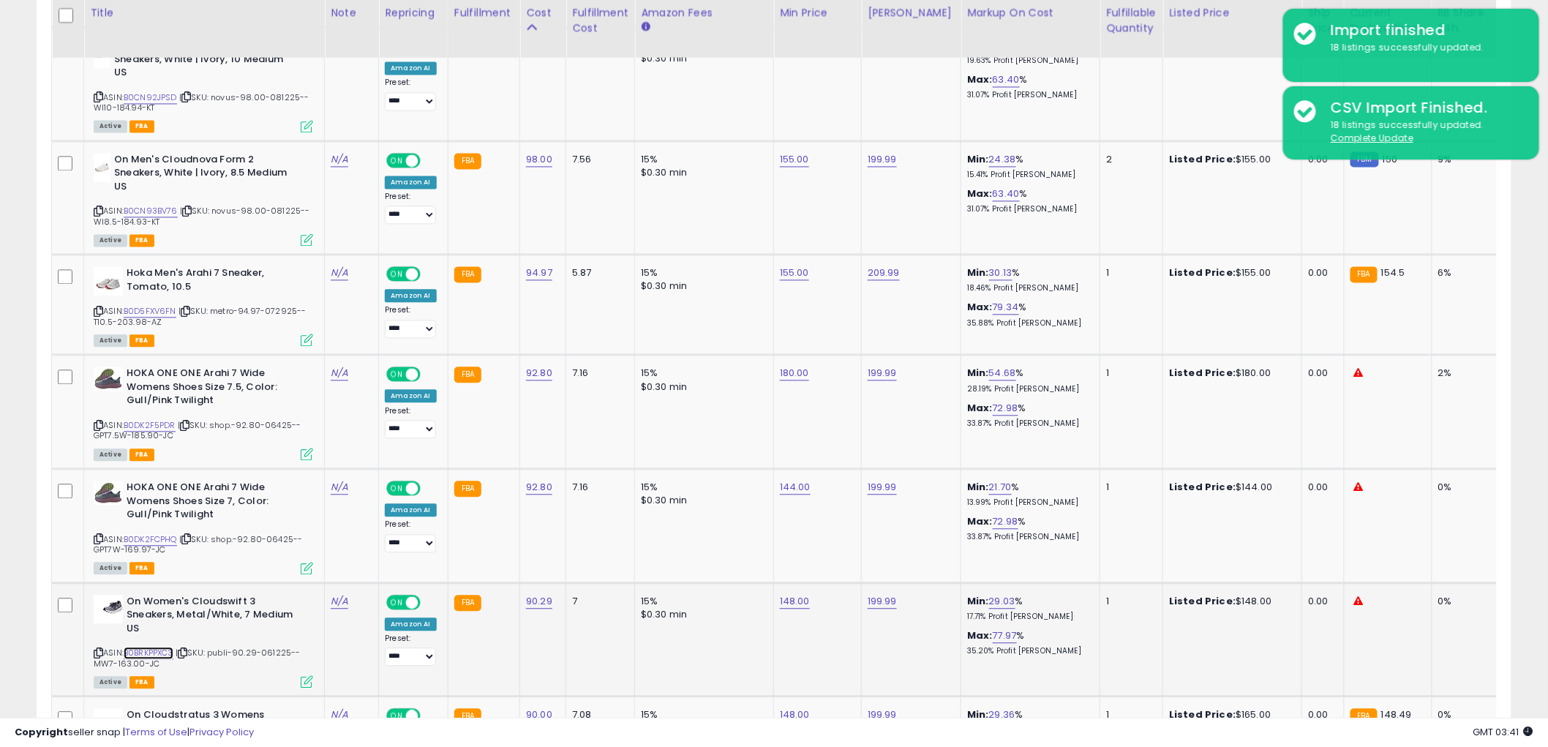
click at [152, 647] on link "B0BRKPPXC3" at bounding box center [149, 653] width 50 height 12
click at [158, 535] on link "B0DK2FCPHQ" at bounding box center [150, 539] width 53 height 12
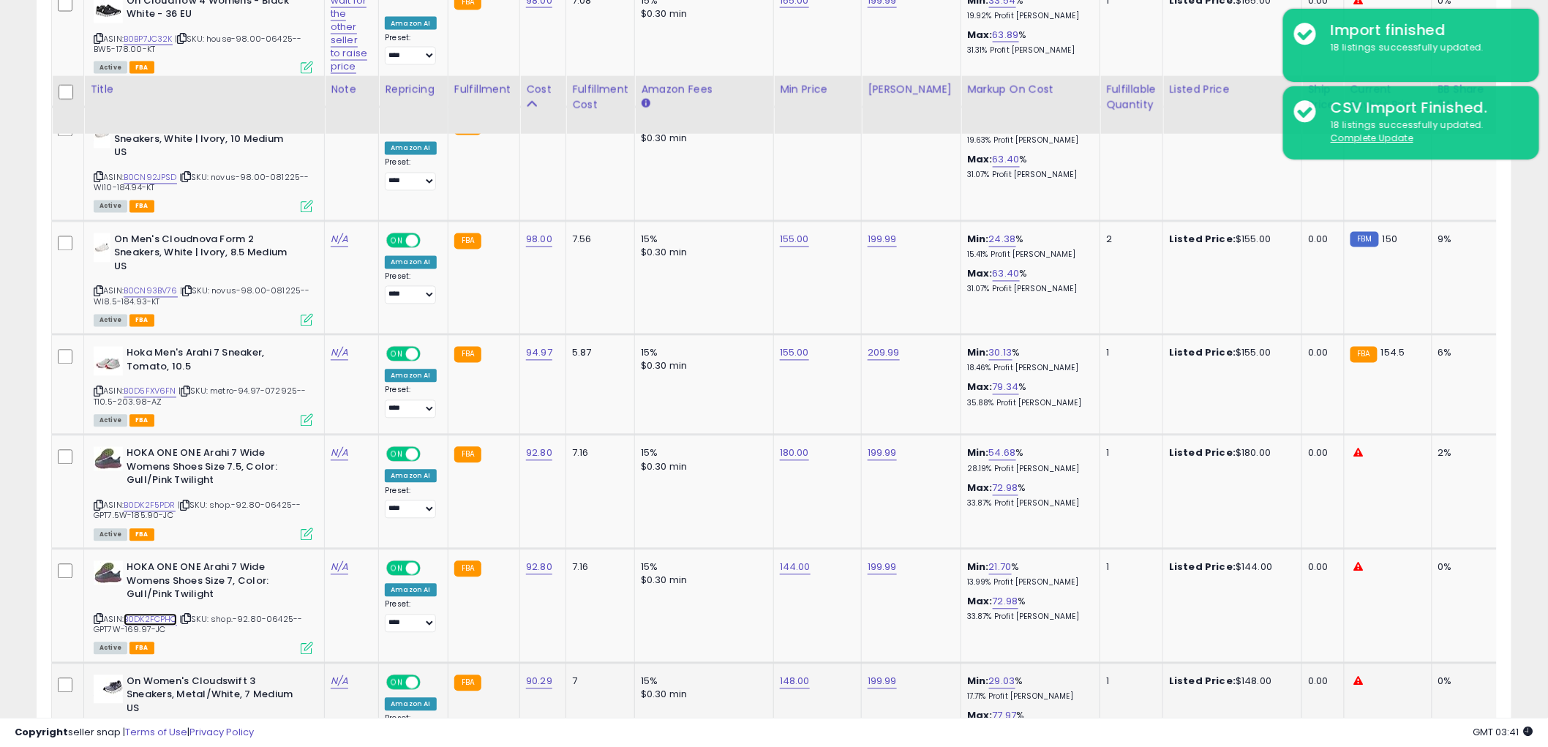
scroll to position [1083, 0]
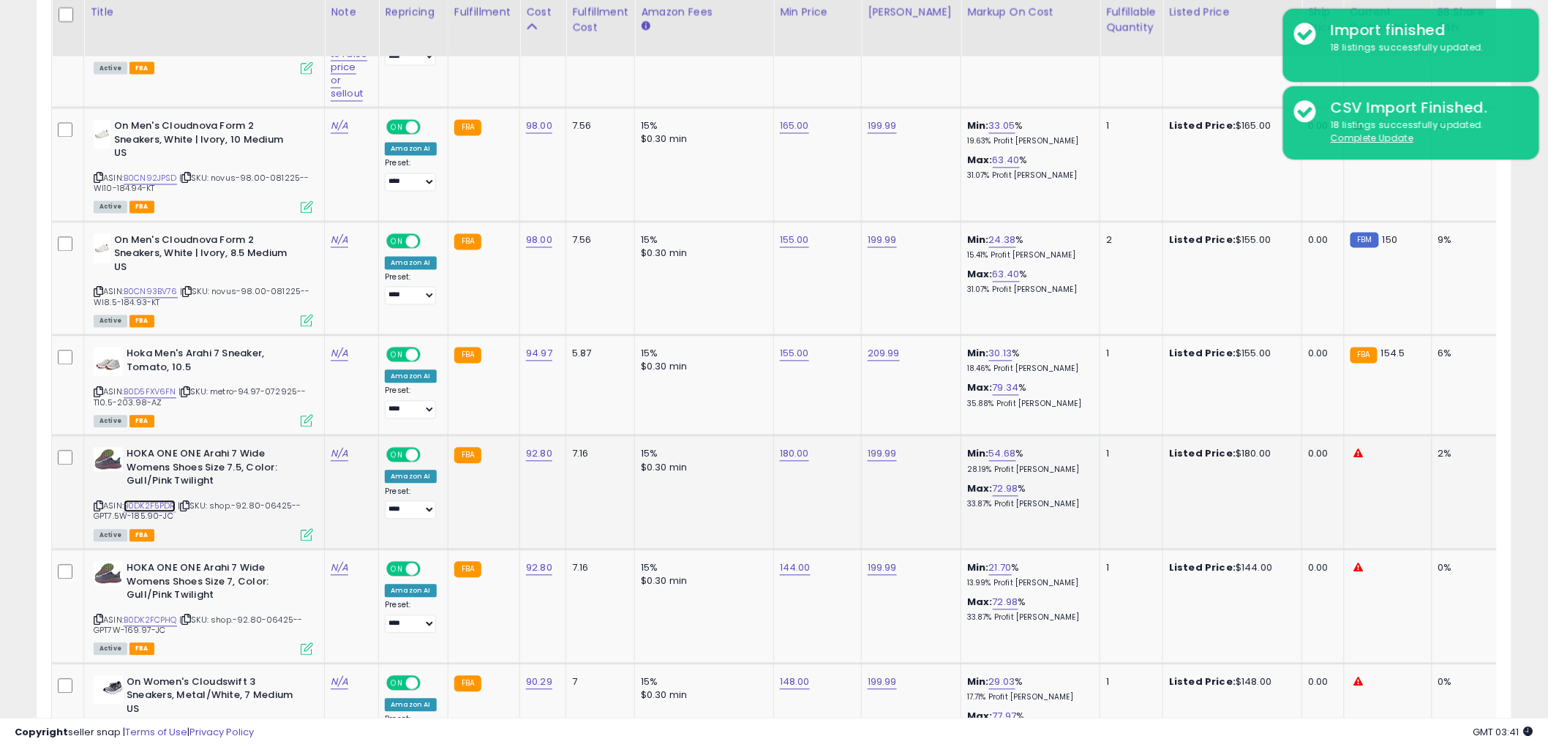
click at [154, 505] on link "B0DK2F5PDR" at bounding box center [150, 506] width 52 height 12
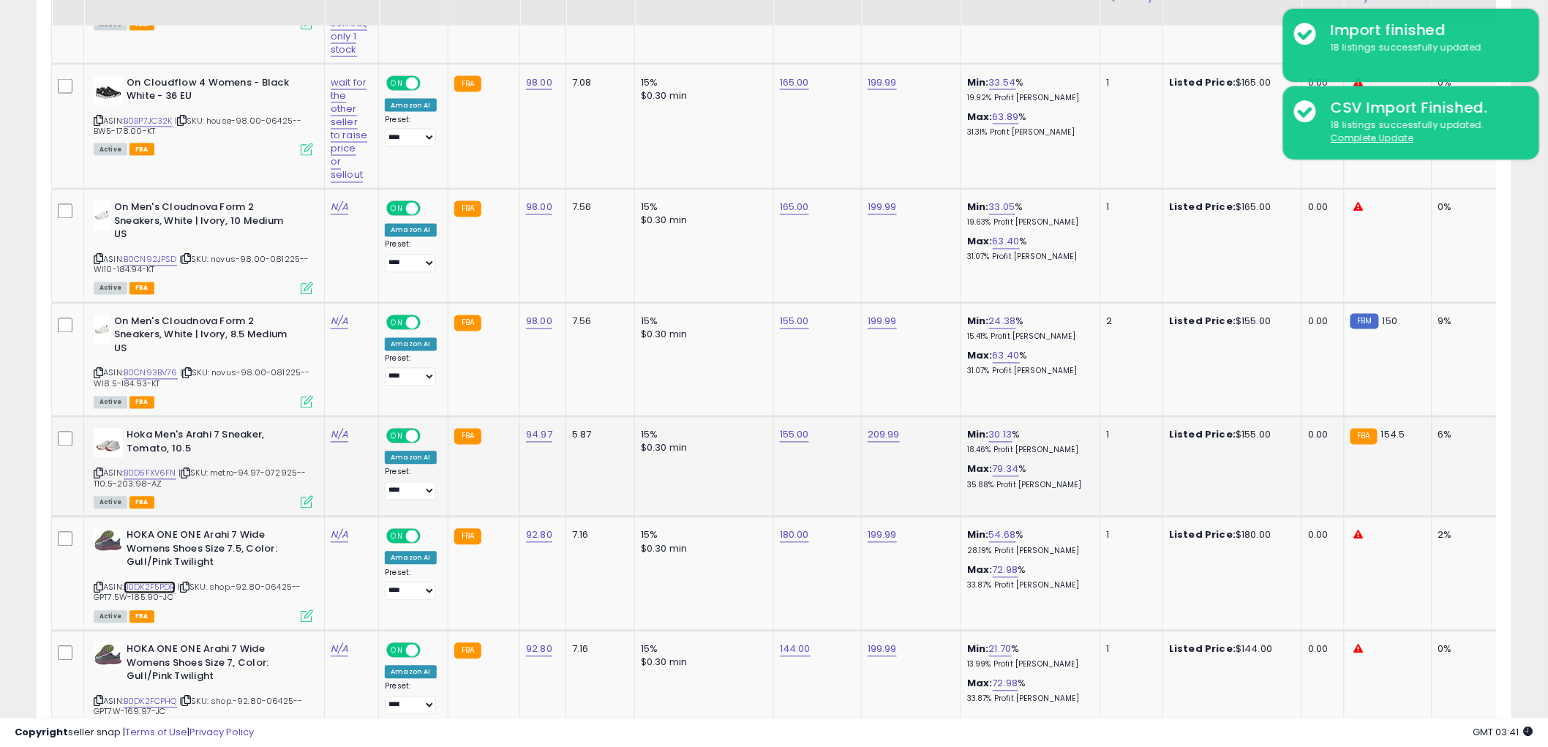
scroll to position [920, 0]
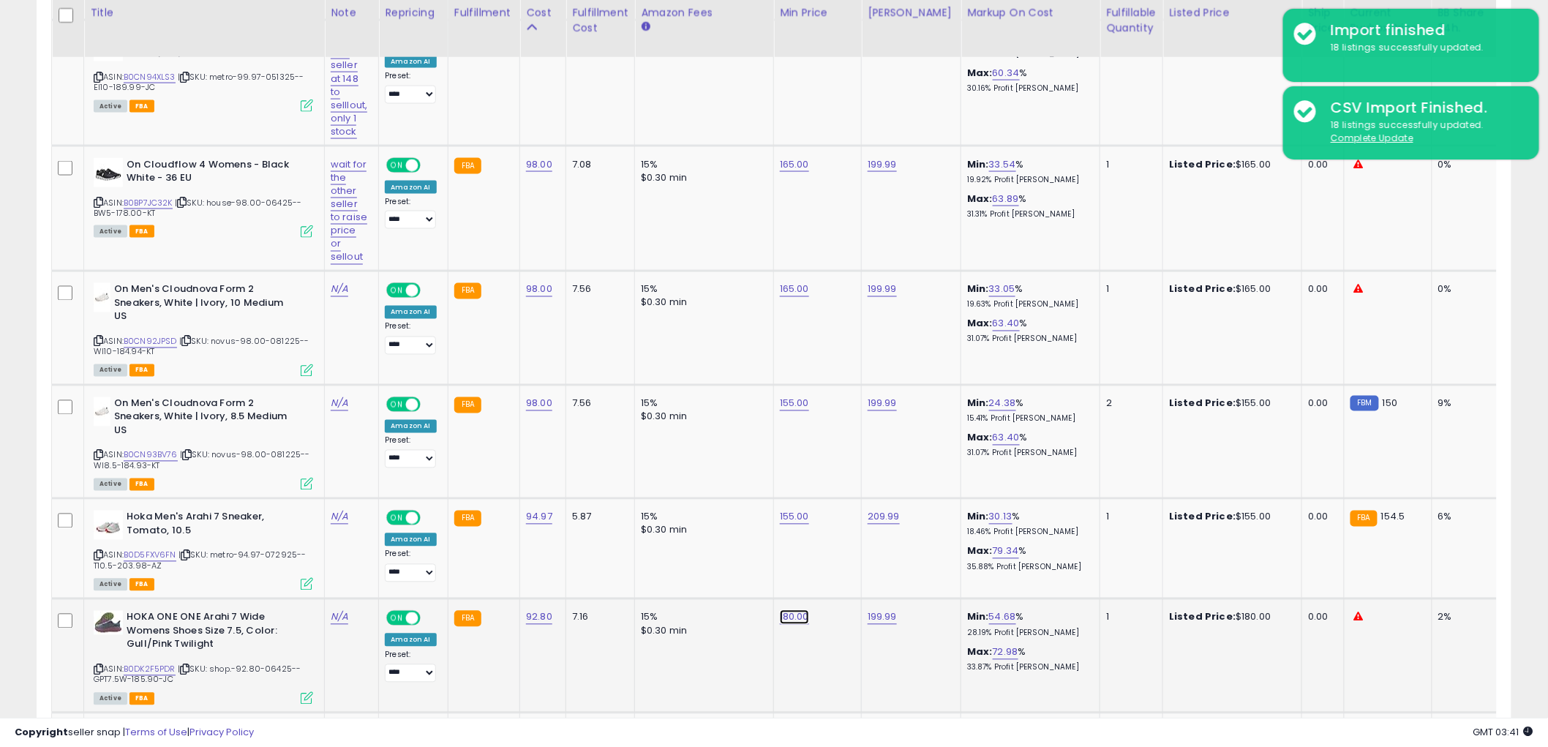
click at [799, 617] on link "180.00" at bounding box center [794, 617] width 29 height 15
type input "***"
click button "submit" at bounding box center [833, 578] width 25 height 22
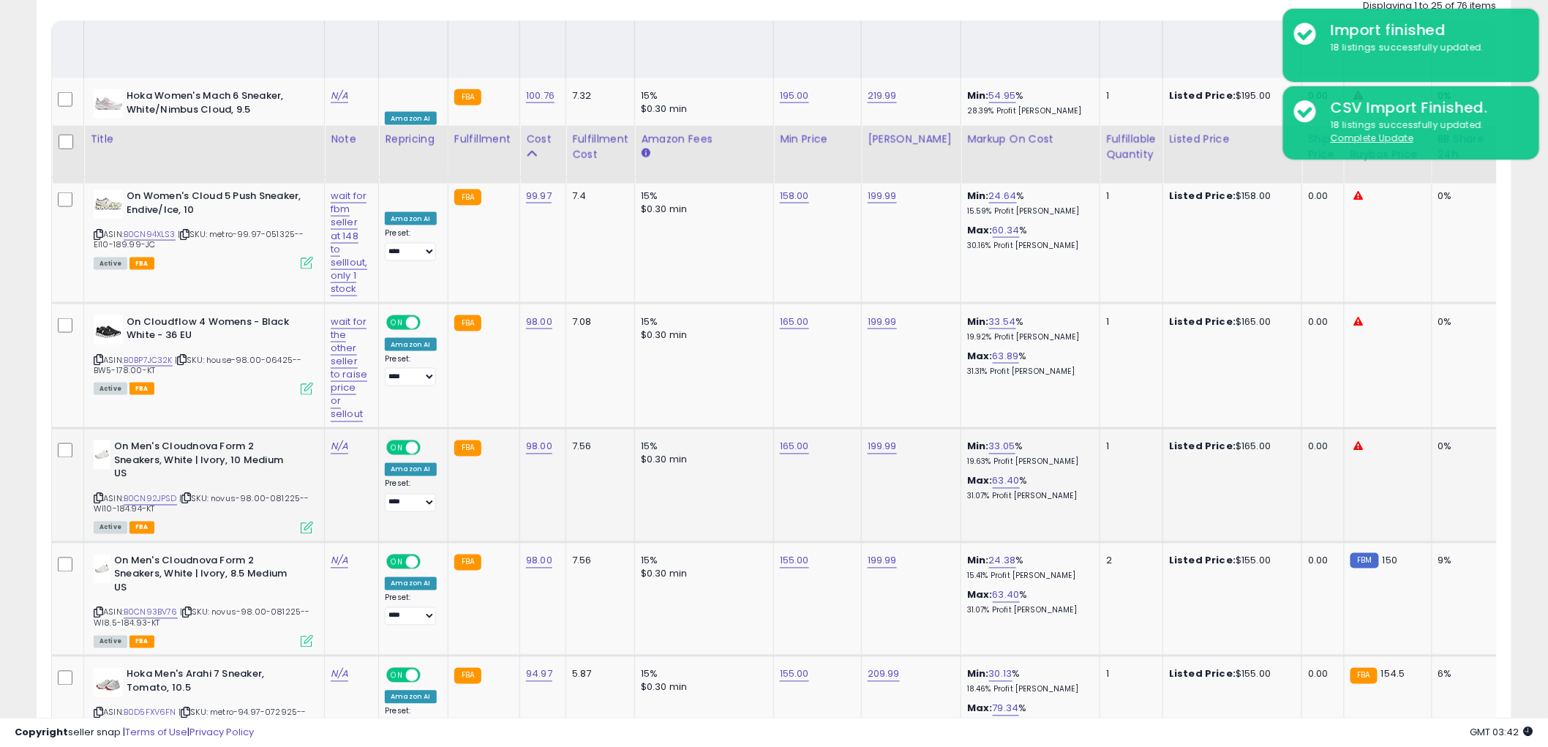
scroll to position [758, 0]
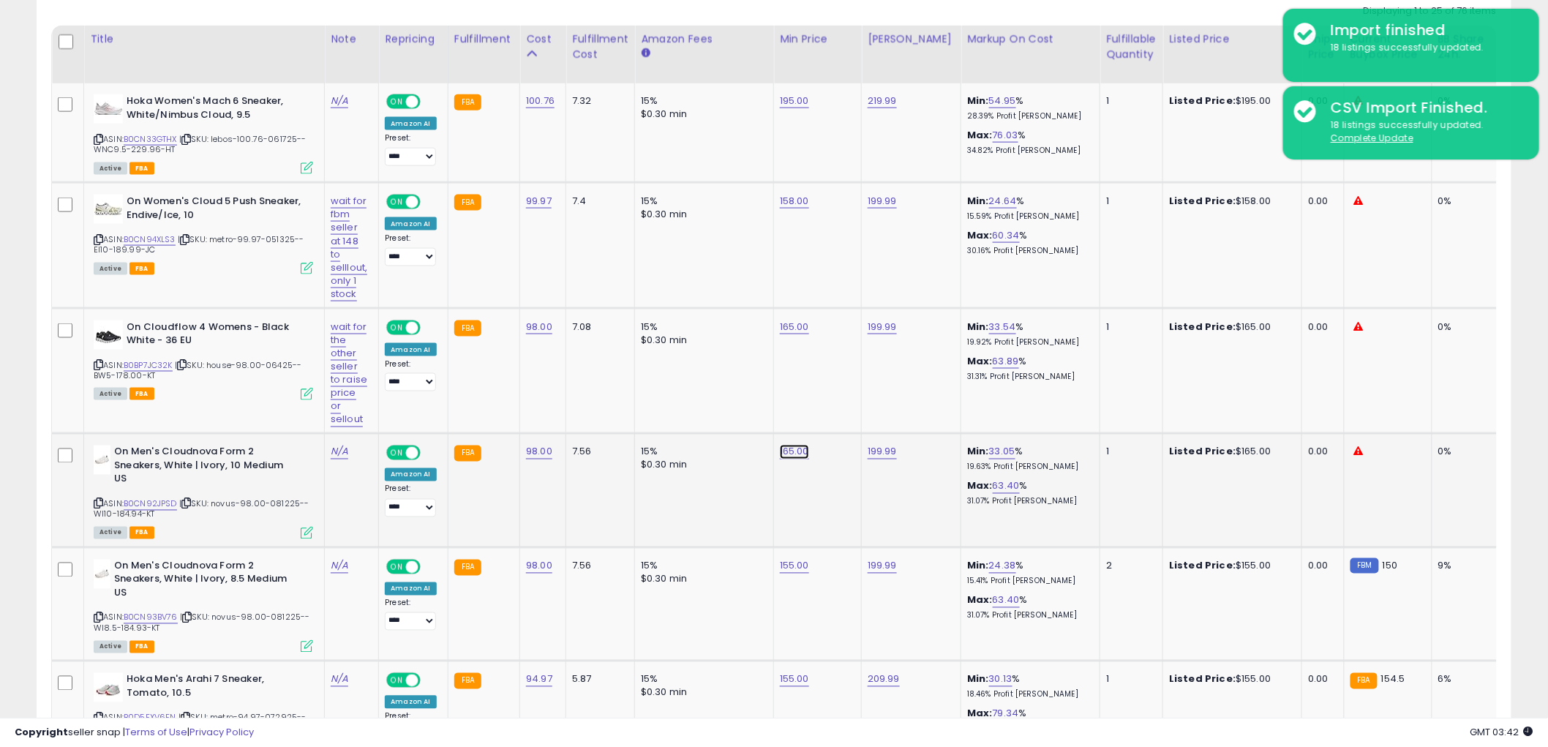
click at [794, 452] on link "165.00" at bounding box center [794, 452] width 29 height 15
drag, startPoint x: 457, startPoint y: 442, endPoint x: 263, endPoint y: 461, distance: 194.8
click at [271, 459] on tr "On Men's Cloudnova Form 2 Sneakers, White | Ivory, 10 Medium US ASIN: B0CN92JPS…" at bounding box center [1194, 491] width 2285 height 114
type input "***"
click button "submit" at bounding box center [833, 414] width 25 height 22
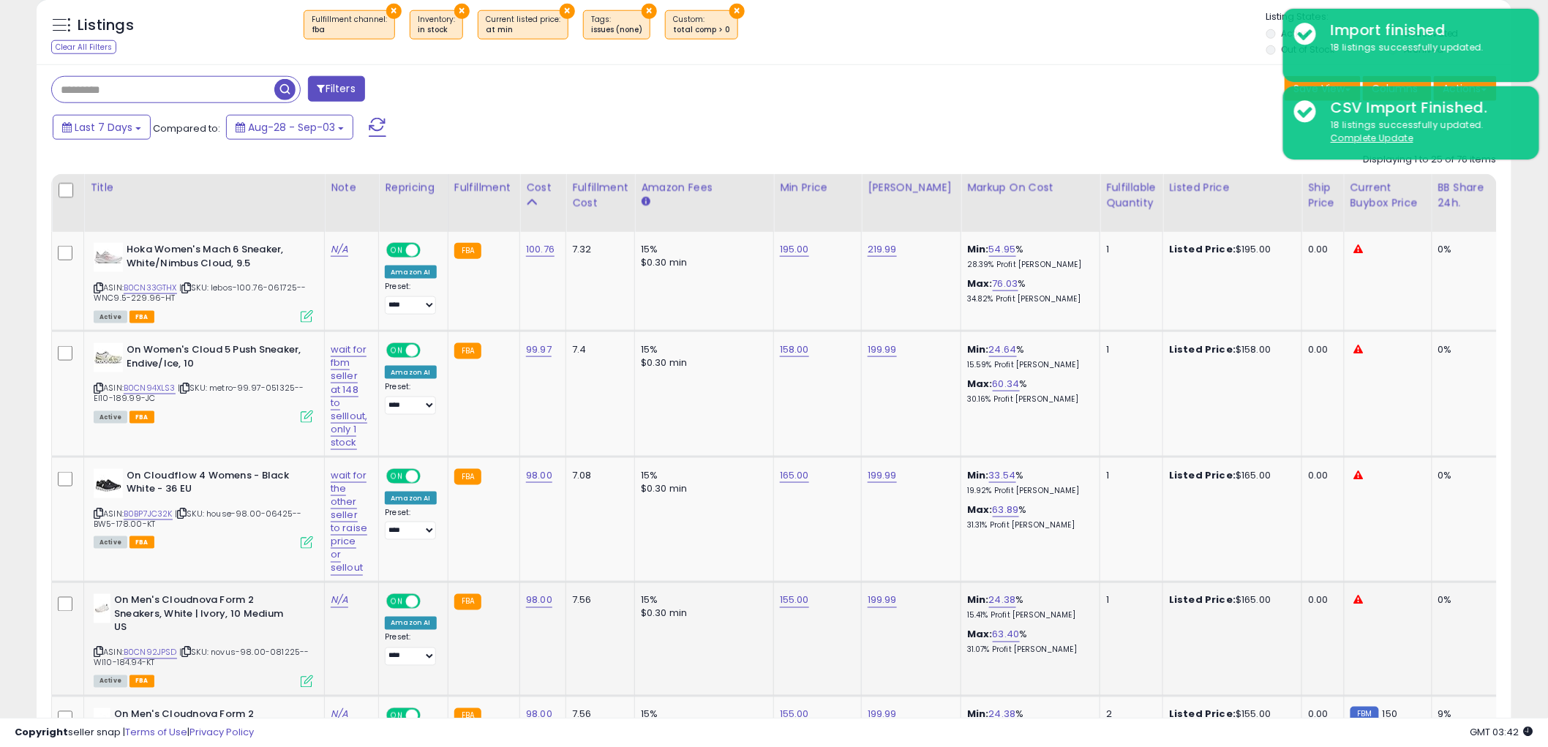
scroll to position [595, 0]
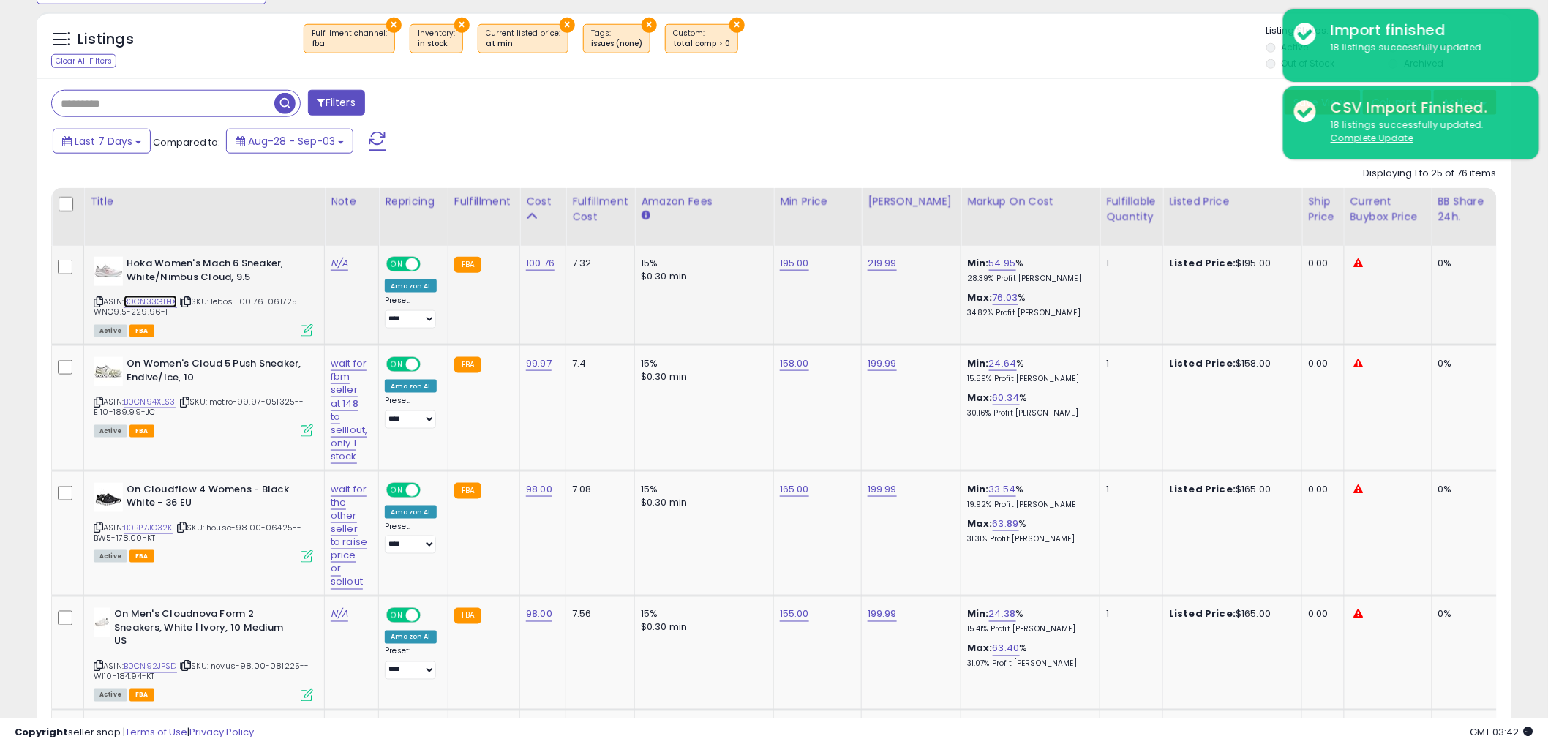
click at [169, 305] on link "B0CN33GTHX" at bounding box center [150, 302] width 53 height 12
click at [780, 267] on link "195.00" at bounding box center [794, 263] width 29 height 15
drag, startPoint x: 768, startPoint y: 227, endPoint x: 287, endPoint y: 276, distance: 483.8
click at [338, 260] on tr "Hoka Women's Mach 6 Sneaker, White/Nimbus Cloud, 9.5 ASIN: B0CN33GTHX | SKU: le…" at bounding box center [1194, 295] width 2285 height 99
type input "***"
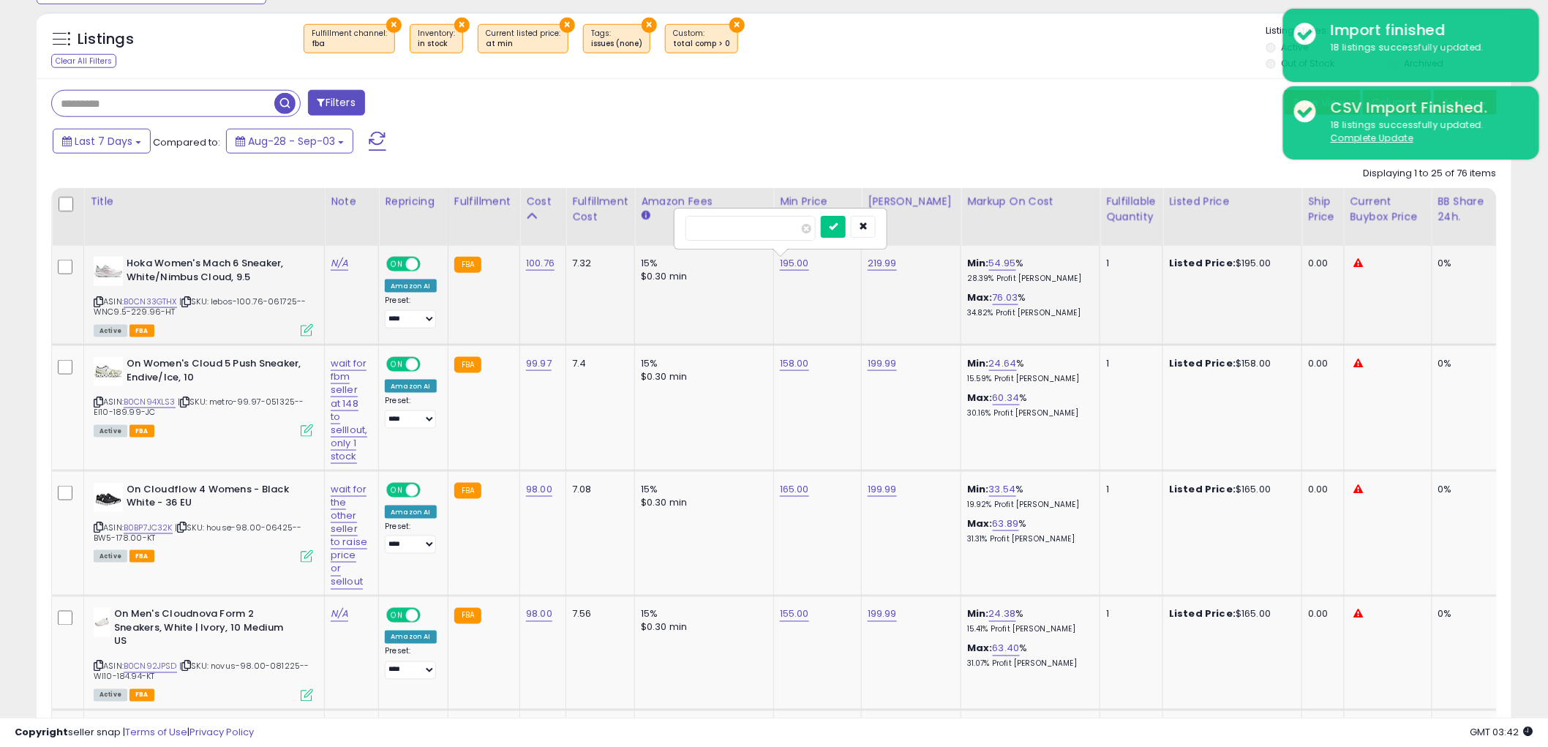
click button "submit" at bounding box center [833, 227] width 25 height 22
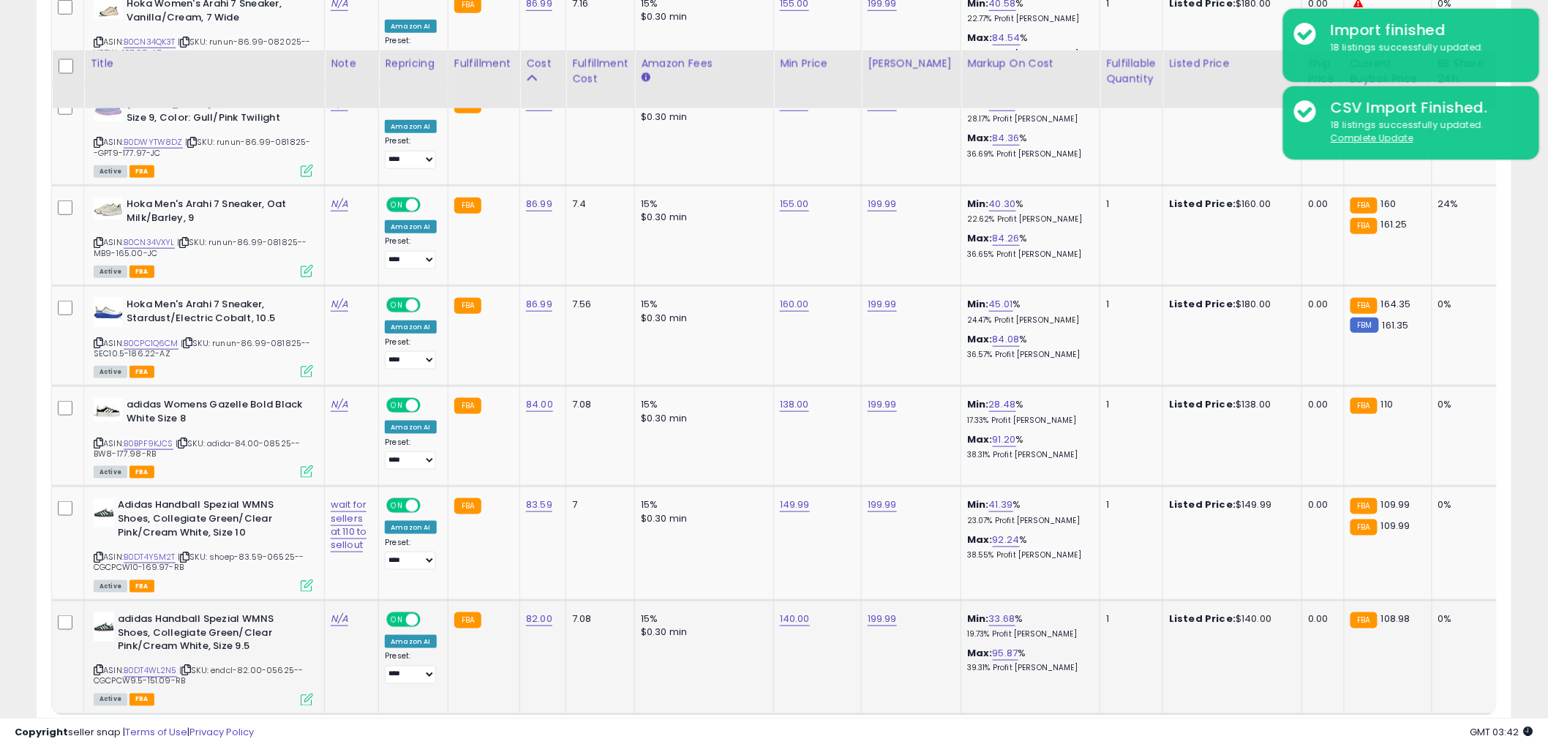
scroll to position [2871, 0]
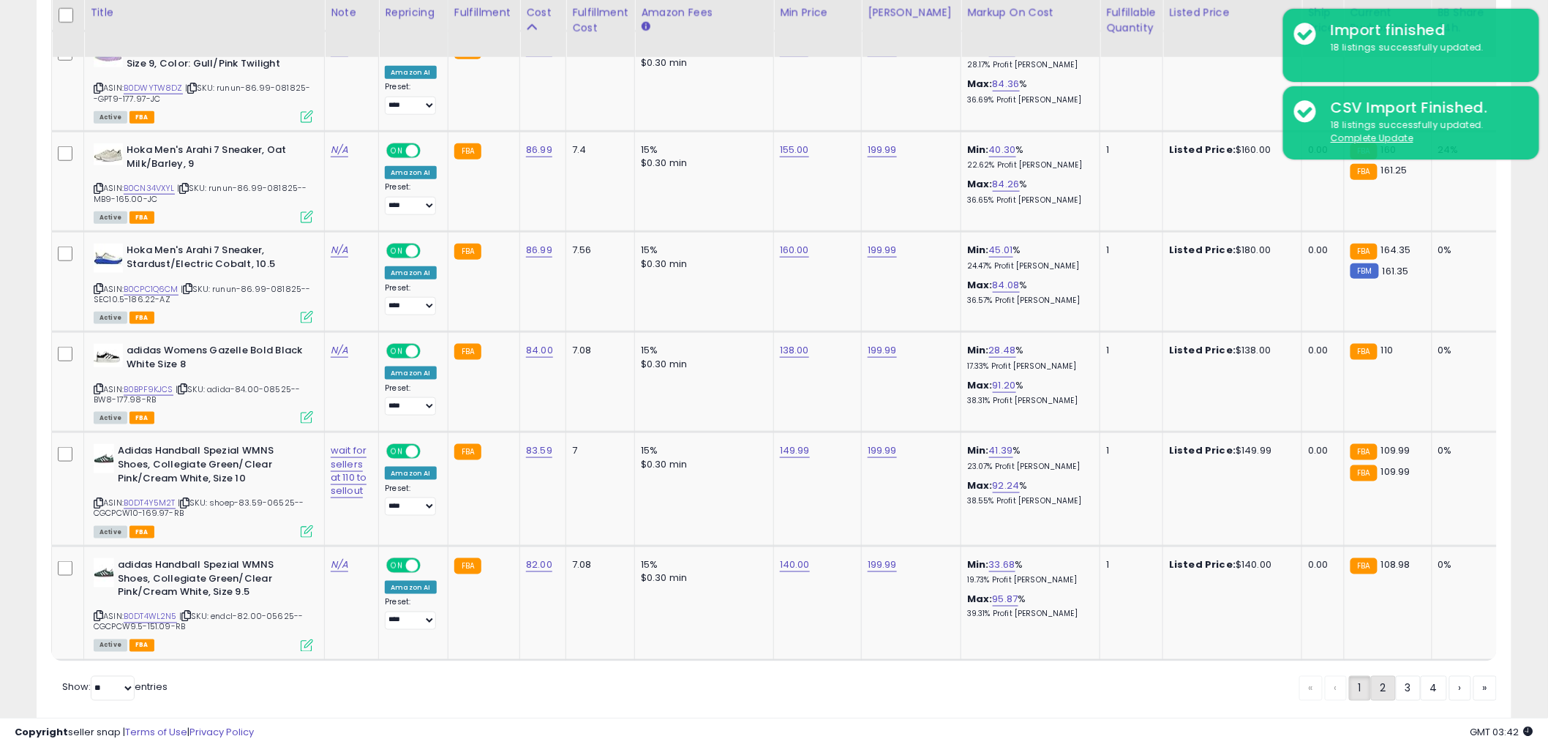
click at [1378, 676] on link "2" at bounding box center [1383, 688] width 25 height 25
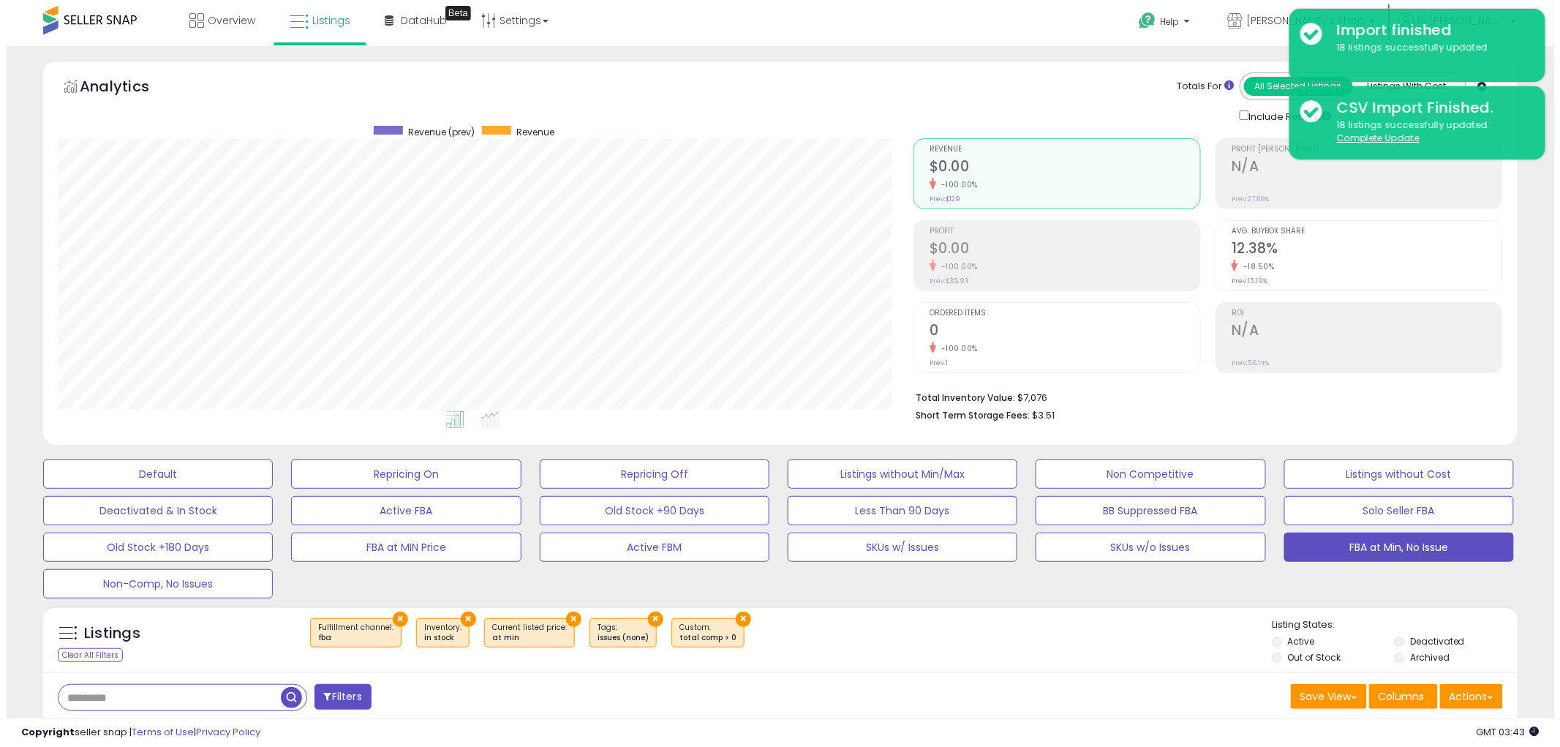
scroll to position [0, 0]
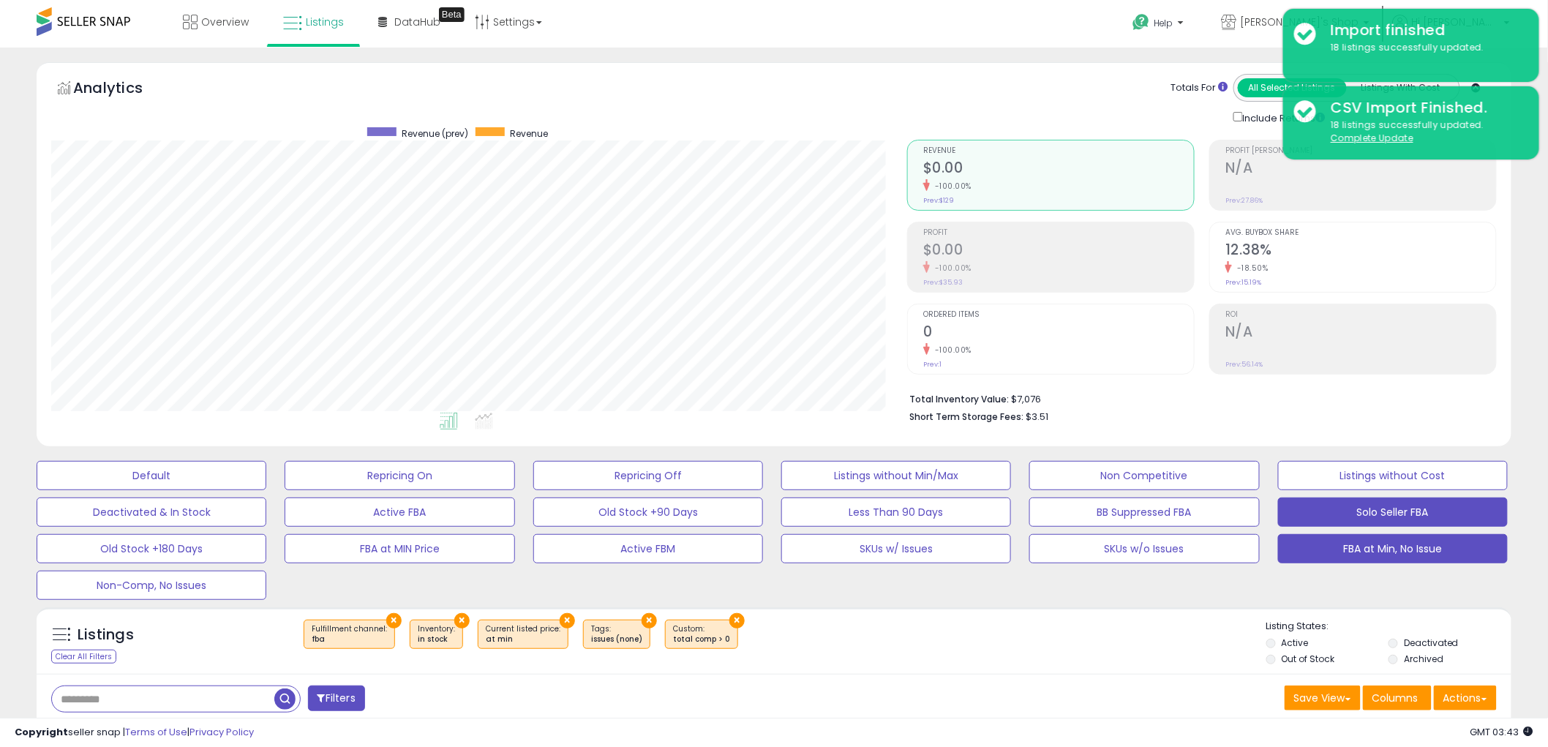
click at [1330, 510] on button "Solo Seller FBA" at bounding box center [1393, 511] width 230 height 29
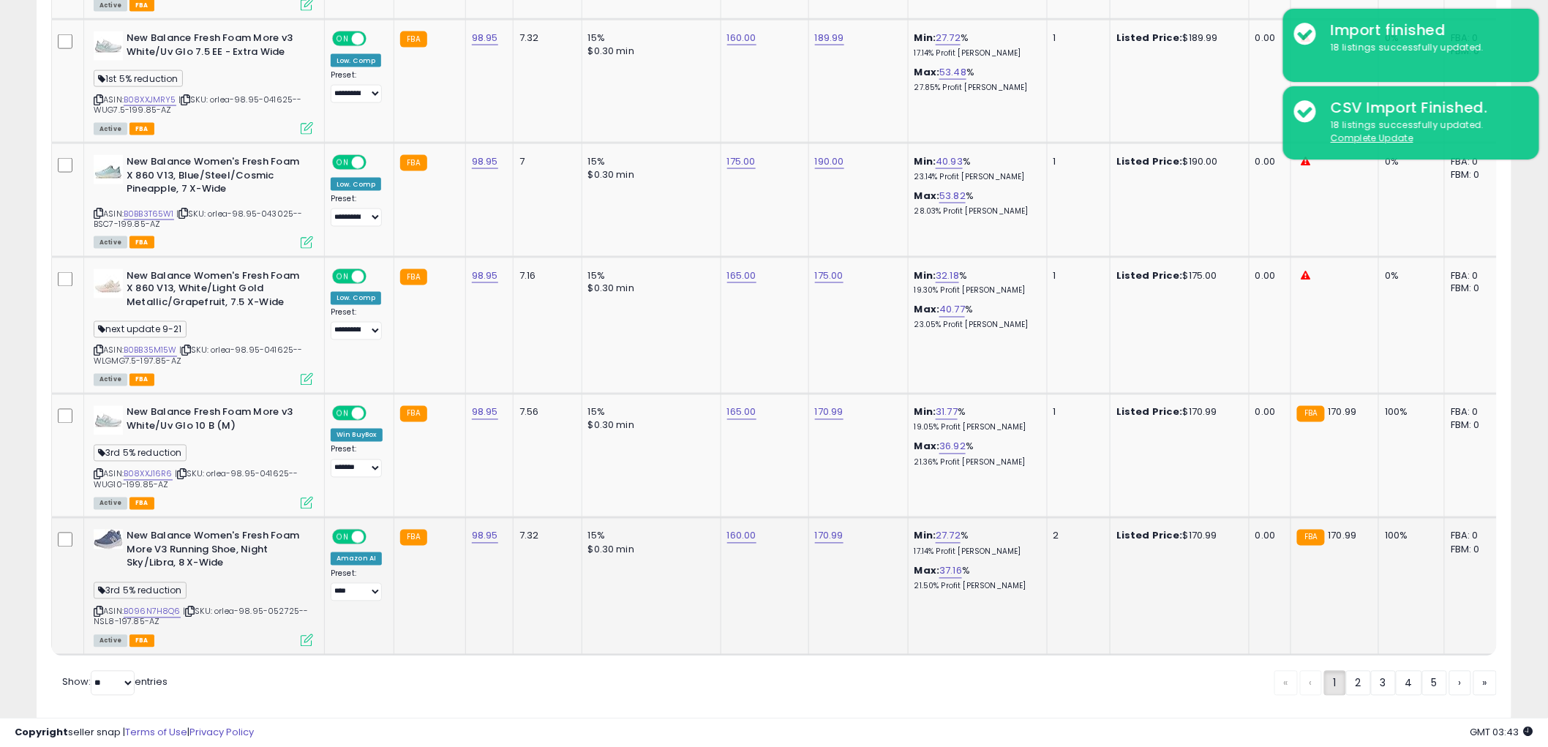
scroll to position [3238, 0]
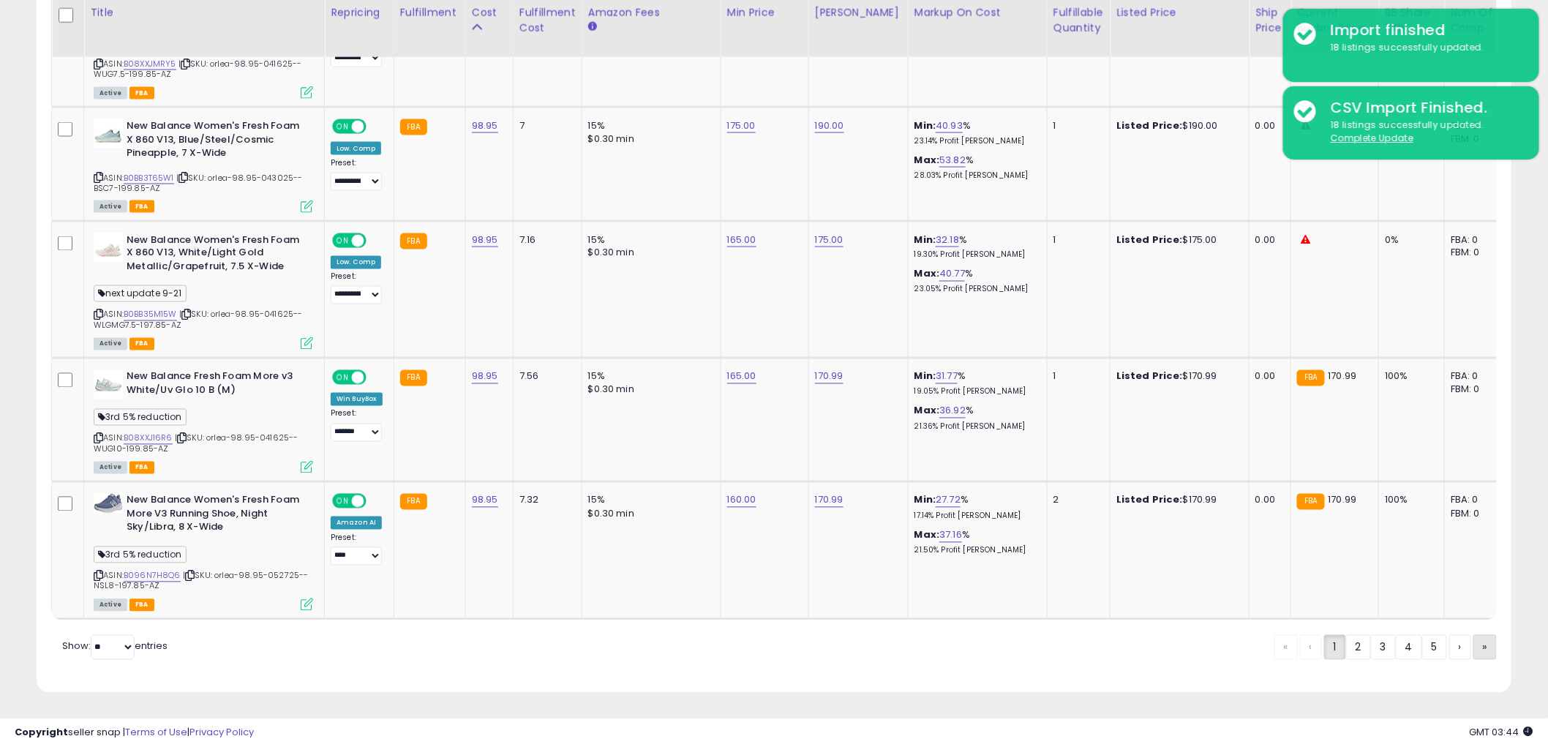
click at [1492, 650] on link "»" at bounding box center [1484, 647] width 23 height 25
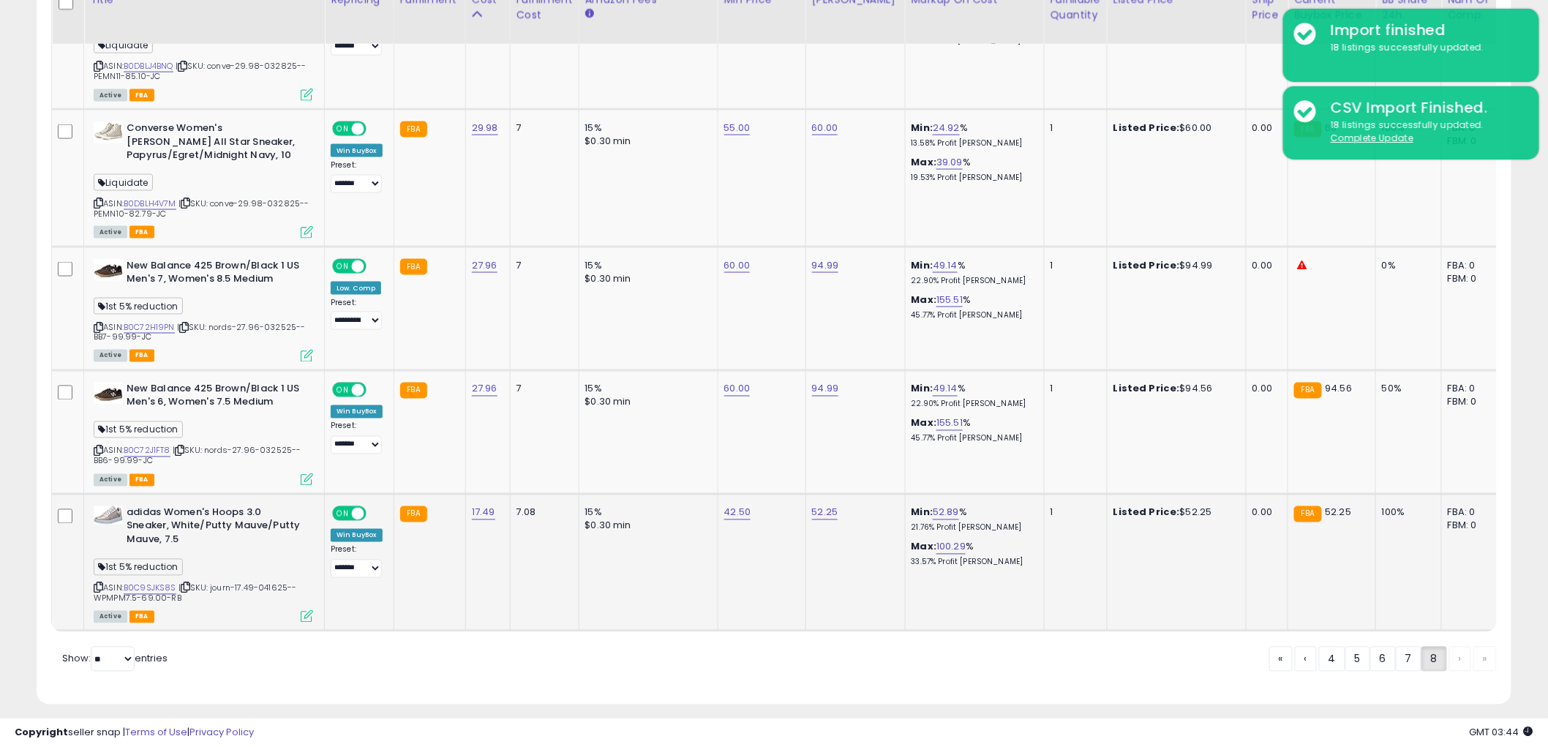
scroll to position [3069, 0]
